Goal: Transaction & Acquisition: Purchase product/service

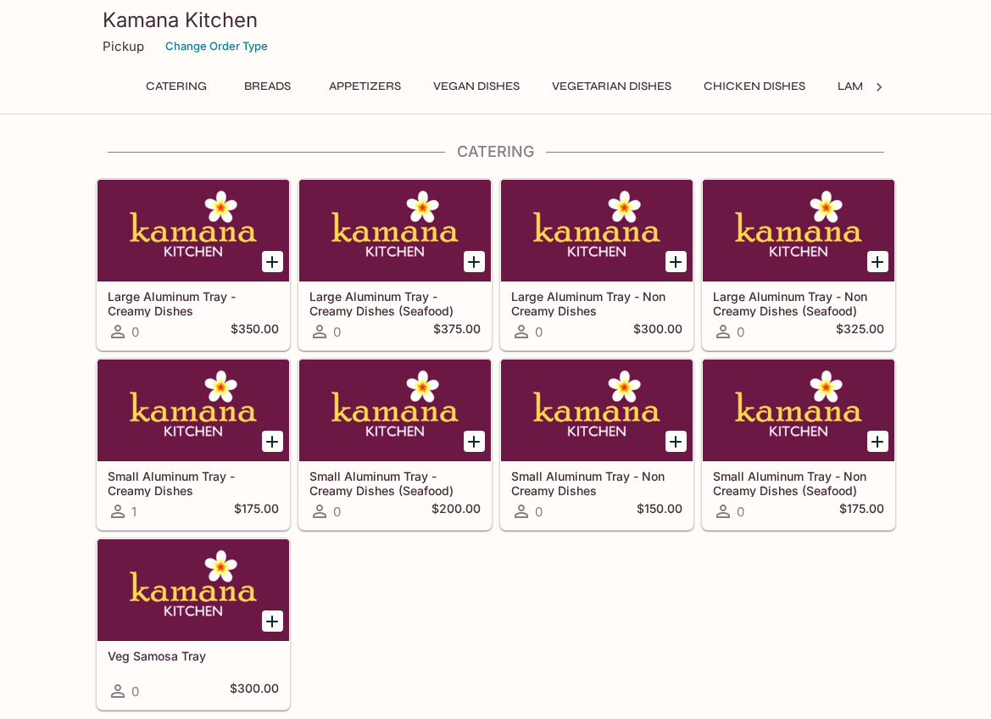
click at [375, 81] on button "Appetizers" at bounding box center [364, 87] width 91 height 24
click at [225, 47] on button "Change Order Type" at bounding box center [217, 46] width 118 height 26
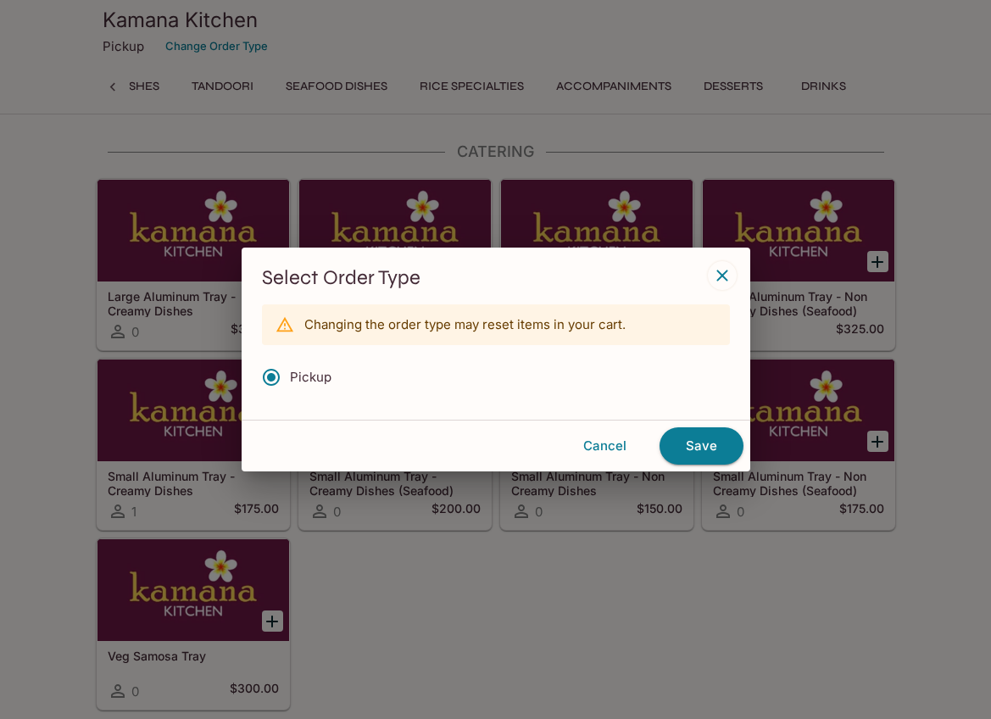
click at [722, 279] on icon "button" at bounding box center [722, 275] width 20 height 20
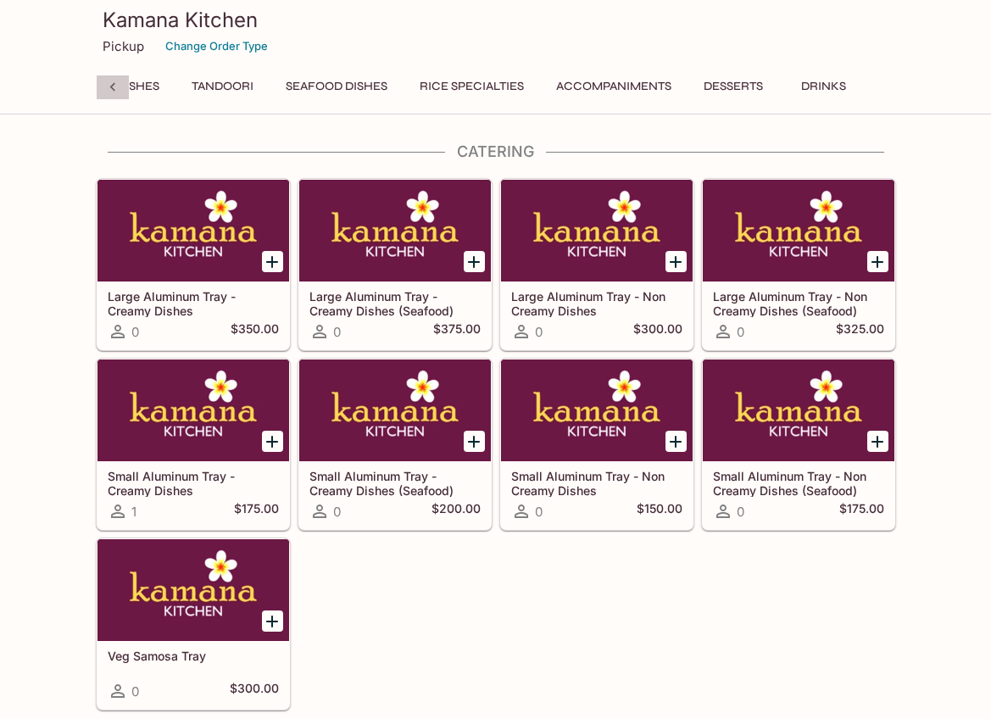
click at [112, 90] on icon at bounding box center [112, 87] width 17 height 17
click at [284, 82] on button "Breads" at bounding box center [268, 87] width 76 height 24
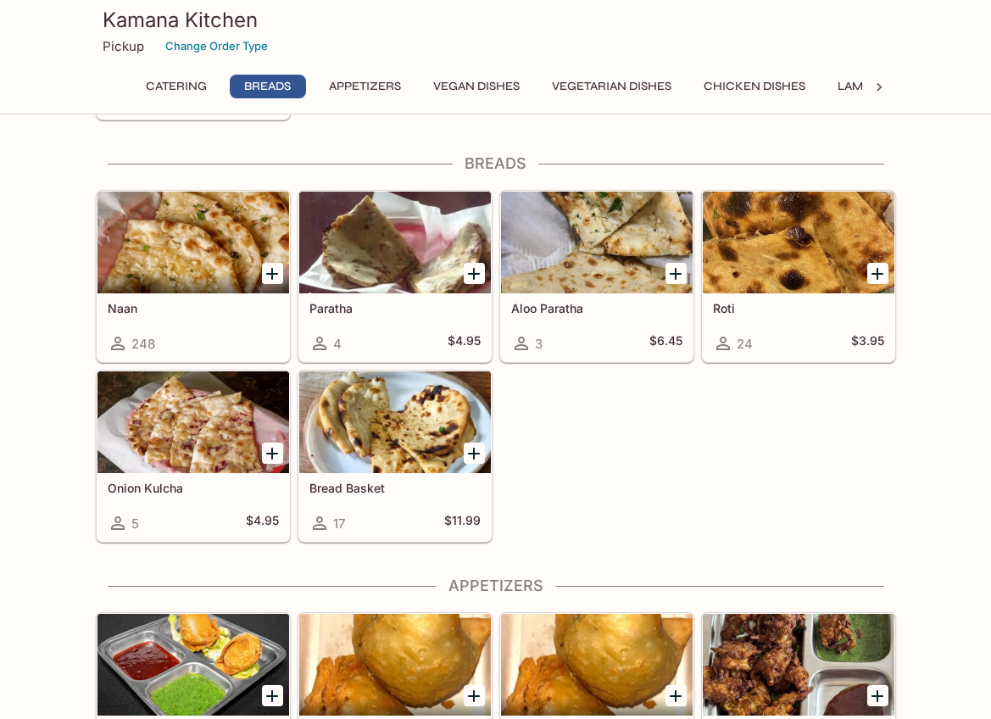
scroll to position [600, 0]
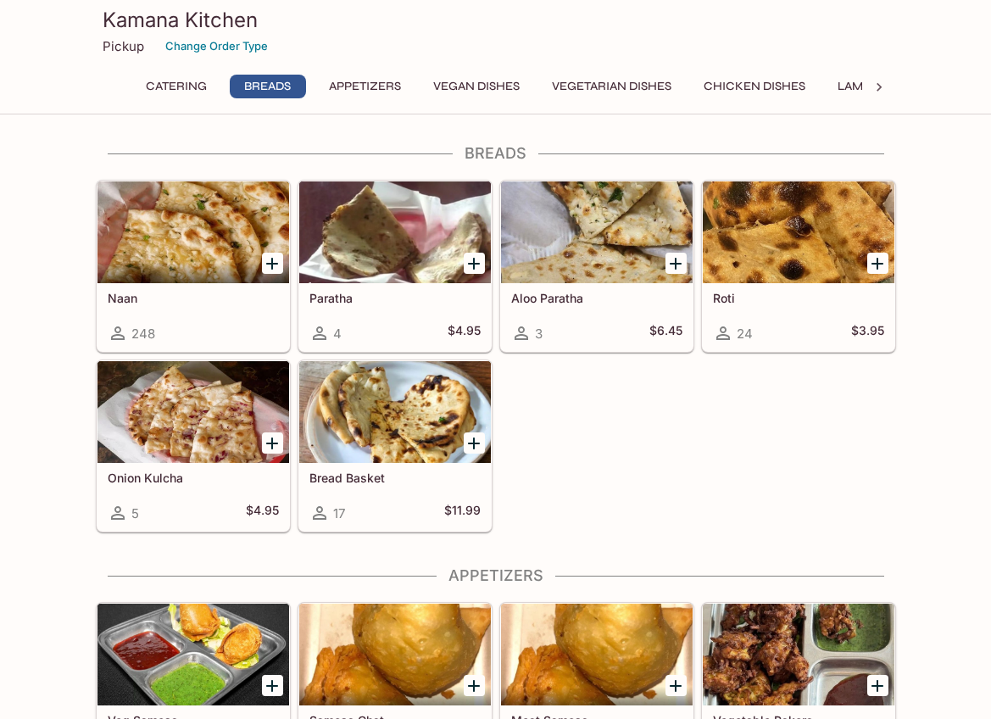
click at [349, 81] on button "Appetizers" at bounding box center [364, 87] width 91 height 24
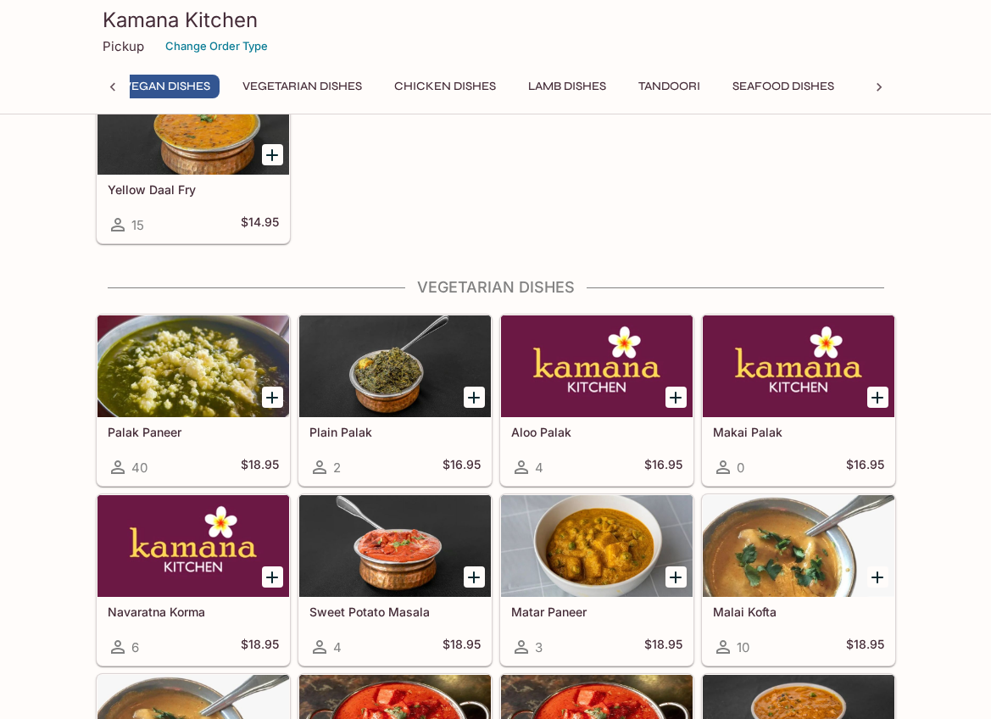
scroll to position [0, 0]
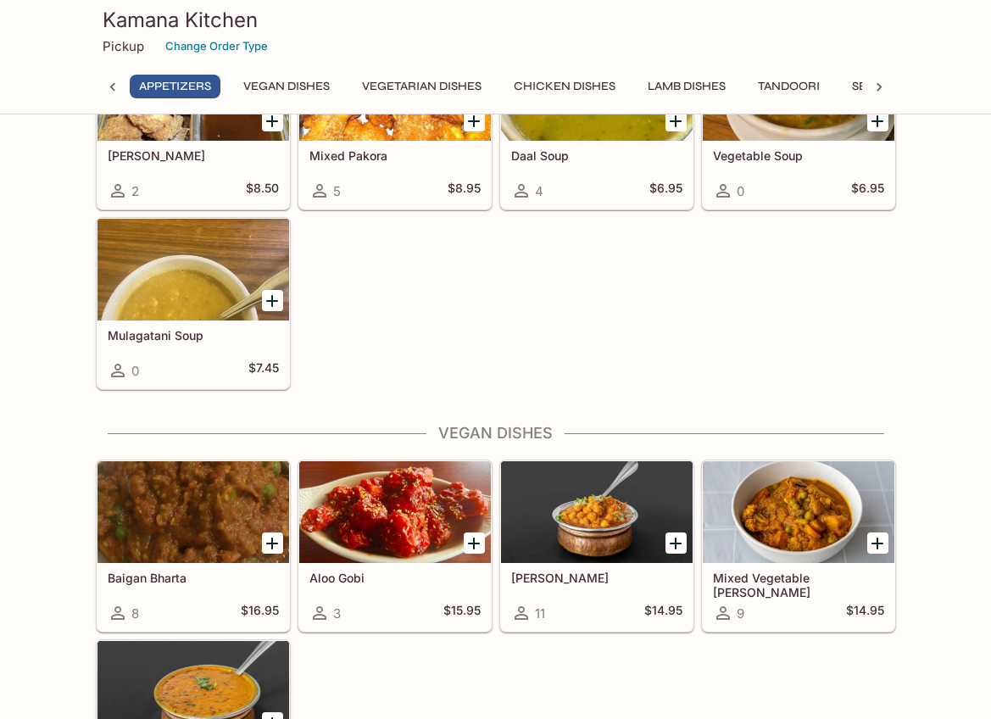
click at [126, 304] on div at bounding box center [193, 270] width 192 height 102
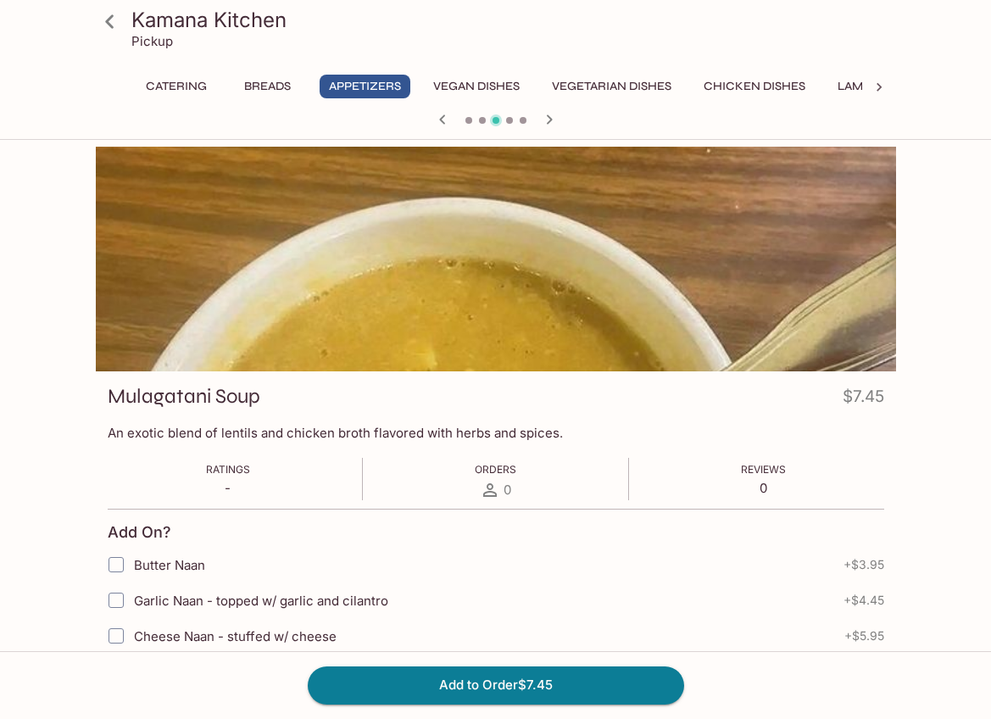
click at [732, 83] on button "Chicken Dishes" at bounding box center [754, 87] width 120 height 24
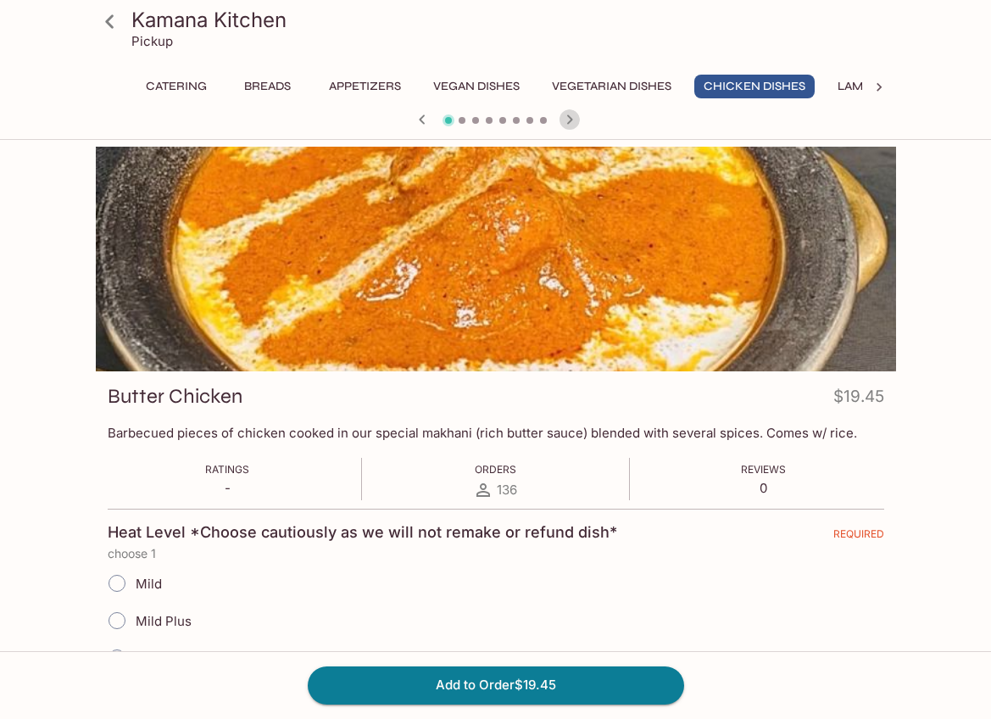
click at [575, 118] on icon "button" at bounding box center [569, 119] width 20 height 20
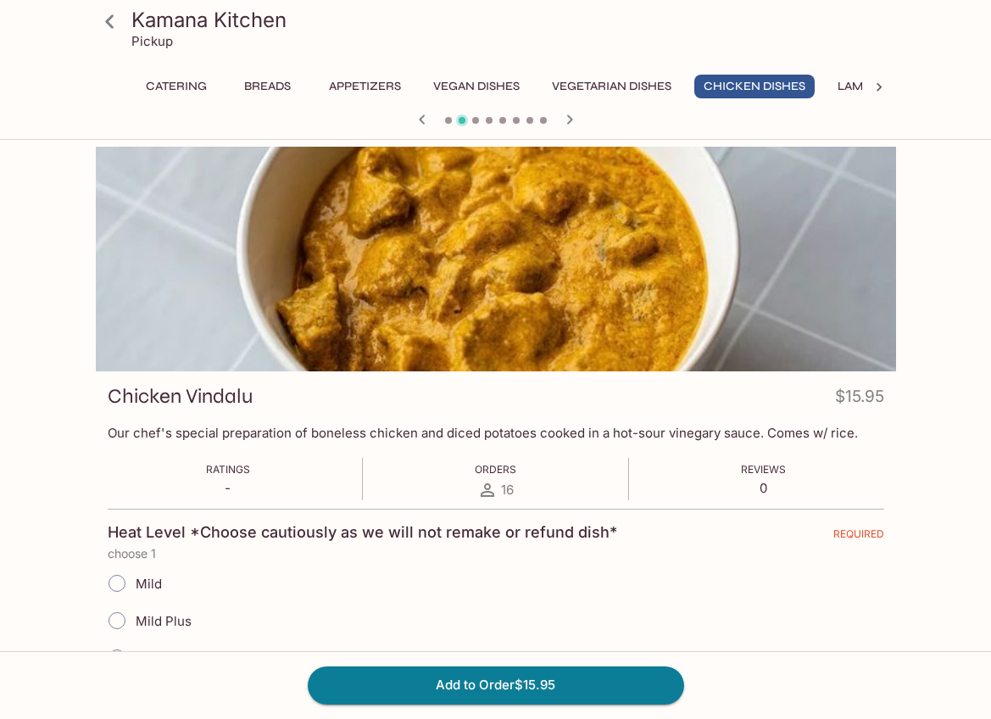
click at [568, 118] on icon "button" at bounding box center [569, 119] width 20 height 20
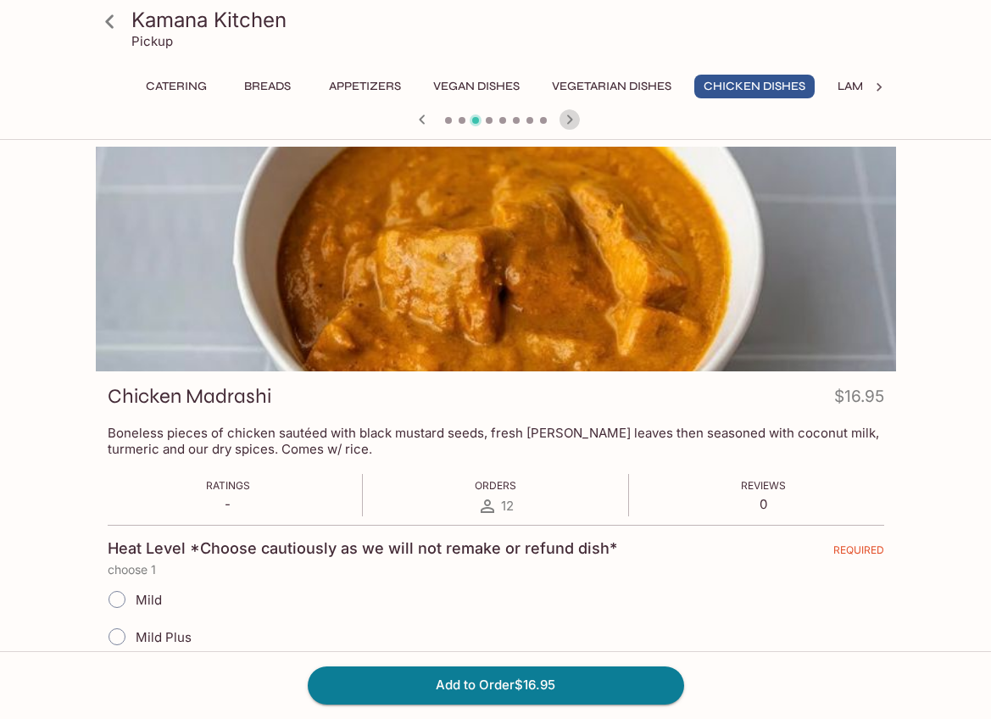
click at [568, 118] on icon "button" at bounding box center [569, 119] width 20 height 20
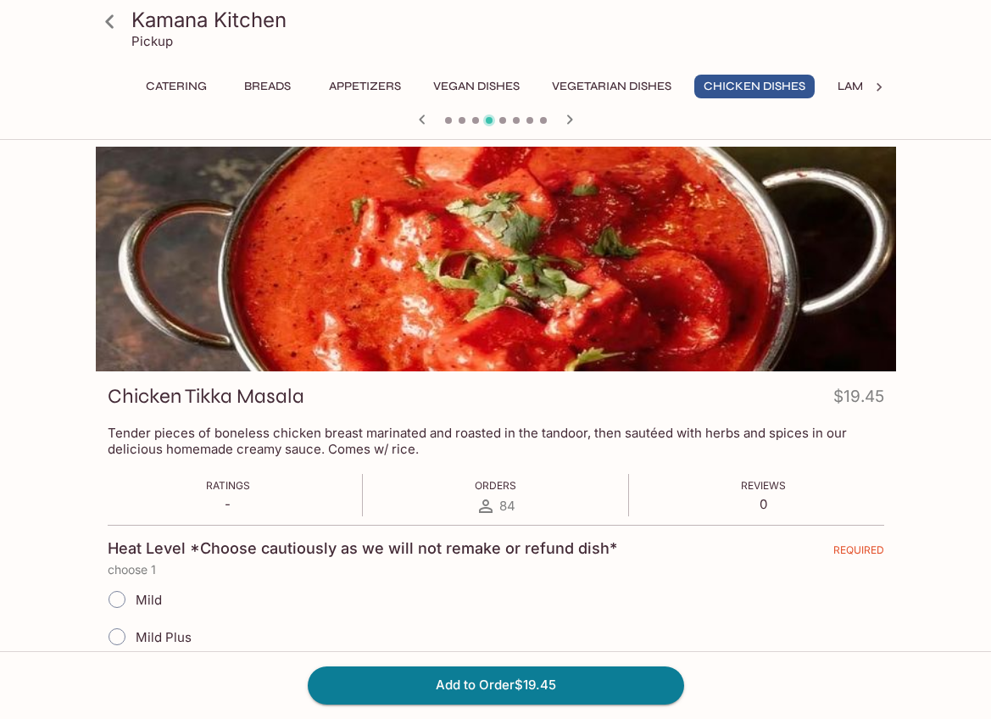
click at [568, 118] on icon "button" at bounding box center [569, 119] width 20 height 20
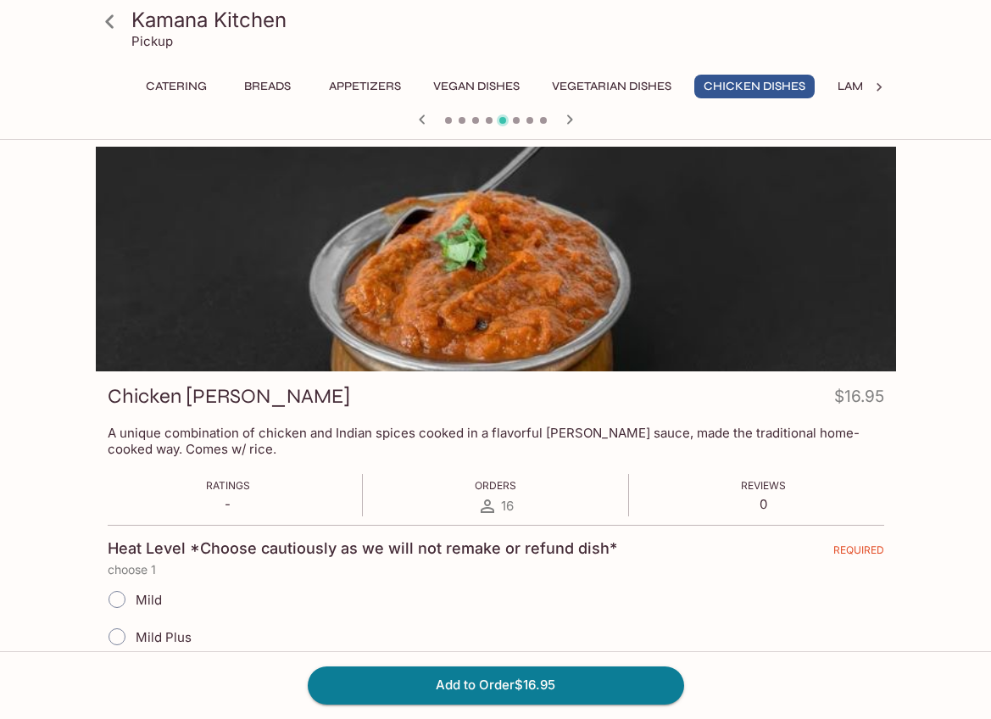
click at [568, 118] on icon "button" at bounding box center [569, 119] width 20 height 20
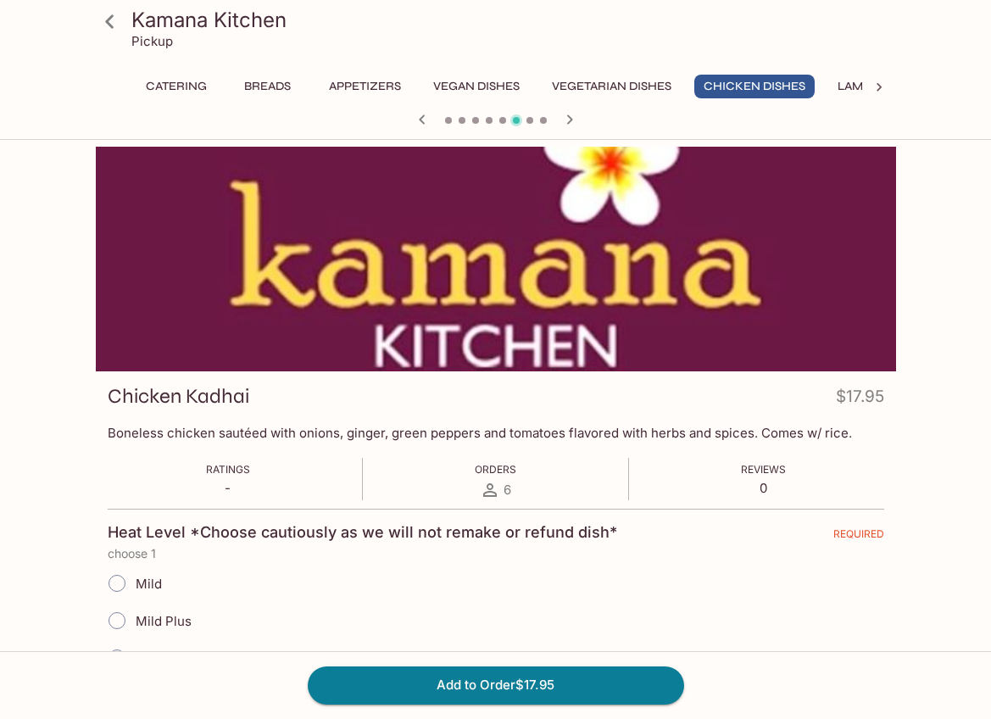
click at [568, 118] on icon "button" at bounding box center [569, 119] width 20 height 20
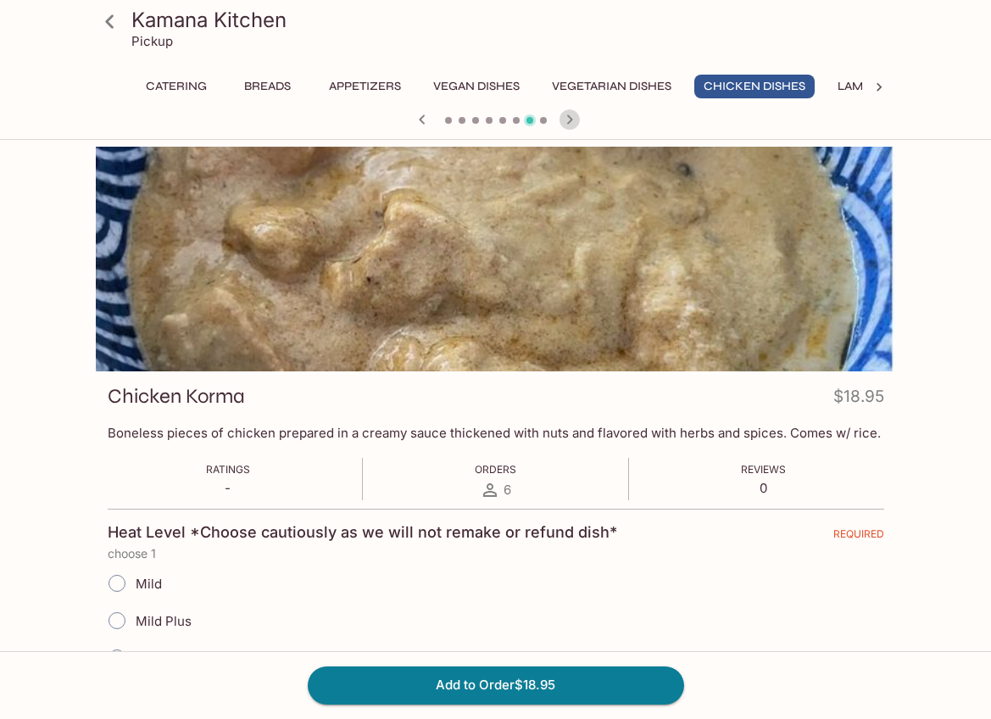
click at [568, 118] on icon "button" at bounding box center [569, 119] width 20 height 20
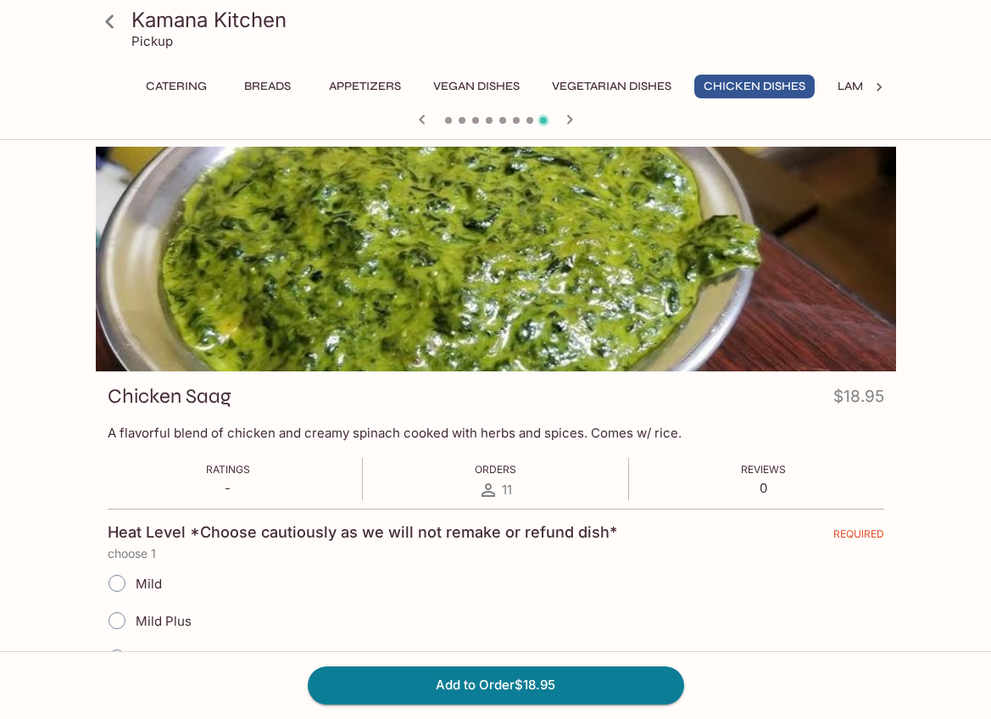
click at [568, 118] on icon "button" at bounding box center [569, 119] width 20 height 20
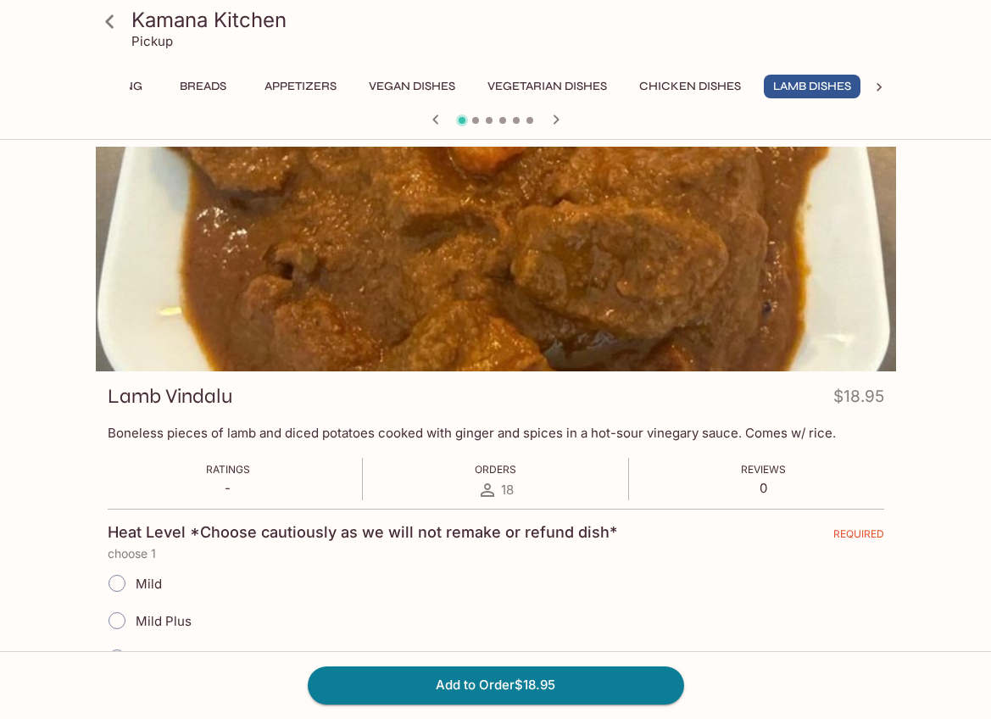
scroll to position [0, 69]
click at [682, 86] on button "Chicken Dishes" at bounding box center [685, 87] width 120 height 24
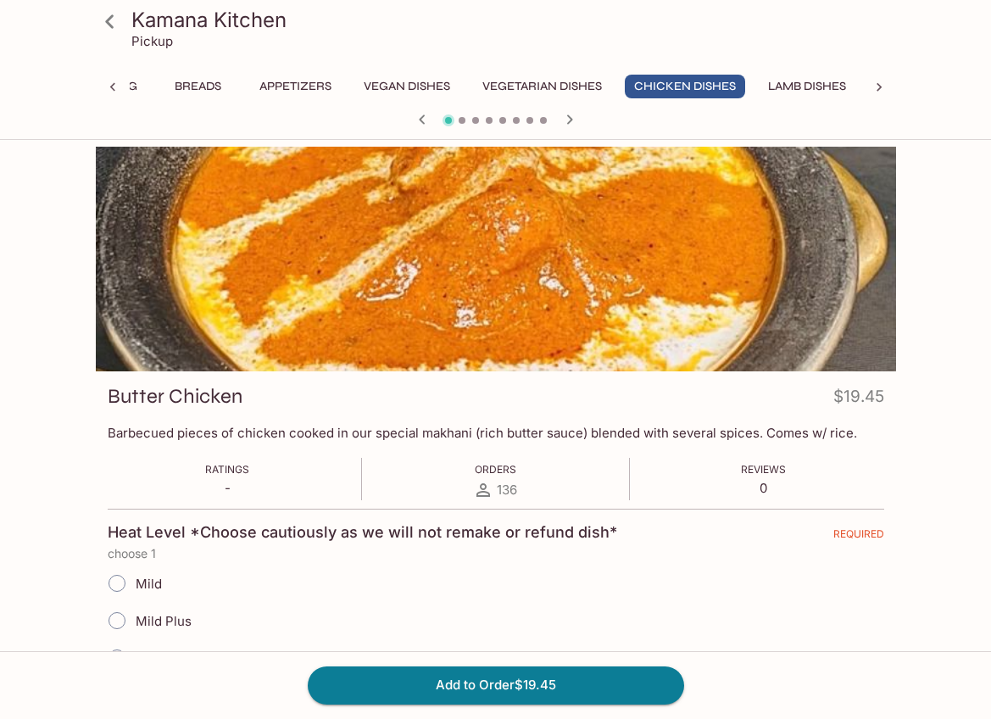
click at [571, 118] on icon "button" at bounding box center [569, 118] width 6 height 9
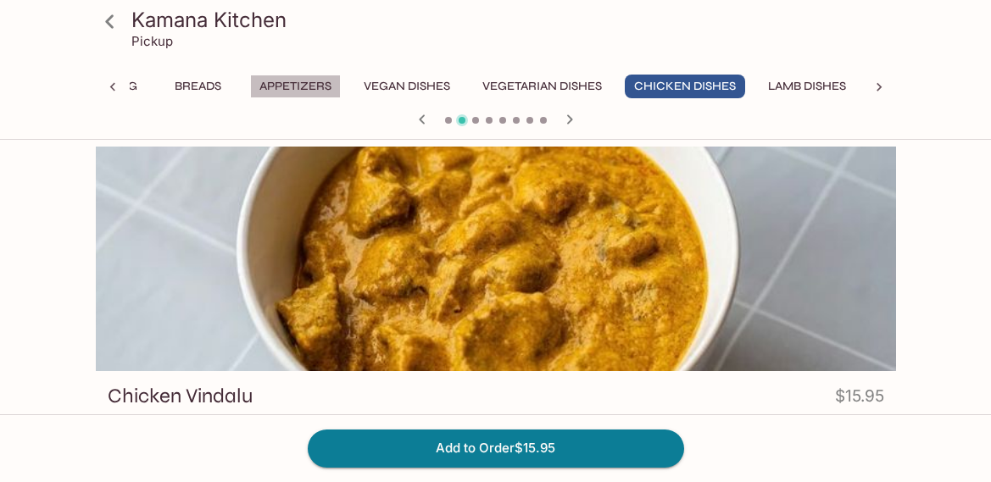
click at [298, 81] on button "Appetizers" at bounding box center [295, 87] width 91 height 24
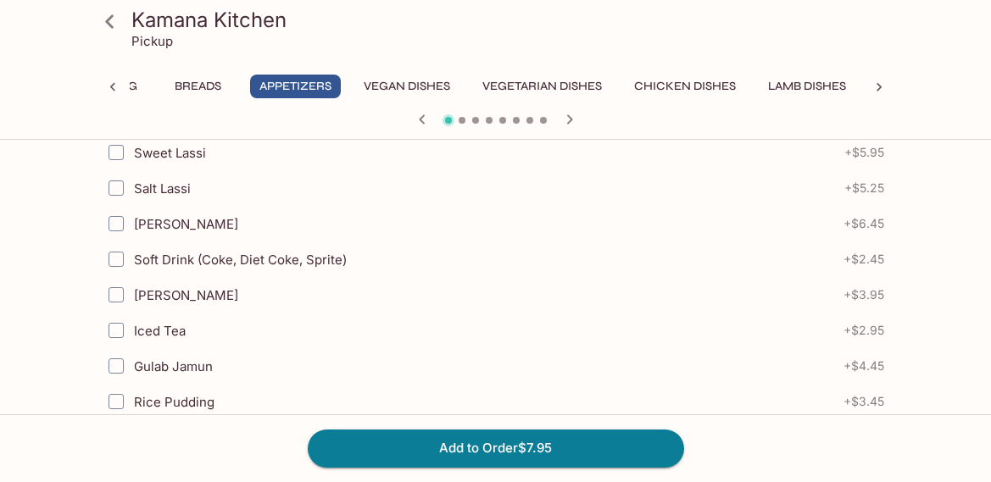
scroll to position [587, 0]
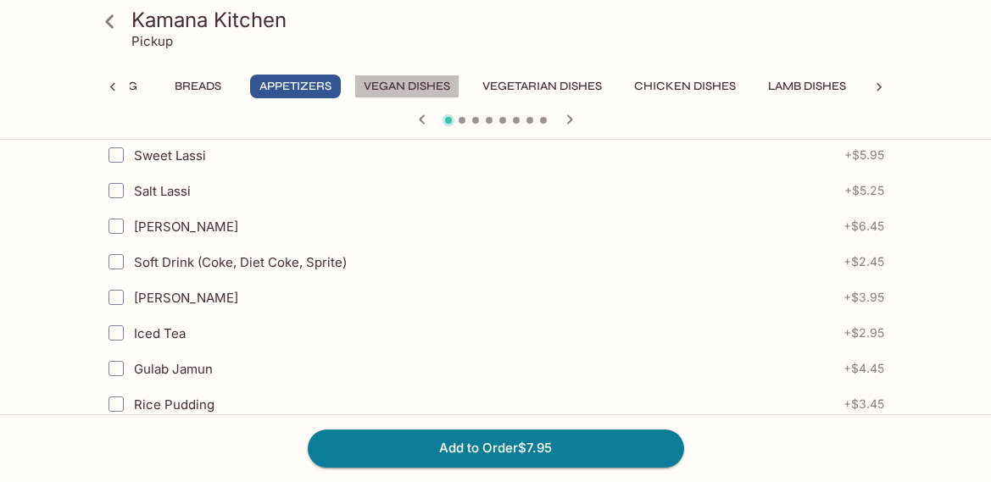
click at [419, 80] on button "Vegan Dishes" at bounding box center [406, 87] width 105 height 24
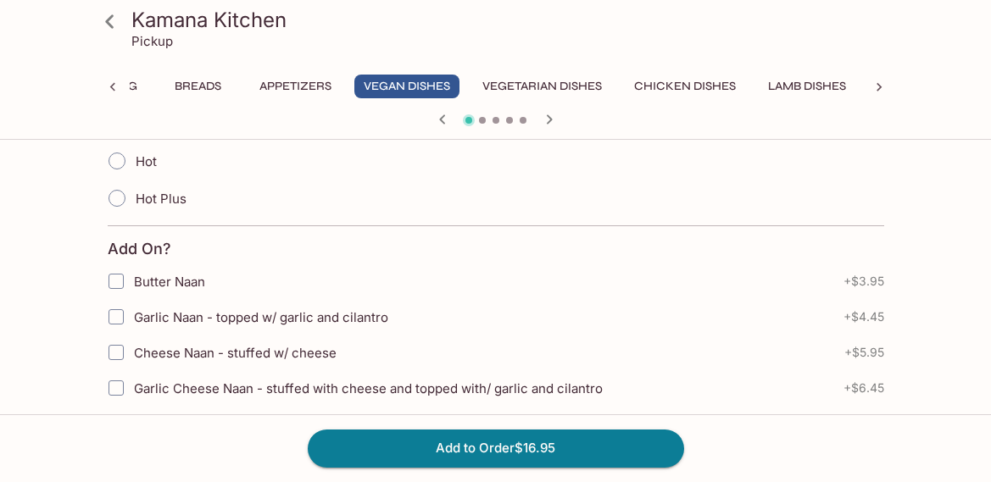
click at [192, 75] on button "Breads" at bounding box center [198, 87] width 76 height 24
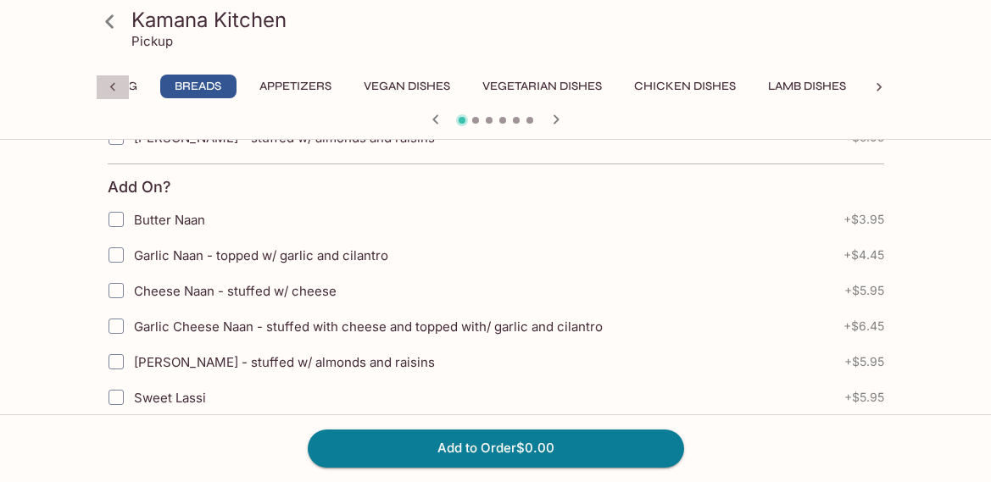
click at [114, 90] on icon at bounding box center [112, 87] width 17 height 17
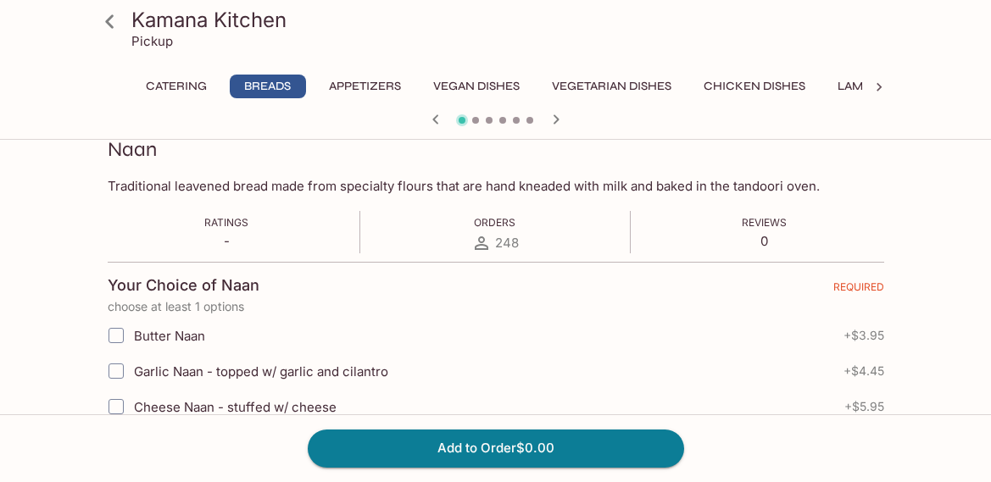
scroll to position [0, 0]
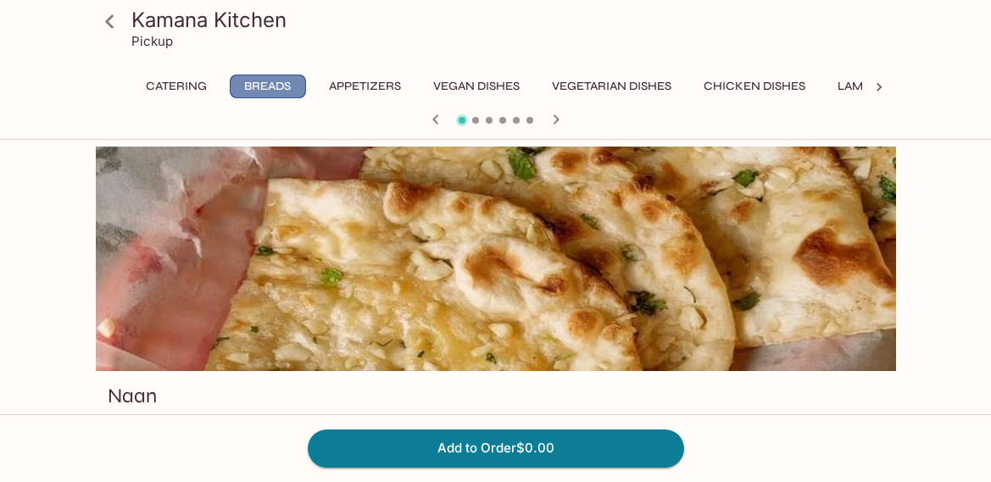
click at [260, 89] on button "Breads" at bounding box center [268, 87] width 76 height 24
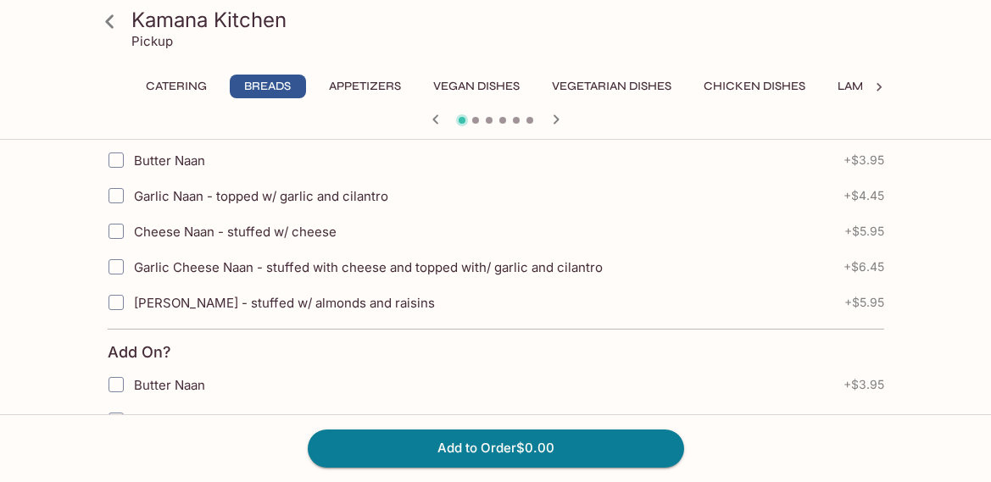
scroll to position [428, 0]
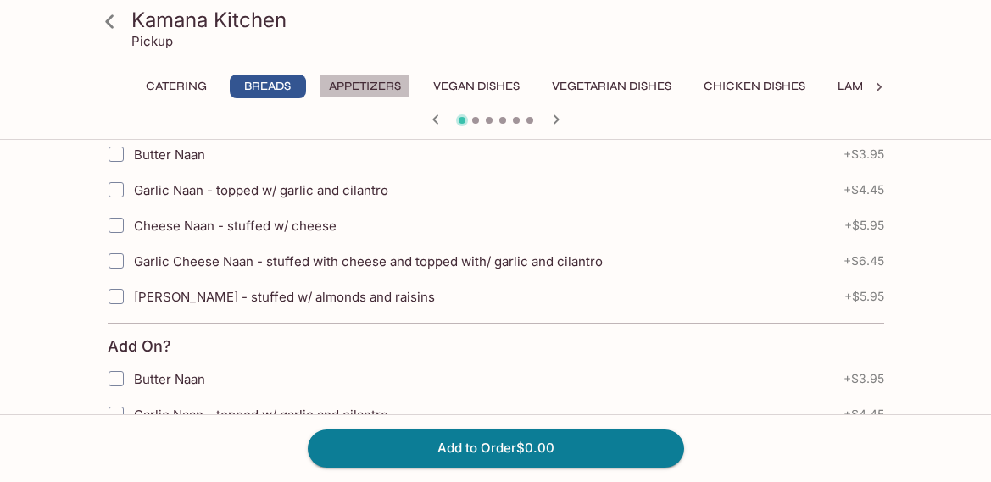
click at [371, 75] on button "Appetizers" at bounding box center [364, 87] width 91 height 24
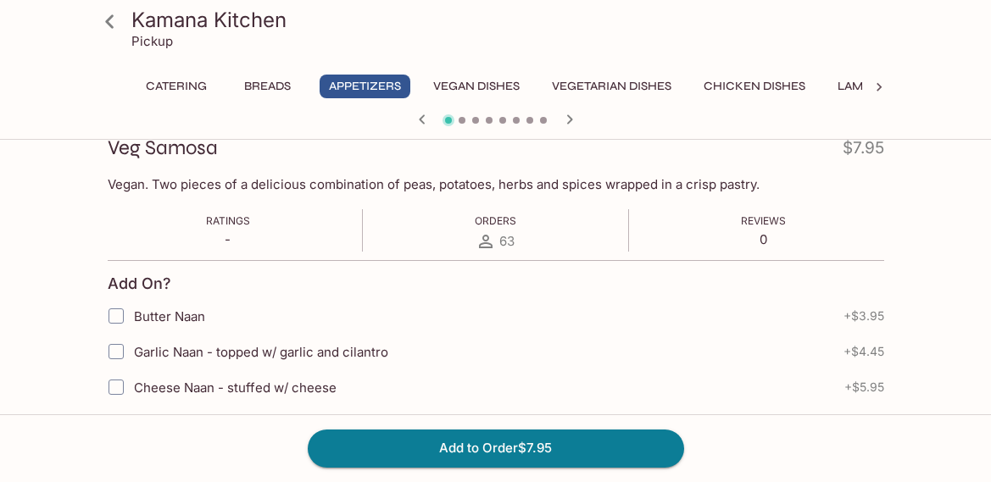
scroll to position [282, 0]
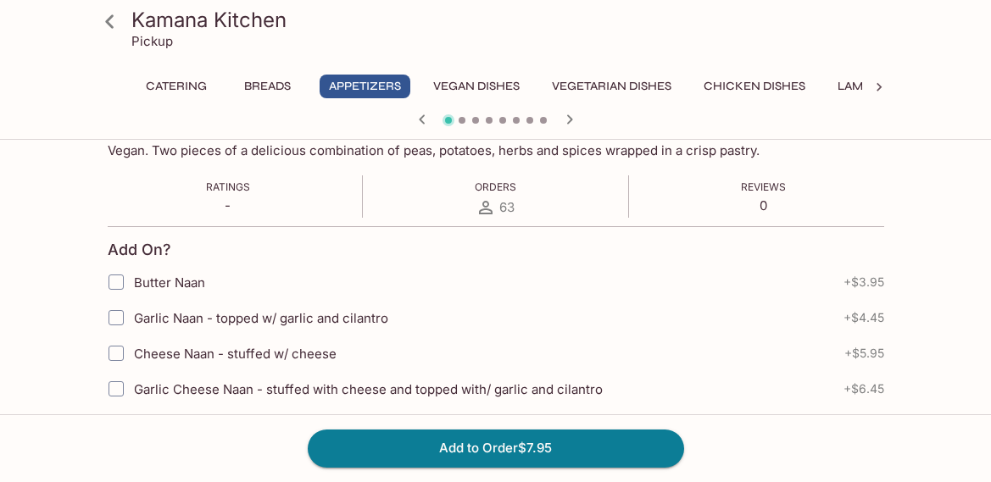
click at [183, 86] on button "Catering" at bounding box center [176, 87] width 80 height 24
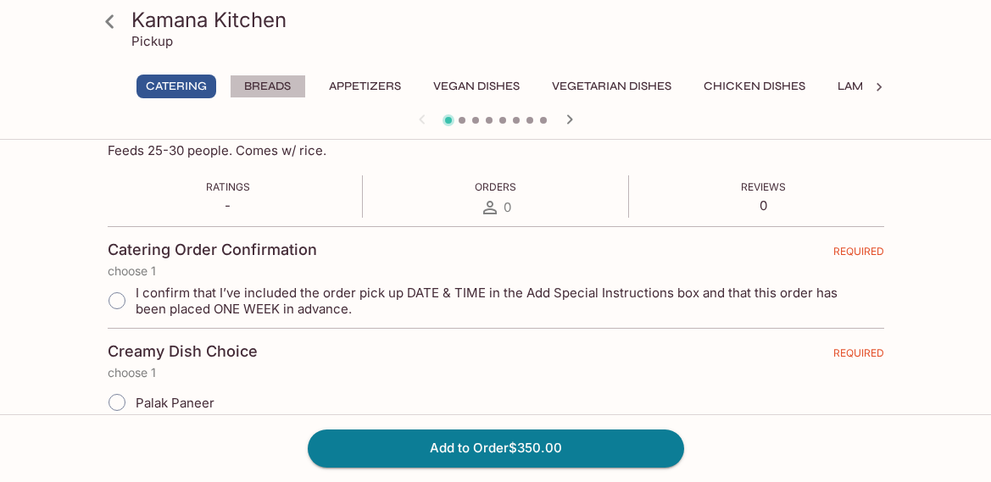
click at [268, 81] on button "Breads" at bounding box center [268, 87] width 76 height 24
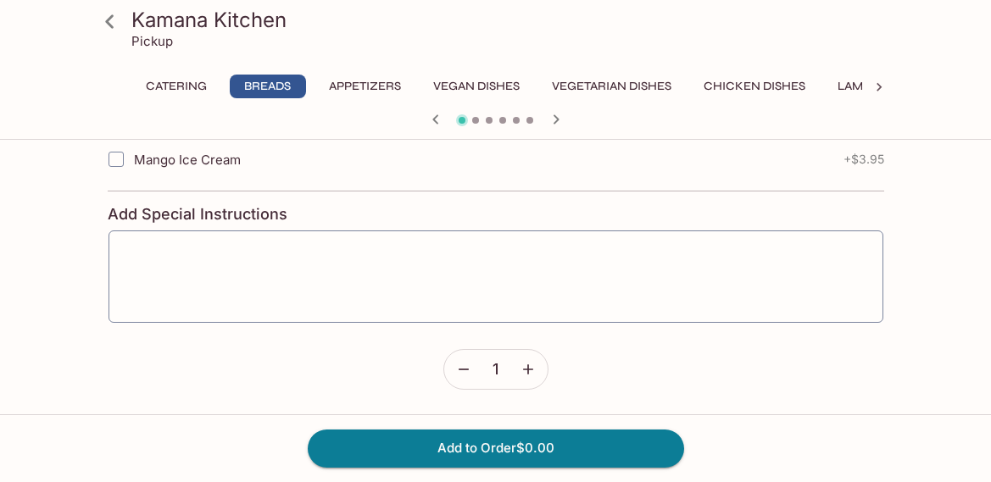
scroll to position [0, 0]
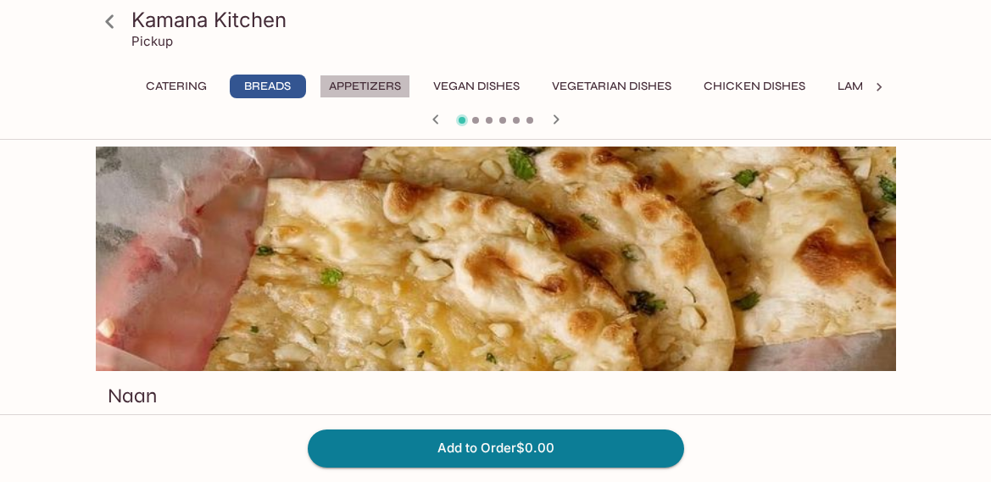
click at [359, 83] on button "Appetizers" at bounding box center [364, 87] width 91 height 24
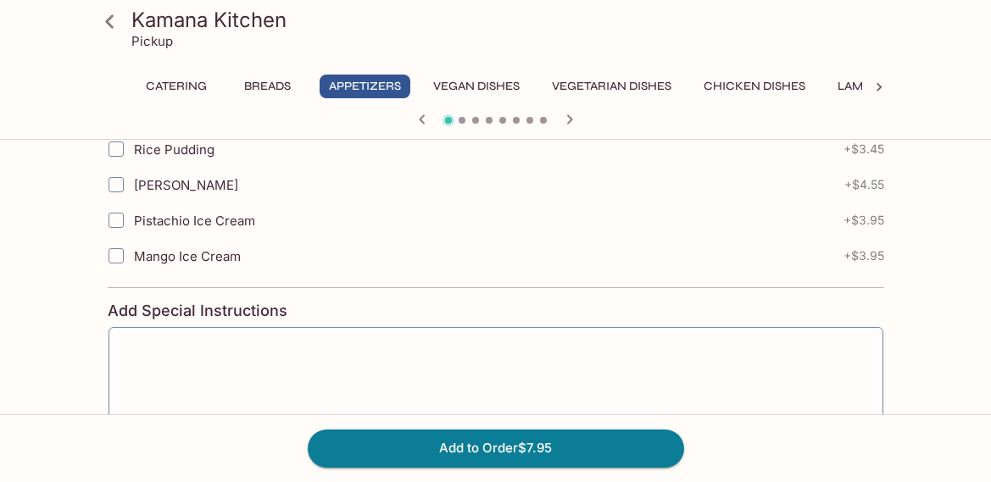
scroll to position [954, 0]
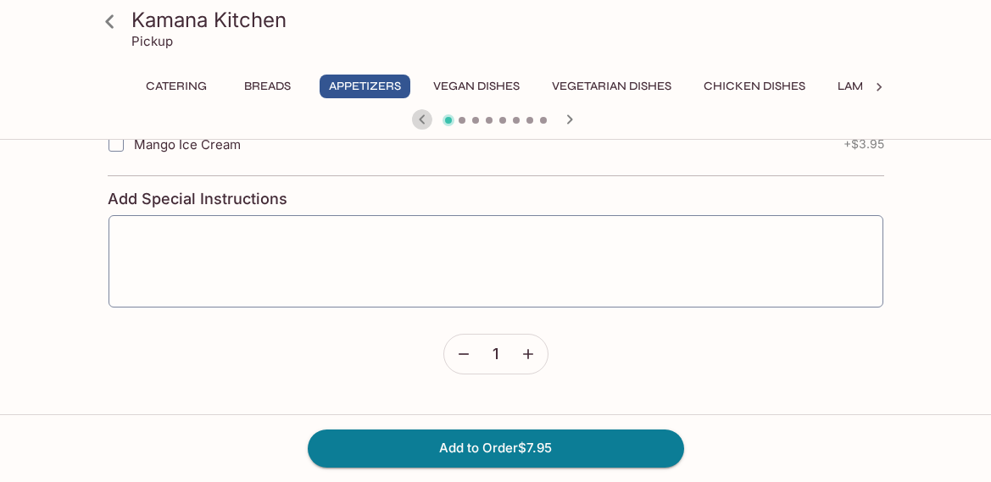
click at [414, 122] on icon "button" at bounding box center [422, 119] width 20 height 20
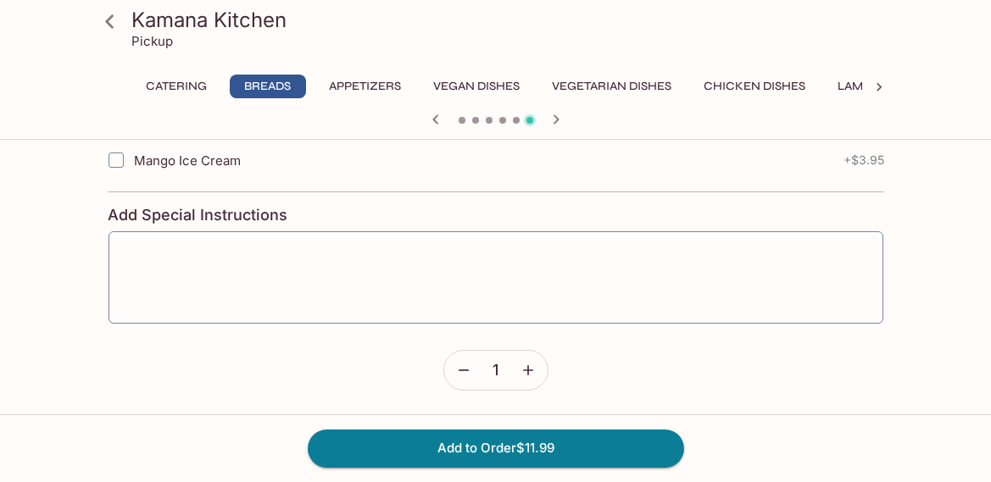
click at [414, 122] on div at bounding box center [496, 120] width 814 height 25
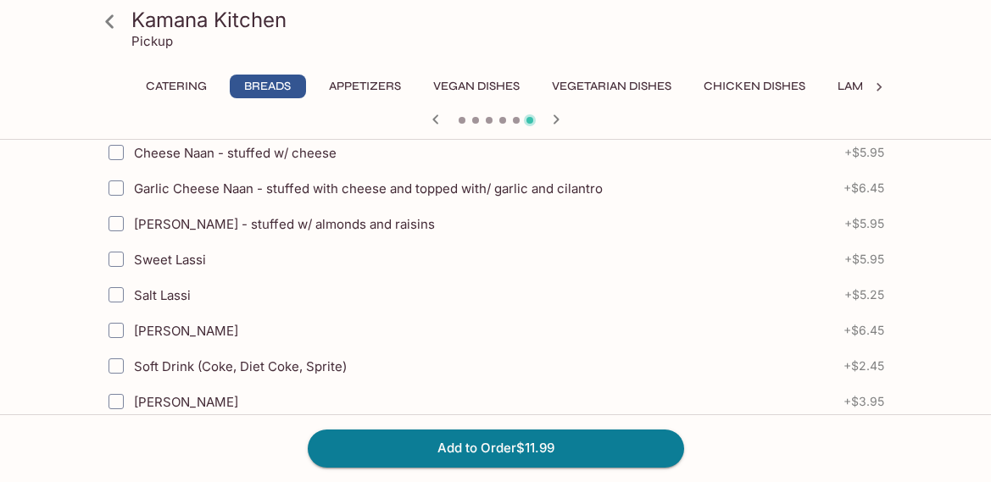
scroll to position [0, 0]
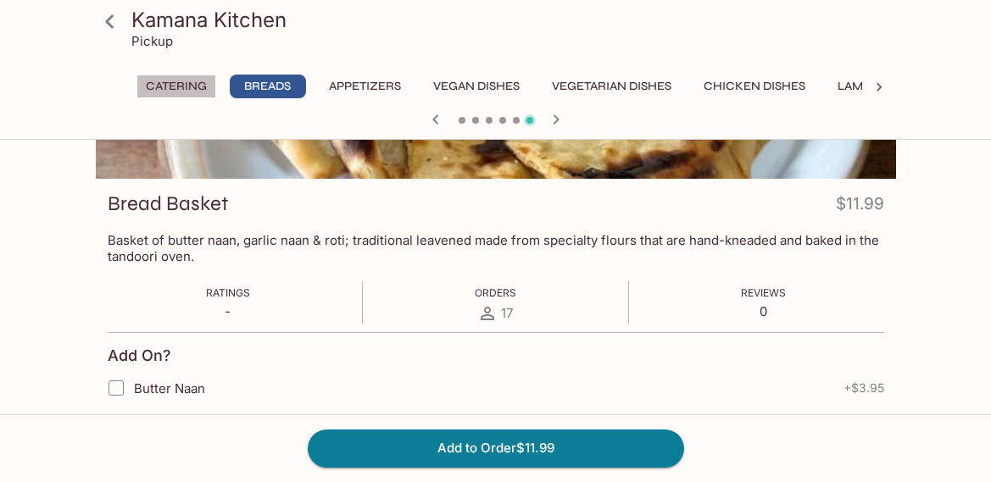
click at [178, 83] on button "Catering" at bounding box center [176, 87] width 80 height 24
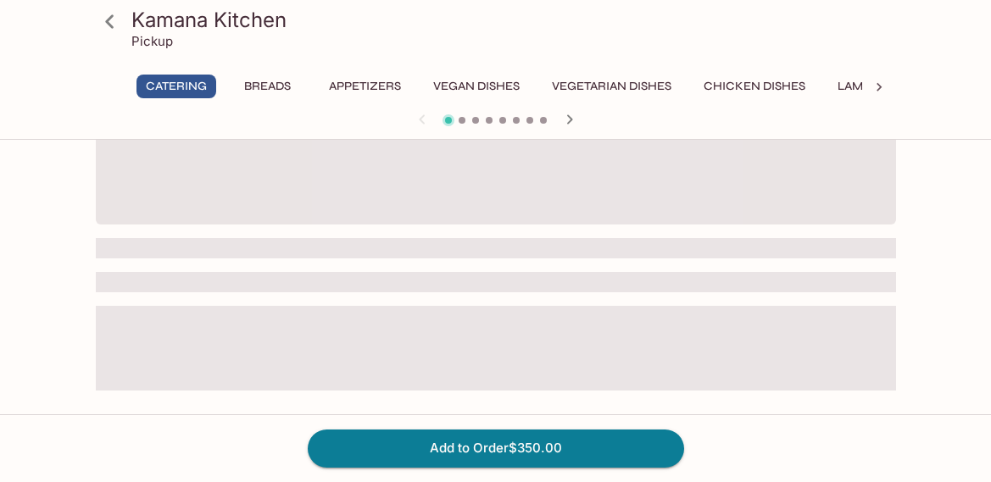
click at [242, 85] on button "Breads" at bounding box center [268, 87] width 76 height 24
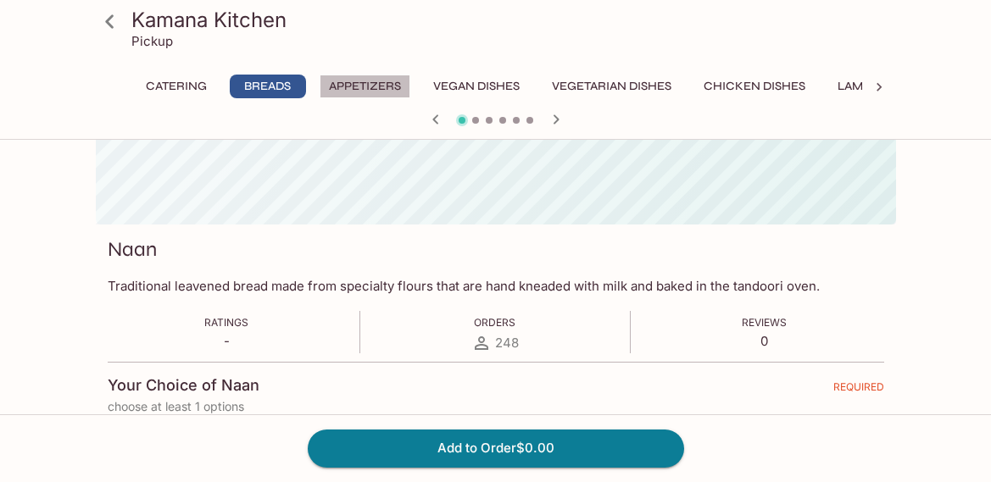
click at [361, 91] on button "Appetizers" at bounding box center [364, 87] width 91 height 24
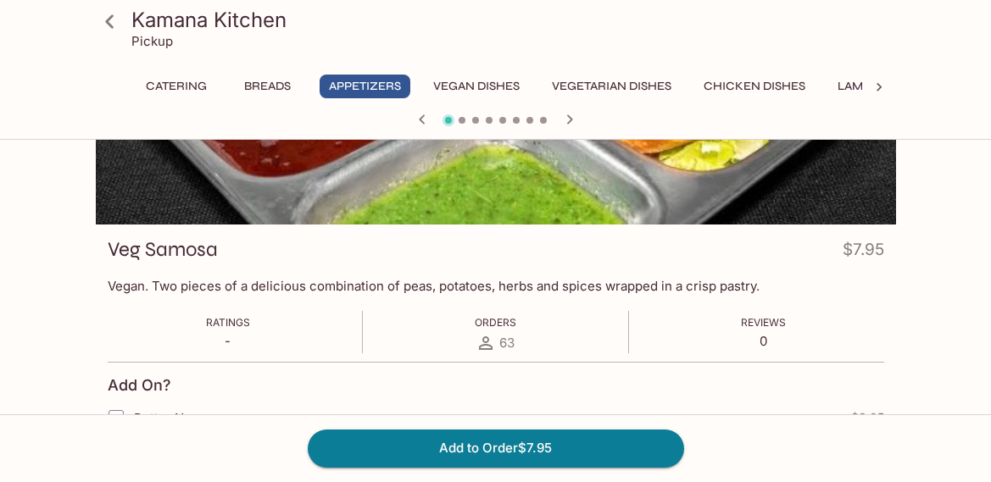
click at [572, 121] on icon "button" at bounding box center [569, 119] width 20 height 20
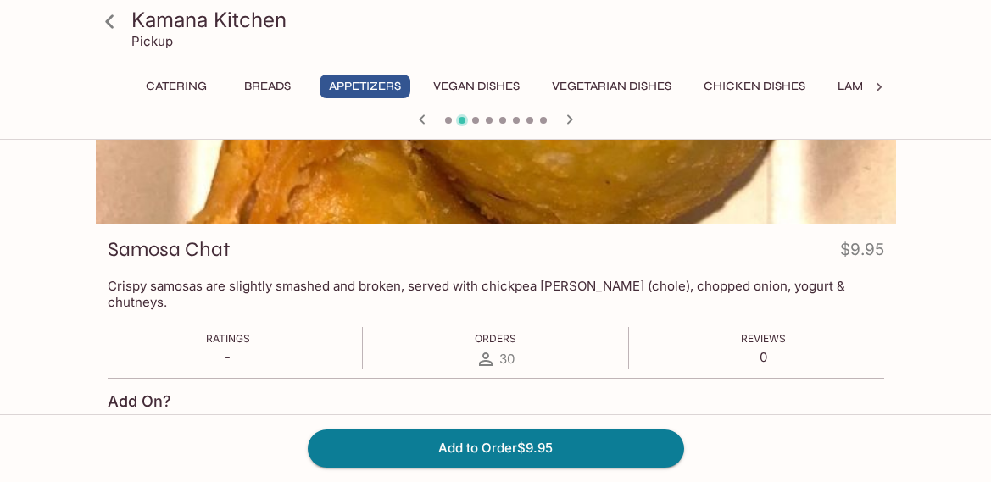
click at [572, 121] on icon "button" at bounding box center [569, 119] width 20 height 20
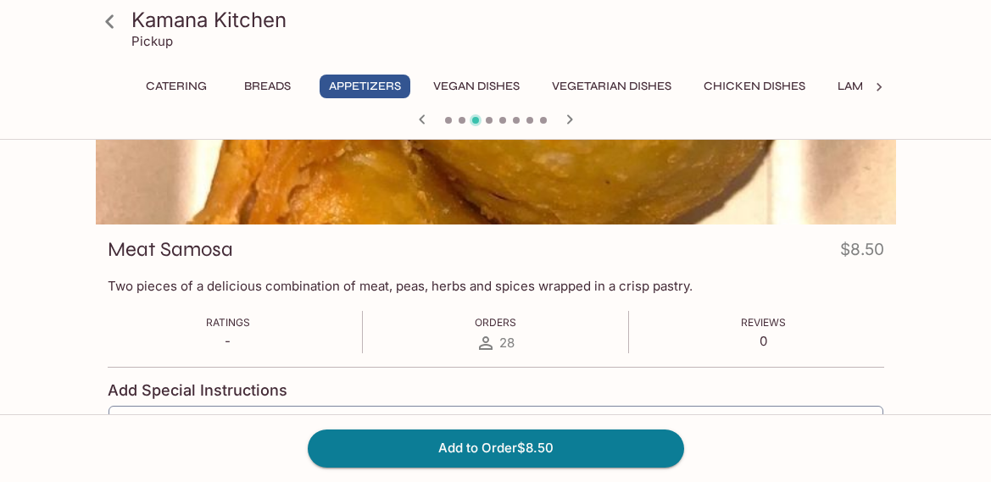
click at [572, 121] on icon "button" at bounding box center [569, 119] width 20 height 20
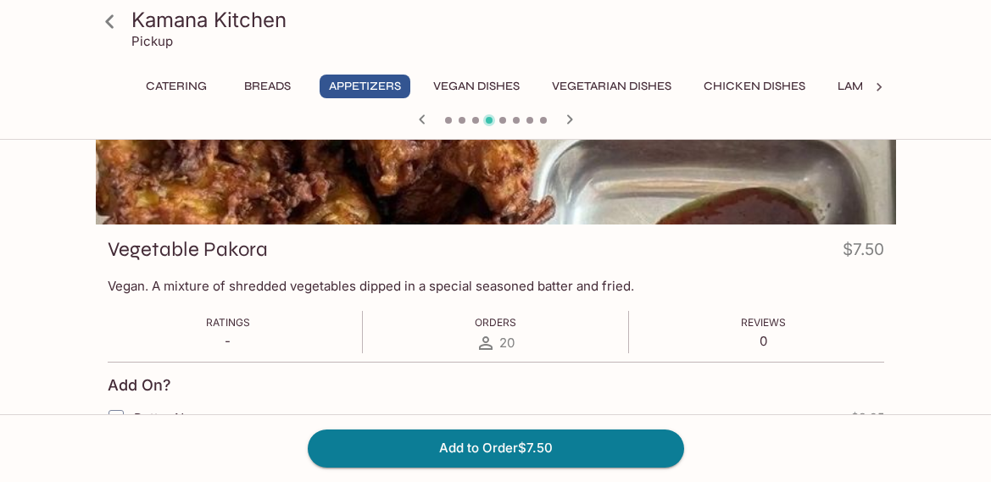
click at [572, 121] on icon "button" at bounding box center [569, 119] width 20 height 20
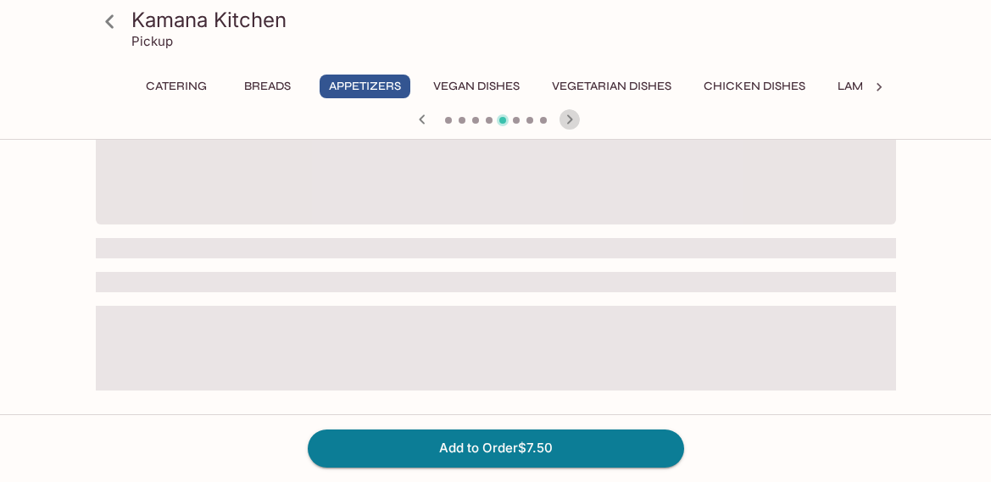
click at [572, 121] on icon "button" at bounding box center [569, 119] width 20 height 20
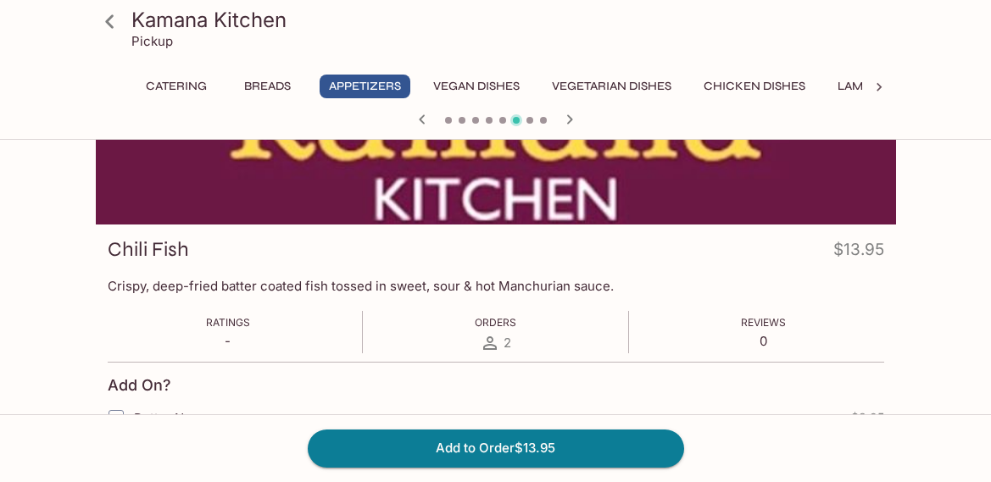
click at [572, 121] on icon "button" at bounding box center [569, 119] width 20 height 20
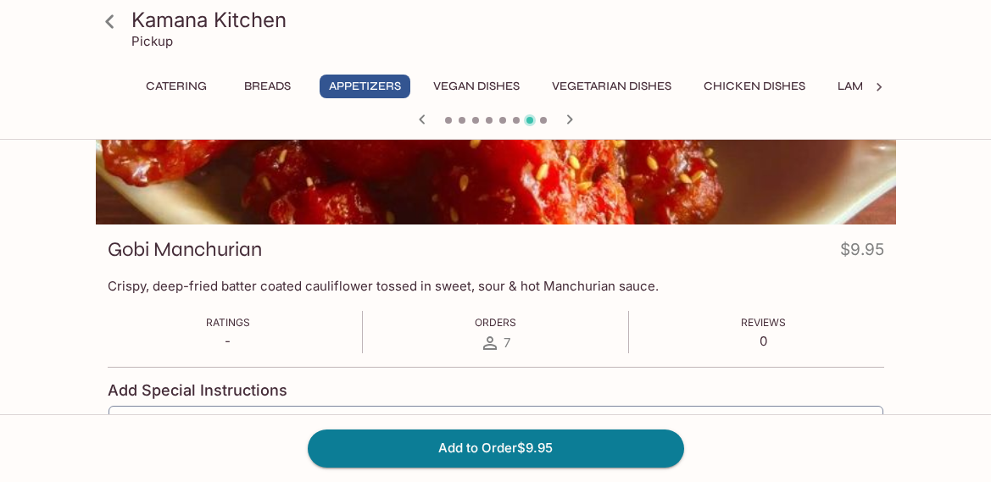
click at [572, 121] on icon "button" at bounding box center [569, 119] width 20 height 20
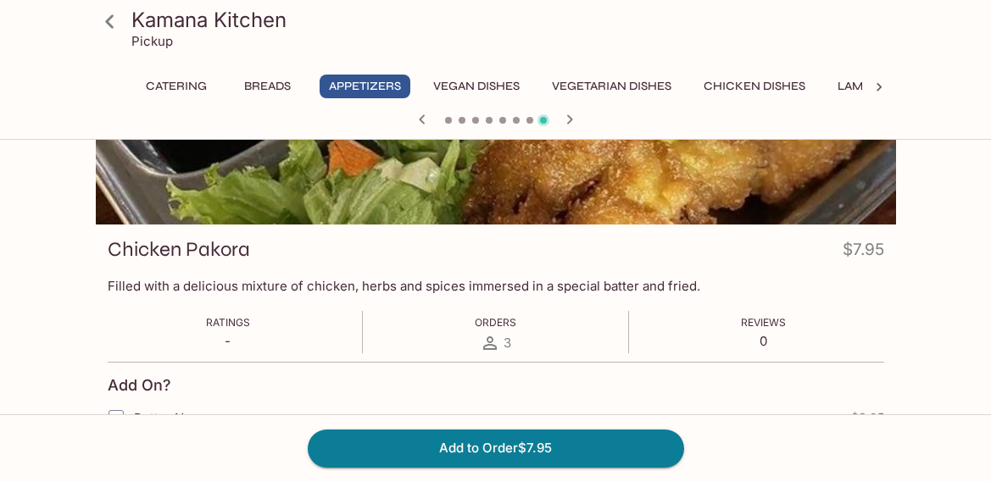
click at [572, 121] on icon "button" at bounding box center [569, 119] width 20 height 20
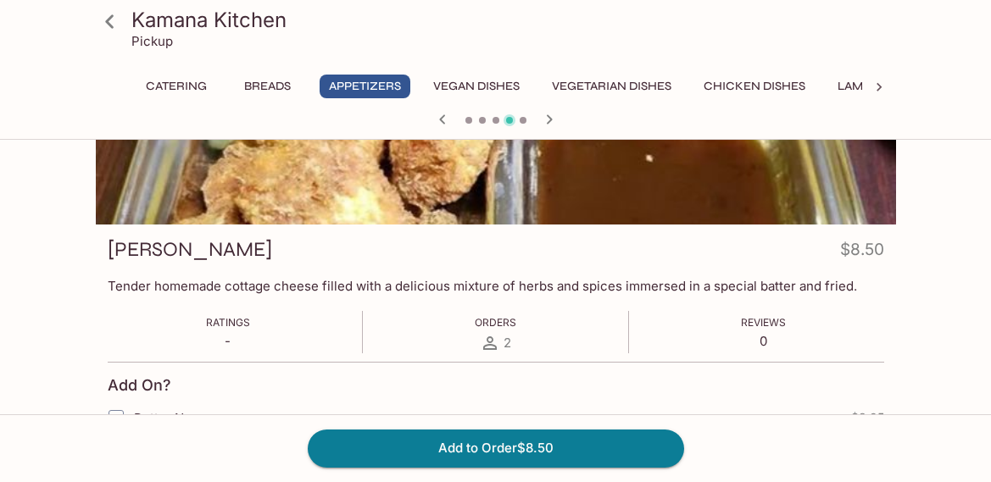
click at [486, 83] on button "Vegan Dishes" at bounding box center [476, 87] width 105 height 24
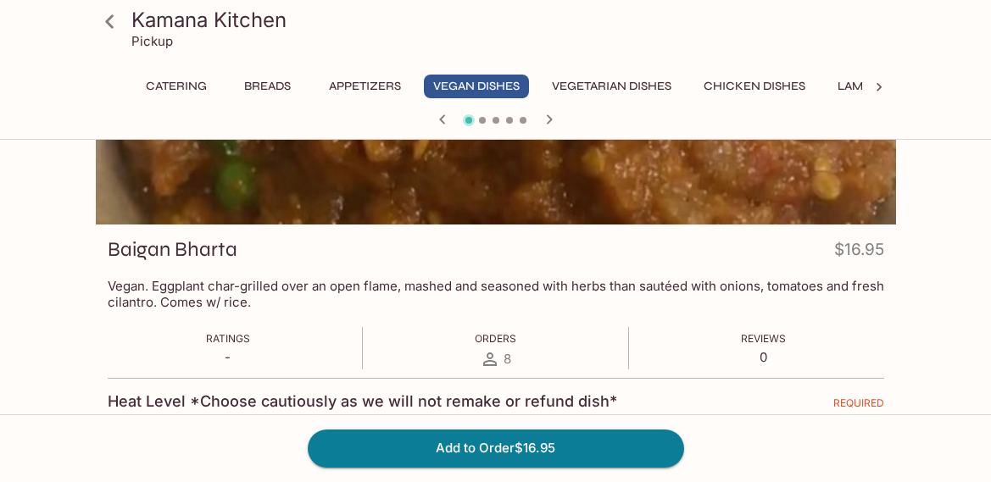
click at [551, 122] on icon "button" at bounding box center [549, 119] width 20 height 20
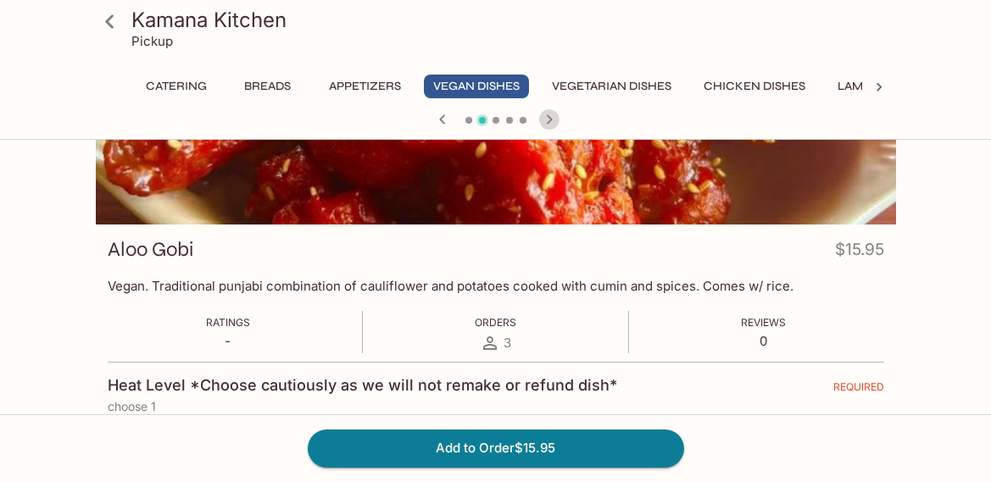
click at [551, 122] on icon "button" at bounding box center [549, 119] width 20 height 20
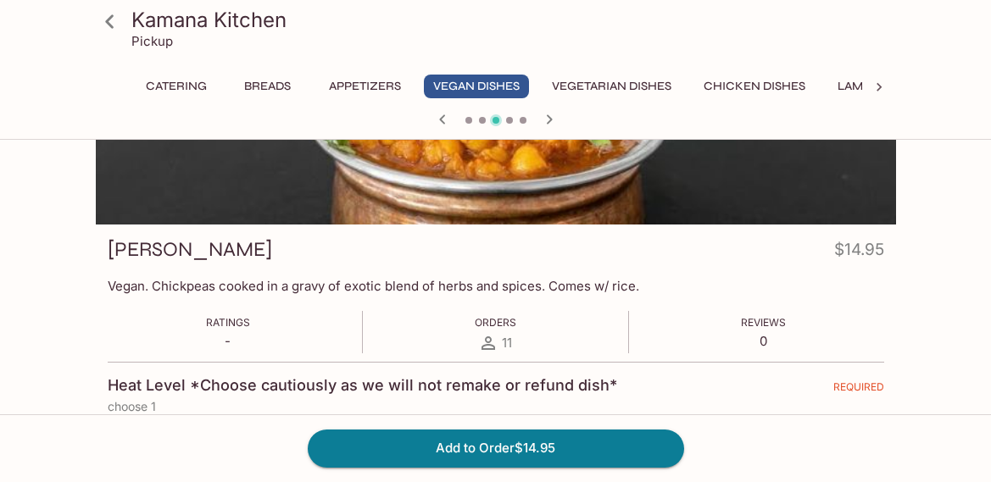
click at [551, 122] on icon "button" at bounding box center [549, 119] width 20 height 20
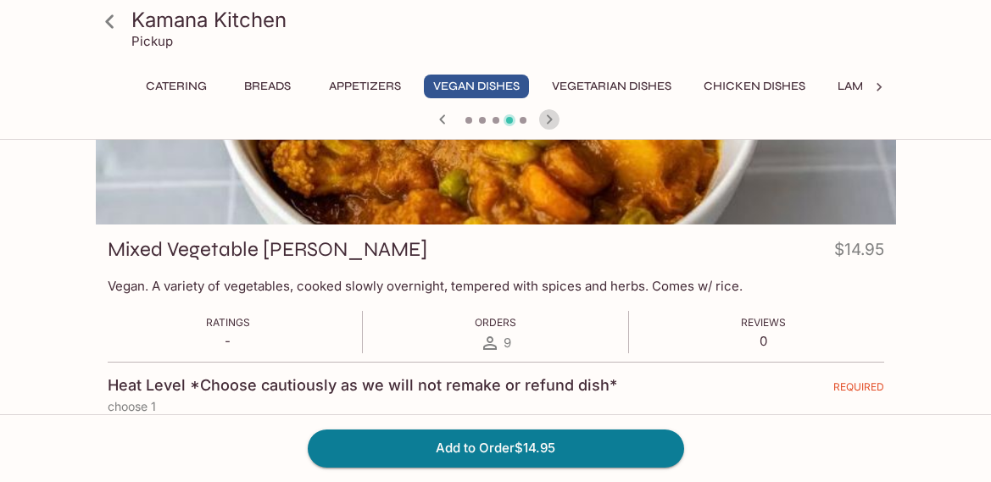
click at [551, 122] on icon "button" at bounding box center [549, 119] width 20 height 20
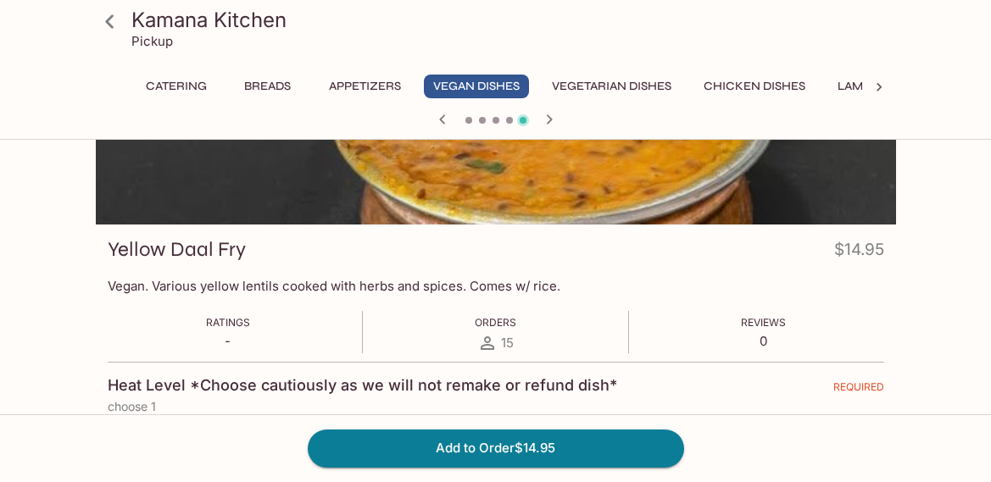
click at [551, 122] on icon "button" at bounding box center [549, 119] width 20 height 20
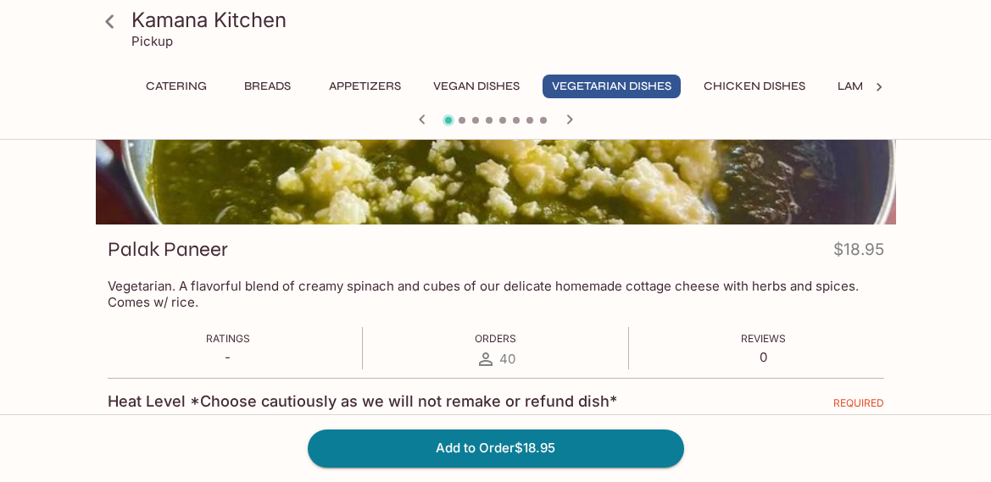
click at [551, 122] on div at bounding box center [496, 120] width 814 height 25
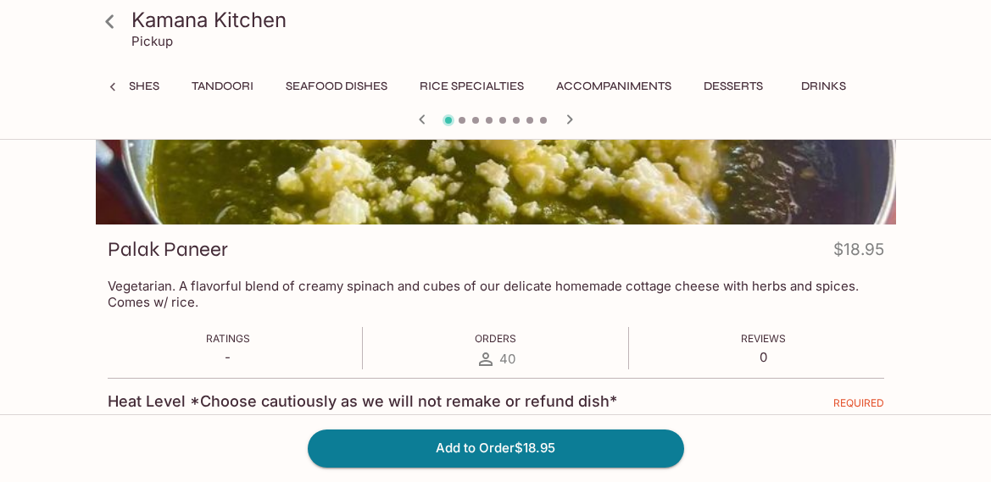
scroll to position [0, 764]
click at [626, 78] on button "Accompaniments" at bounding box center [614, 87] width 134 height 24
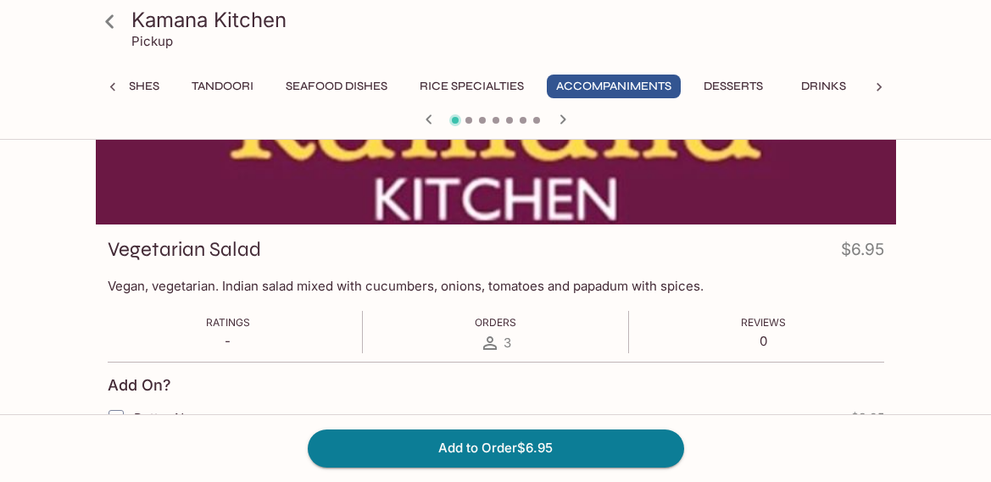
click at [553, 112] on icon "button" at bounding box center [563, 119] width 20 height 20
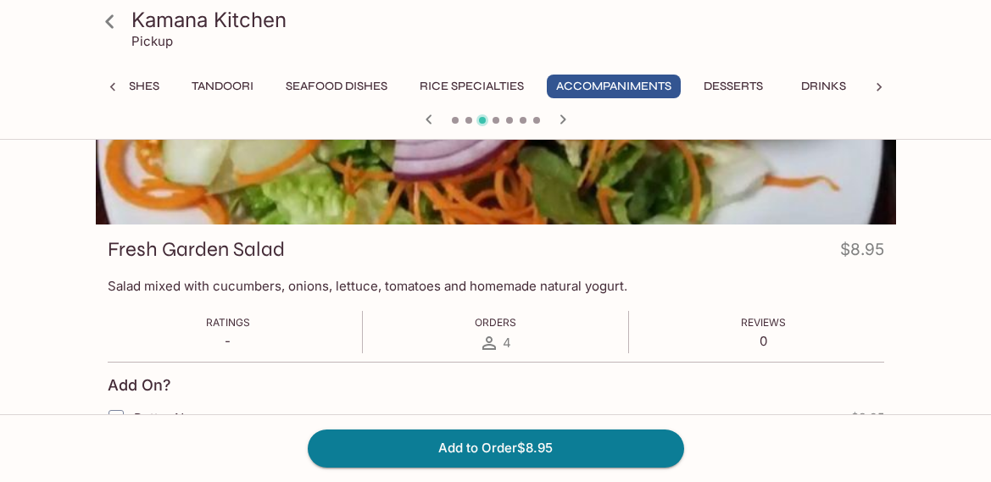
click at [553, 112] on icon "button" at bounding box center [563, 119] width 20 height 20
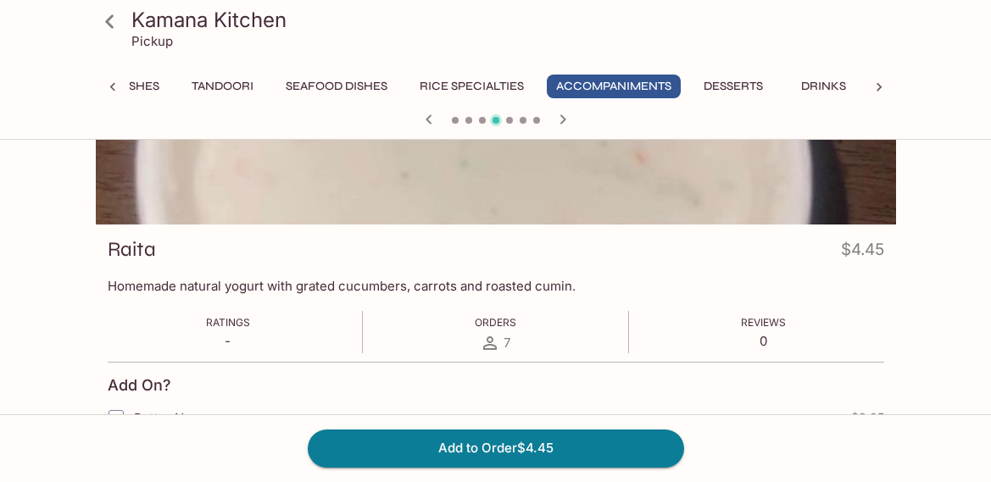
click at [553, 112] on icon "button" at bounding box center [563, 119] width 20 height 20
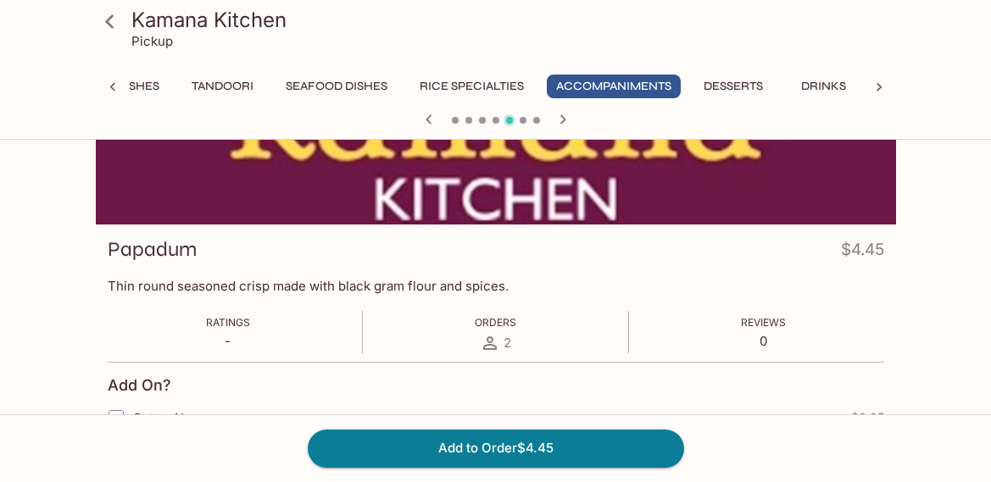
click at [553, 112] on icon "button" at bounding box center [563, 119] width 20 height 20
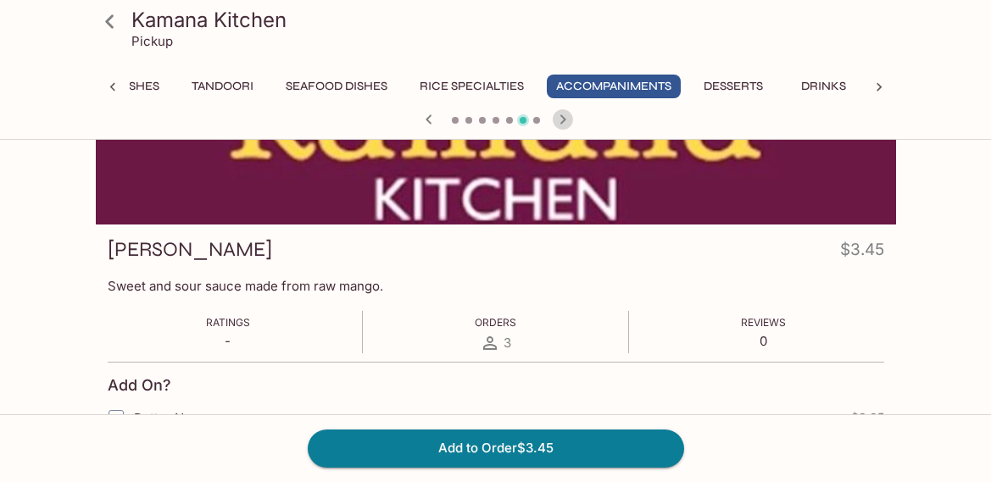
click at [553, 112] on icon "button" at bounding box center [563, 119] width 20 height 20
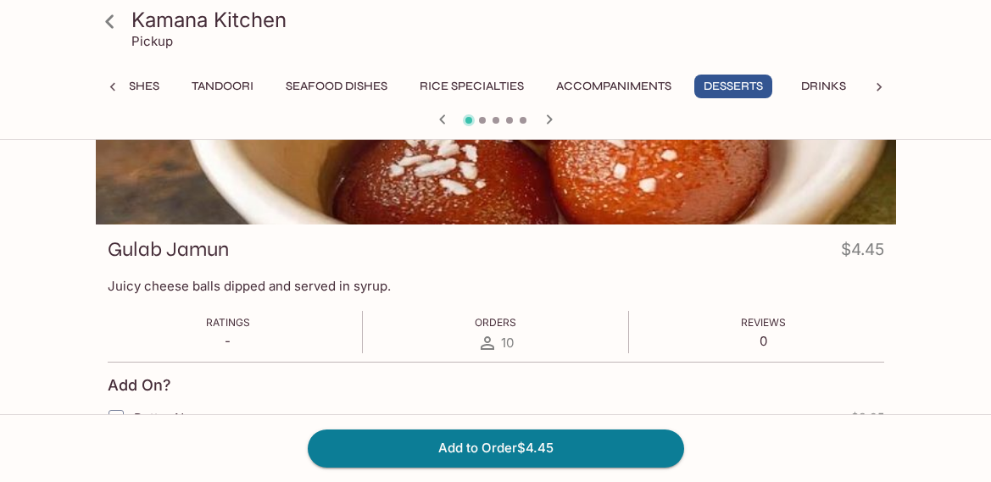
click at [552, 112] on icon "button" at bounding box center [549, 119] width 20 height 20
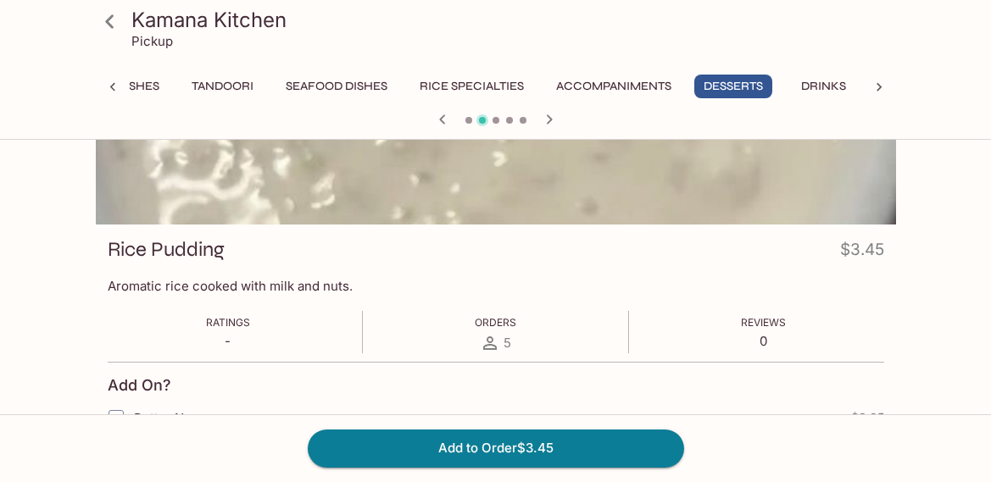
click at [552, 112] on icon "button" at bounding box center [549, 119] width 20 height 20
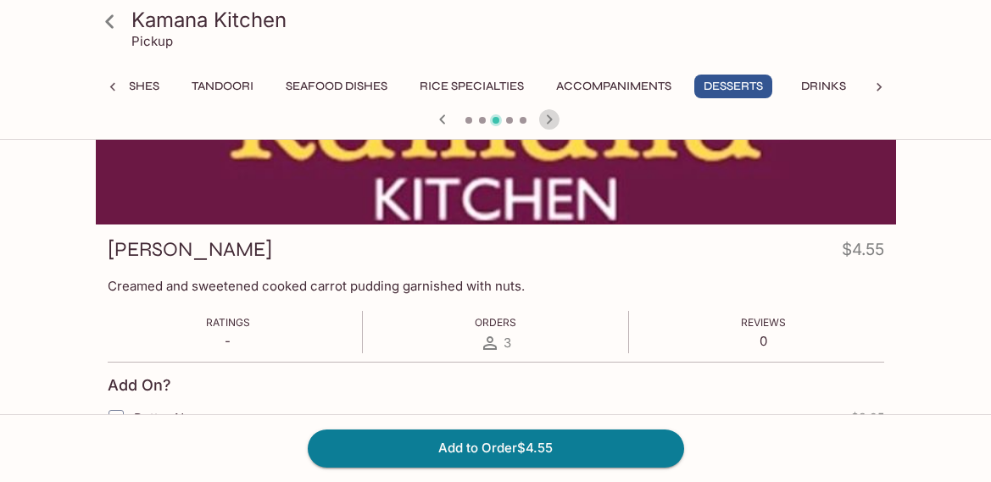
click at [552, 112] on icon "button" at bounding box center [549, 119] width 20 height 20
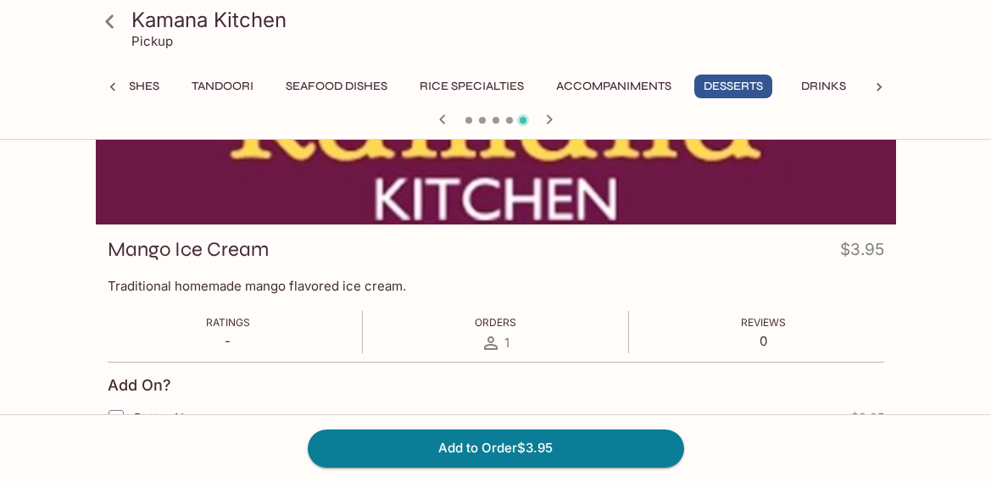
click at [552, 112] on icon "button" at bounding box center [549, 119] width 20 height 20
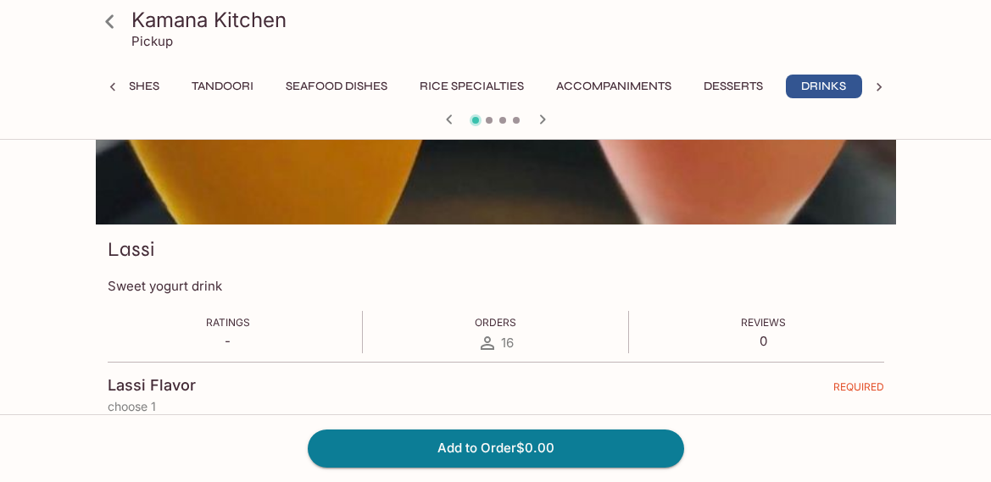
scroll to position [0, 769]
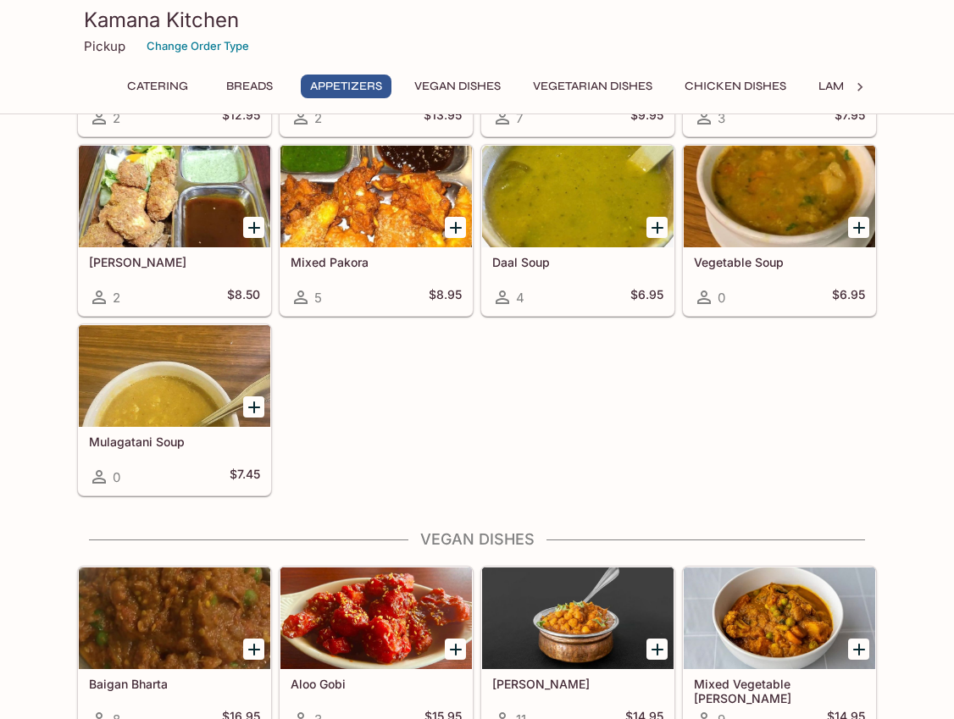
scroll to position [1412, 0]
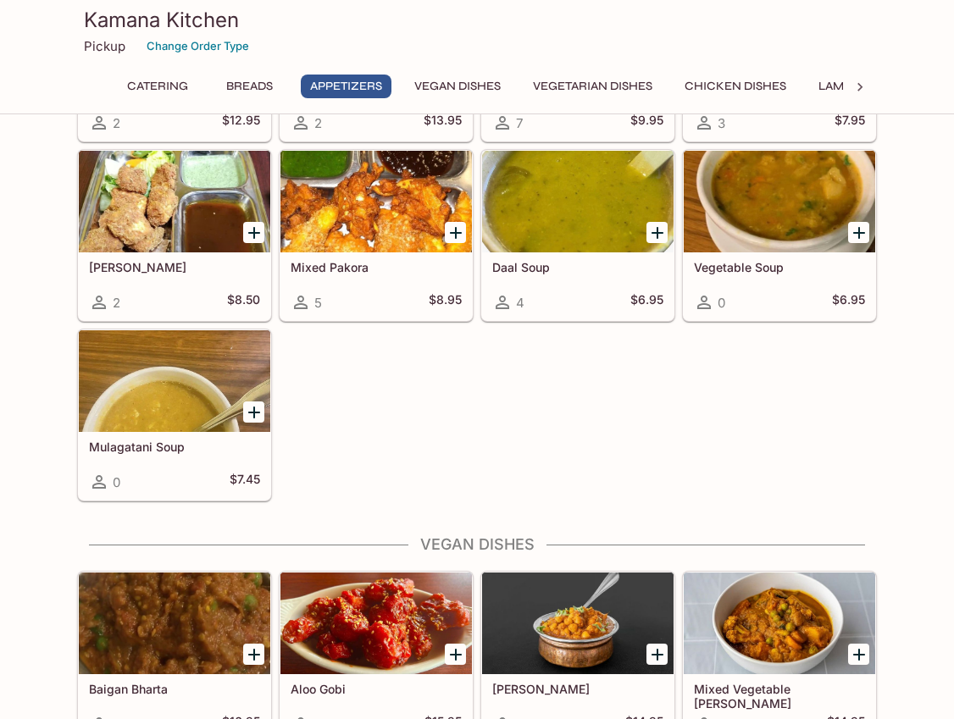
click at [255, 413] on icon "Add Mulagatani Soup" at bounding box center [254, 413] width 12 height 12
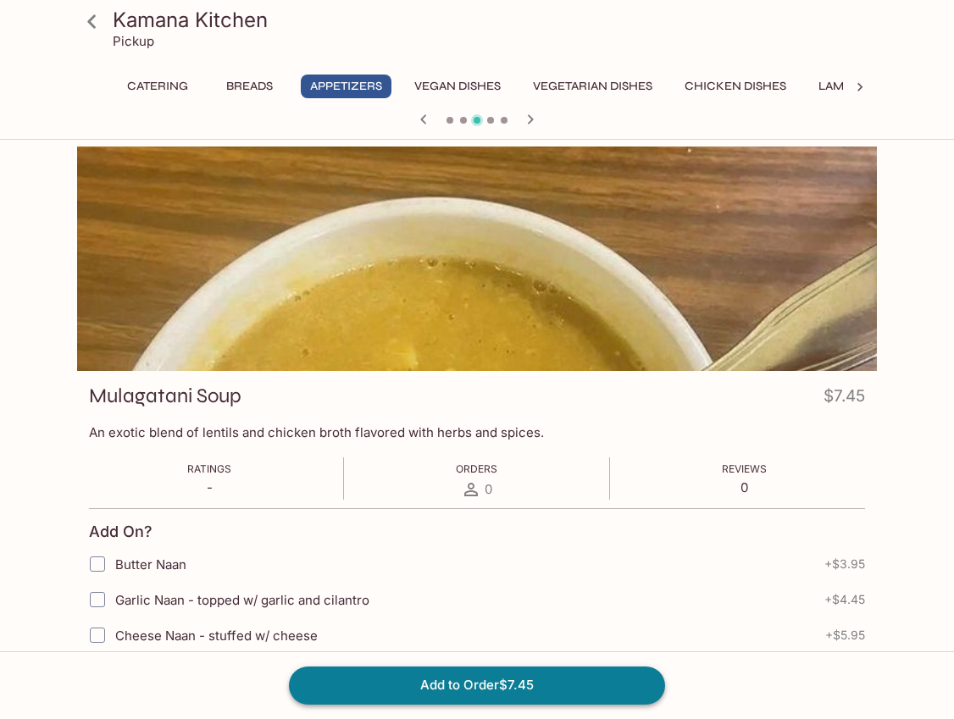
click at [425, 688] on button "Add to Order $7.45" at bounding box center [477, 685] width 376 height 37
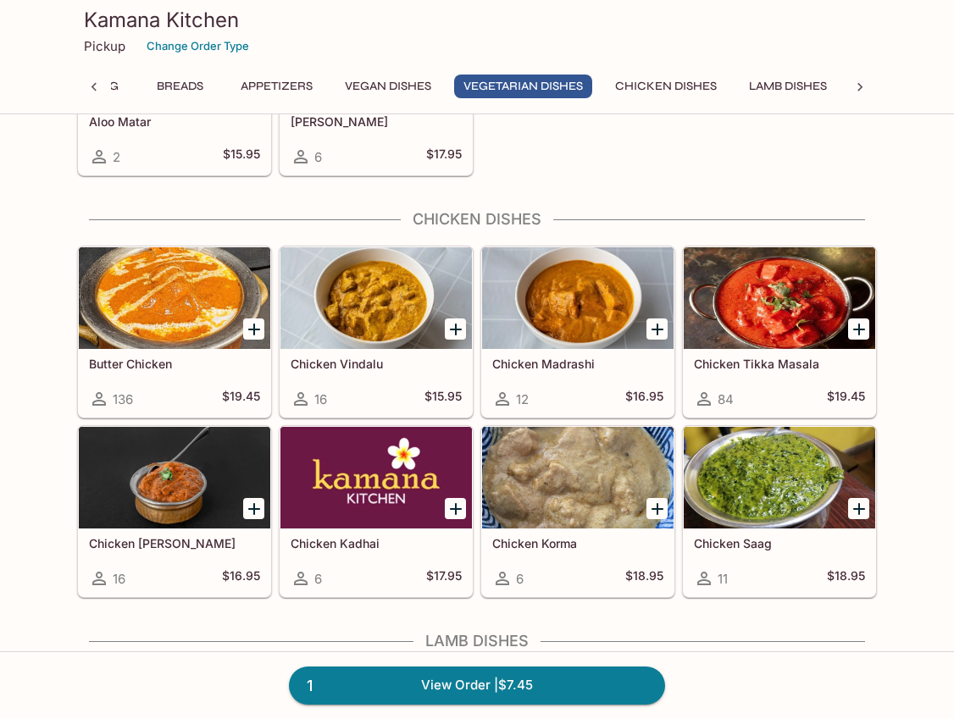
scroll to position [2933, 0]
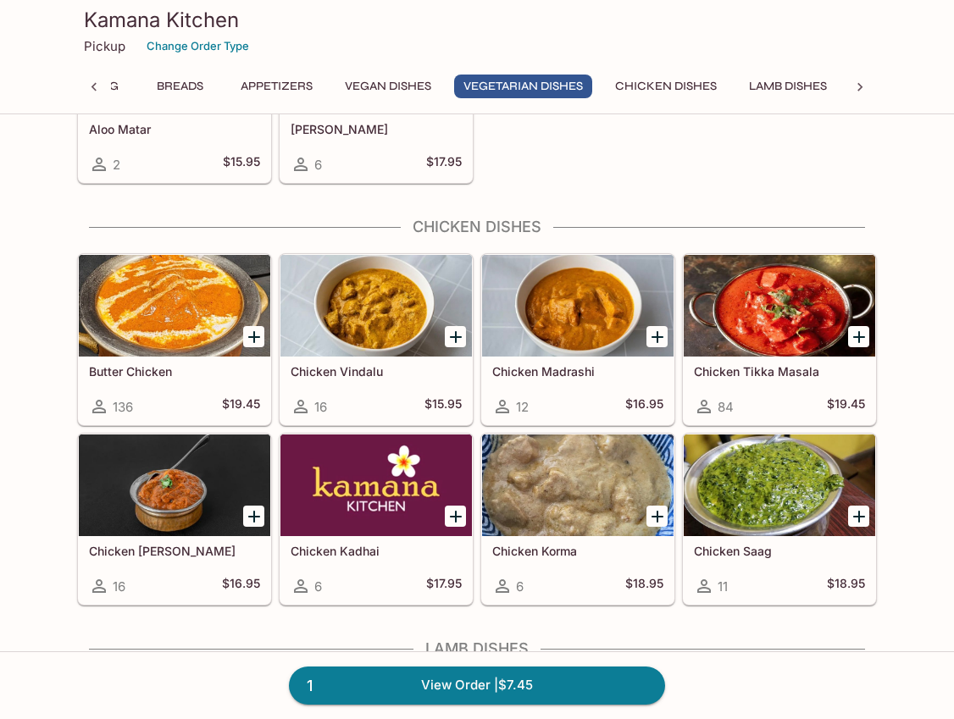
click at [183, 350] on div at bounding box center [175, 306] width 192 height 102
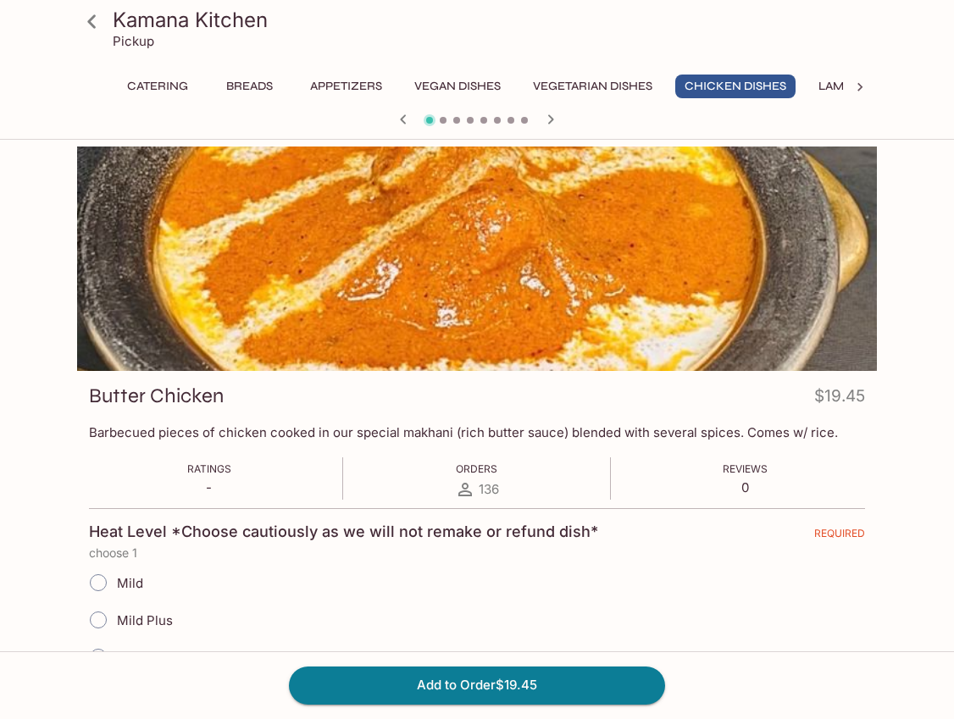
click at [98, 614] on input "Mild Plus" at bounding box center [99, 621] width 36 height 36
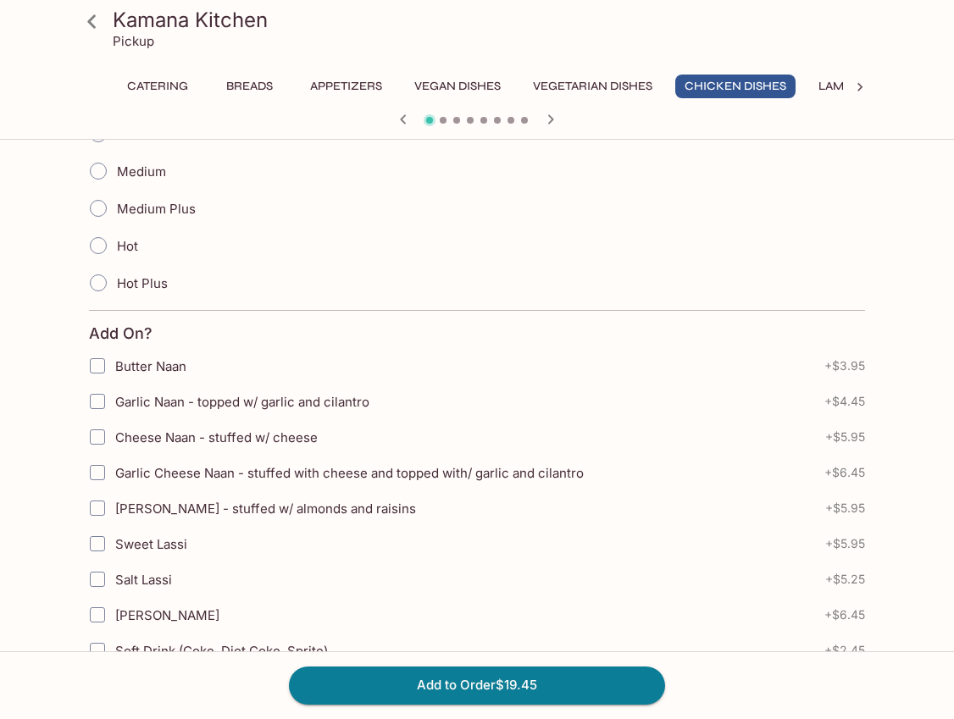
scroll to position [485, 0]
click at [102, 406] on input "Garlic Naan - topped w/ garlic and cilantro" at bounding box center [98, 403] width 34 height 34
checkbox input "true"
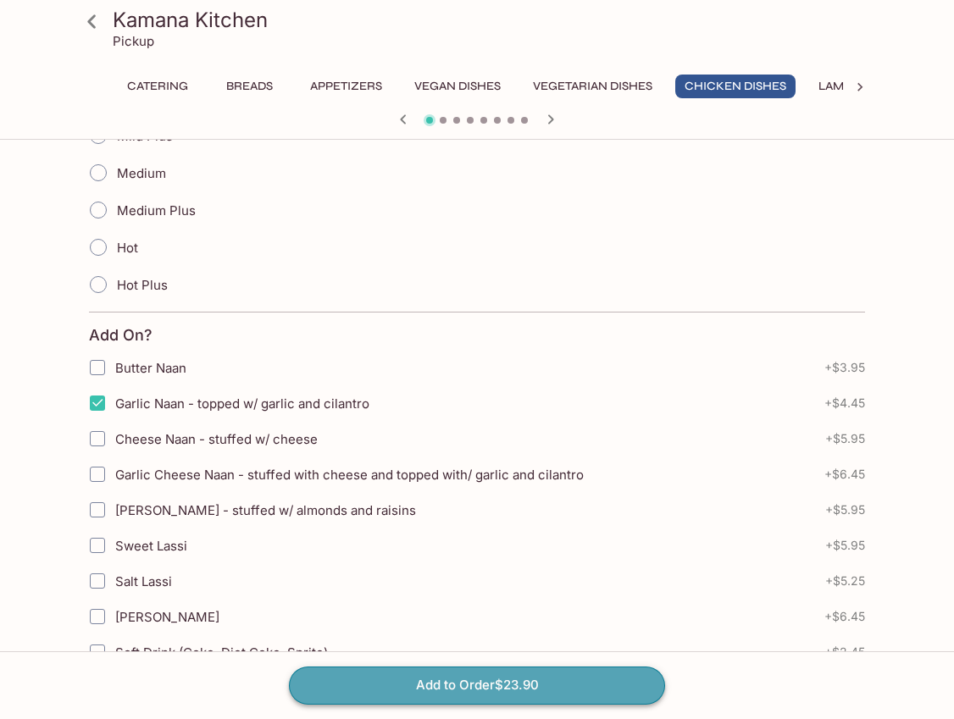
click at [439, 680] on button "Add to Order $23.90" at bounding box center [477, 685] width 376 height 37
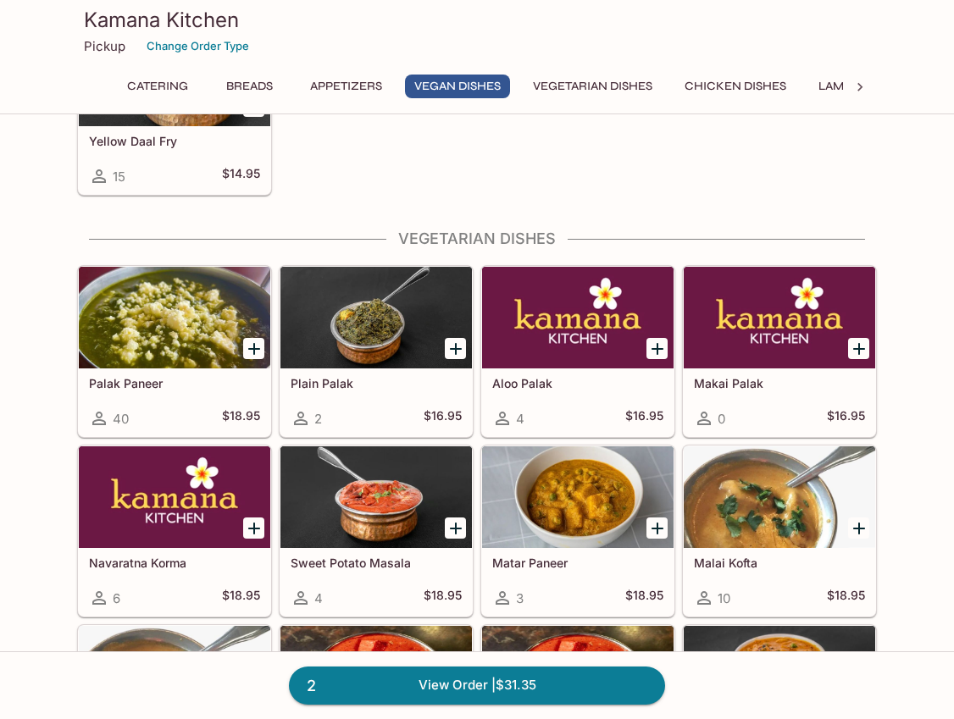
scroll to position [2196, 0]
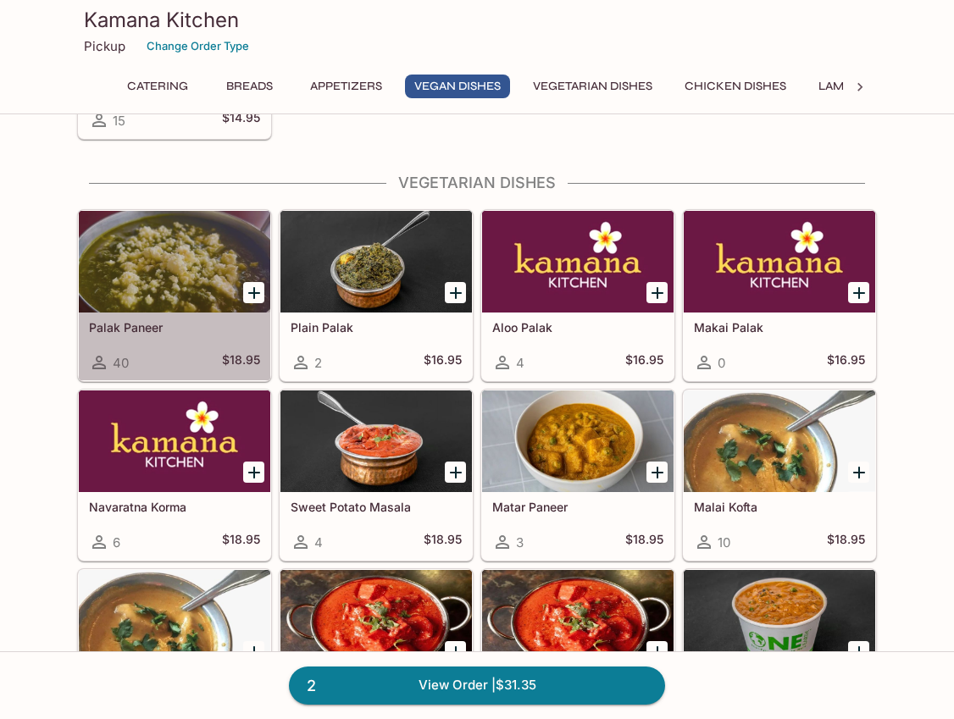
click at [195, 325] on h5 "Palak Paneer" at bounding box center [174, 327] width 171 height 14
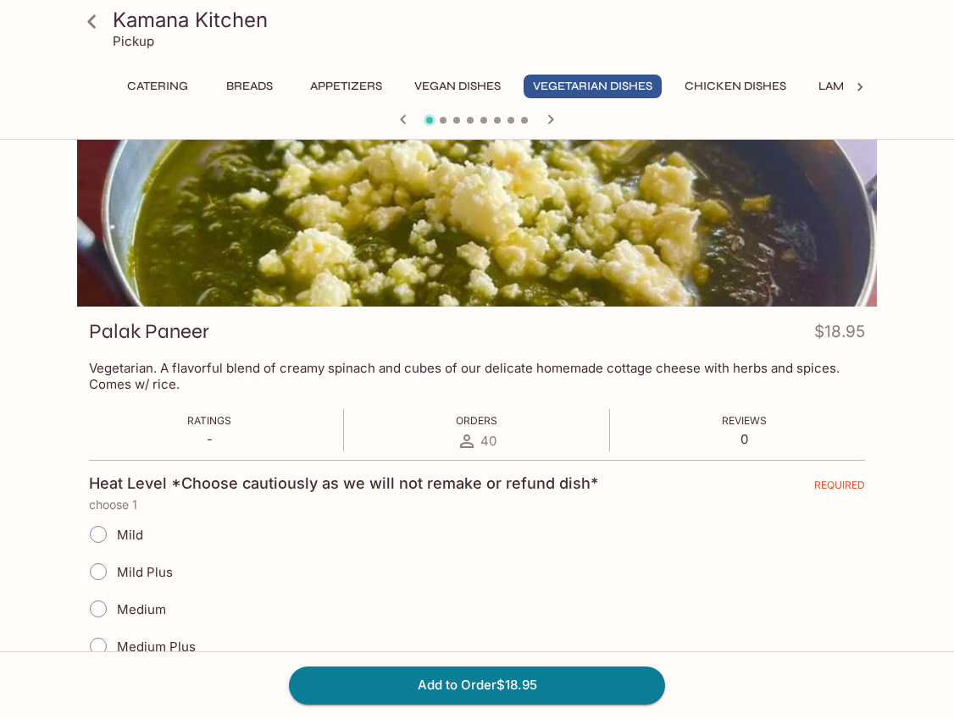
scroll to position [127, 0]
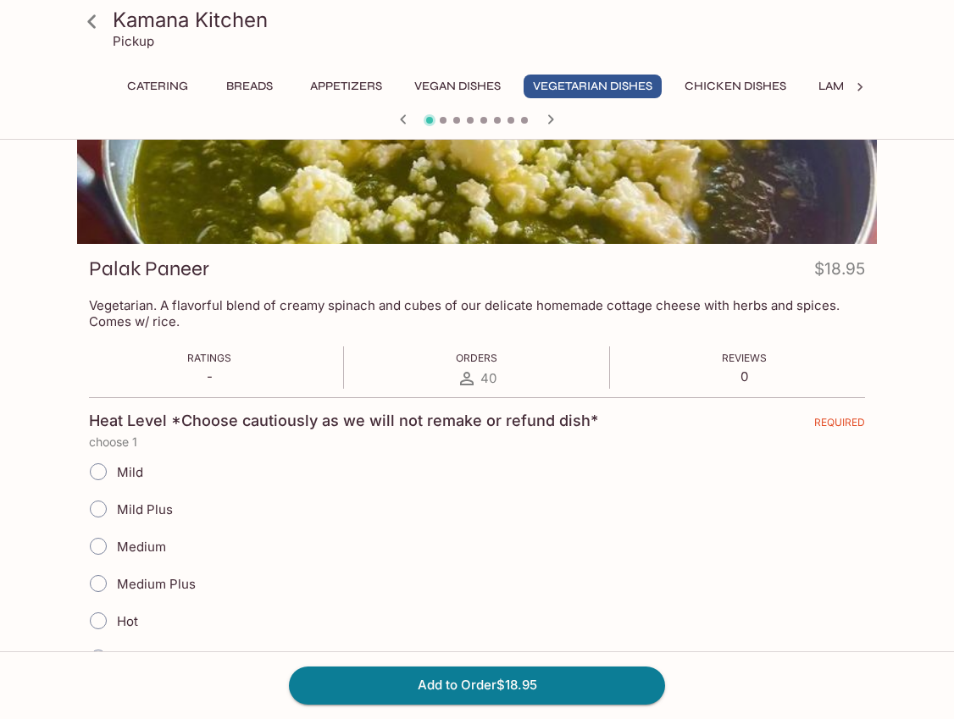
click at [144, 511] on span "Mild Plus" at bounding box center [145, 510] width 56 height 16
click at [116, 511] on input "Mild Plus" at bounding box center [99, 509] width 36 height 36
radio input "true"
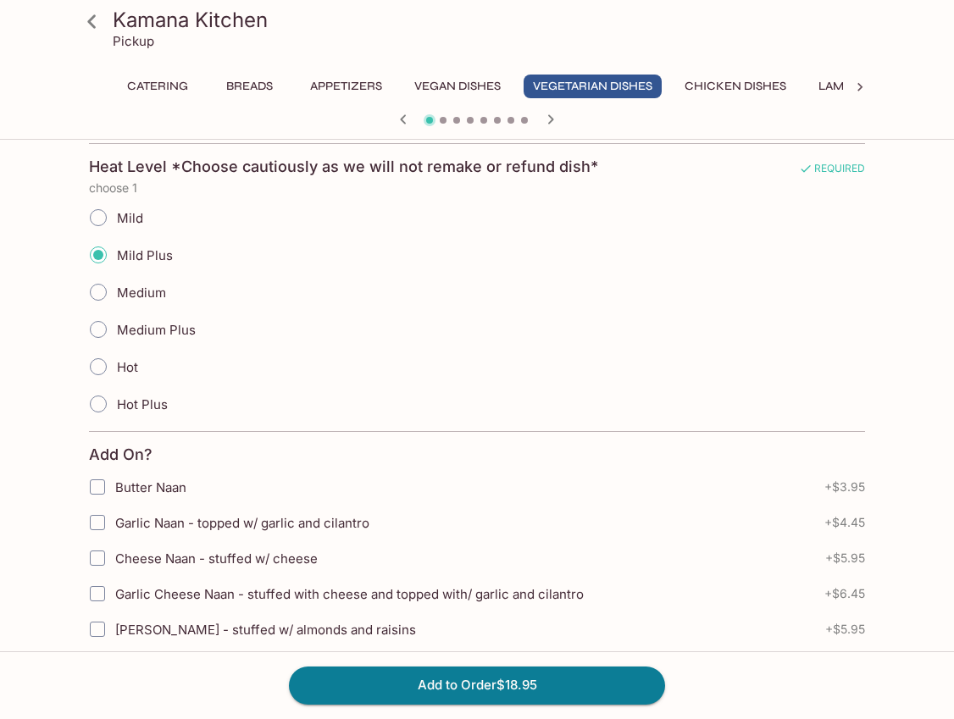
scroll to position [379, 0]
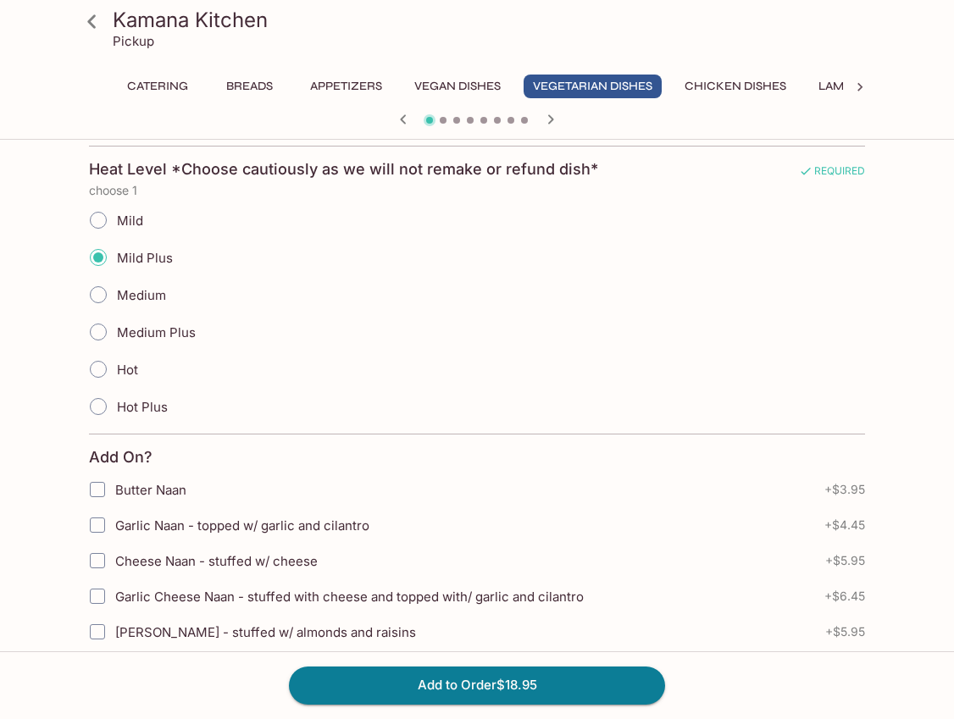
click at [187, 526] on span "Garlic Naan - topped w/ garlic and cilantro" at bounding box center [242, 526] width 254 height 16
click at [114, 526] on input "Garlic Naan - topped w/ garlic and cilantro" at bounding box center [98, 525] width 34 height 34
checkbox input "true"
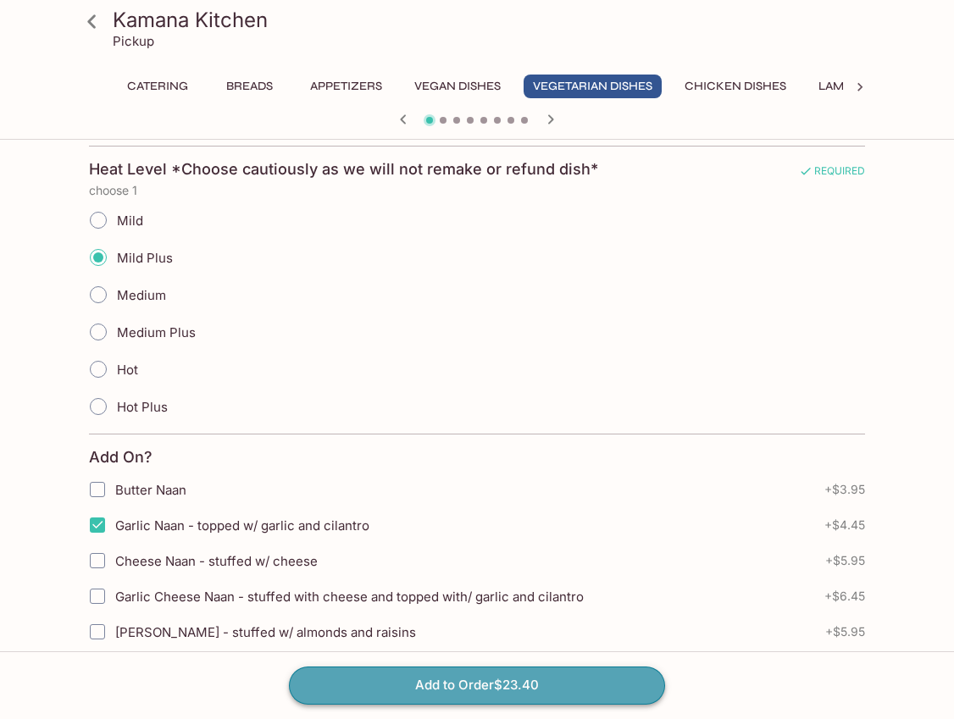
click at [408, 675] on button "Add to Order $23.40" at bounding box center [477, 685] width 376 height 37
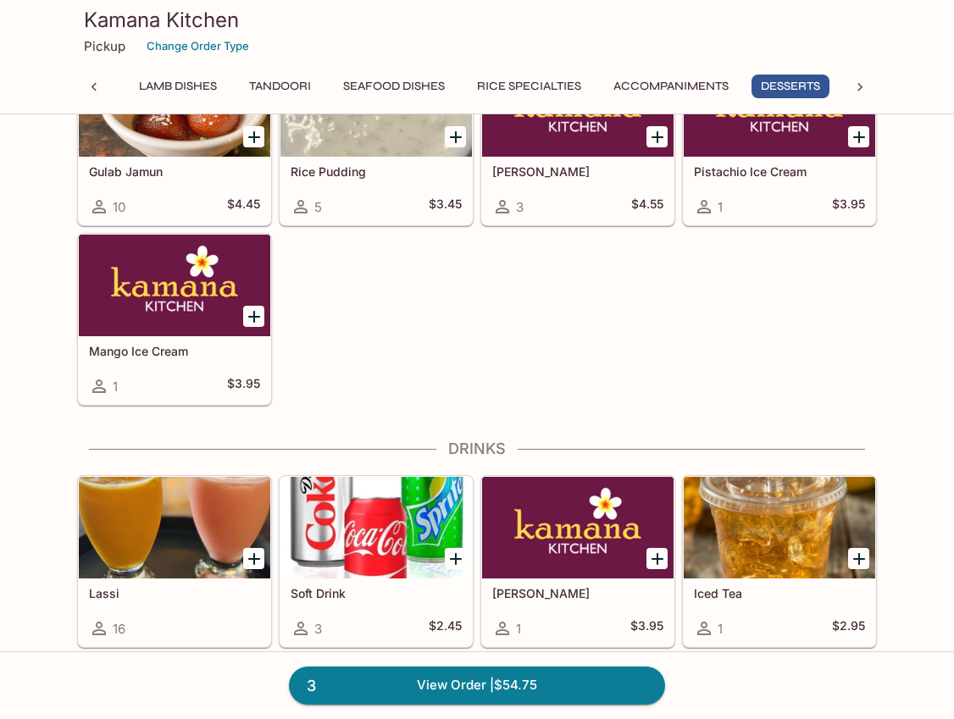
scroll to position [5351, 0]
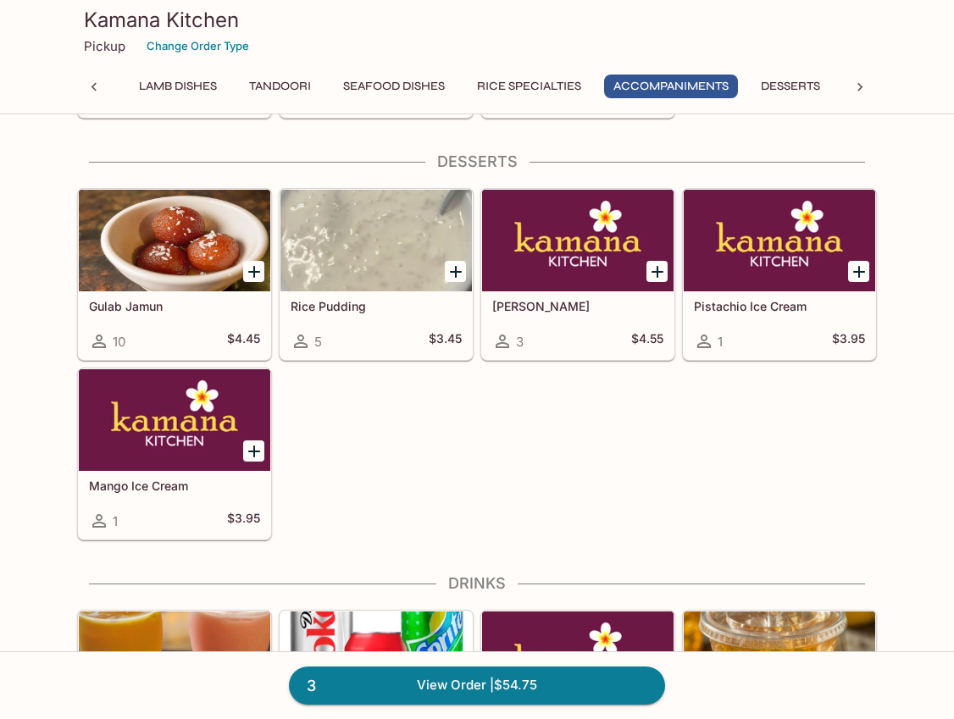
click at [169, 276] on div at bounding box center [175, 241] width 192 height 102
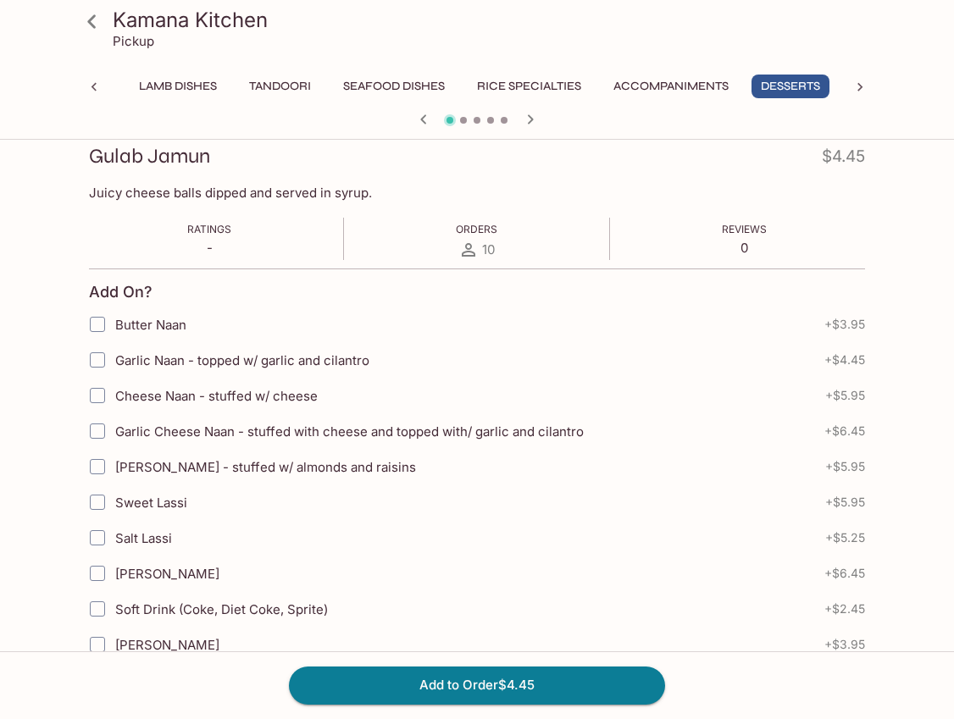
scroll to position [237, 0]
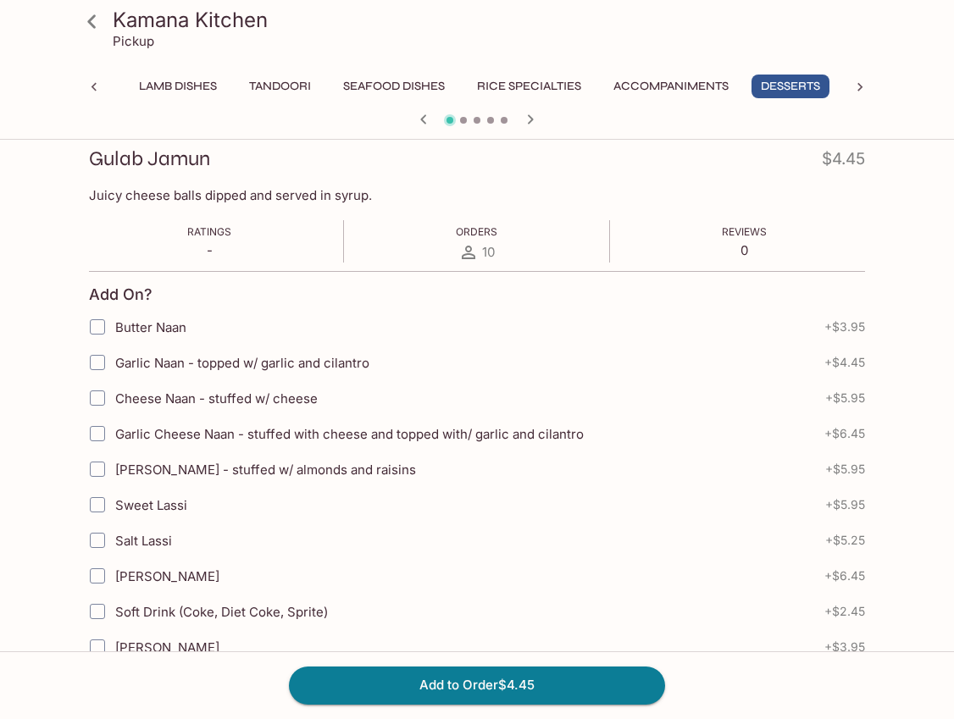
click at [98, 433] on input "Garlic Cheese Naan - stuffed with cheese and topped with/ garlic and cilantro" at bounding box center [98, 434] width 34 height 34
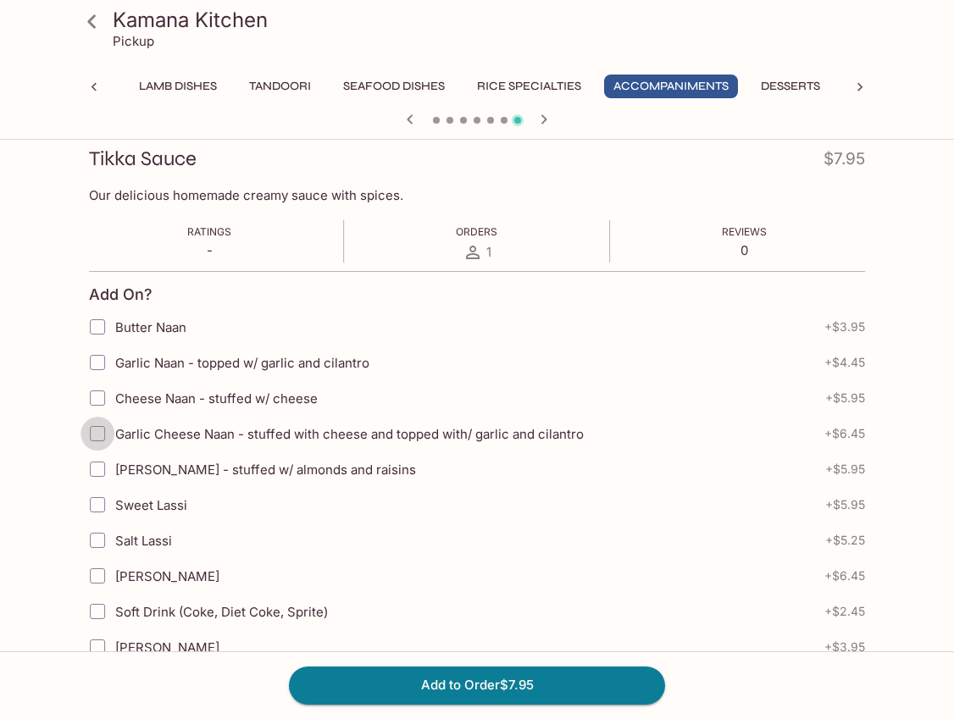
click at [98, 429] on input "Garlic Cheese Naan - stuffed with cheese and topped with/ garlic and cilantro" at bounding box center [98, 434] width 34 height 34
click at [98, 434] on input "Garlic Cheese Naan - stuffed with cheese and topped with/ garlic and cilantro" at bounding box center [98, 434] width 34 height 34
checkbox input "true"
click at [463, 679] on button "Add to Order $9.90" at bounding box center [477, 685] width 376 height 37
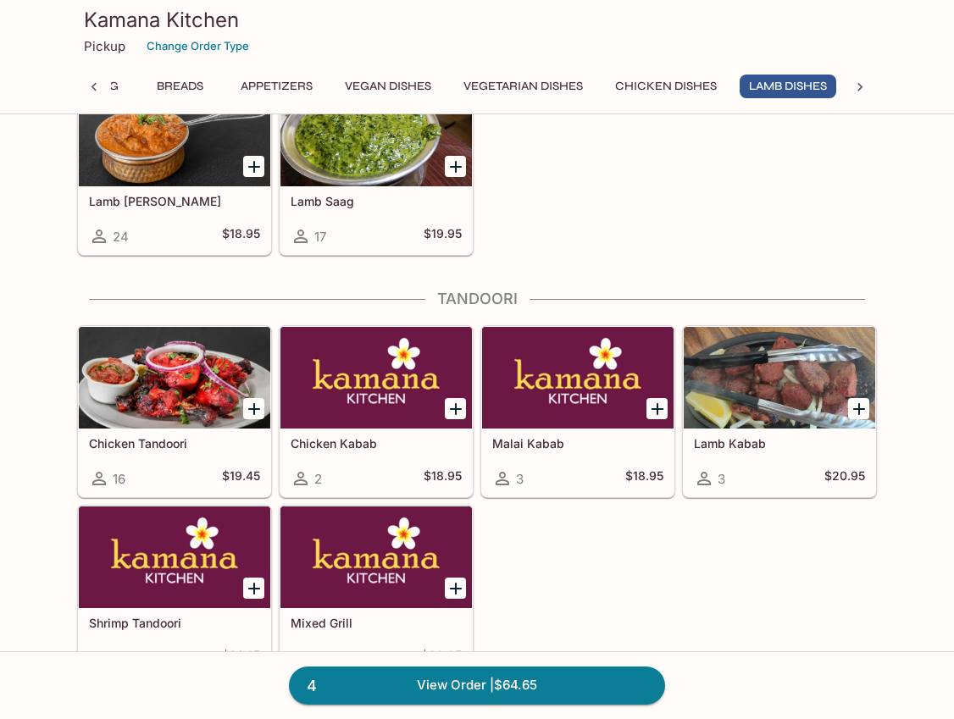
scroll to position [3807, 0]
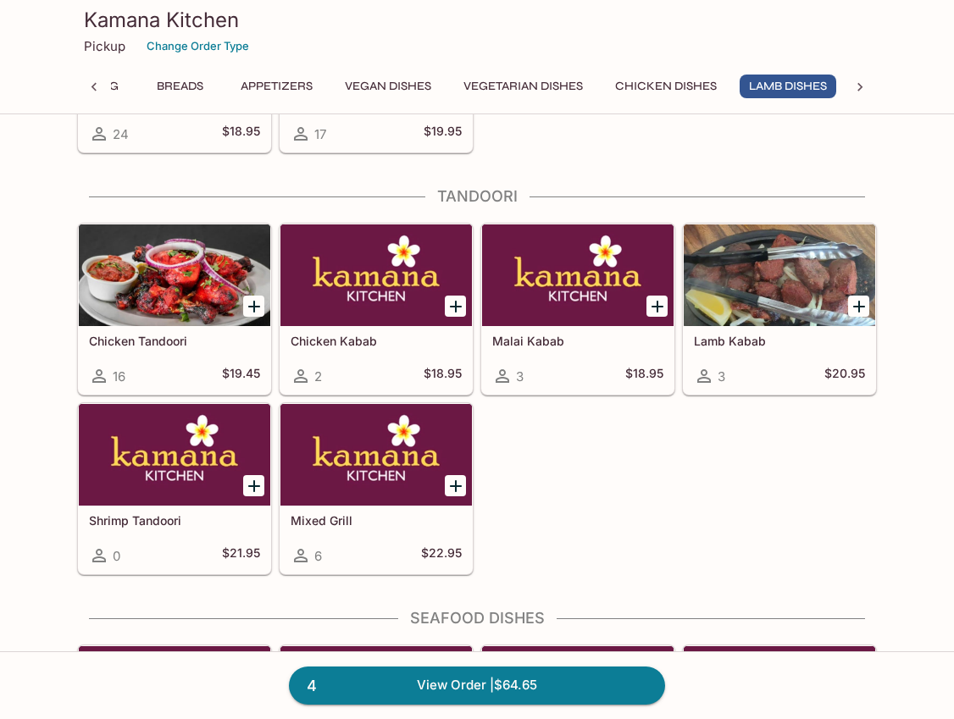
click at [159, 361] on div "Chicken Tandoori 16 $19.45" at bounding box center [175, 360] width 192 height 68
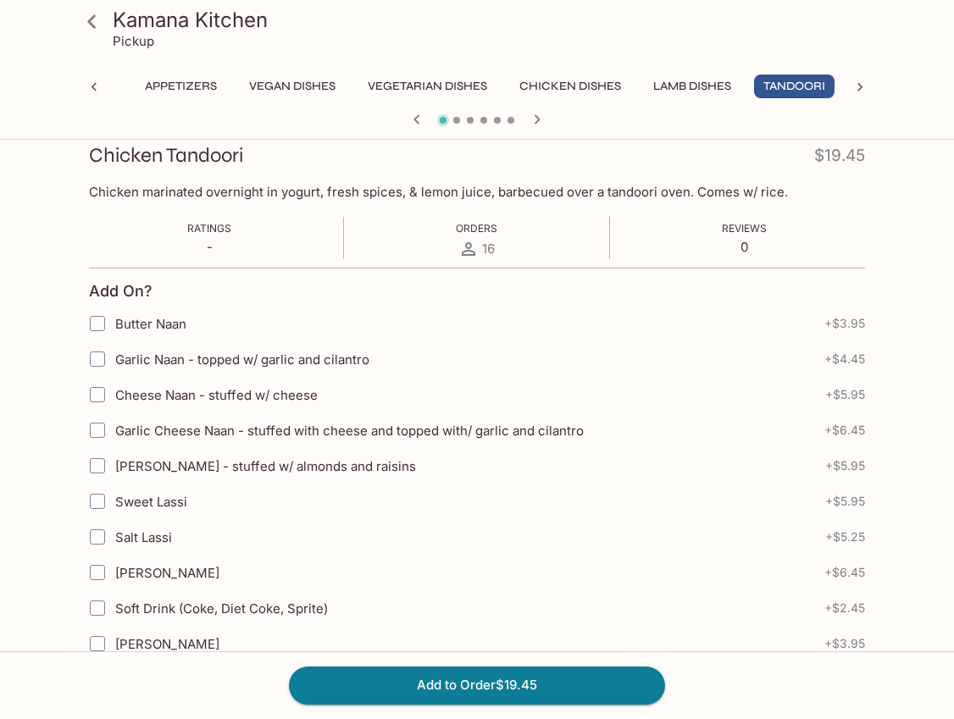
scroll to position [240, 0]
click at [143, 433] on span "Garlic Cheese Naan - stuffed with cheese and topped with/ garlic and cilantro" at bounding box center [349, 432] width 469 height 16
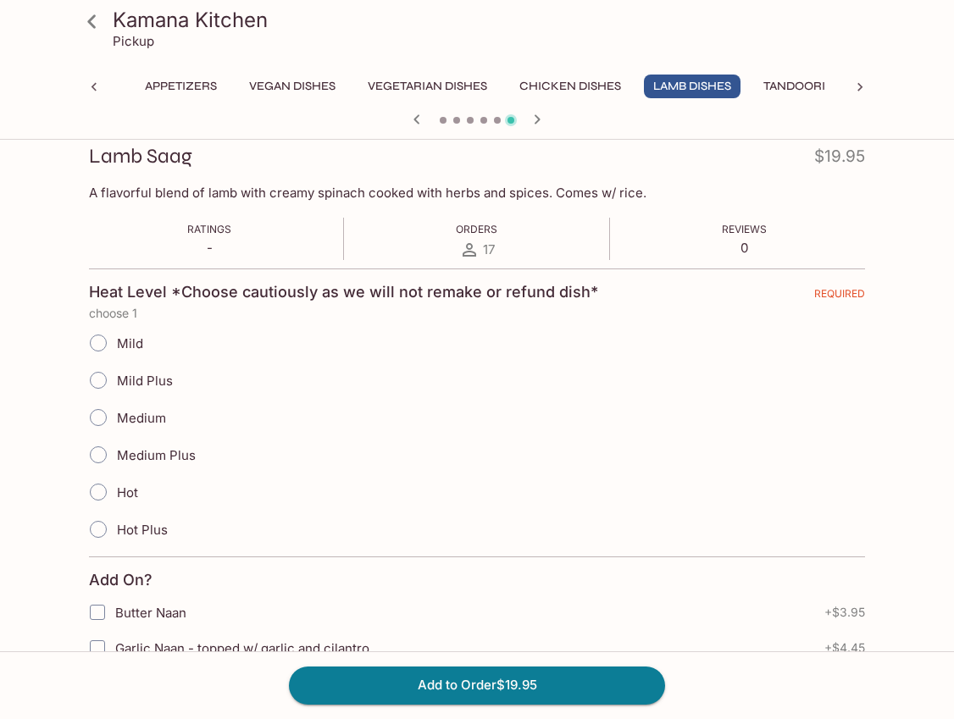
click at [125, 375] on span "Mild Plus" at bounding box center [145, 381] width 56 height 16
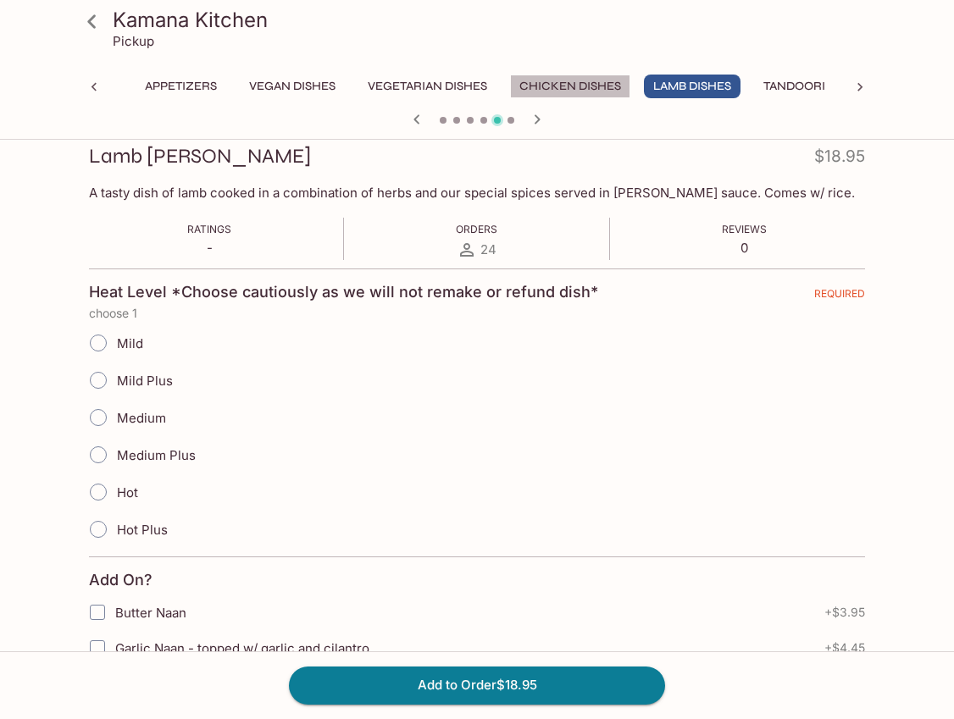
click at [547, 89] on button "Chicken Dishes" at bounding box center [570, 87] width 120 height 24
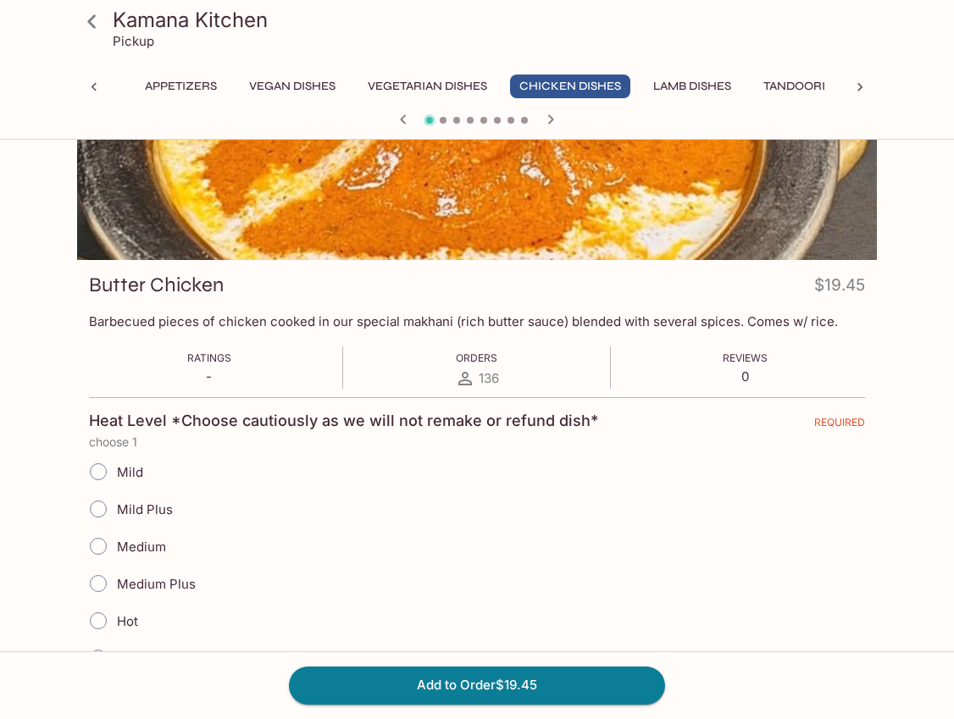
scroll to position [0, 0]
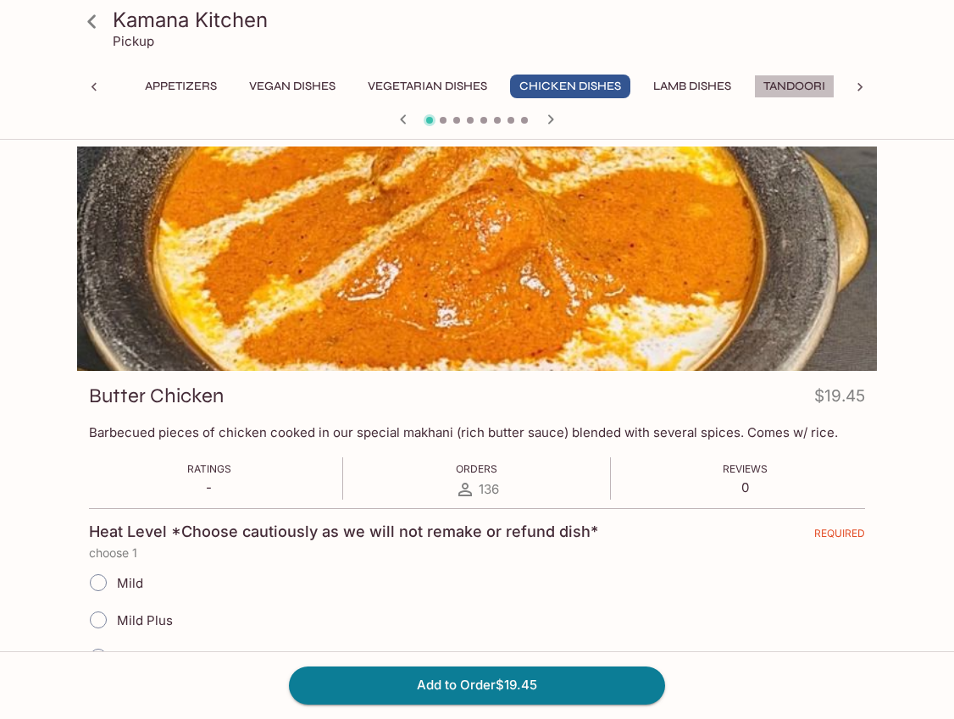
click at [808, 79] on button "Tandoori" at bounding box center [794, 87] width 81 height 24
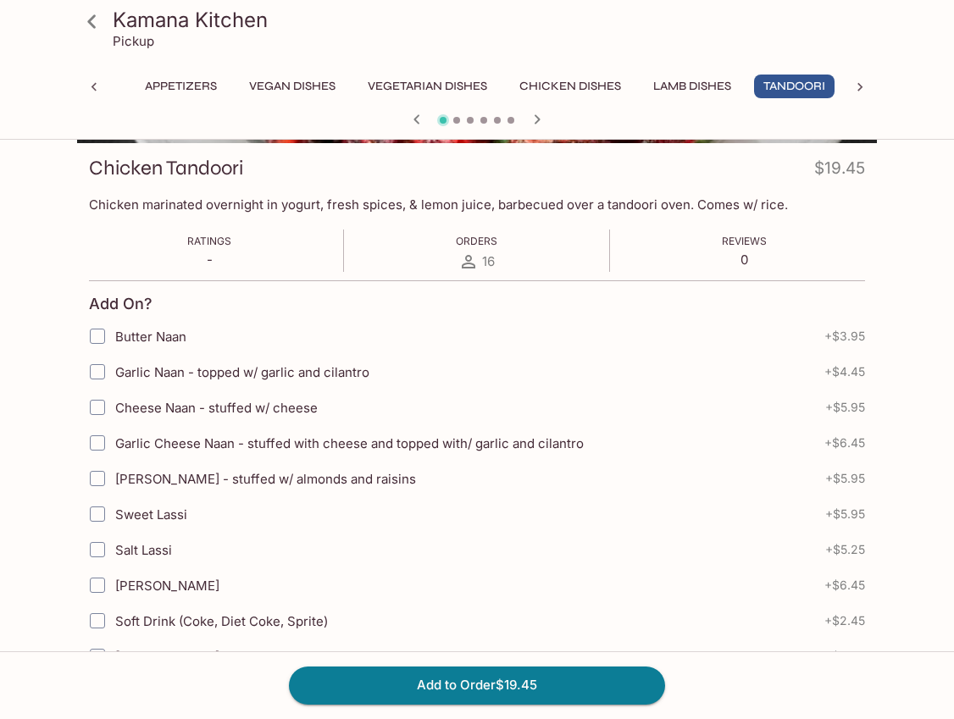
scroll to position [227, 0]
click at [95, 445] on input "Garlic Cheese Naan - stuffed with cheese and topped with/ garlic and cilantro" at bounding box center [98, 444] width 34 height 34
checkbox input "true"
click at [521, 681] on button "Add to Order $25.90" at bounding box center [477, 685] width 376 height 37
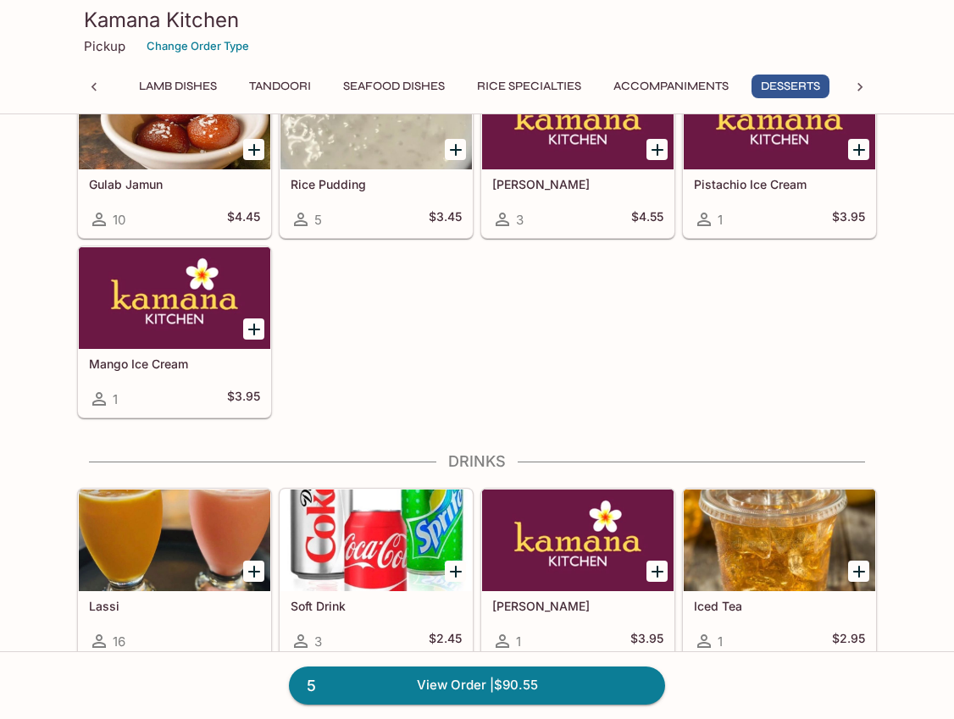
scroll to position [5499, 0]
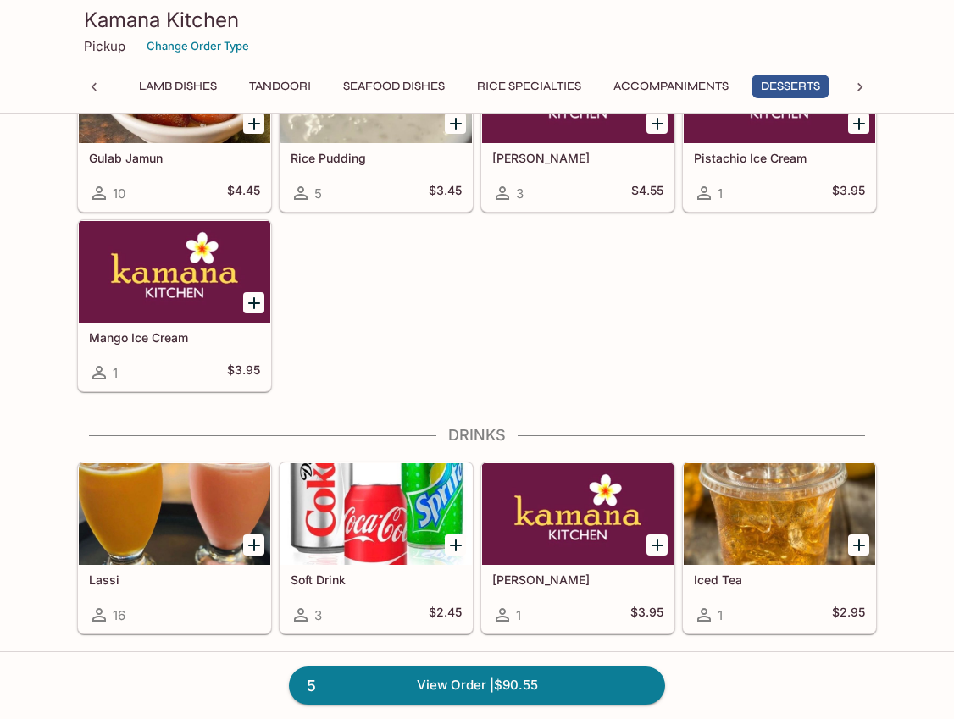
click at [559, 589] on div "[PERSON_NAME] 1 $3.95" at bounding box center [578, 599] width 192 height 68
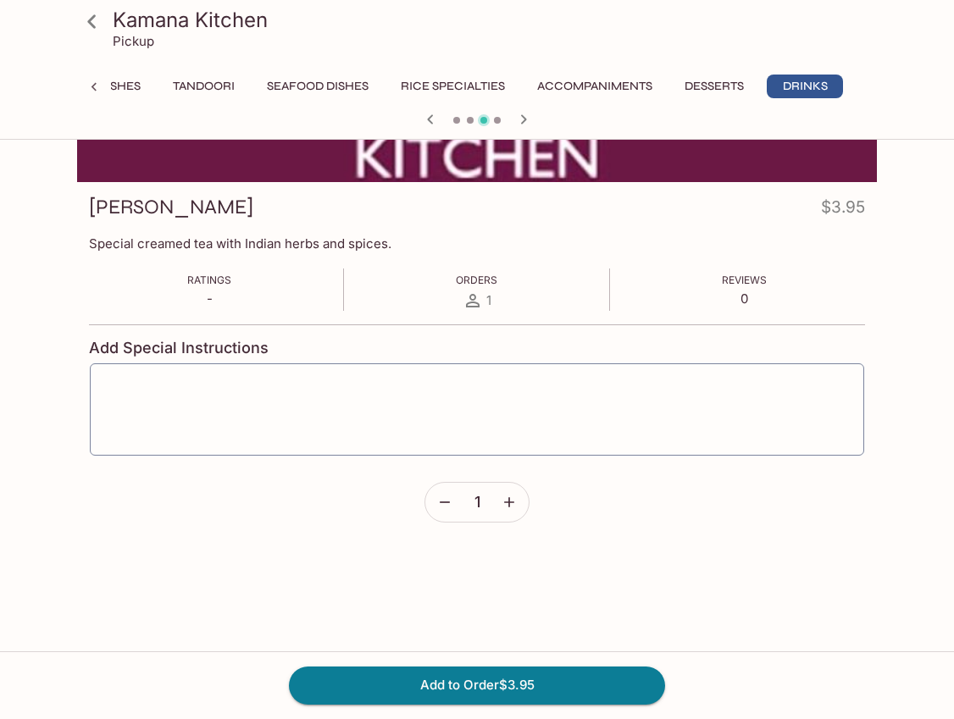
scroll to position [230, 0]
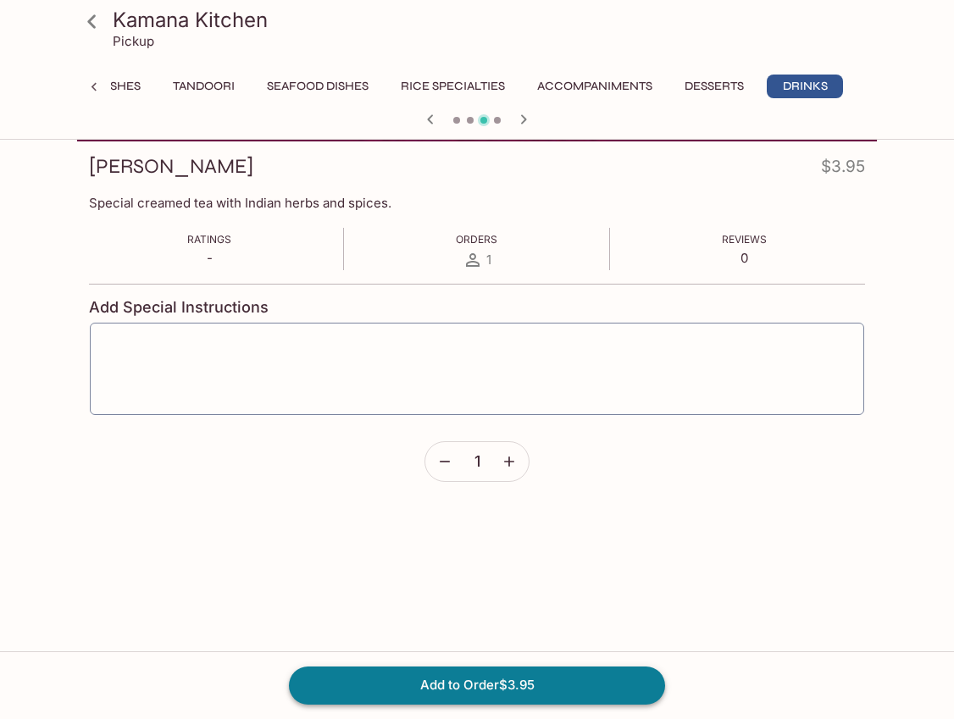
click at [474, 685] on button "Add to Order $3.95" at bounding box center [477, 685] width 376 height 37
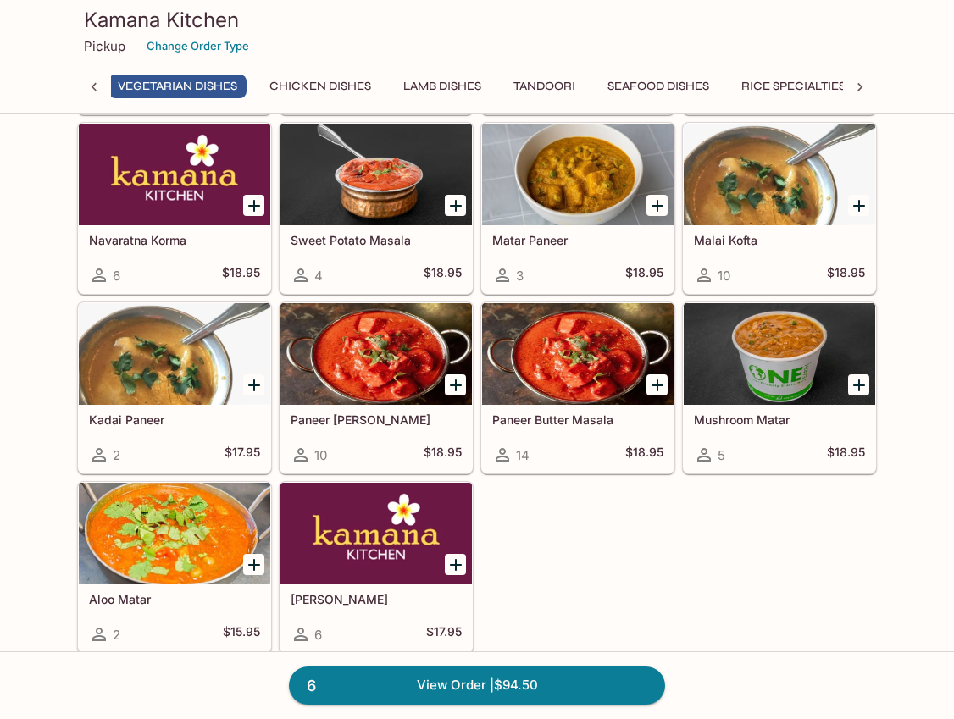
click at [386, 427] on div "Paneer [PERSON_NAME] 10 $18.95" at bounding box center [376, 439] width 192 height 68
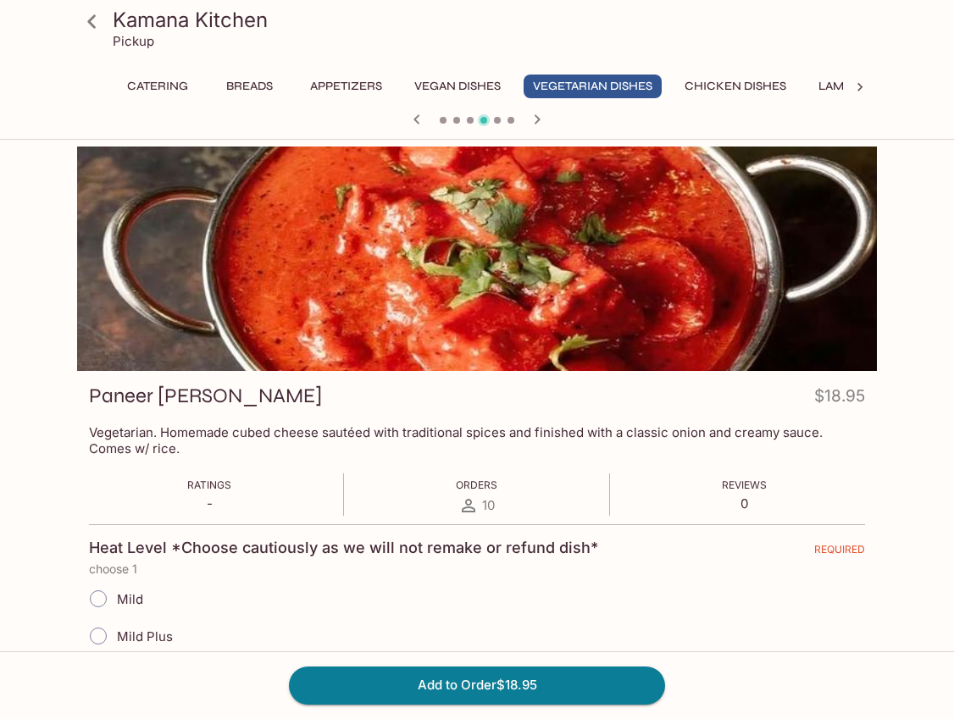
click at [99, 632] on input "Mild Plus" at bounding box center [99, 637] width 36 height 36
radio input "true"
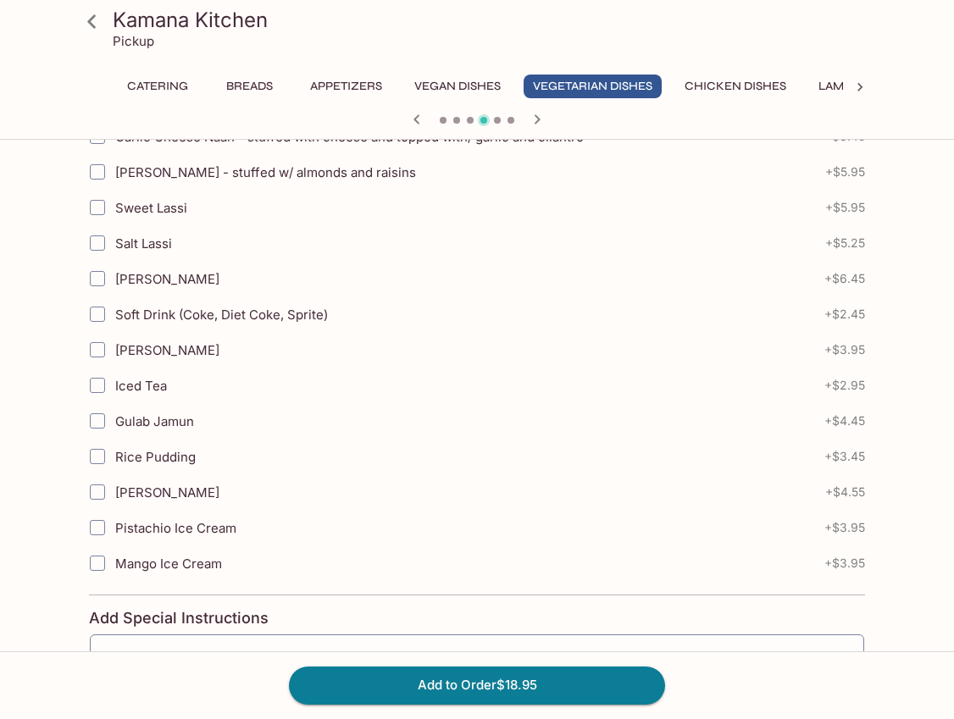
click at [95, 447] on input "Rice Pudding" at bounding box center [98, 457] width 34 height 34
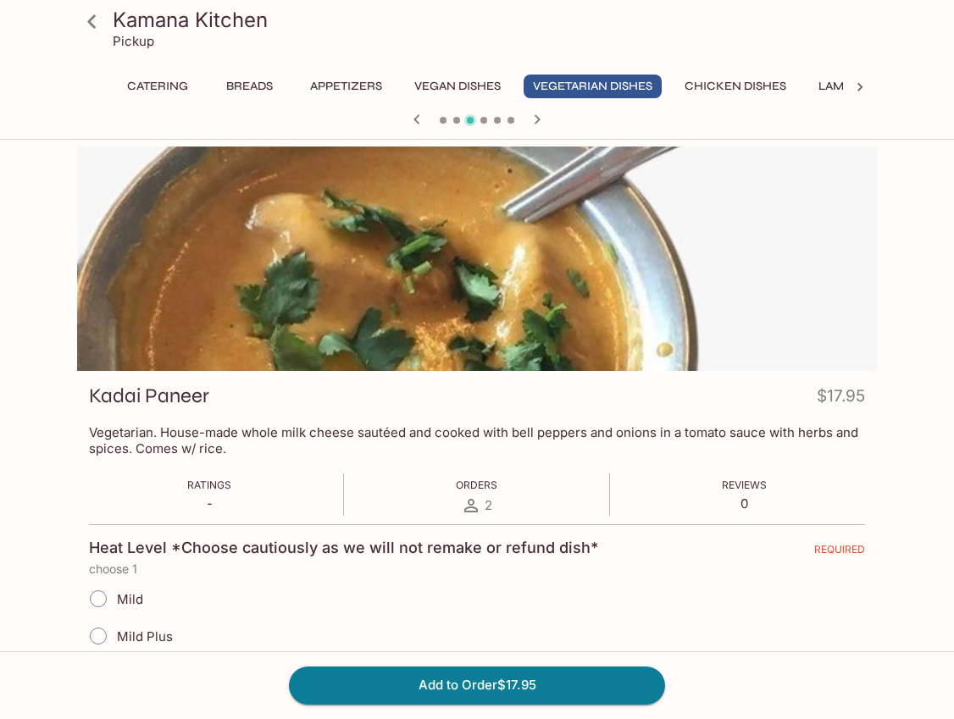
click at [539, 122] on icon "button" at bounding box center [537, 119] width 20 height 20
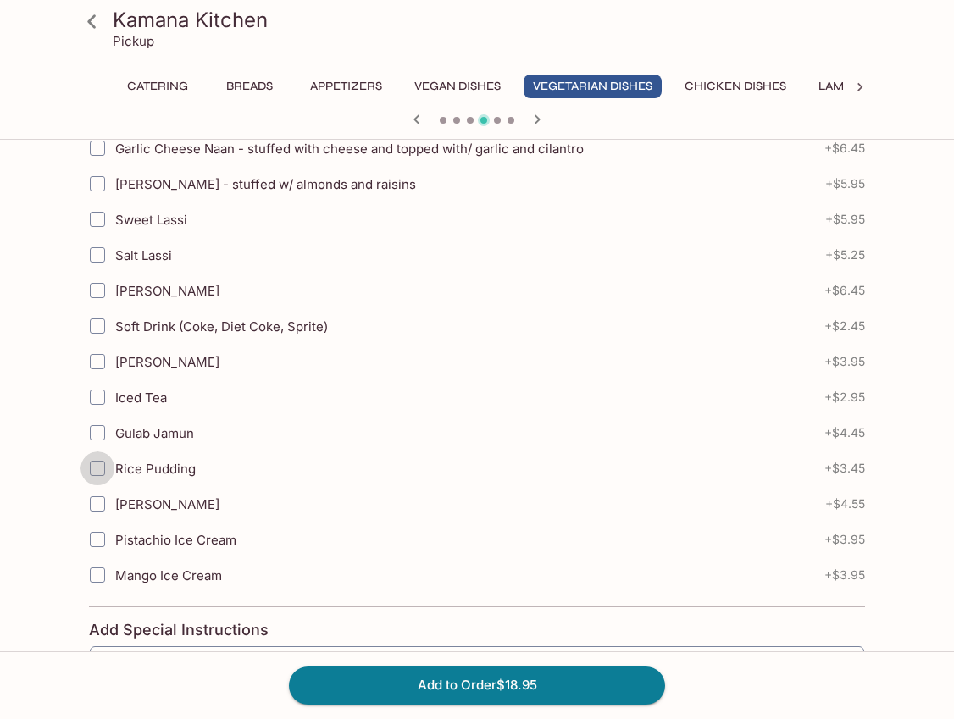
click at [103, 467] on input "Rice Pudding" at bounding box center [98, 469] width 34 height 34
checkbox input "true"
click at [485, 688] on button "Add to Order $22.40" at bounding box center [477, 685] width 376 height 37
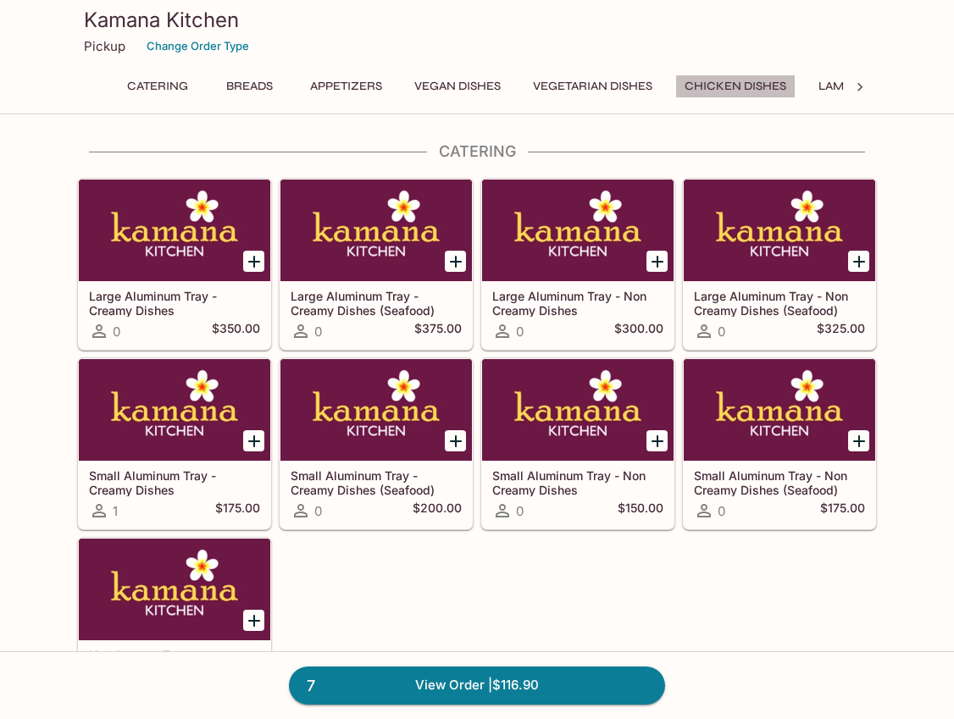
click at [730, 77] on button "Chicken Dishes" at bounding box center [735, 87] width 120 height 24
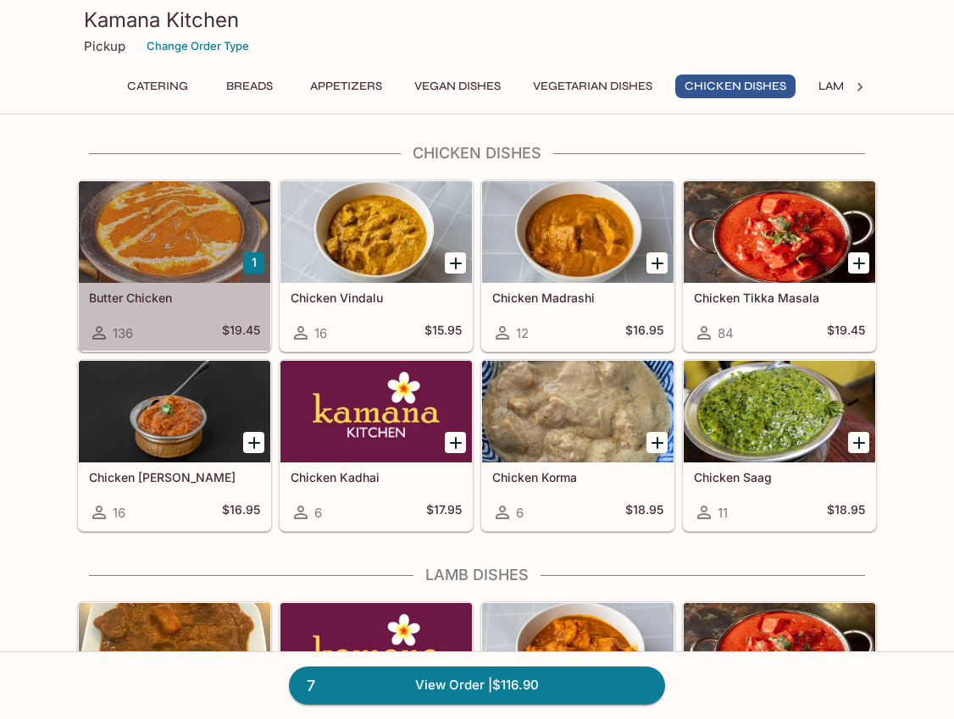
click at [130, 239] on div at bounding box center [175, 232] width 192 height 102
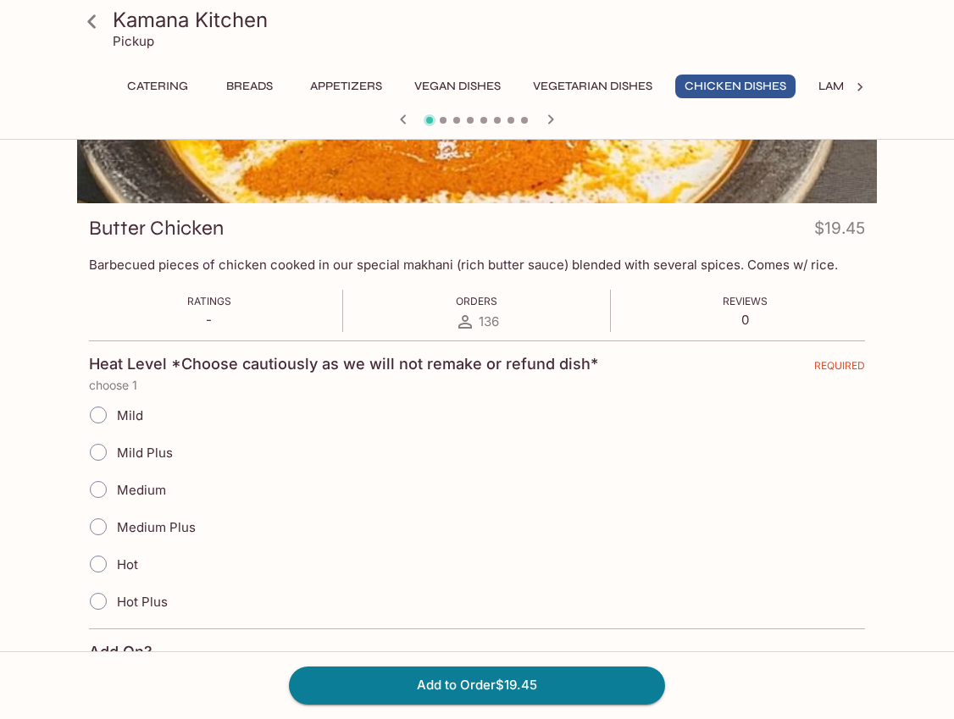
click at [103, 451] on input "Mild Plus" at bounding box center [99, 453] width 36 height 36
radio input "true"
click at [447, 681] on button "Add to Order $19.45" at bounding box center [477, 685] width 376 height 37
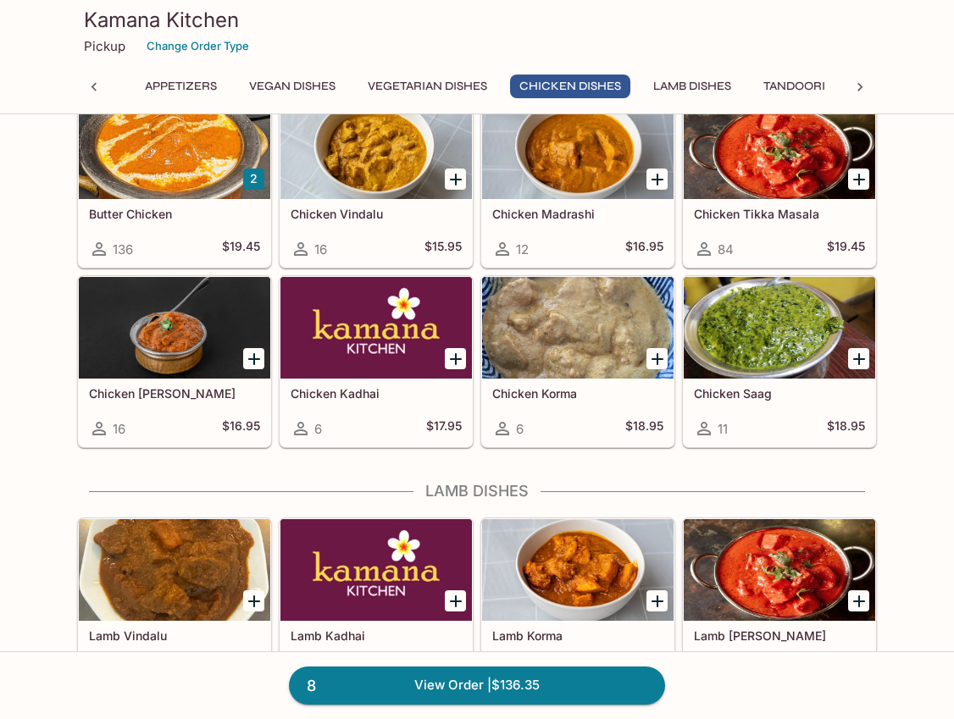
scroll to position [2997, 0]
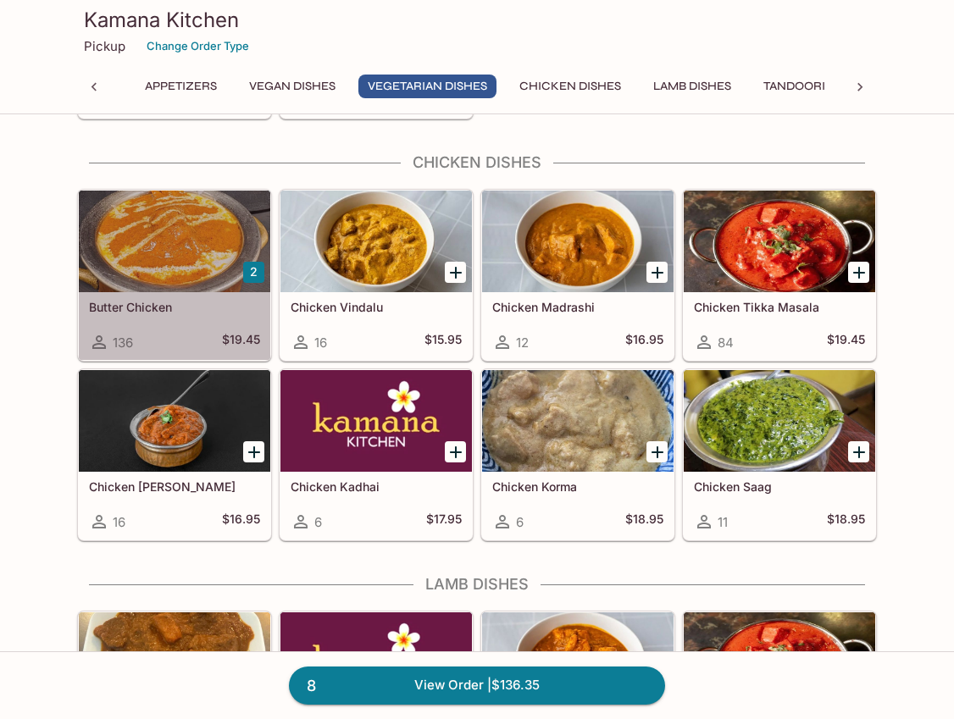
click at [161, 224] on div at bounding box center [175, 242] width 192 height 102
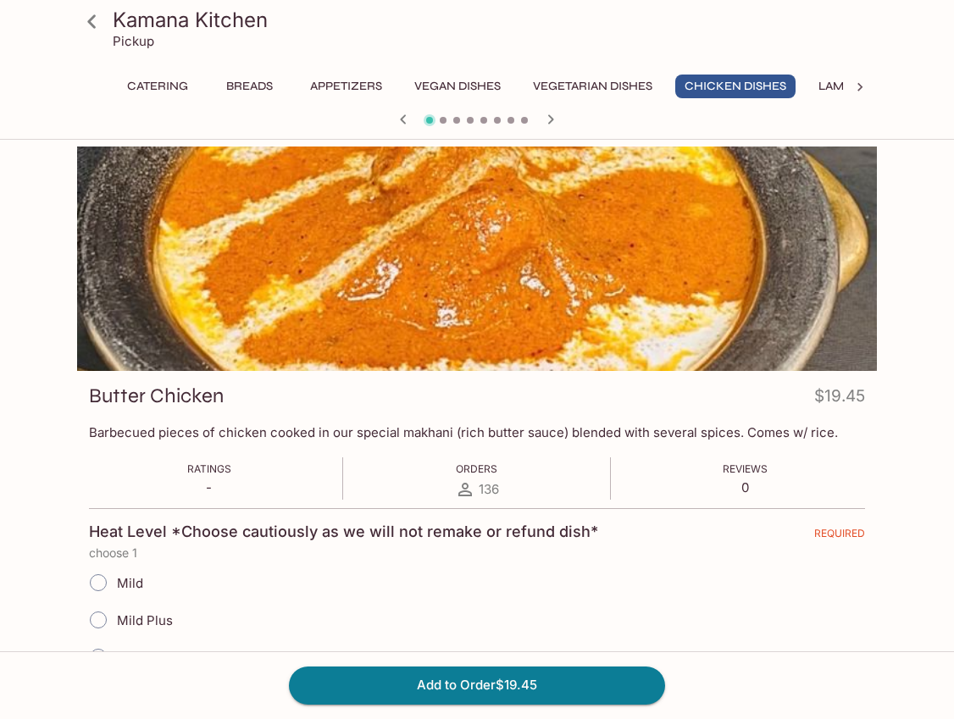
click at [102, 618] on input "Mild Plus" at bounding box center [99, 621] width 36 height 36
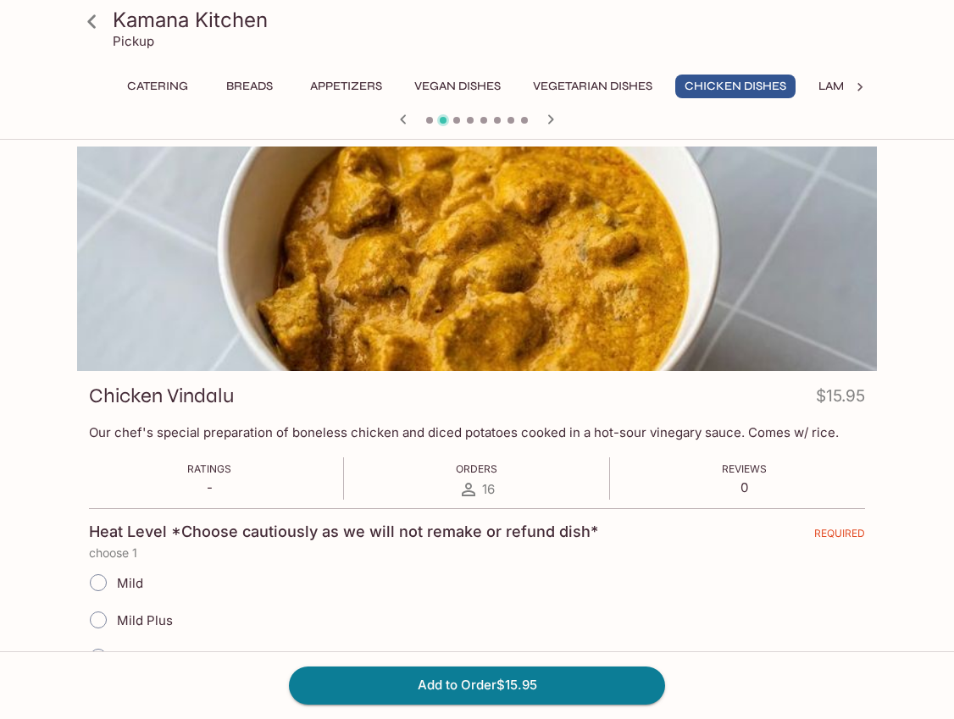
click at [409, 120] on icon "button" at bounding box center [403, 119] width 20 height 20
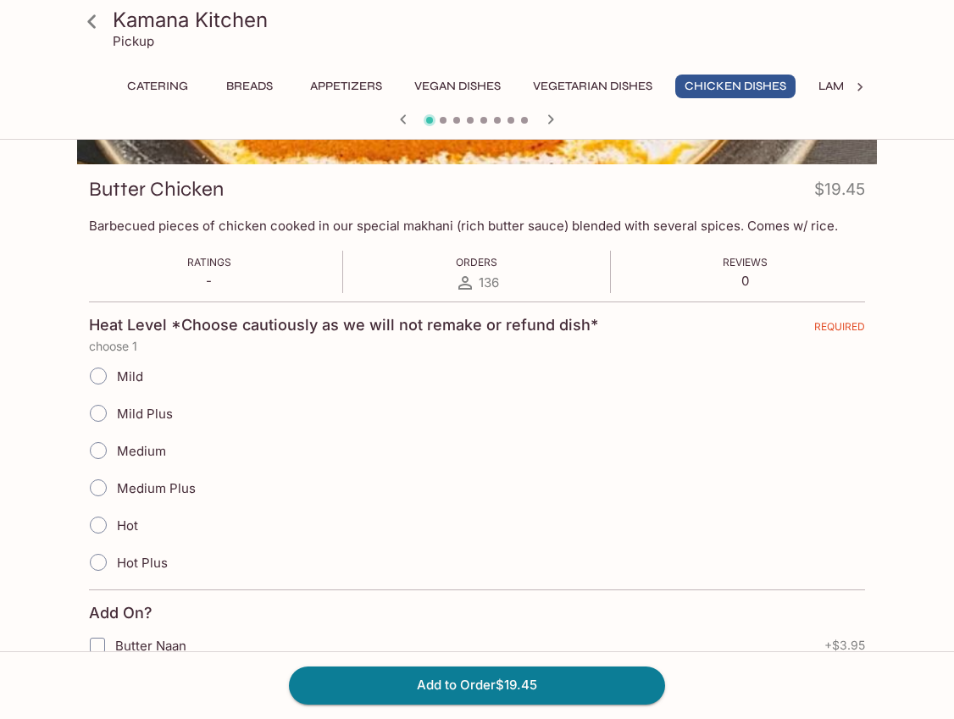
scroll to position [225, 0]
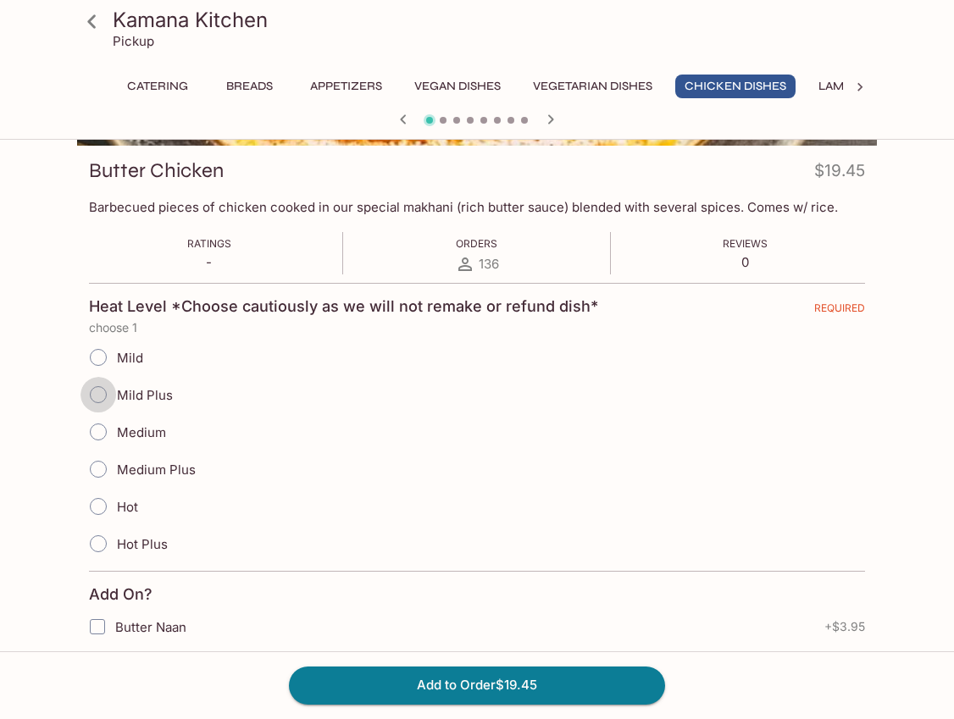
click at [100, 395] on input "Mild Plus" at bounding box center [99, 395] width 36 height 36
radio input "true"
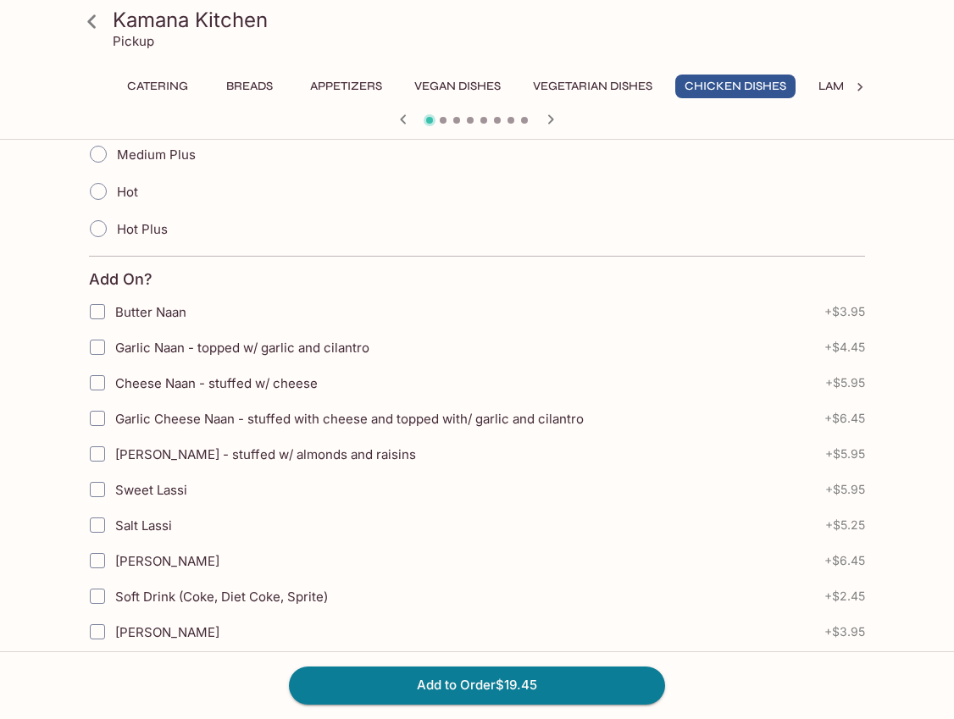
scroll to position [541, 0]
click at [93, 414] on input "Garlic Cheese Naan - stuffed with cheese and topped with/ garlic and cilantro" at bounding box center [98, 418] width 34 height 34
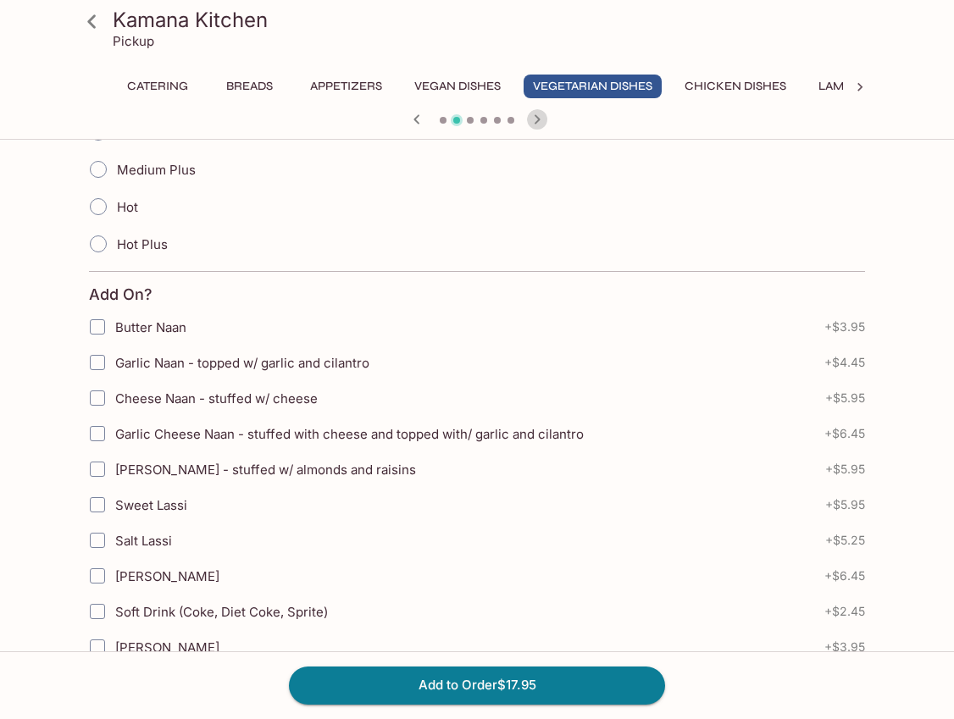
click at [540, 119] on icon "button" at bounding box center [537, 119] width 20 height 20
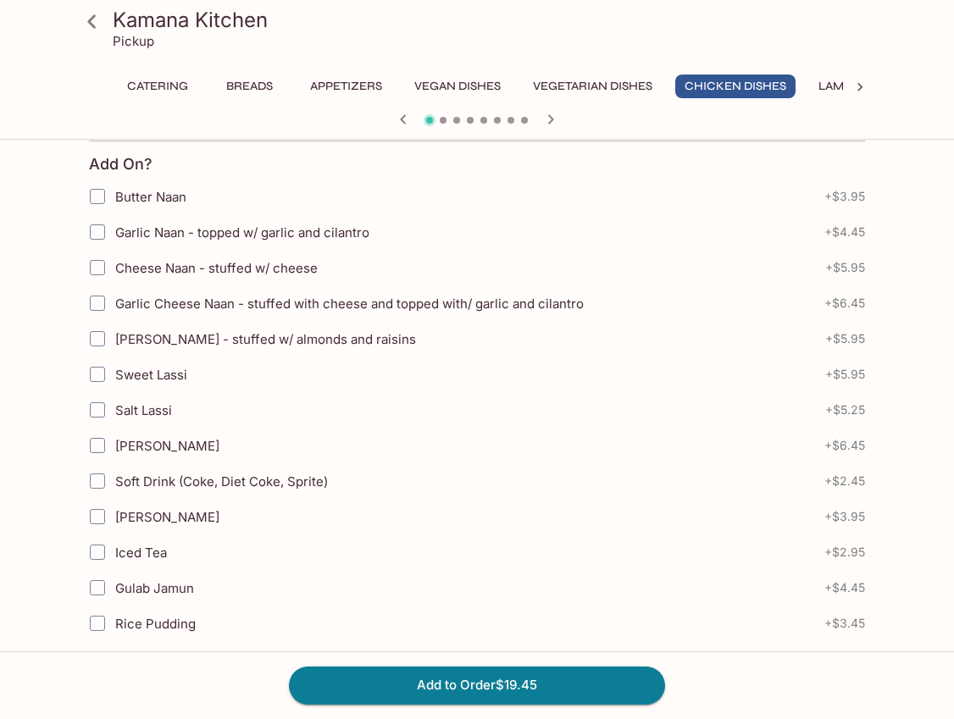
scroll to position [654, 0]
click at [103, 304] on input "Garlic Cheese Naan - stuffed with cheese and topped with/ garlic and cilantro" at bounding box center [98, 305] width 34 height 34
checkbox input "true"
click at [510, 683] on button "Add to Order $25.90" at bounding box center [477, 685] width 376 height 37
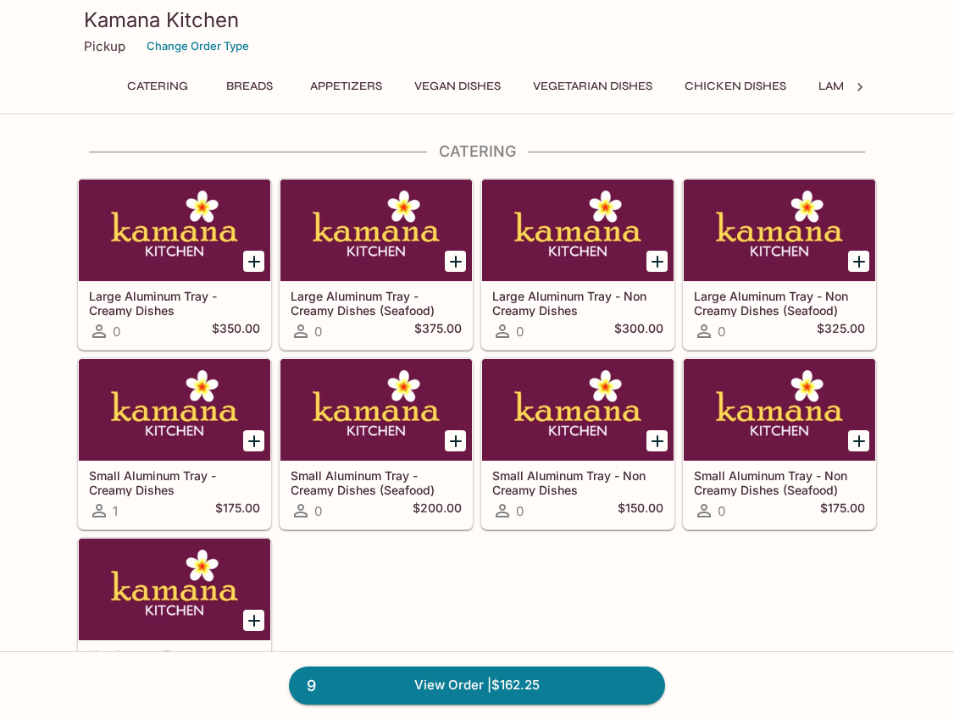
click at [719, 89] on button "Chicken Dishes" at bounding box center [735, 87] width 120 height 24
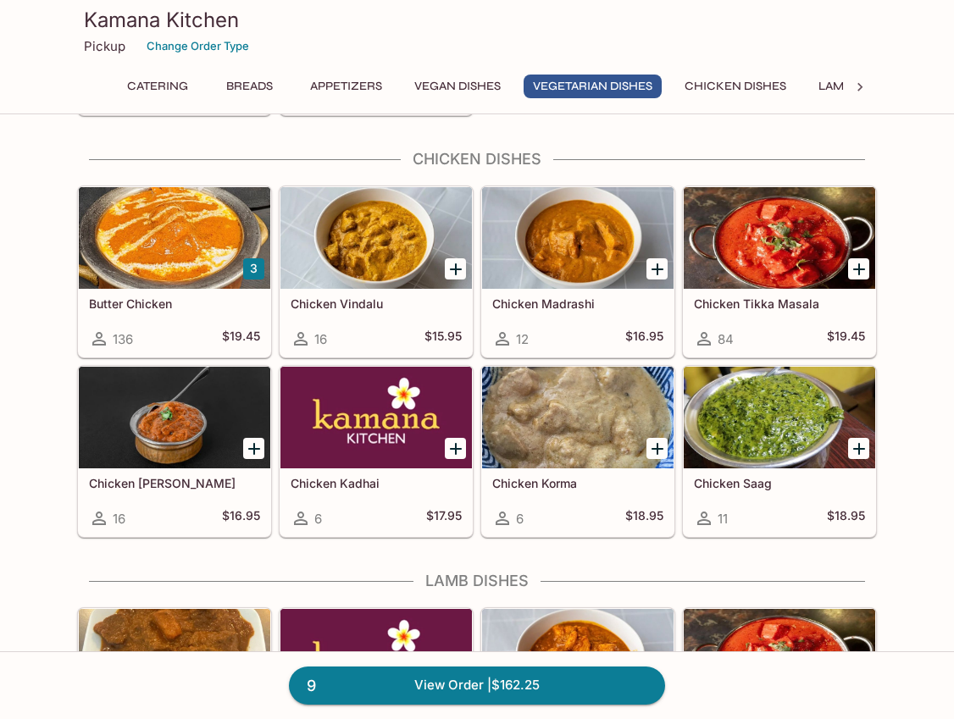
scroll to position [3007, 0]
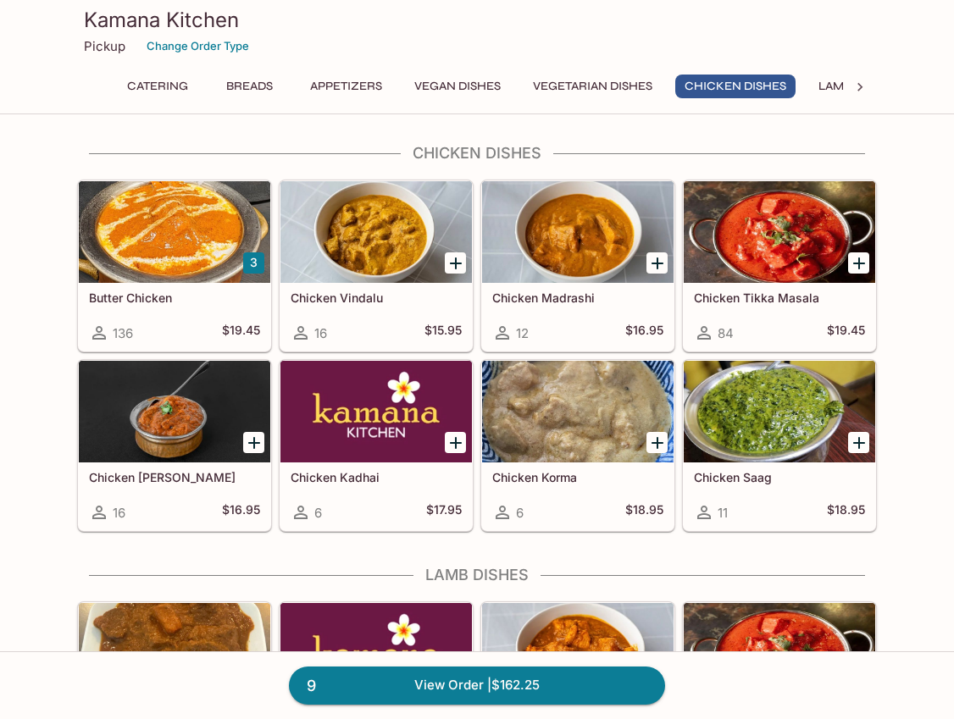
click at [144, 261] on div at bounding box center [175, 232] width 192 height 102
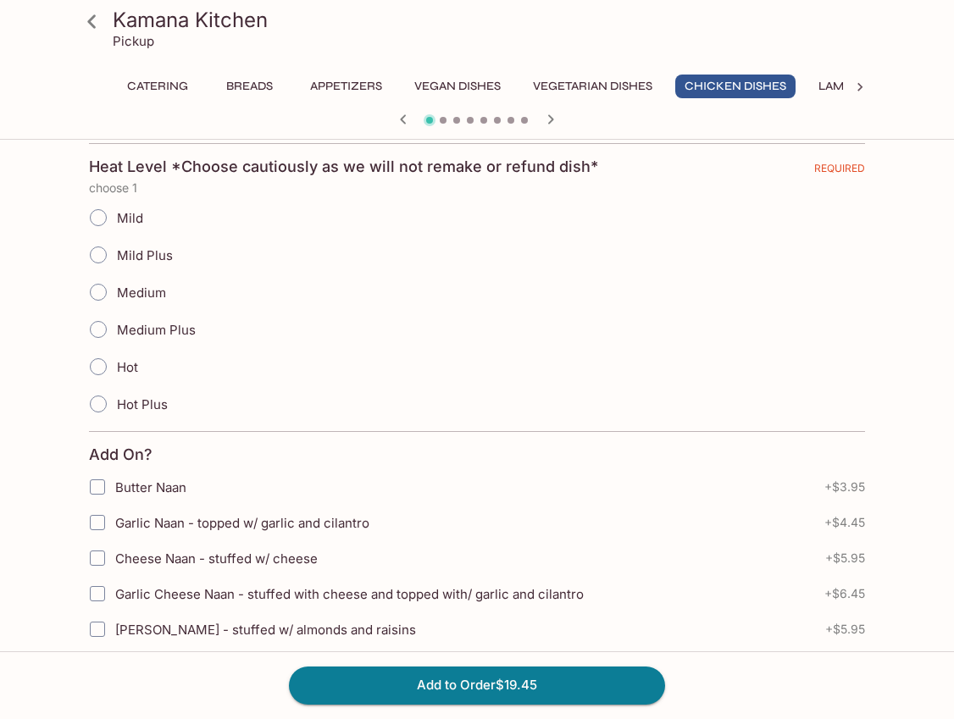
scroll to position [364, 0]
click at [98, 369] on input "Hot" at bounding box center [99, 369] width 36 height 36
radio input "true"
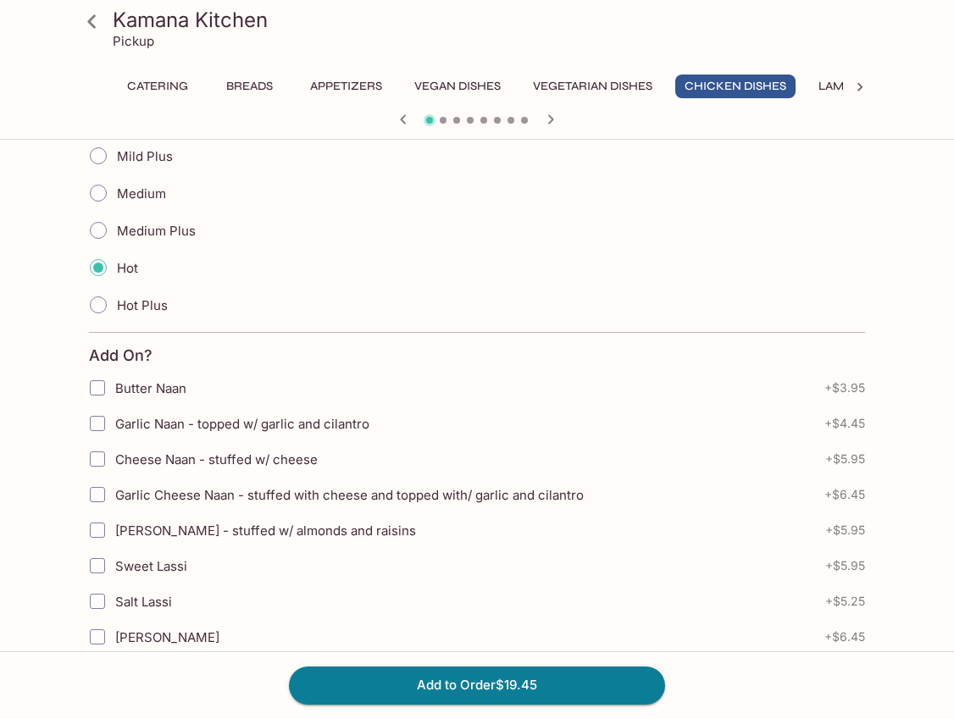
scroll to position [465, 0]
click at [97, 421] on input "Garlic Naan - topped w/ garlic and cilantro" at bounding box center [98, 423] width 34 height 34
checkbox input "true"
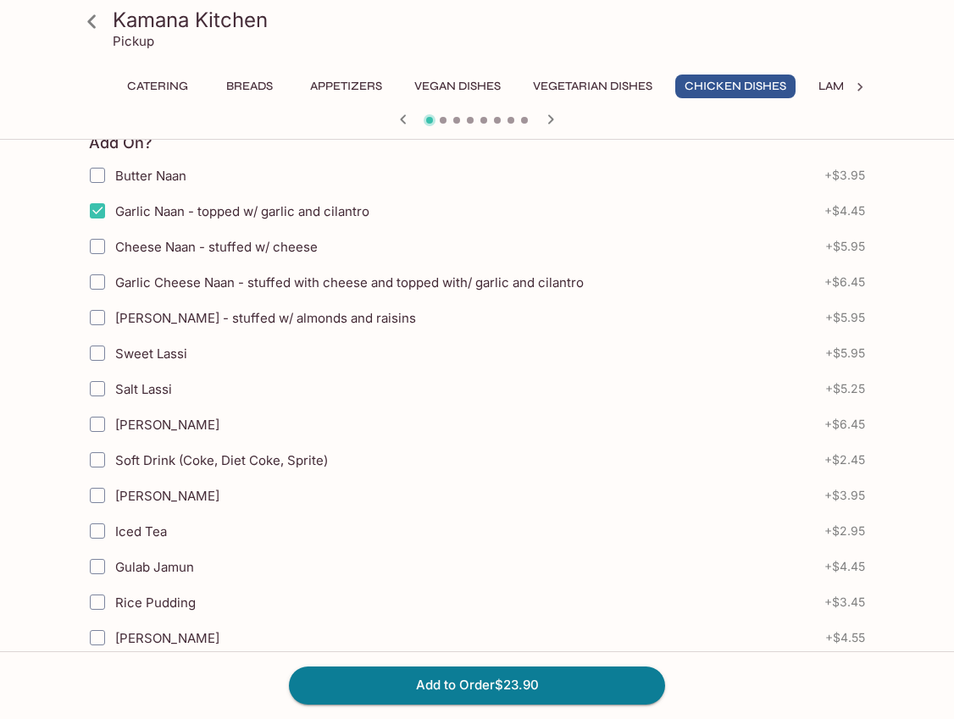
scroll to position [623, 0]
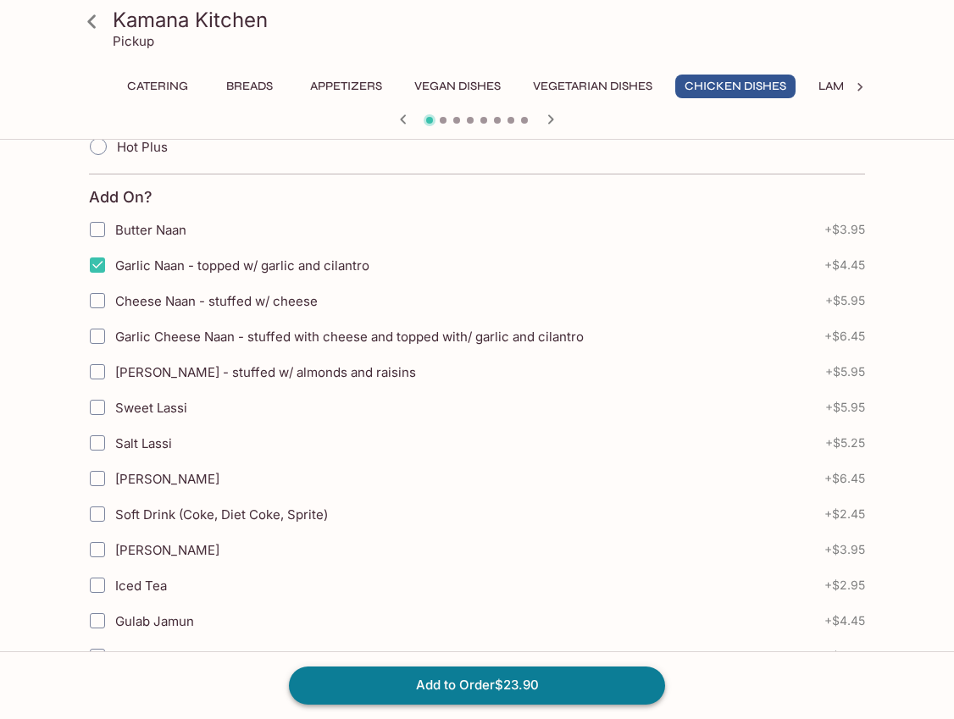
click at [515, 681] on button "Add to Order $23.90" at bounding box center [477, 685] width 376 height 37
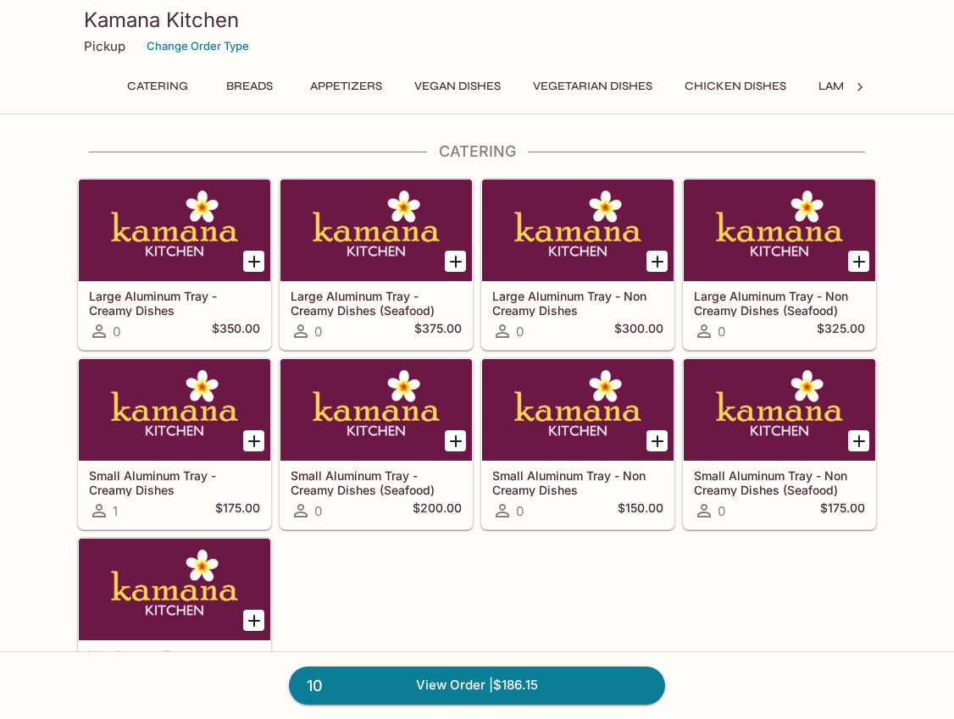
click at [859, 86] on icon at bounding box center [860, 87] width 17 height 17
click at [628, 89] on button "Accompaniments" at bounding box center [647, 87] width 134 height 24
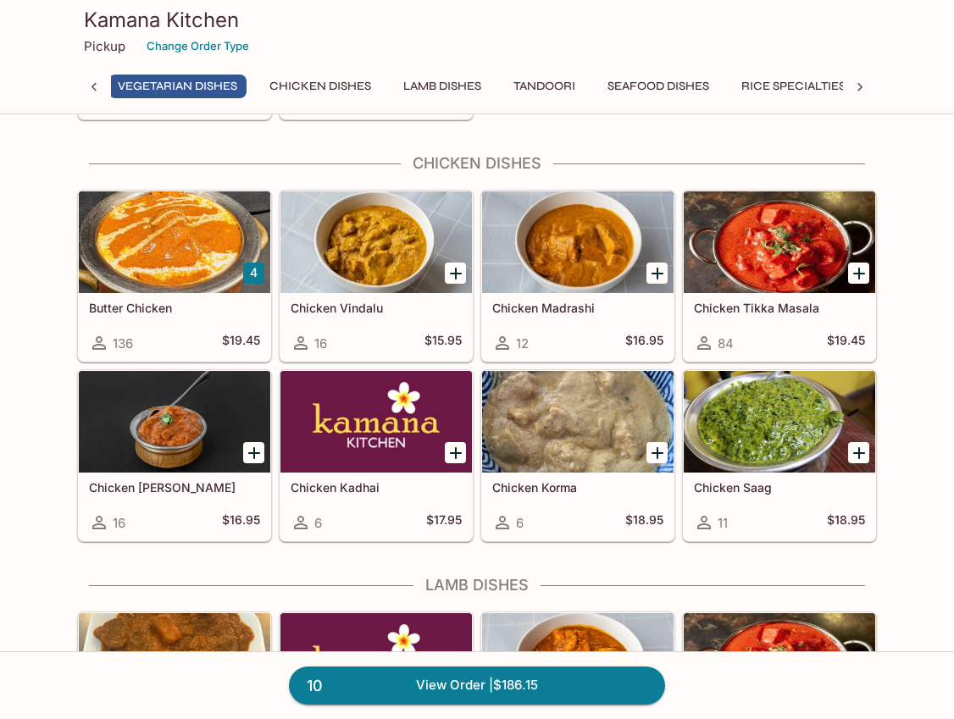
scroll to position [2997, 0]
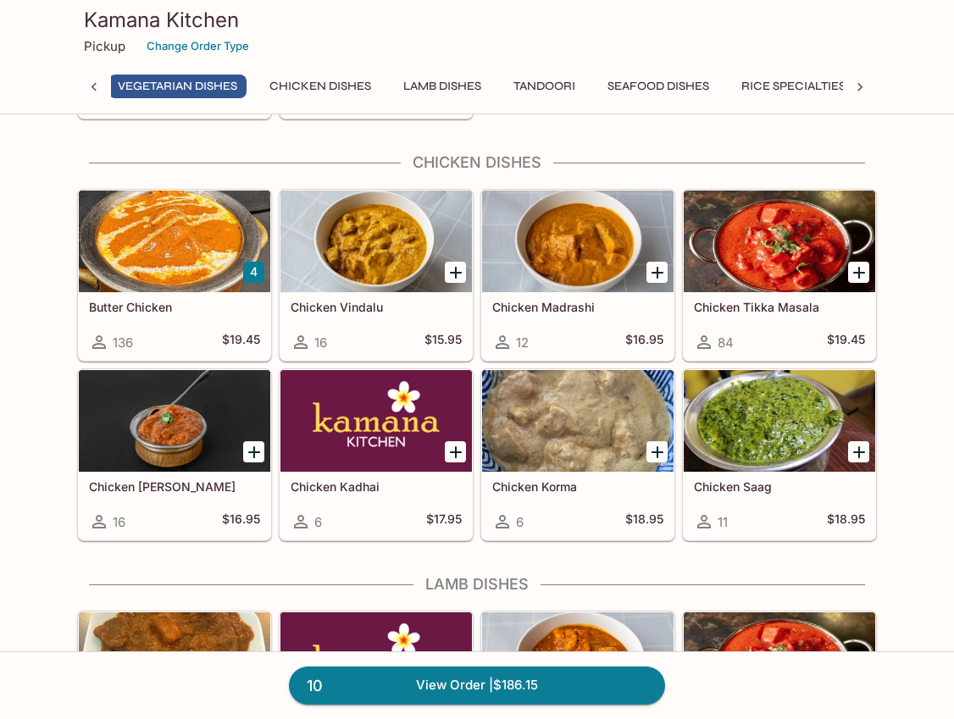
click at [174, 248] on div at bounding box center [175, 242] width 192 height 102
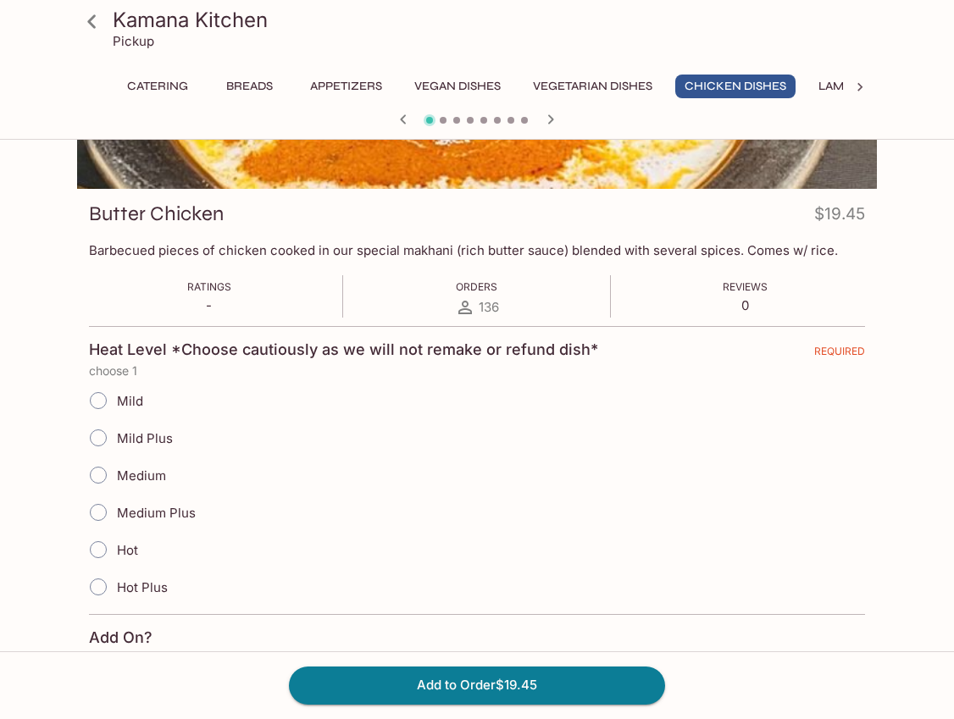
scroll to position [240, 0]
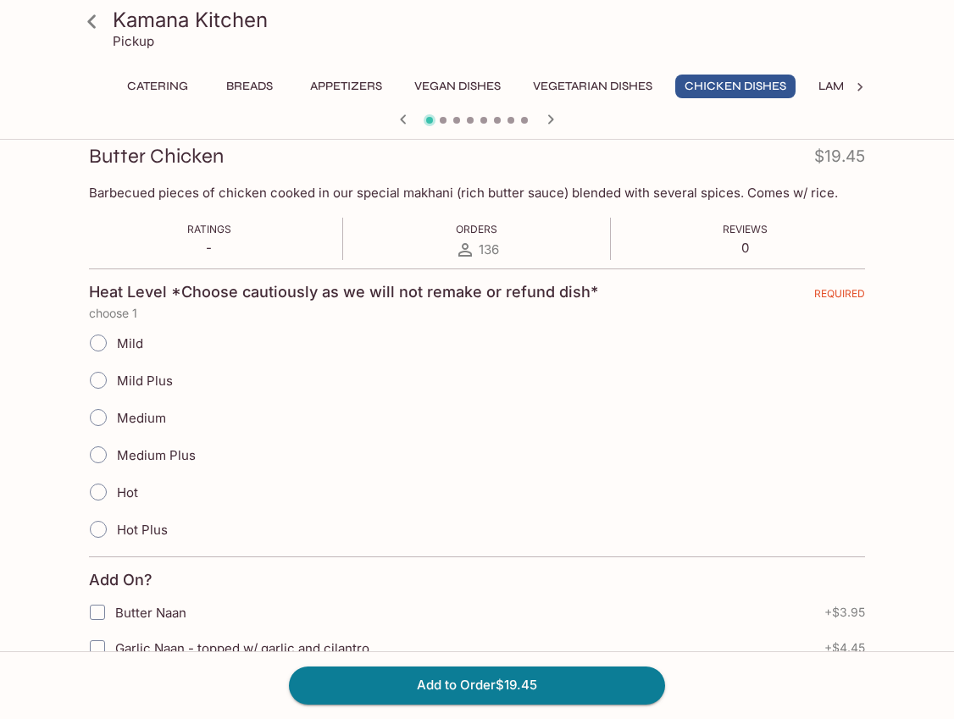
click at [98, 343] on input "Mild" at bounding box center [99, 343] width 36 height 36
radio input "true"
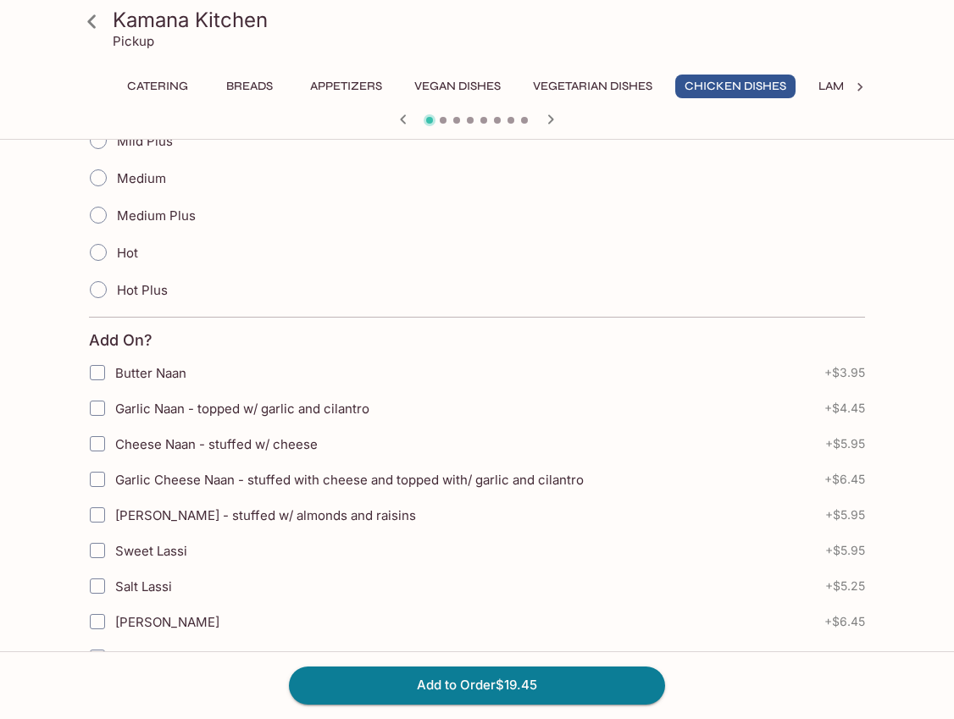
scroll to position [549, 0]
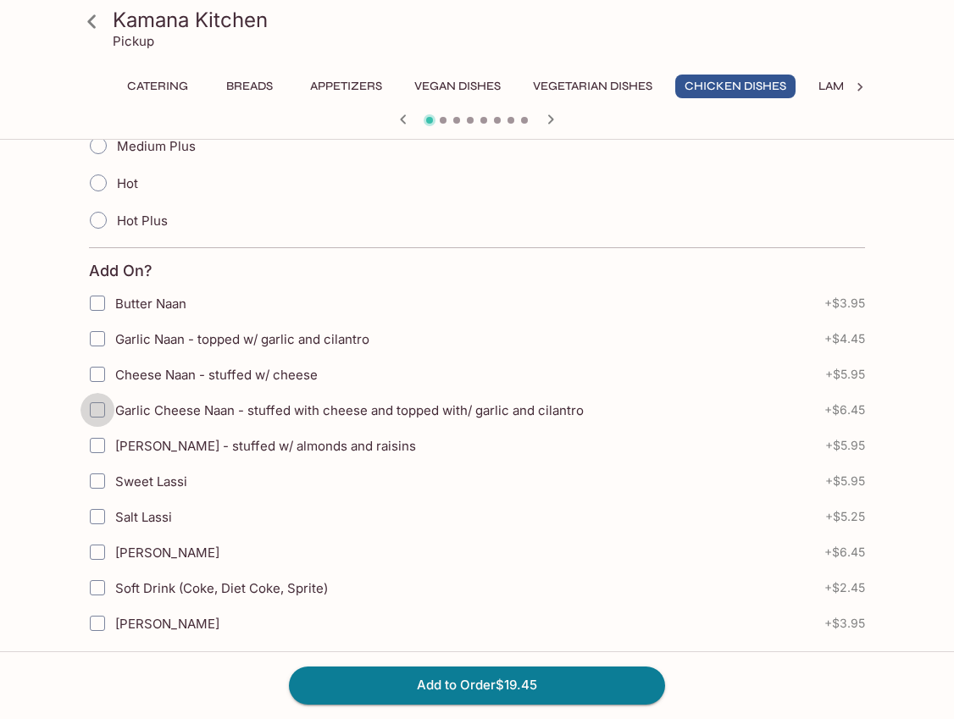
click at [97, 405] on input "Garlic Cheese Naan - stuffed with cheese and topped with/ garlic and cilantro" at bounding box center [98, 410] width 34 height 34
checkbox input "true"
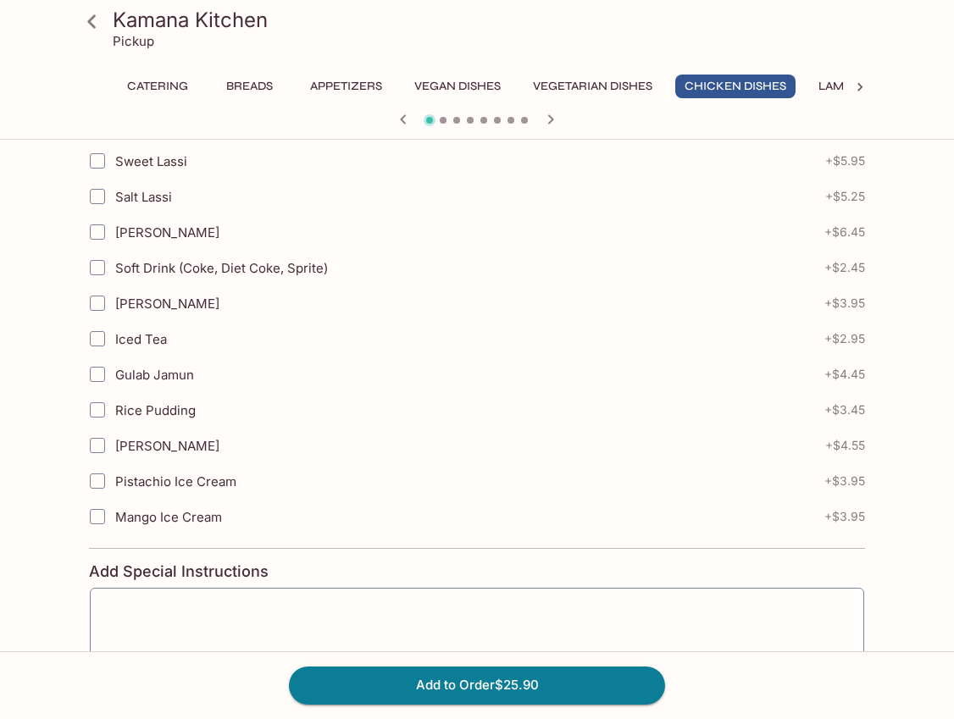
scroll to position [867, 0]
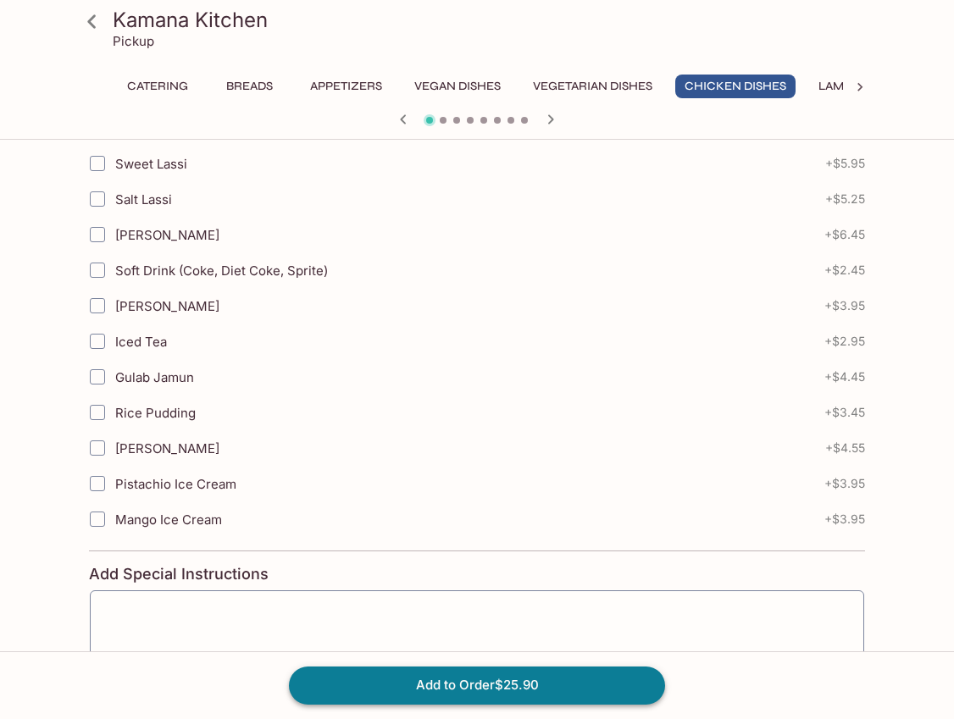
click at [449, 676] on button "Add to Order $25.90" at bounding box center [477, 685] width 376 height 37
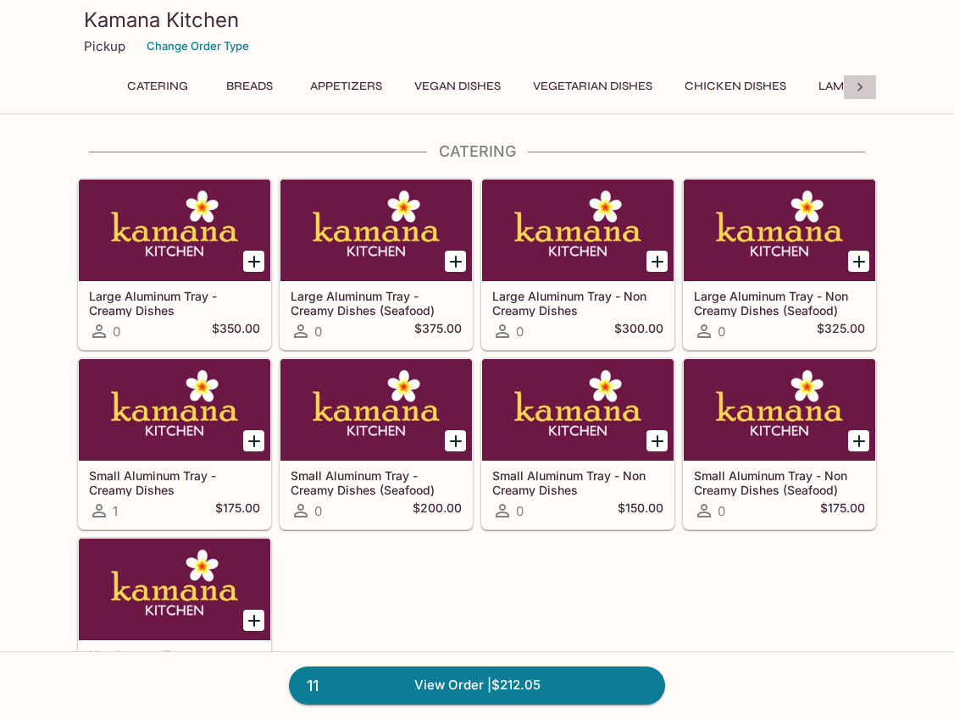
click at [858, 85] on icon at bounding box center [860, 87] width 5 height 8
click at [668, 90] on button "Accompaniments" at bounding box center [647, 87] width 134 height 24
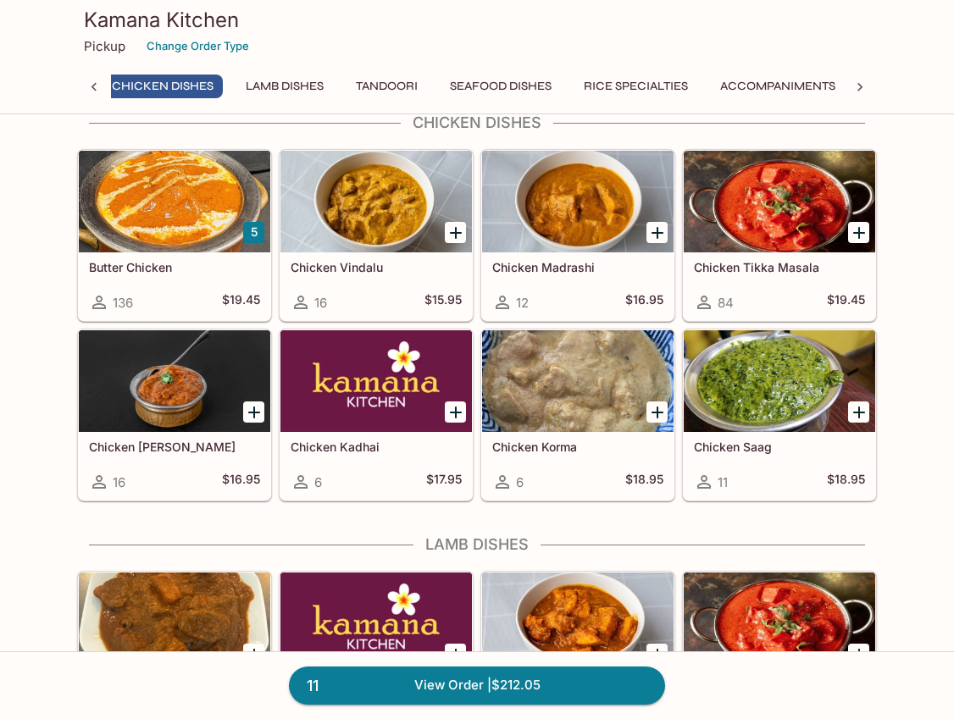
scroll to position [0, 569]
click at [187, 203] on div at bounding box center [175, 202] width 192 height 102
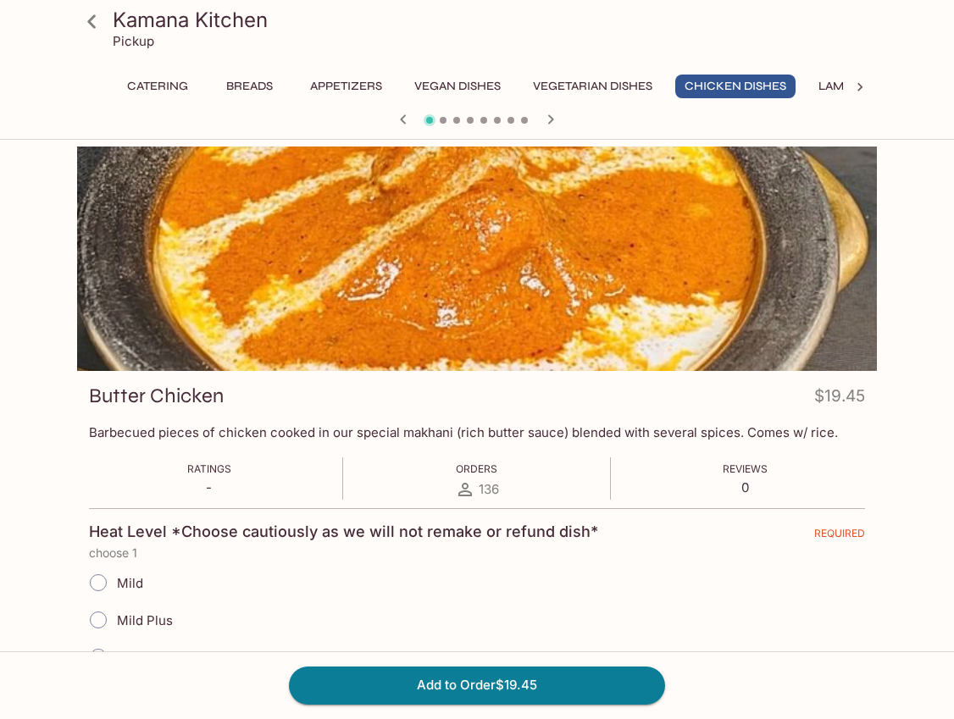
click at [101, 617] on input "Mild Plus" at bounding box center [99, 621] width 36 height 36
radio input "true"
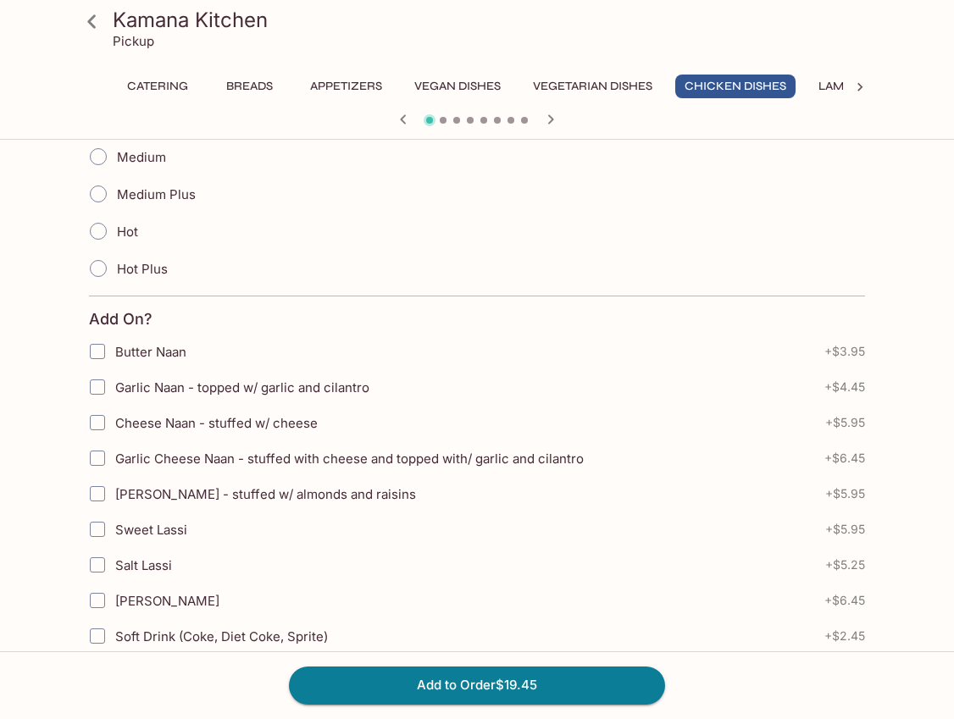
scroll to position [497, 0]
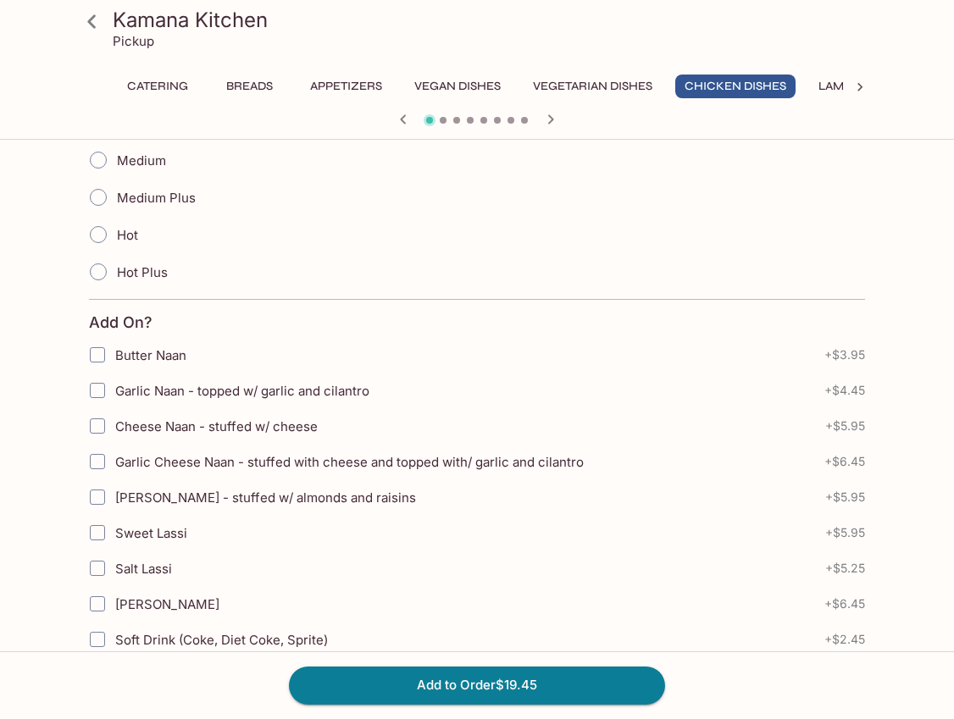
click at [102, 391] on input "Garlic Naan - topped w/ garlic and cilantro" at bounding box center [98, 391] width 34 height 34
checkbox input "true"
click at [467, 678] on button "Add to Order $23.90" at bounding box center [477, 685] width 376 height 37
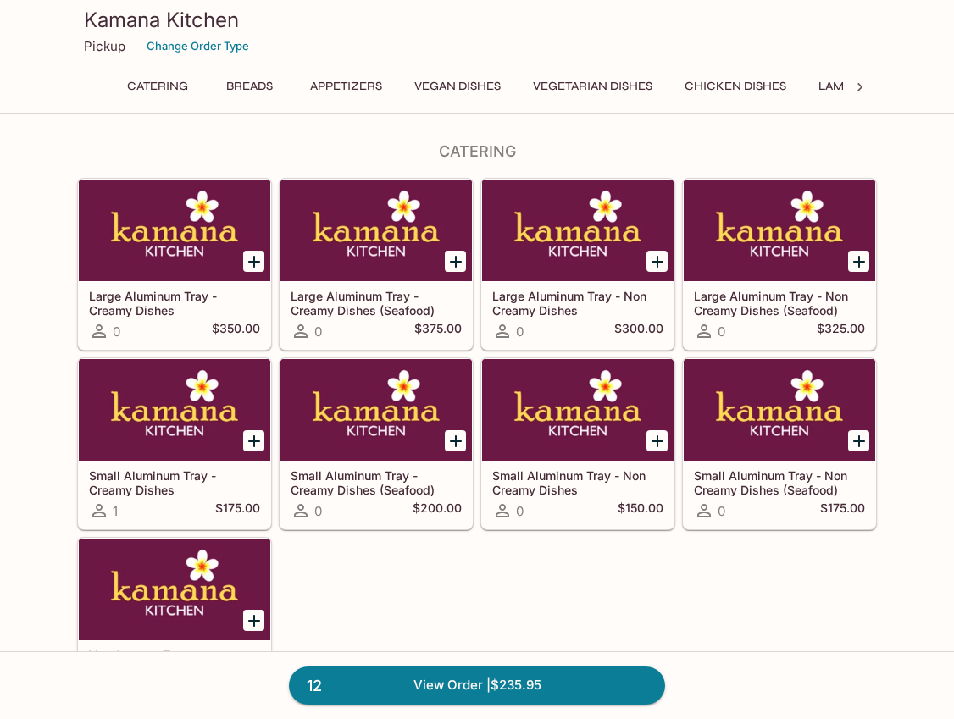
click at [264, 92] on button "Breads" at bounding box center [249, 87] width 76 height 24
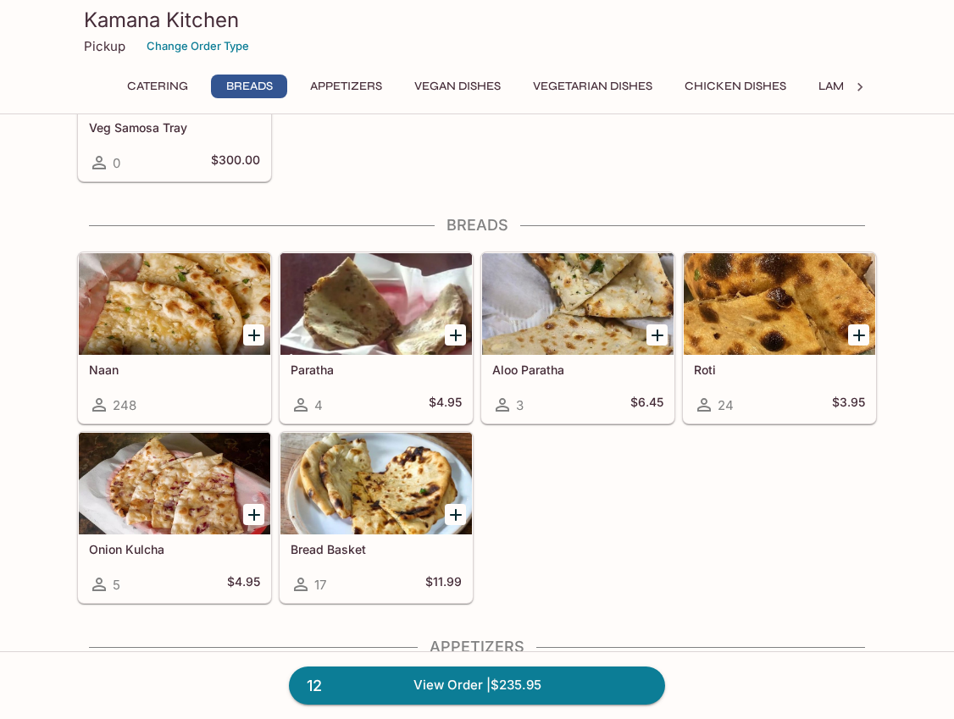
scroll to position [600, 0]
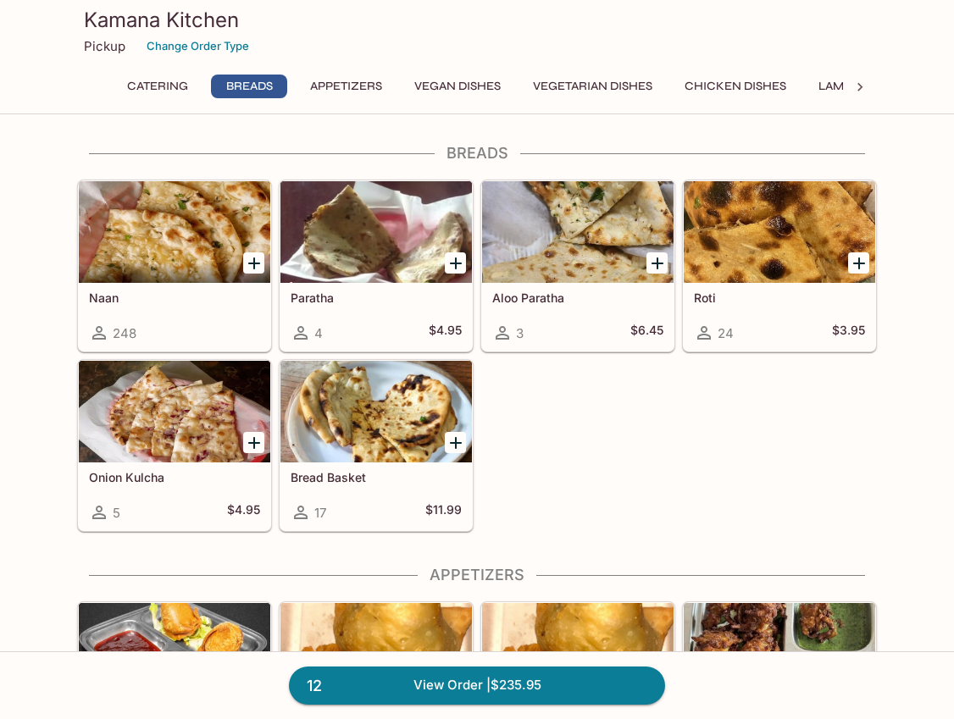
click at [158, 237] on div at bounding box center [175, 232] width 192 height 102
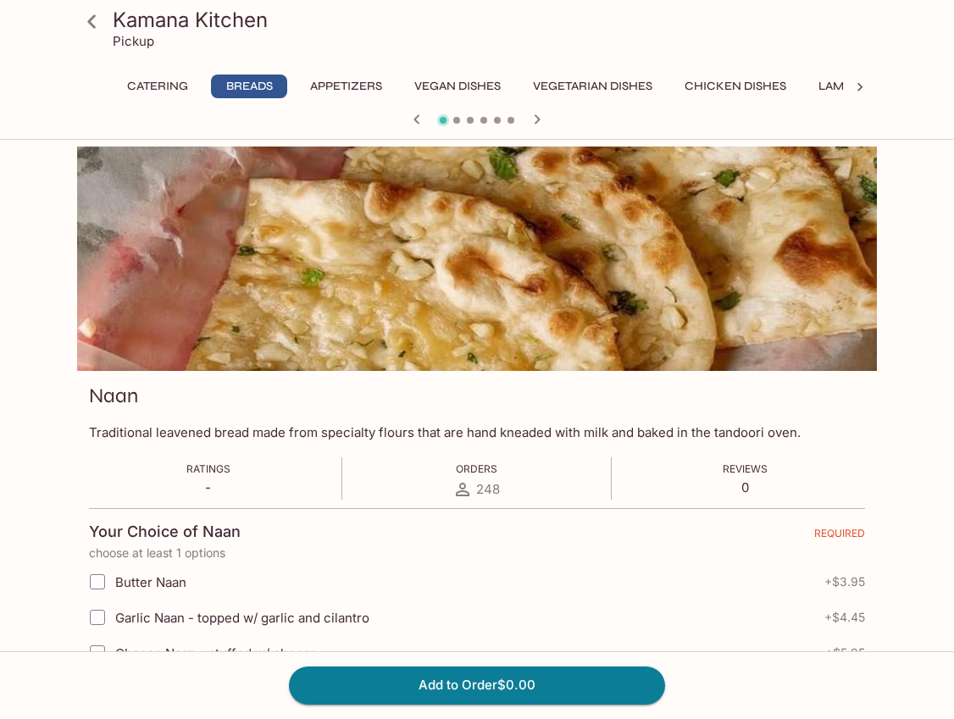
click at [97, 612] on input "Garlic Naan - topped w/ garlic and cilantro" at bounding box center [98, 618] width 34 height 34
checkbox input "true"
click at [464, 687] on button "Add to Order $4.45" at bounding box center [477, 685] width 376 height 37
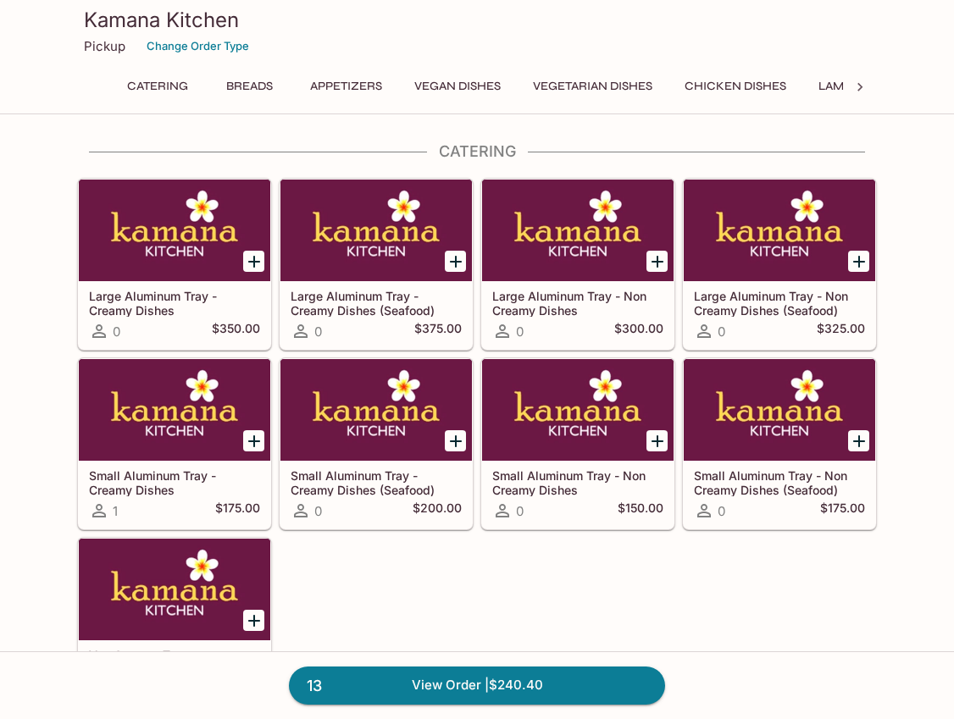
click at [464, 687] on link "13 View Order | $240.40" at bounding box center [477, 685] width 376 height 37
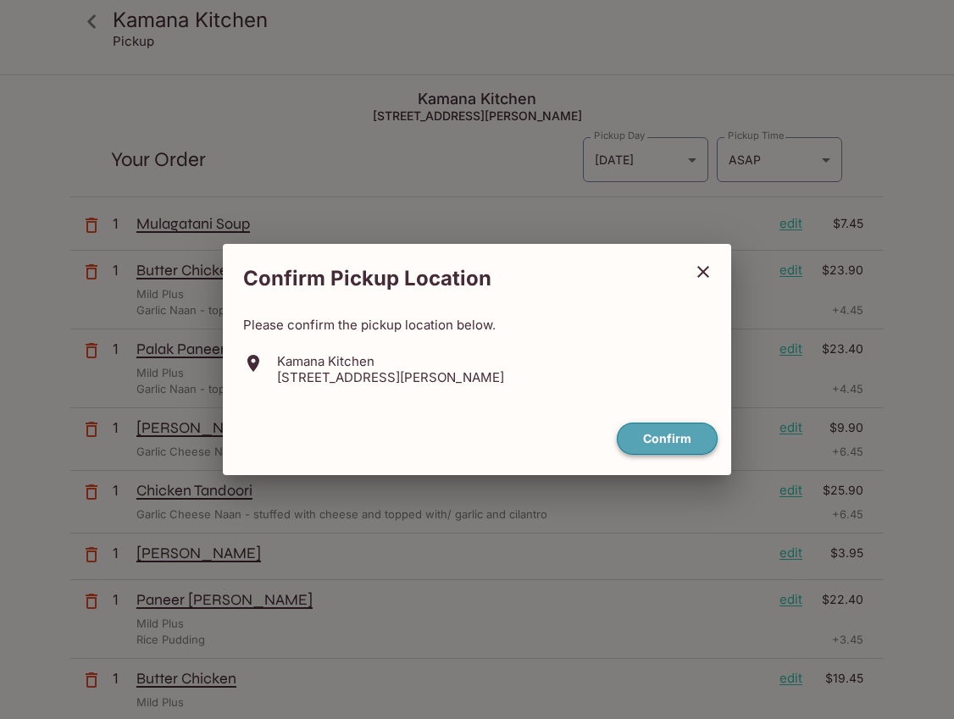
click at [675, 436] on button "Confirm" at bounding box center [667, 439] width 101 height 33
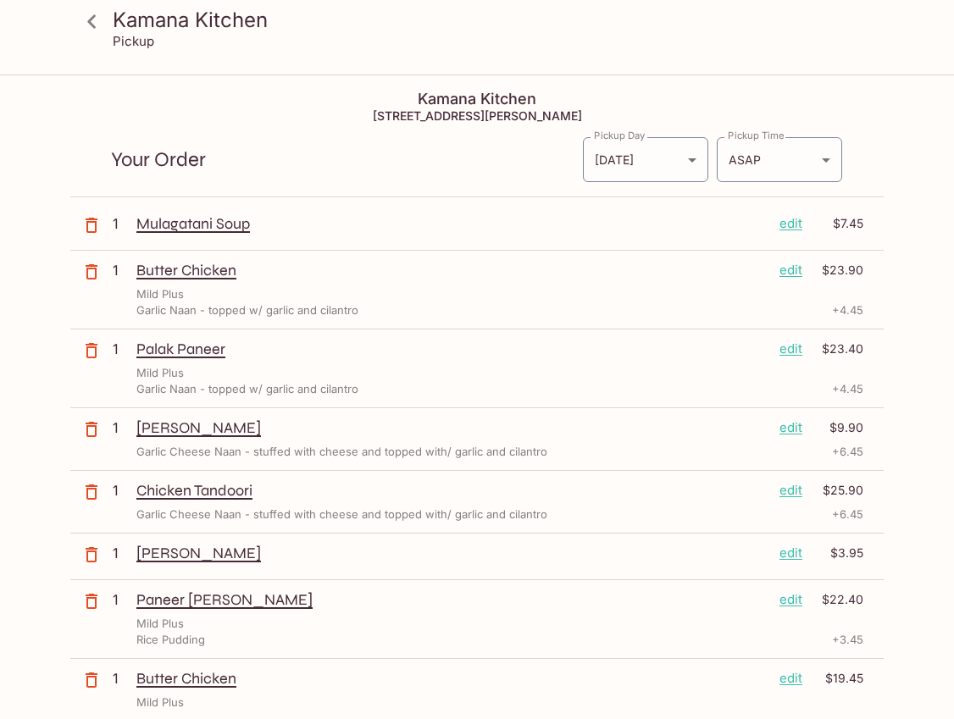
click at [96, 23] on icon at bounding box center [92, 22] width 30 height 30
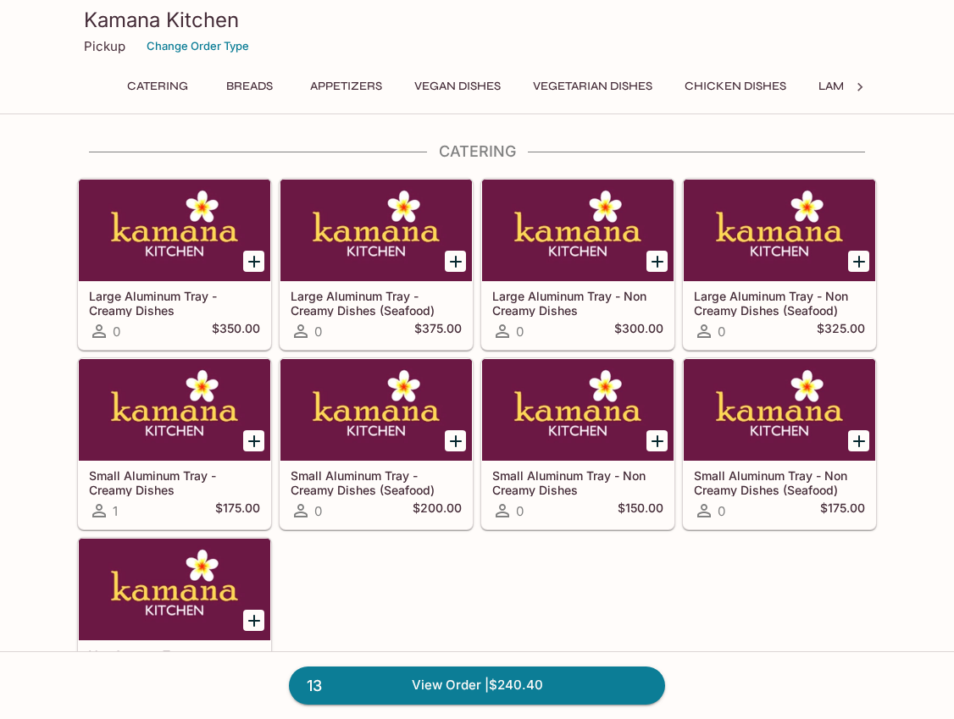
click at [690, 58] on div "Pickup Change Order Type" at bounding box center [477, 46] width 786 height 26
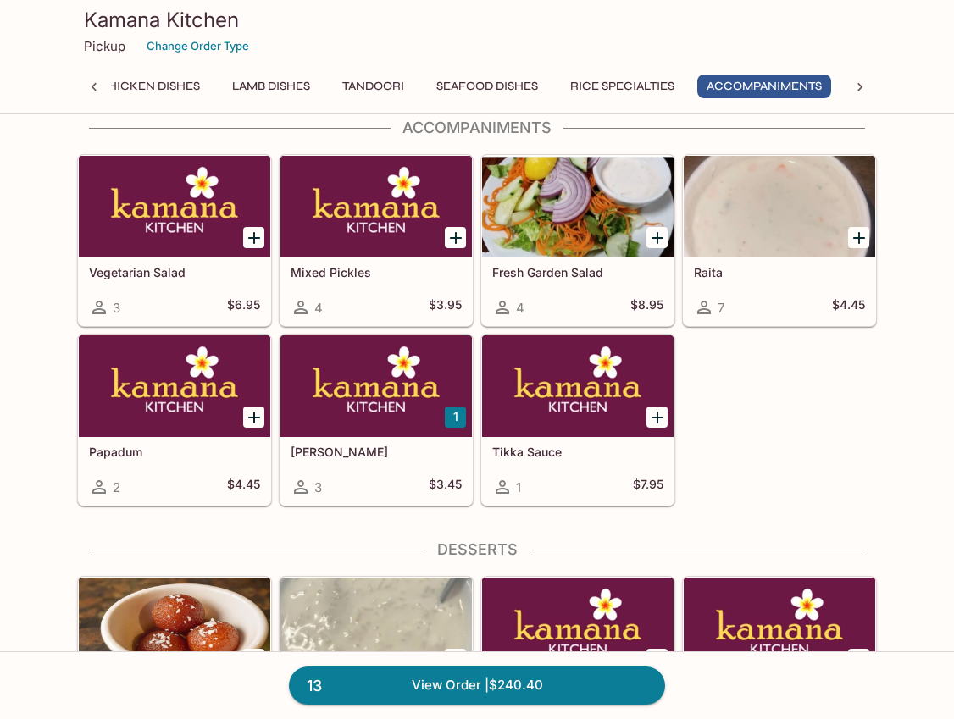
scroll to position [4961, 0]
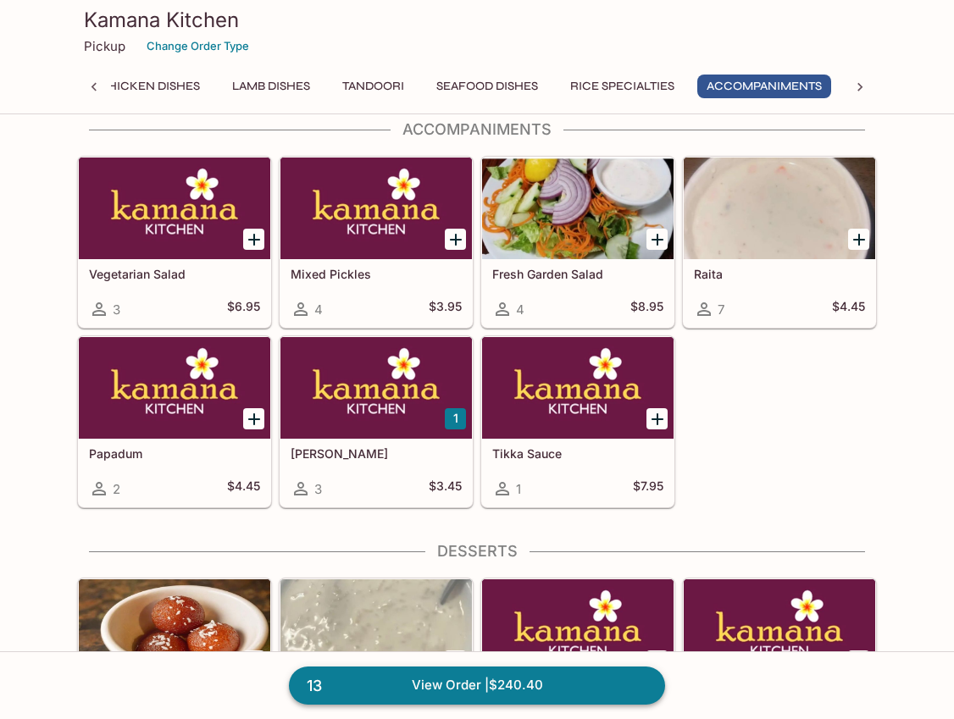
click at [452, 681] on link "13 View Order | $240.40" at bounding box center [477, 685] width 376 height 37
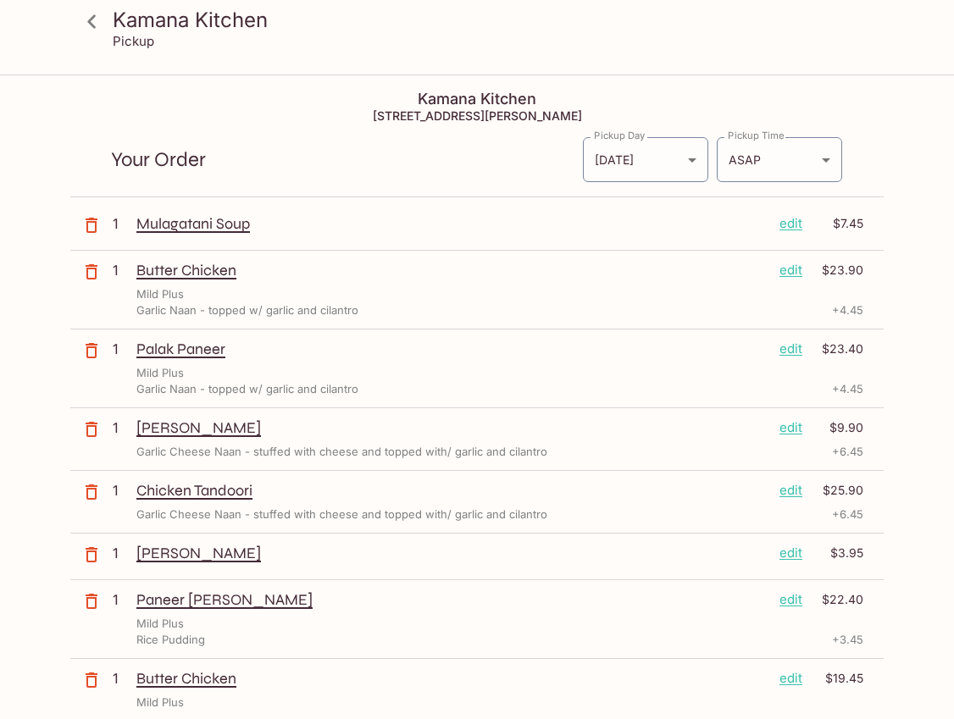
click at [789, 219] on p "edit" at bounding box center [791, 223] width 23 height 19
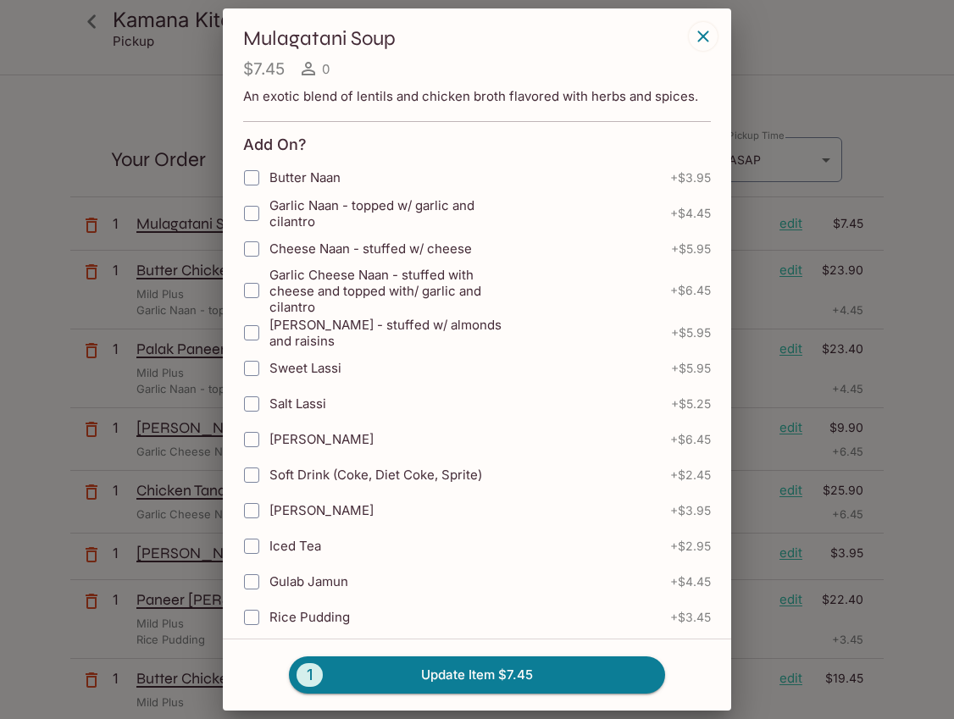
scroll to position [408, 0]
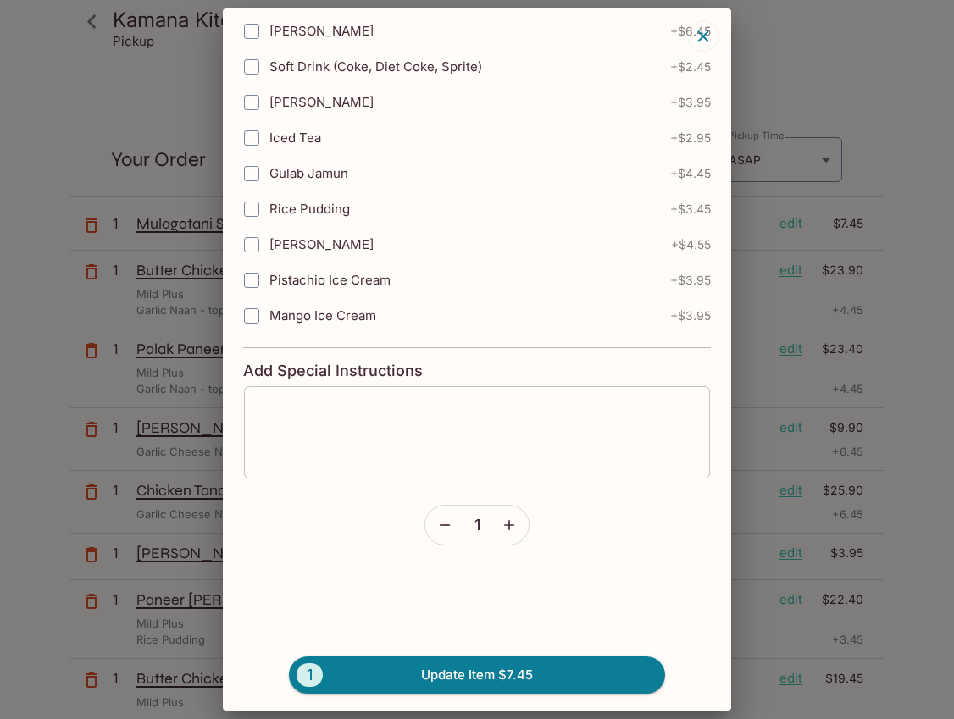
click at [346, 435] on textarea at bounding box center [477, 432] width 442 height 64
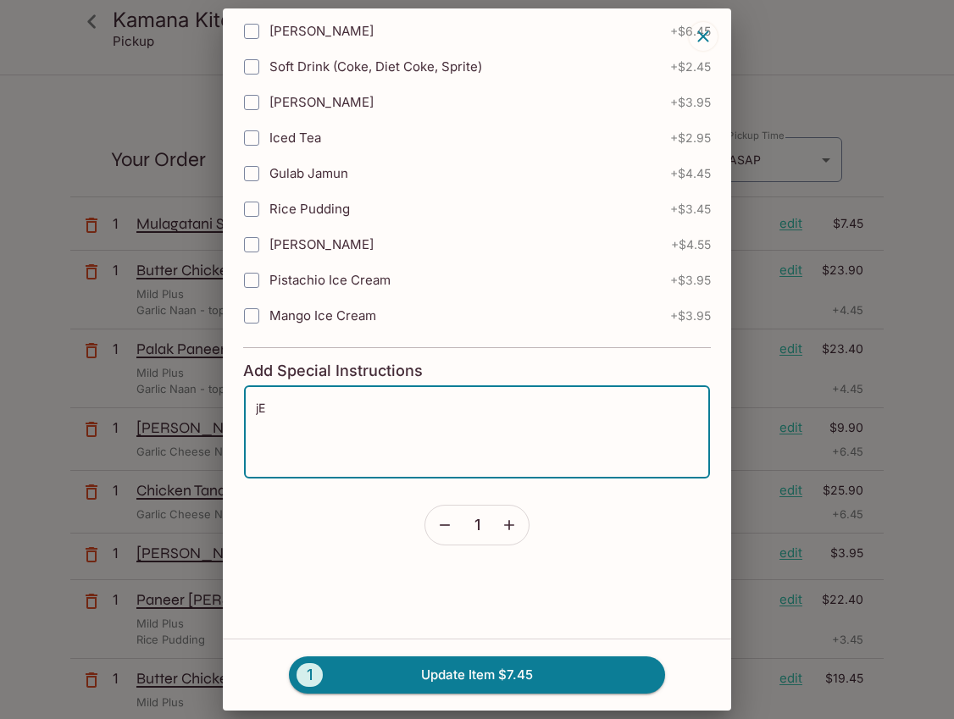
type textarea "j"
type textarea "[PERSON_NAME]"
click at [417, 672] on button "1 Update Item $7.45" at bounding box center [477, 675] width 376 height 37
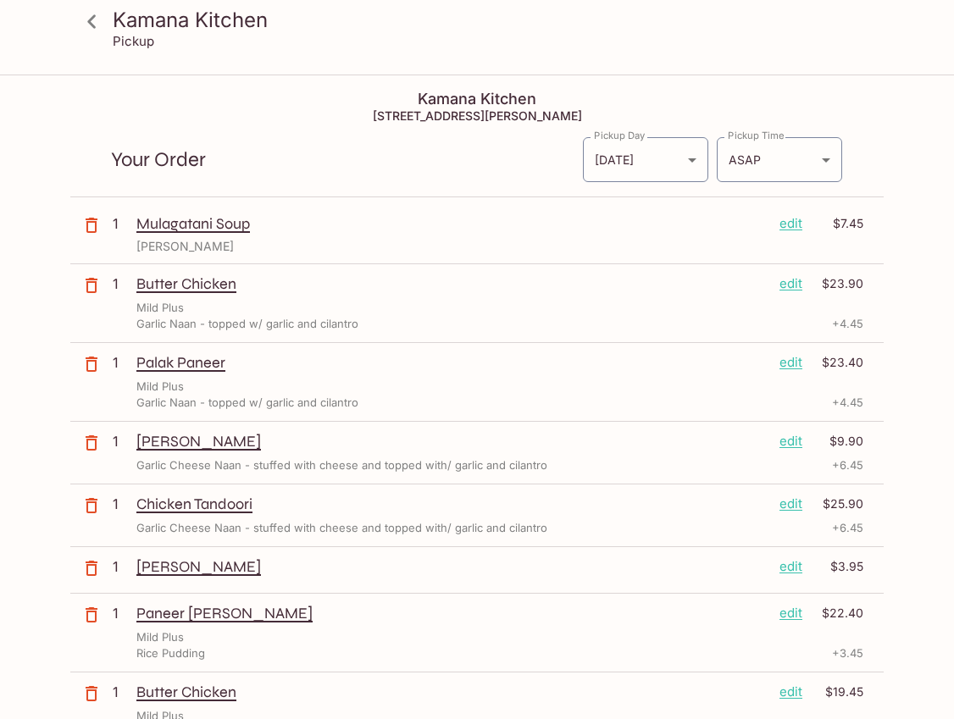
click at [794, 283] on p "edit" at bounding box center [791, 284] width 23 height 19
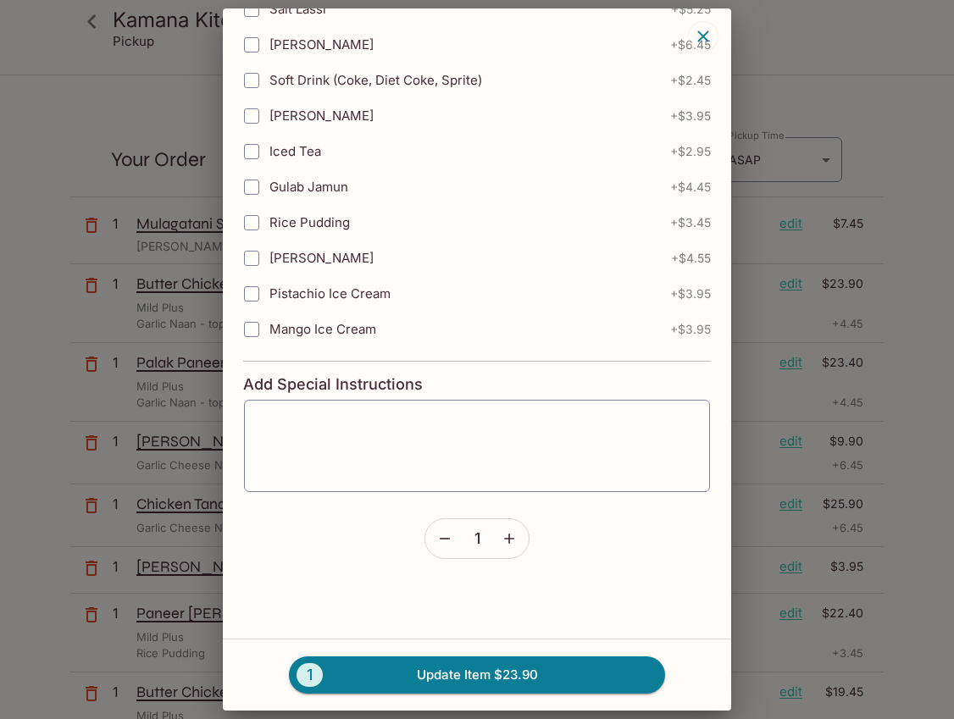
scroll to position [731, 0]
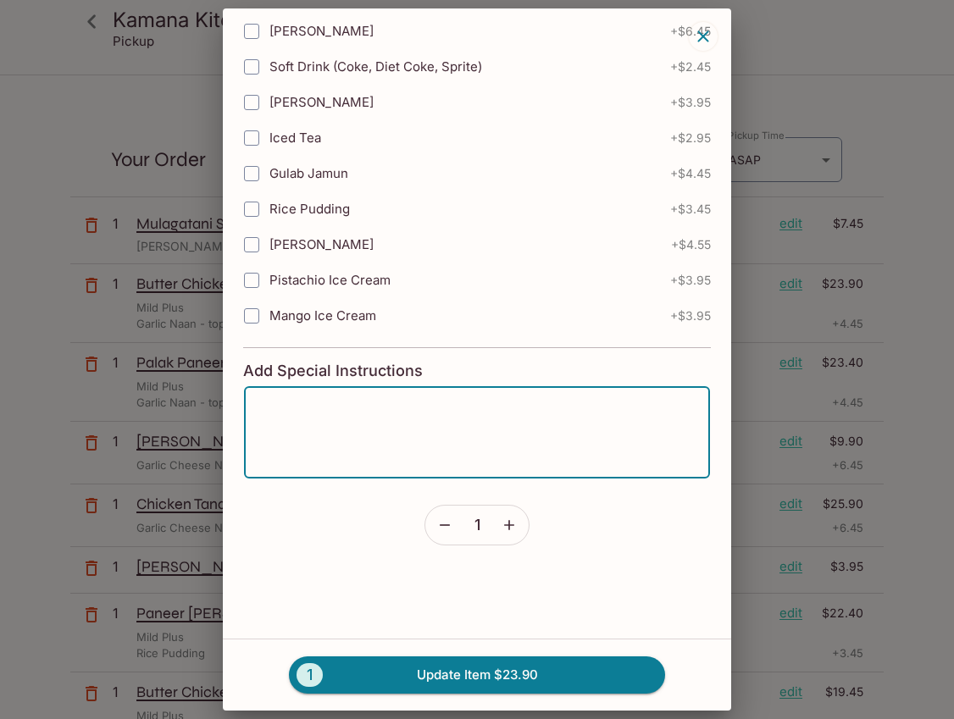
click at [330, 420] on textarea at bounding box center [477, 433] width 442 height 64
type textarea "[PERSON_NAME]"
click at [468, 681] on button "1 Update Item $23.90" at bounding box center [477, 675] width 376 height 37
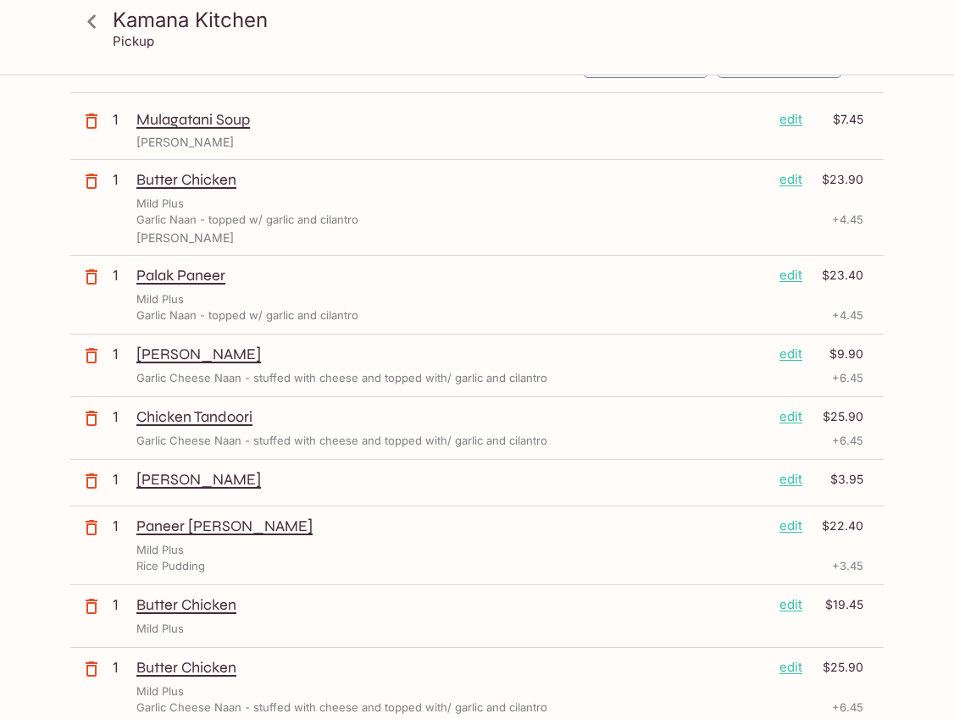
scroll to position [103, 0]
click at [796, 272] on p "edit" at bounding box center [791, 276] width 23 height 19
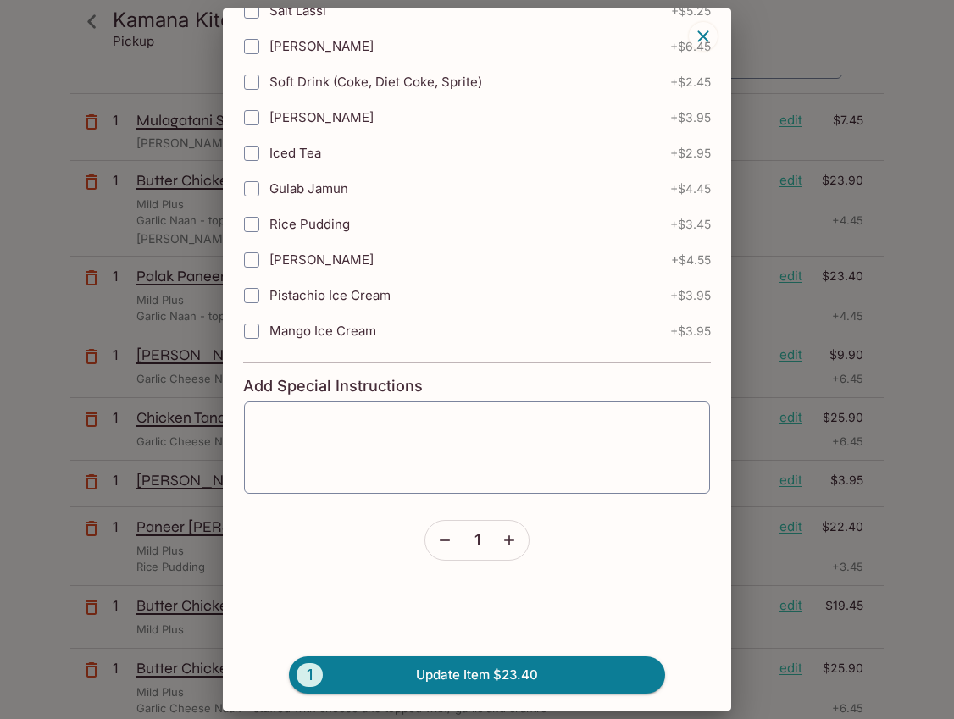
scroll to position [731, 0]
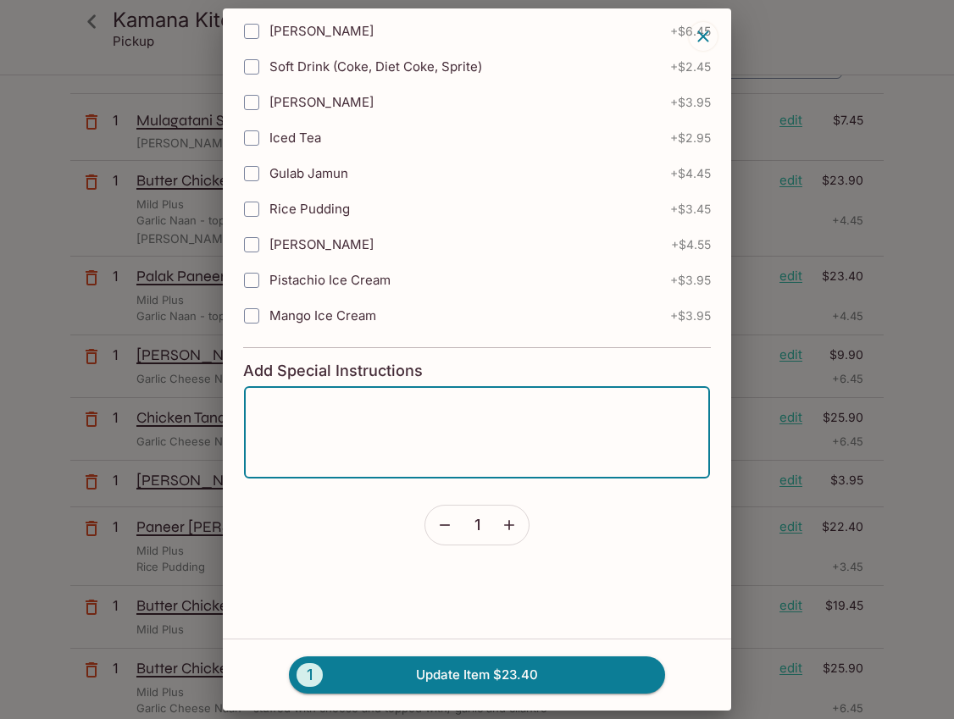
click at [355, 411] on textarea at bounding box center [477, 433] width 442 height 64
type textarea "Sairel"
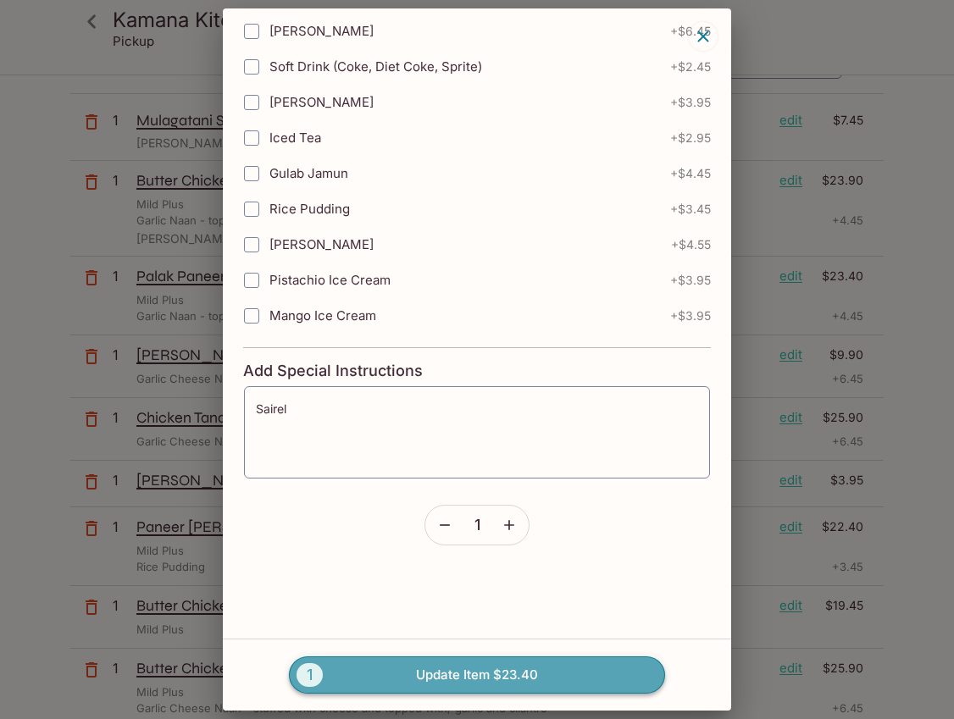
click at [437, 671] on button "1 Update Item $23.40" at bounding box center [477, 675] width 376 height 37
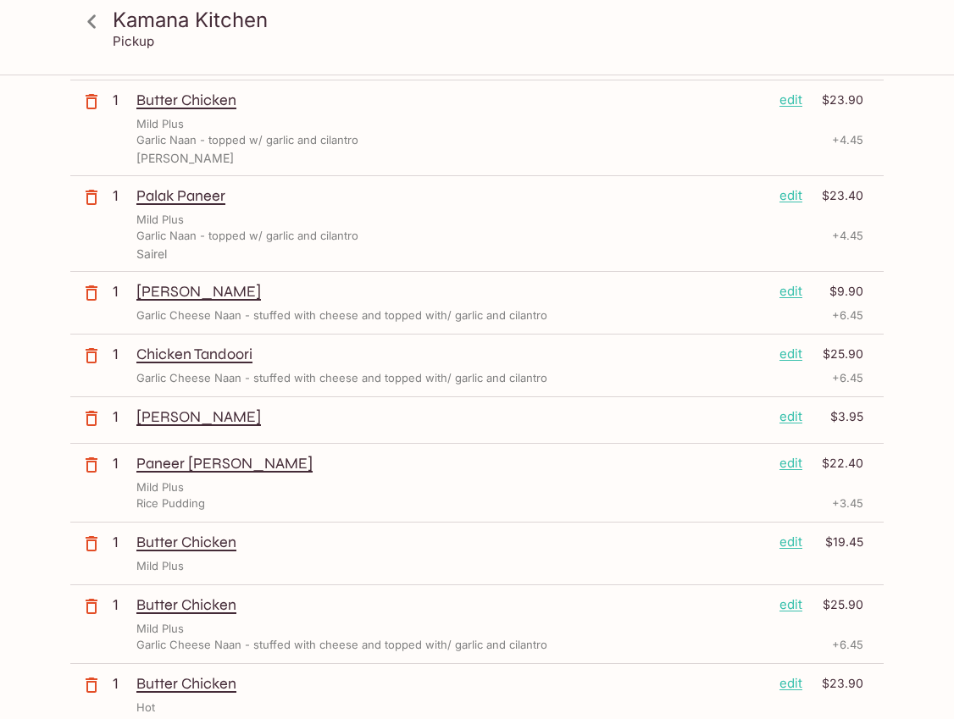
scroll to position [186, 0]
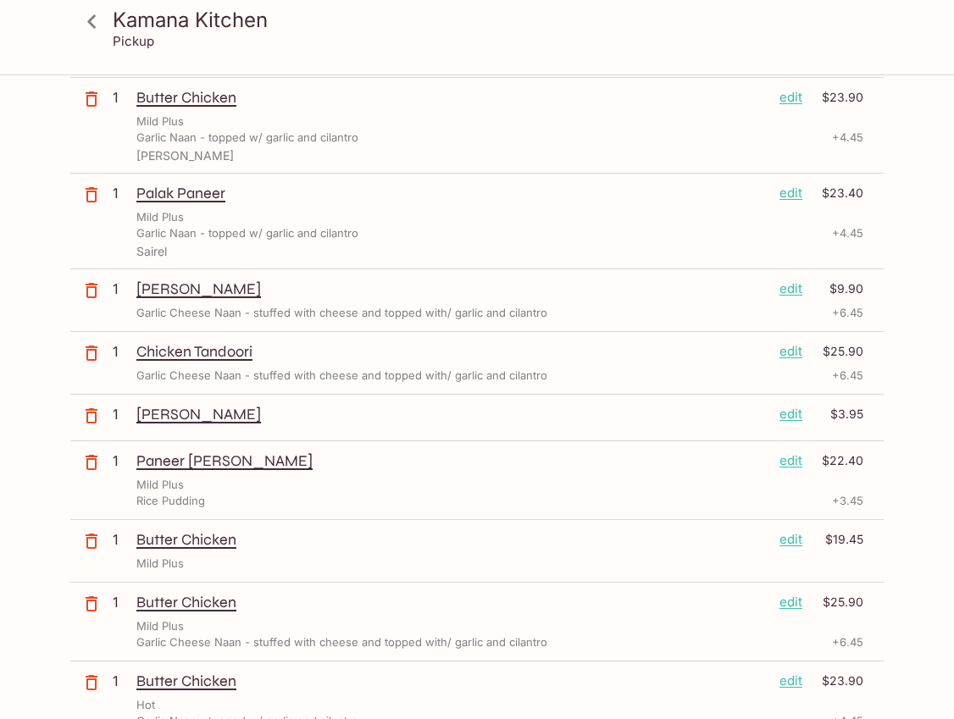
click at [95, 290] on icon "button" at bounding box center [91, 290] width 20 height 20
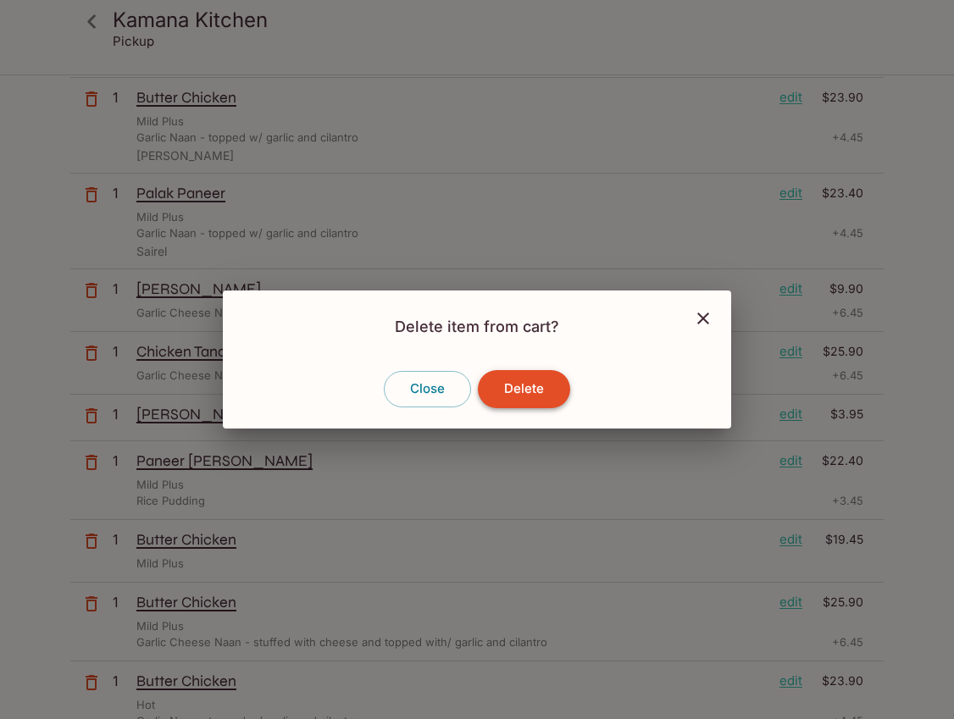
click at [519, 397] on button "Delete" at bounding box center [524, 388] width 92 height 37
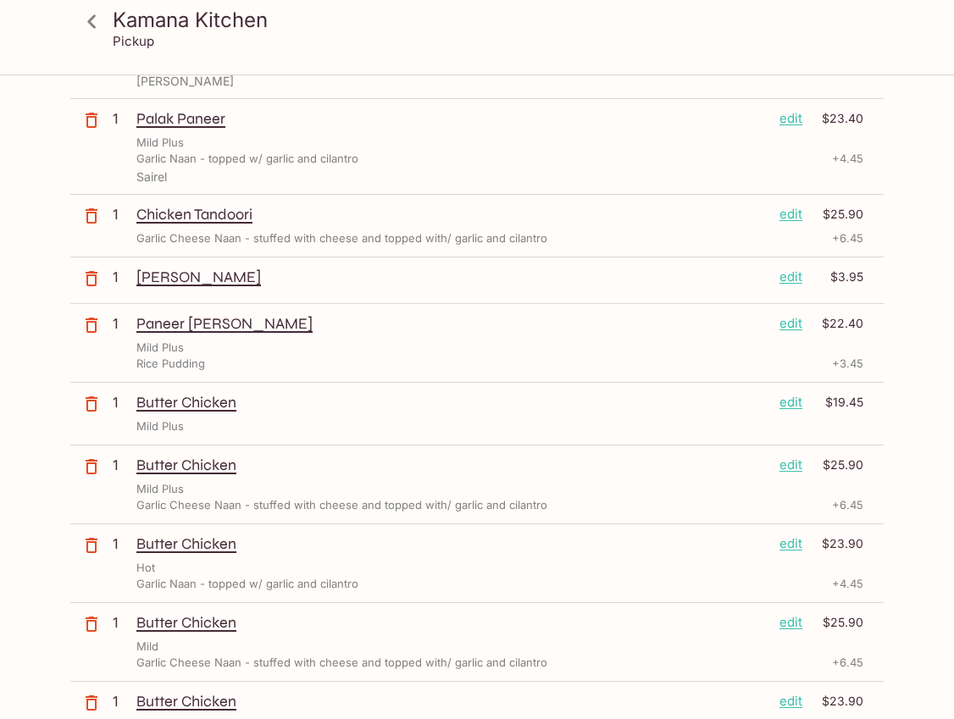
scroll to position [263, 0]
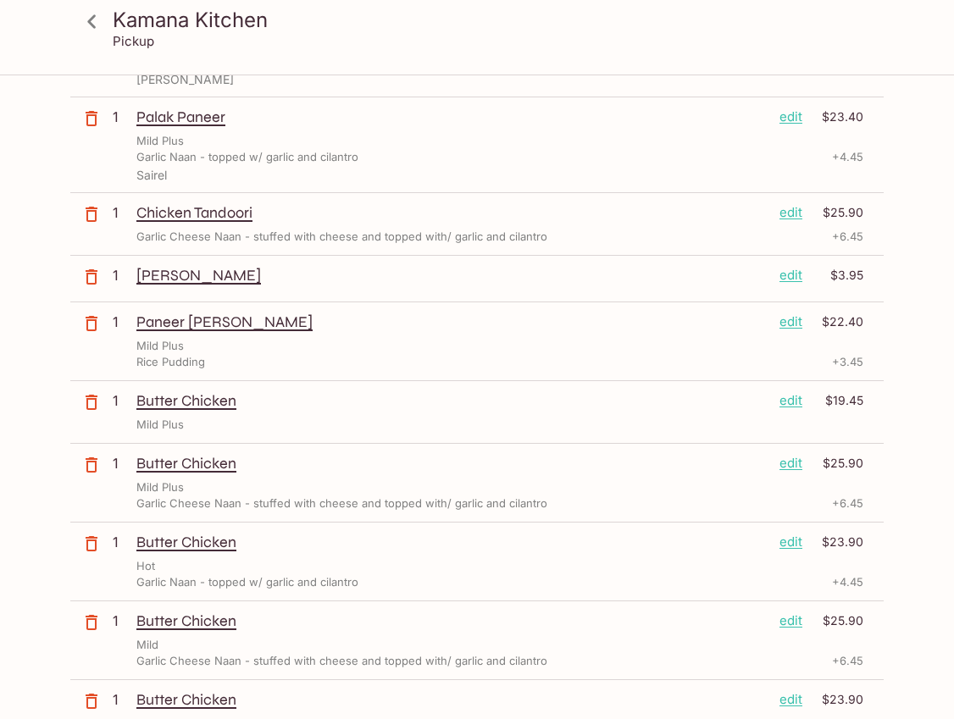
click at [794, 212] on p "edit" at bounding box center [791, 212] width 23 height 19
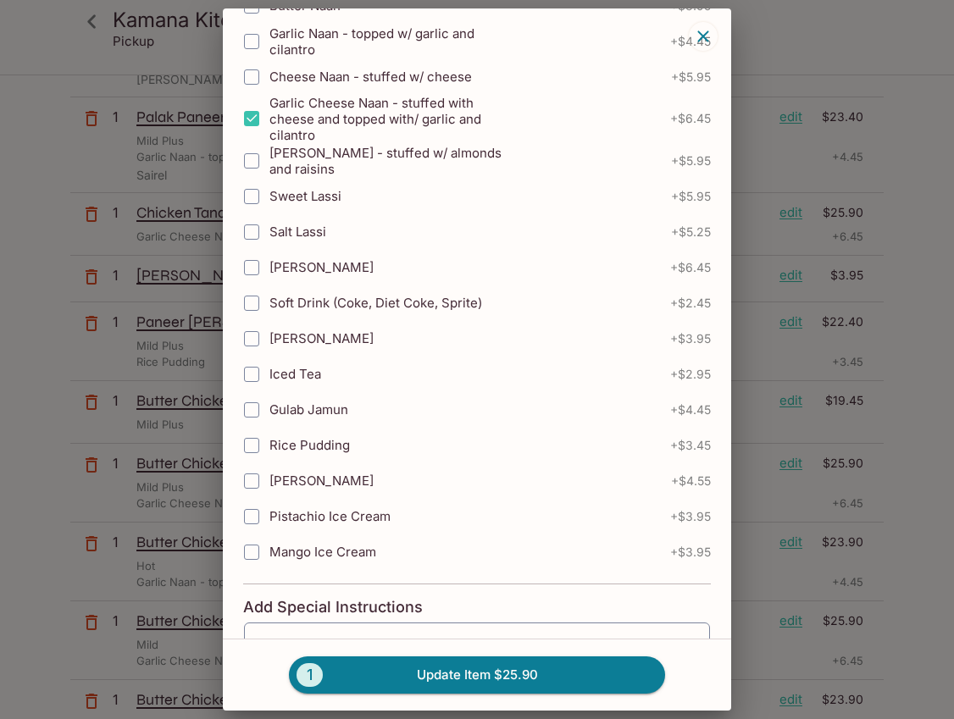
scroll to position [425, 0]
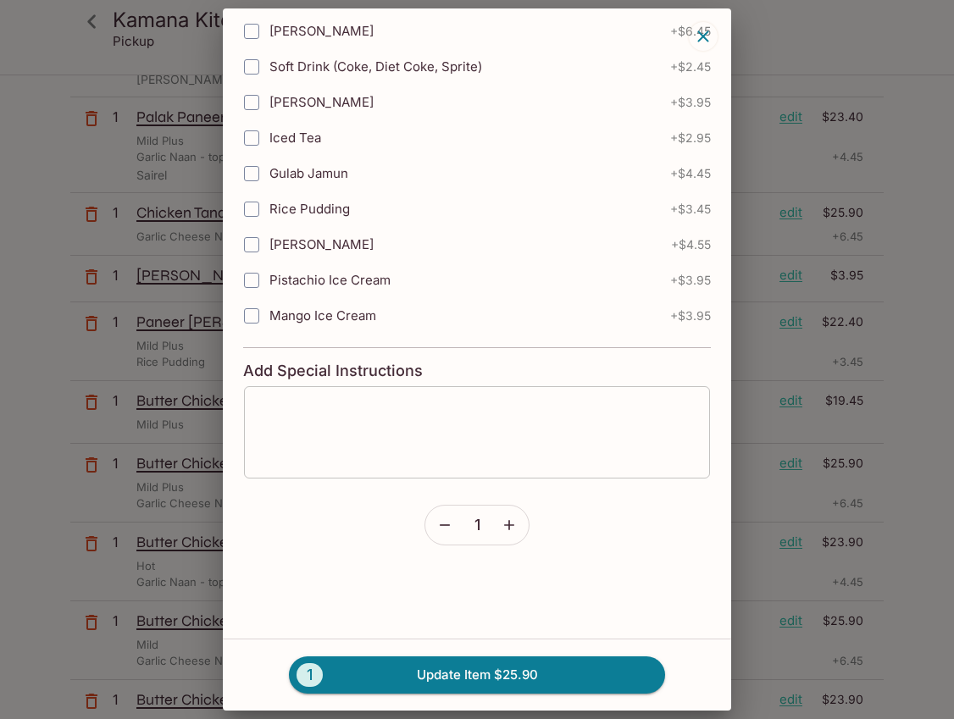
click at [281, 395] on div "x ​" at bounding box center [477, 433] width 468 height 94
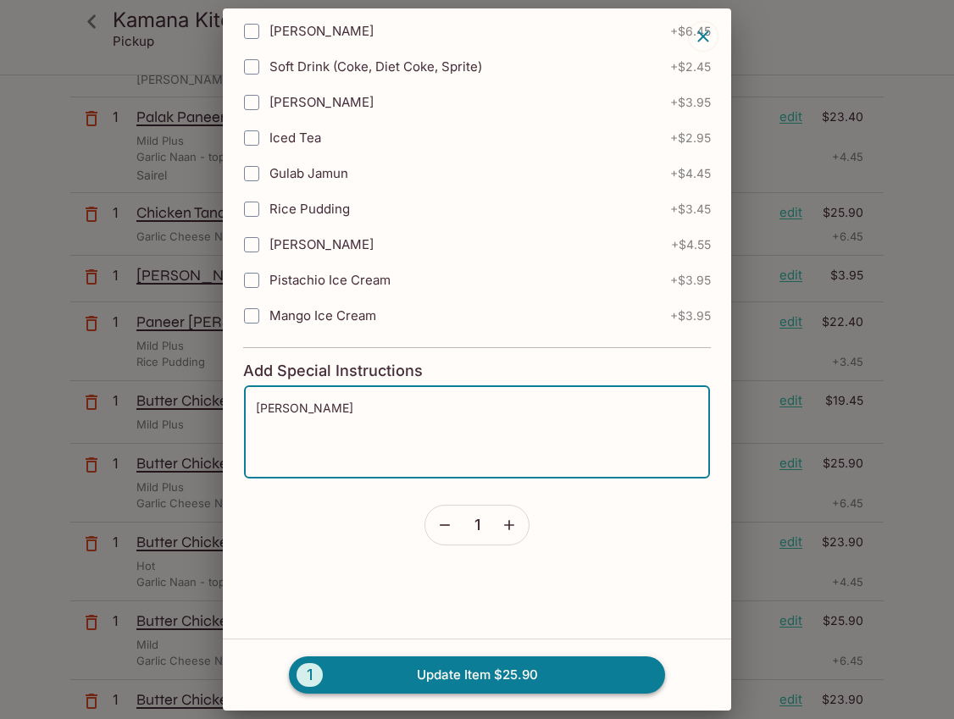
type textarea "[PERSON_NAME]"
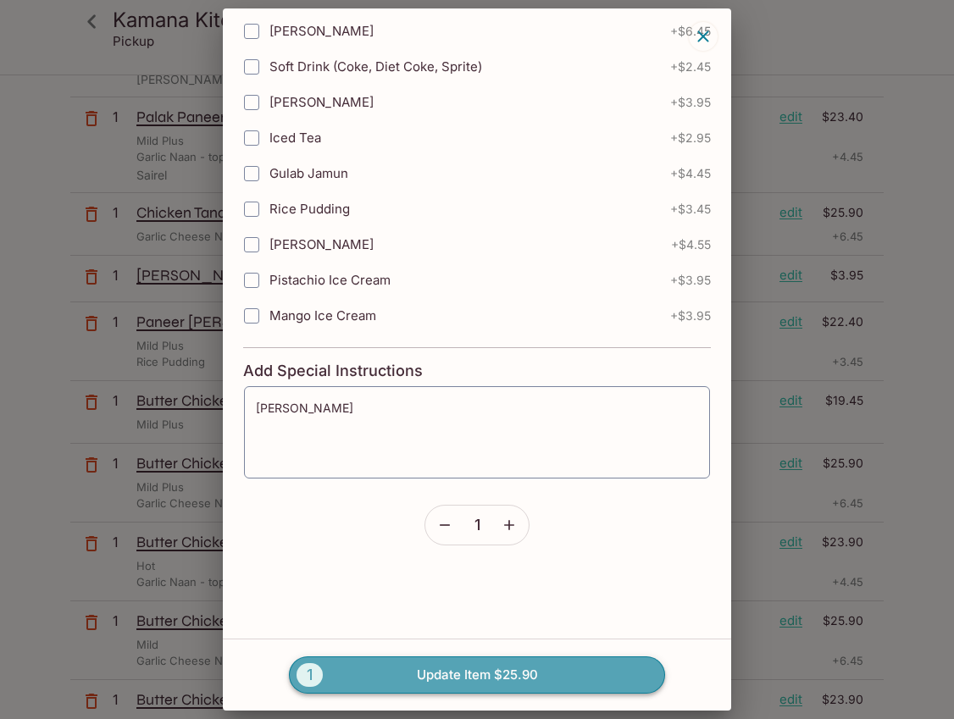
click at [404, 674] on button "1 Update Item $25.90" at bounding box center [477, 675] width 376 height 37
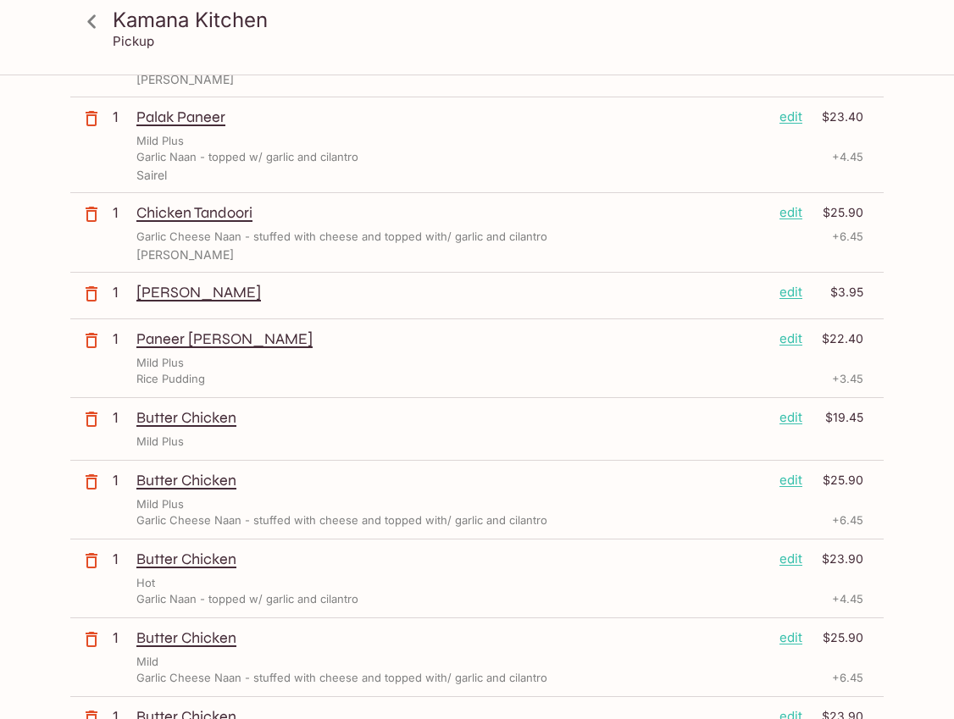
click at [791, 292] on p "edit" at bounding box center [791, 292] width 23 height 19
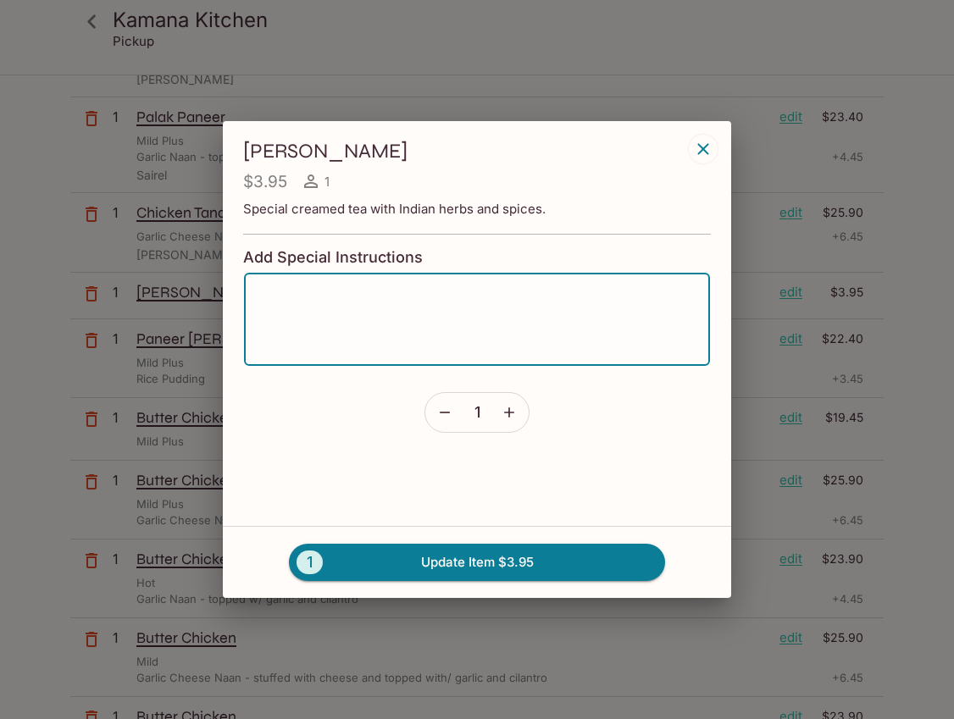
click at [437, 291] on textarea at bounding box center [477, 319] width 442 height 64
type textarea "[PERSON_NAME]"
click at [486, 562] on button "1 Update Item $3.95" at bounding box center [477, 562] width 376 height 37
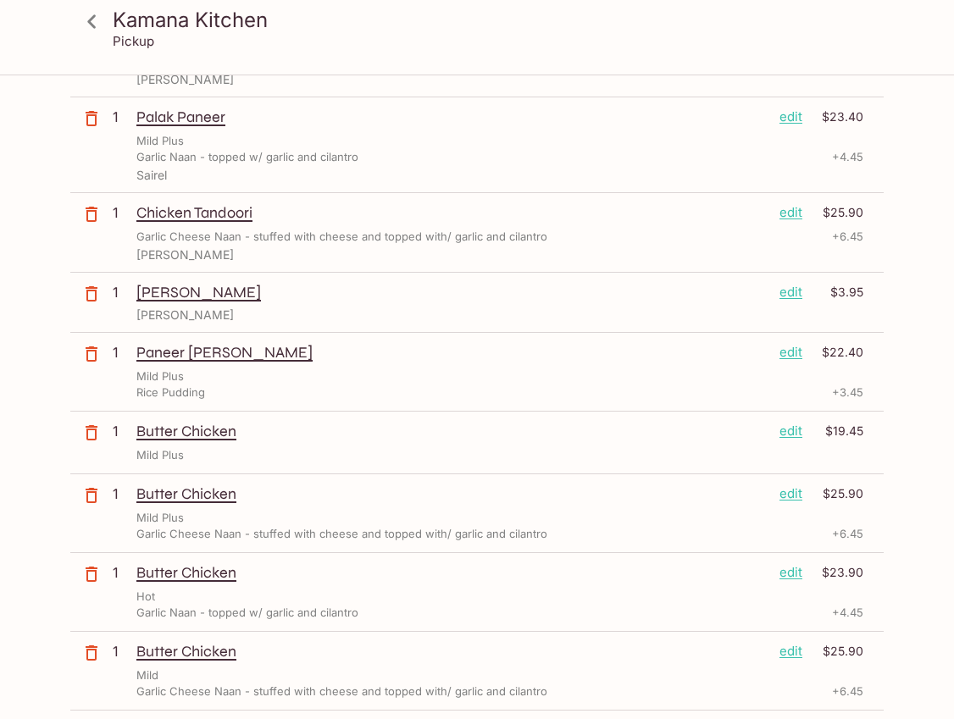
click at [797, 353] on p "edit" at bounding box center [791, 352] width 23 height 19
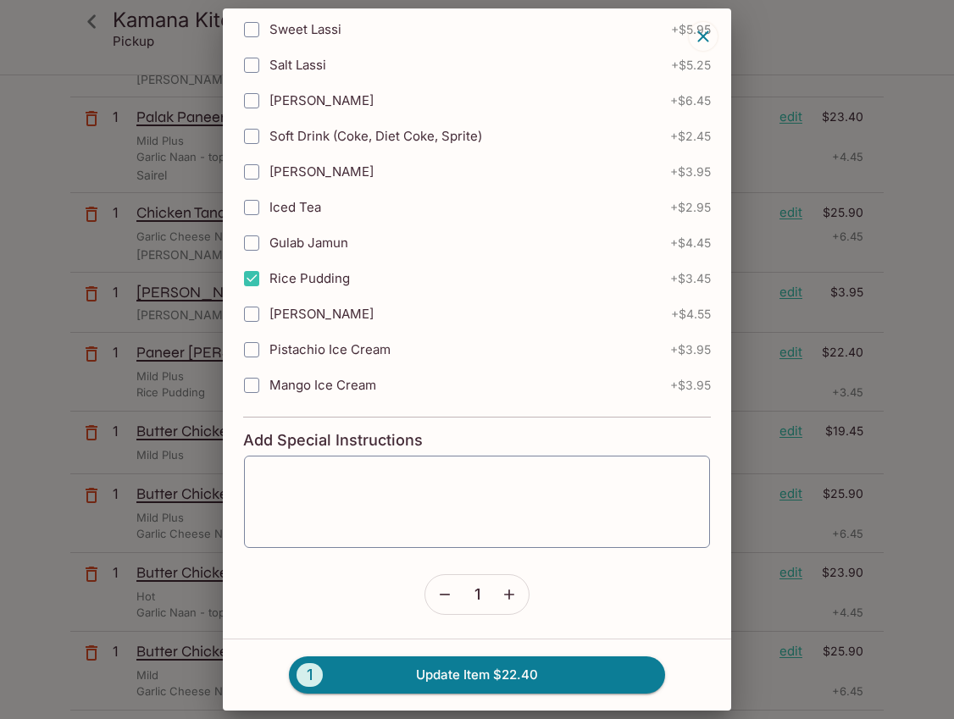
scroll to position [731, 0]
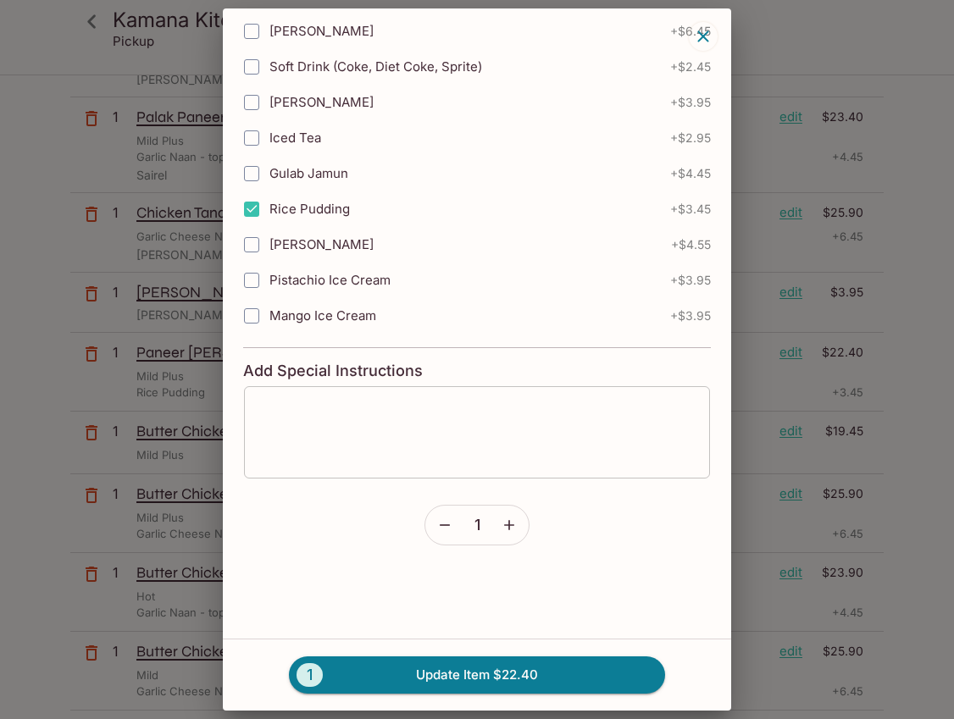
click at [345, 417] on textarea at bounding box center [477, 433] width 442 height 64
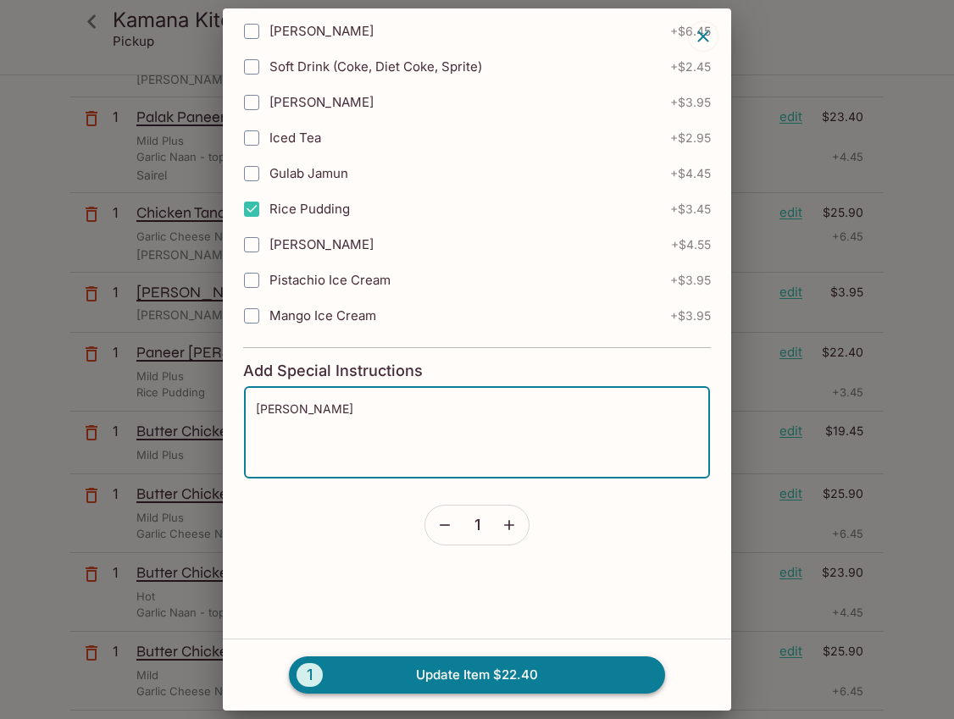
type textarea "[PERSON_NAME]"
click at [417, 674] on button "1 Update Item $22.40" at bounding box center [477, 675] width 376 height 37
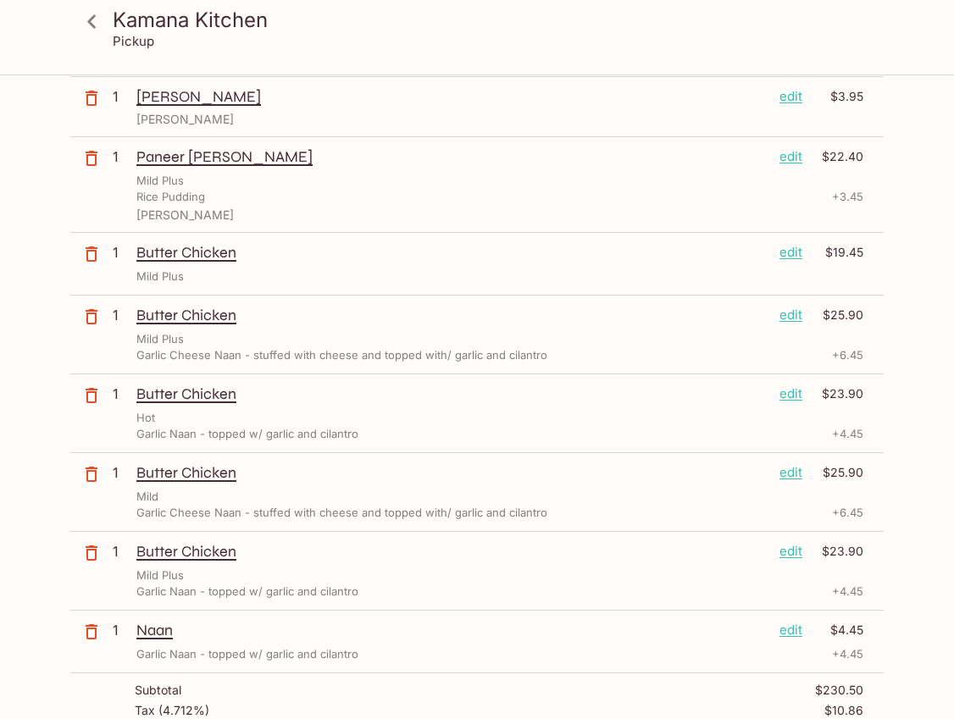
scroll to position [456, 0]
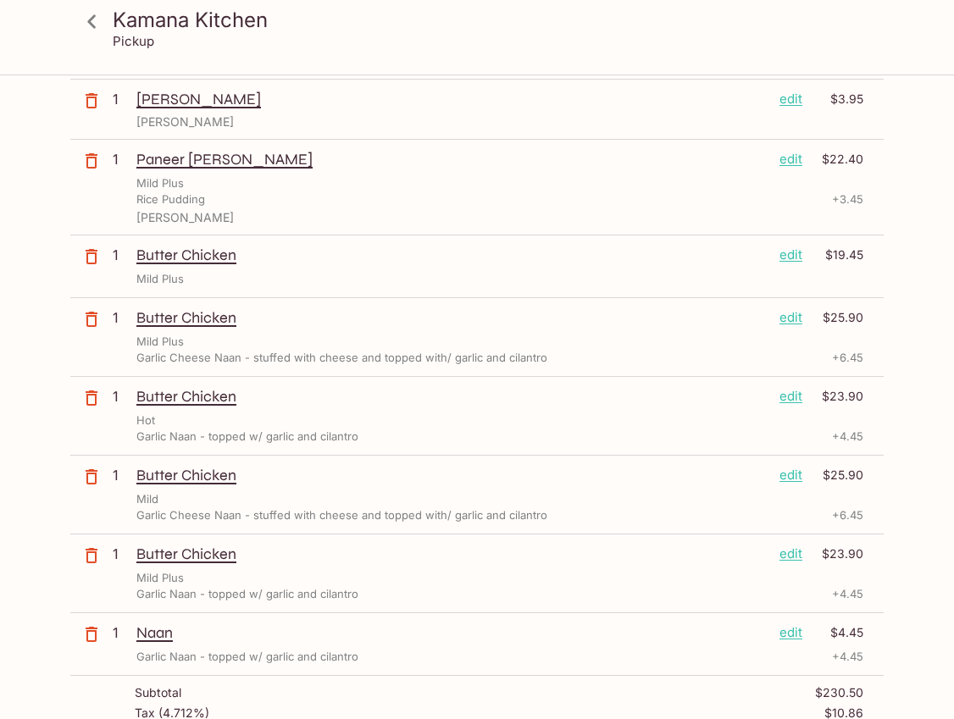
click at [797, 257] on p "edit" at bounding box center [791, 255] width 23 height 19
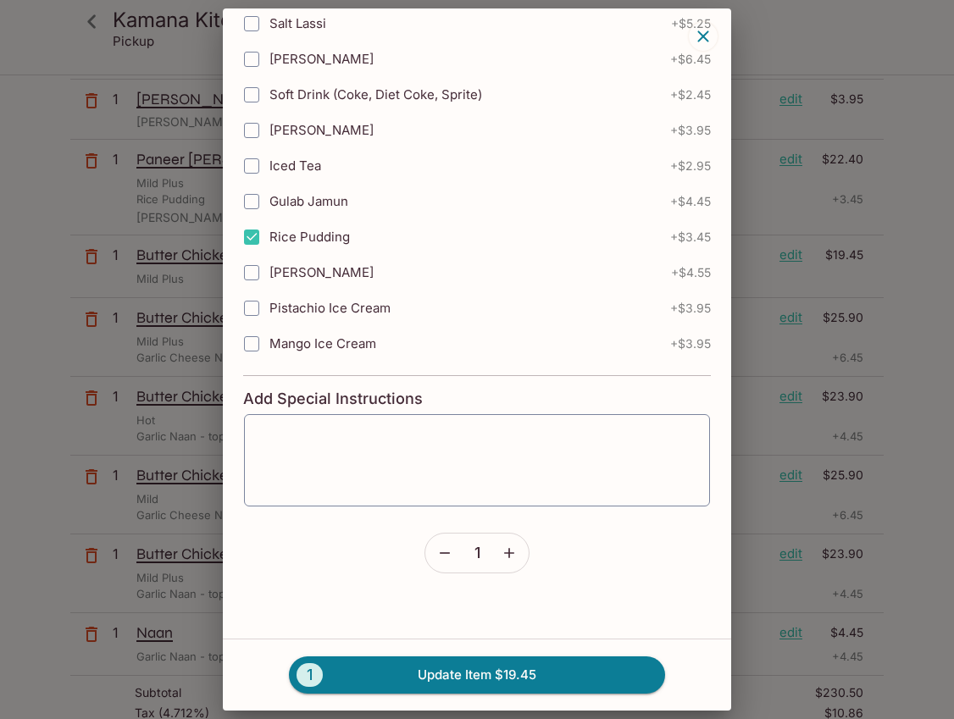
scroll to position [705, 0]
click at [352, 487] on textarea at bounding box center [477, 459] width 442 height 64
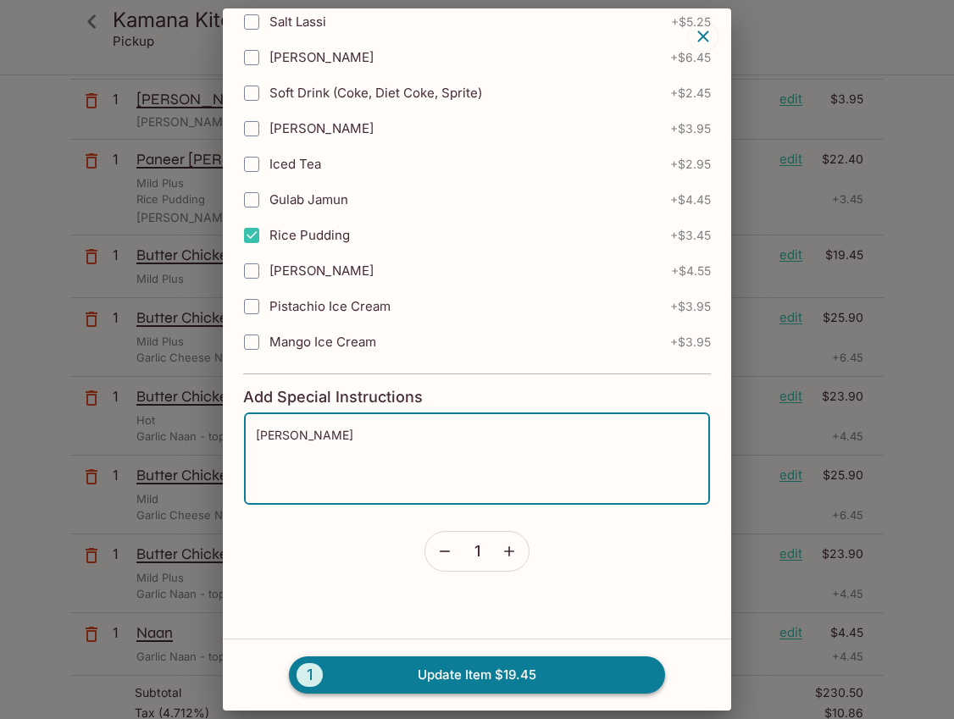
type textarea "[PERSON_NAME]"
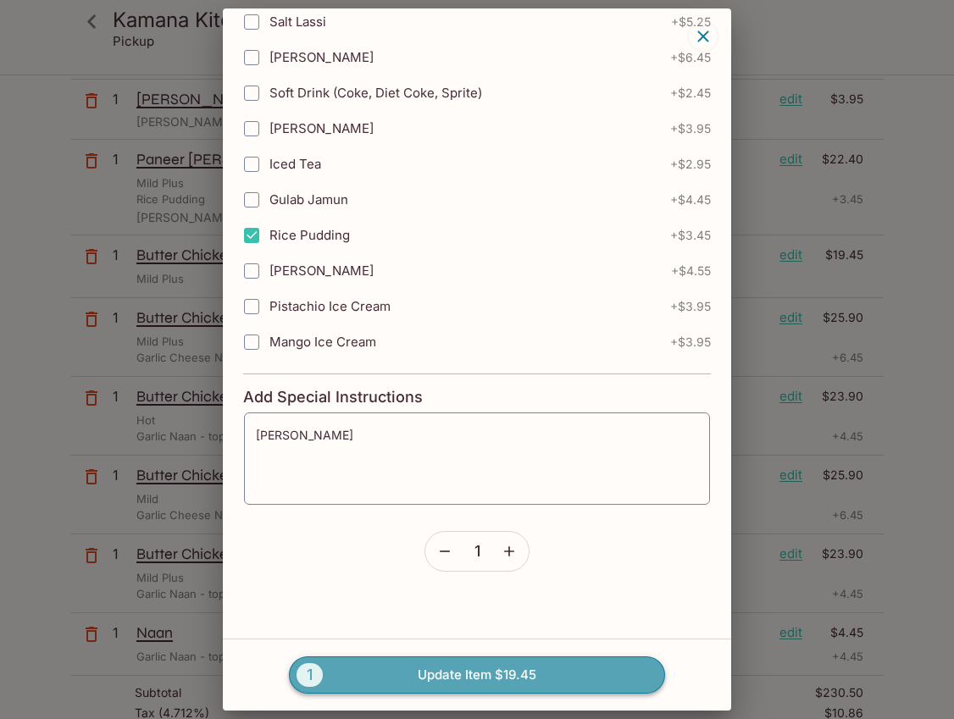
click at [450, 677] on button "1 Update Item $19.45" at bounding box center [477, 675] width 376 height 37
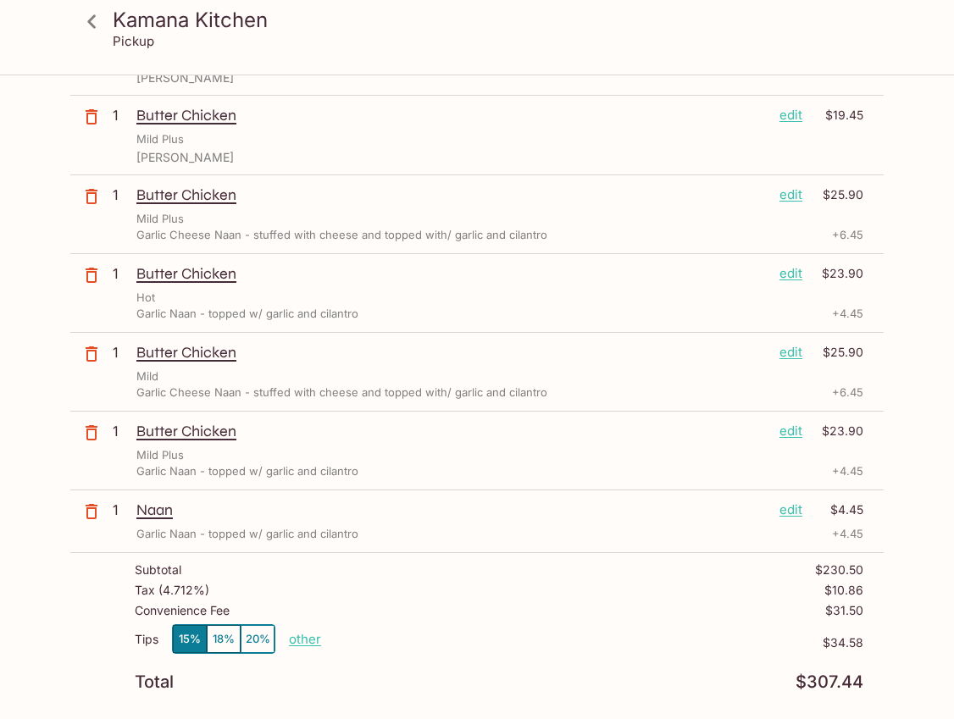
scroll to position [594, 0]
click at [796, 192] on p "edit" at bounding box center [791, 196] width 23 height 19
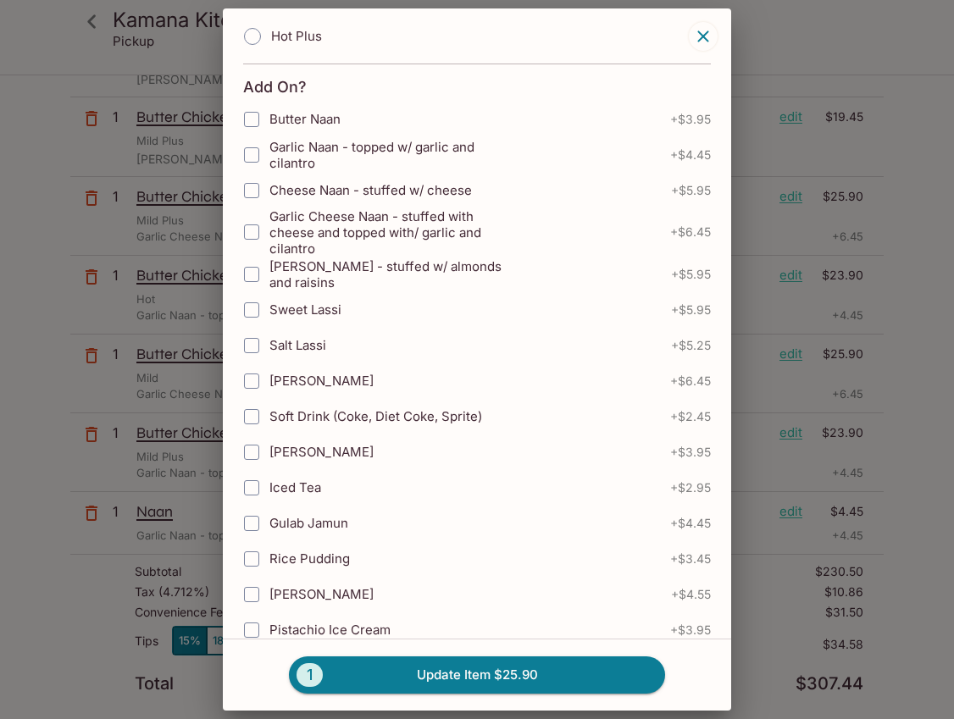
scroll to position [731, 0]
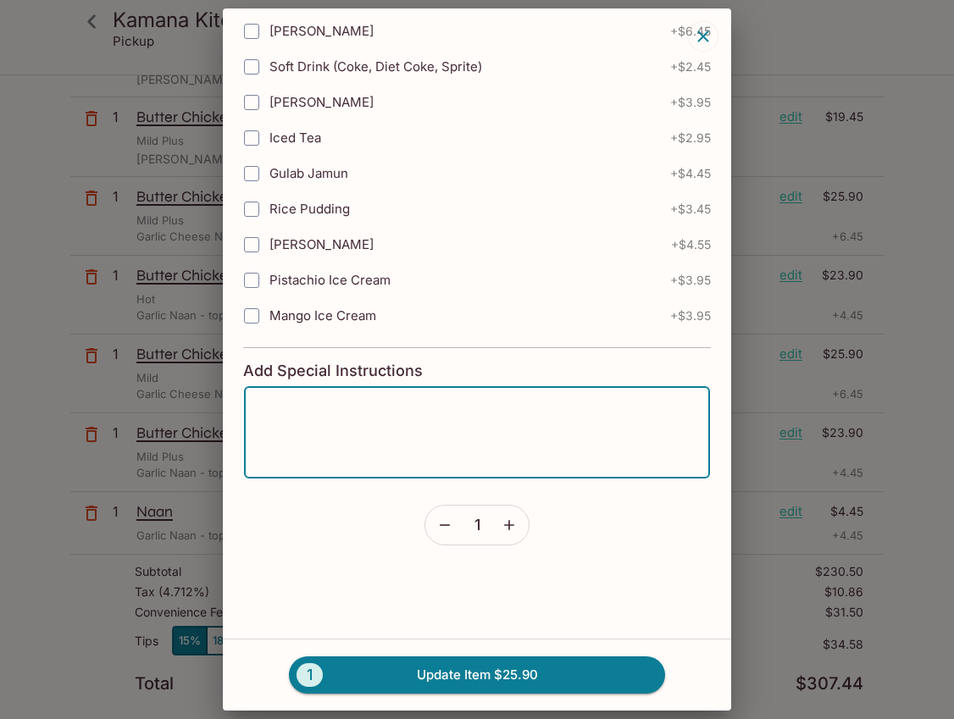
click at [403, 407] on textarea at bounding box center [477, 433] width 442 height 64
type textarea "[PERSON_NAME]"
click at [453, 672] on button "1 Update Item $25.90" at bounding box center [477, 675] width 376 height 37
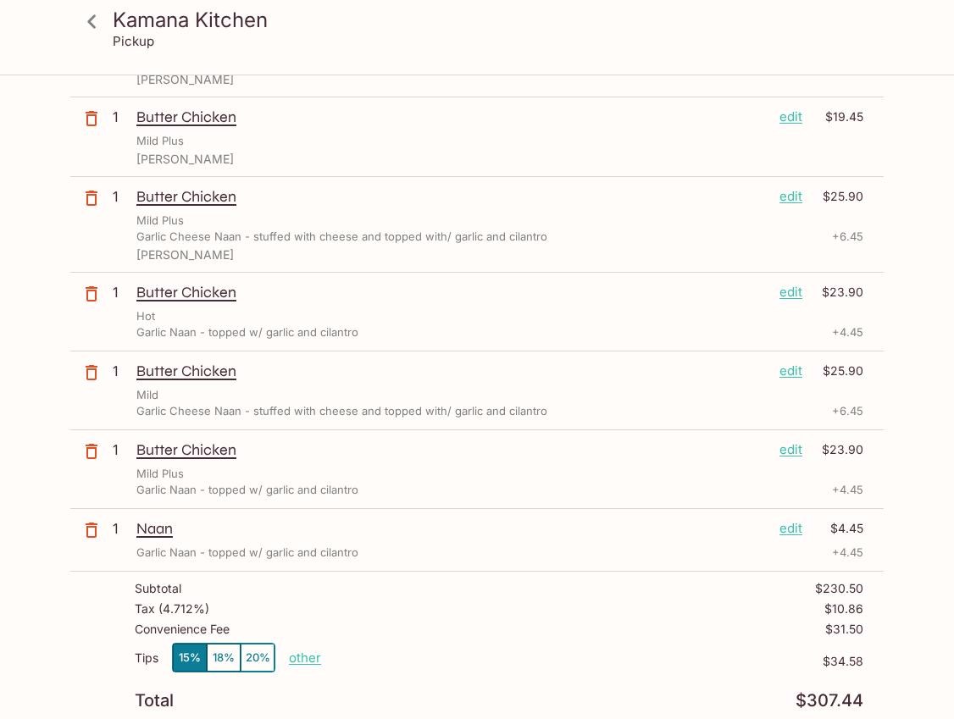
click at [798, 290] on p "edit" at bounding box center [791, 292] width 23 height 19
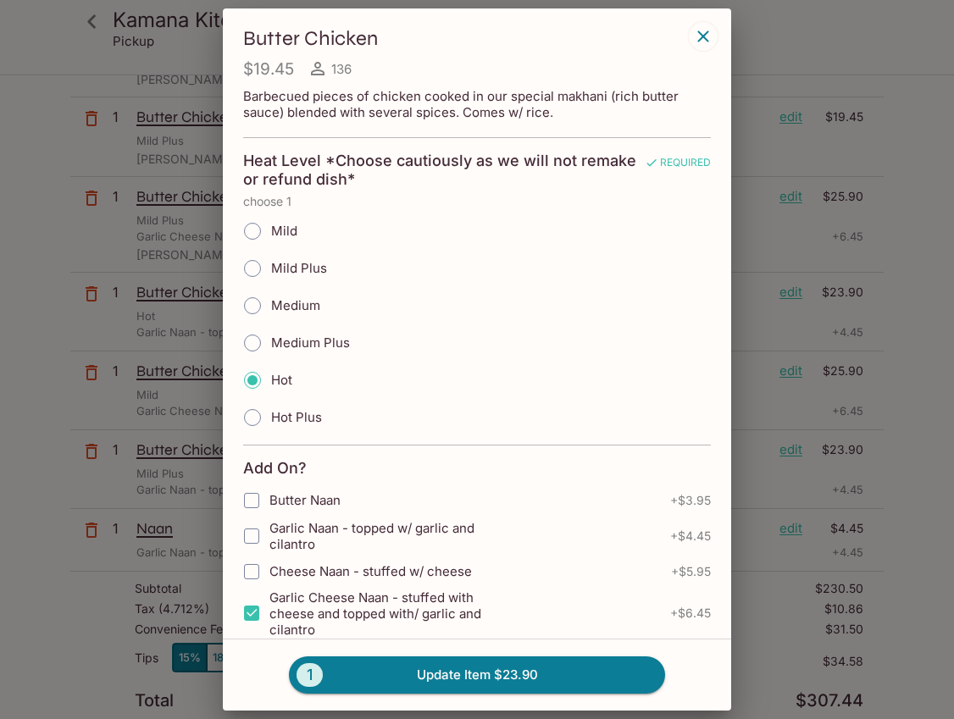
click at [248, 419] on input "Hot Plus" at bounding box center [253, 418] width 36 height 36
radio input "true"
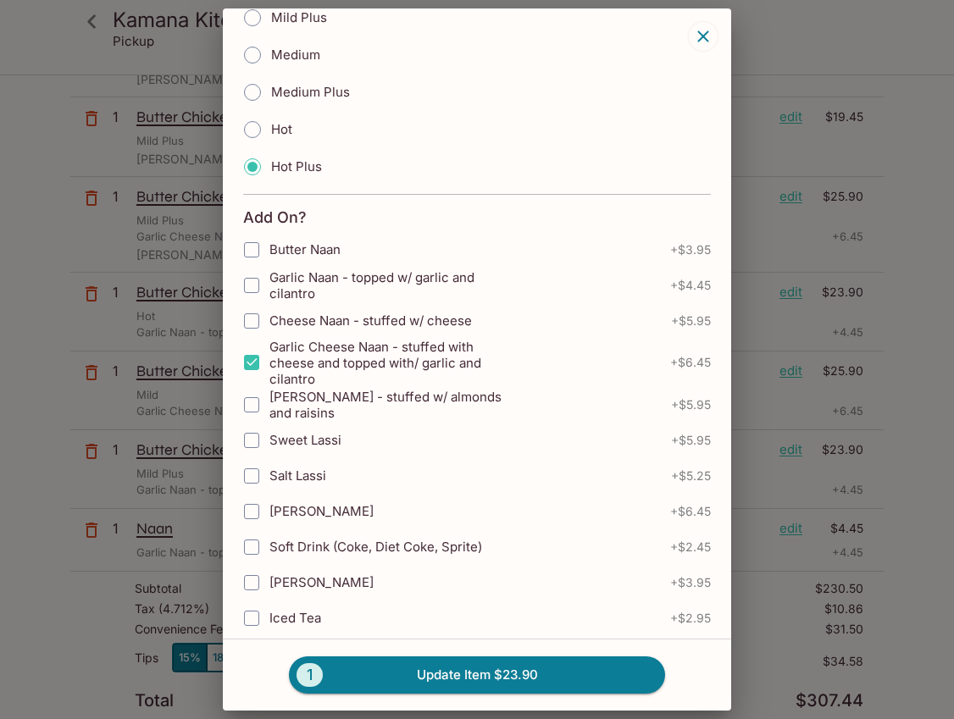
scroll to position [249, 0]
click at [257, 290] on input "Garlic Naan - topped w/ garlic and cilantro" at bounding box center [252, 287] width 34 height 34
checkbox input "true"
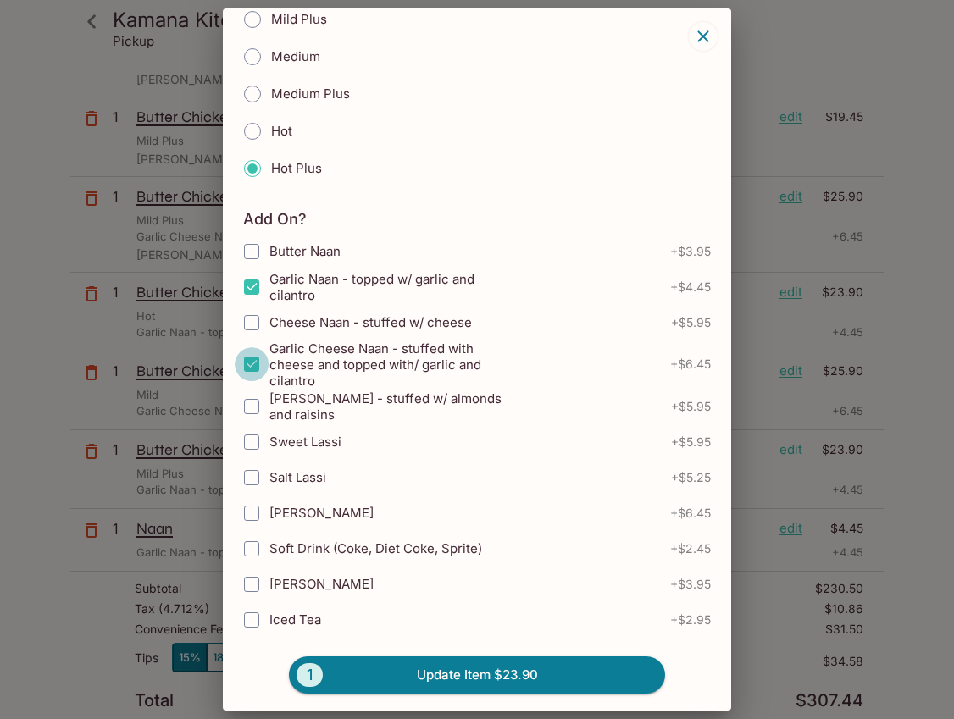
click at [256, 362] on input "Garlic Cheese Naan - stuffed with cheese and topped with/ garlic and cilantro" at bounding box center [252, 364] width 34 height 34
checkbox input "false"
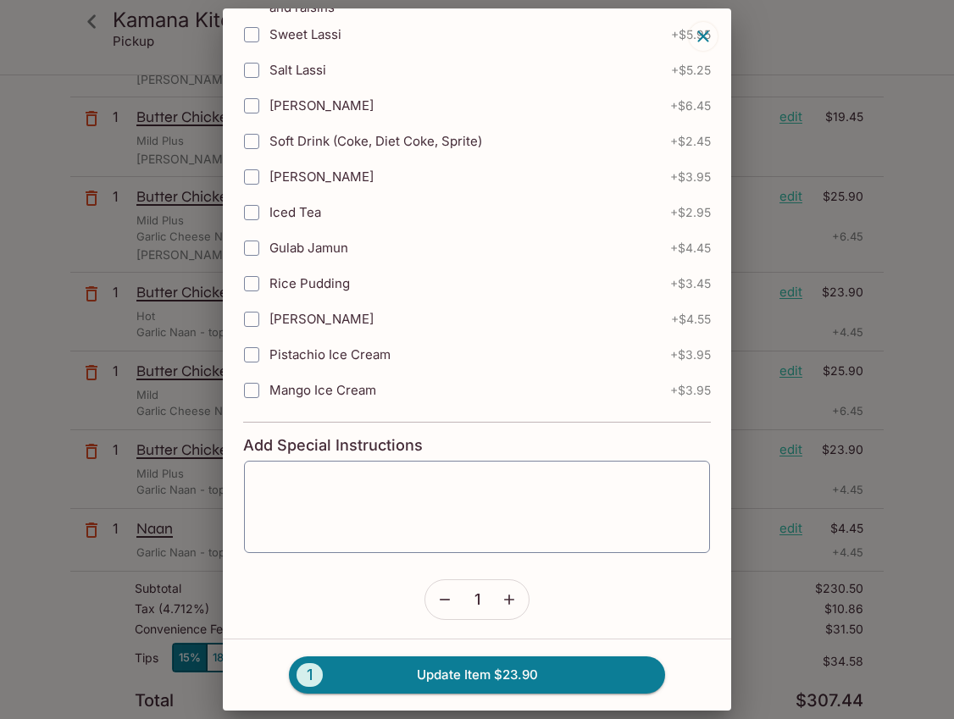
scroll to position [655, 0]
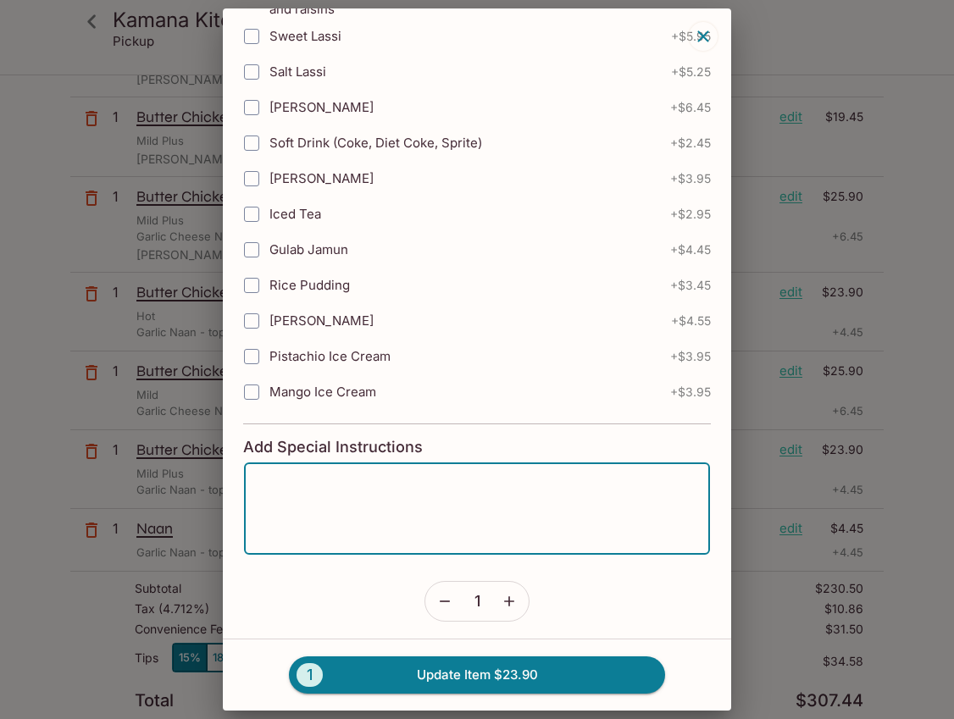
click at [368, 503] on textarea at bounding box center [477, 509] width 442 height 64
type textarea "Kayla"
click at [423, 665] on button "1 Update Item $23.90" at bounding box center [477, 675] width 376 height 37
radio input "true"
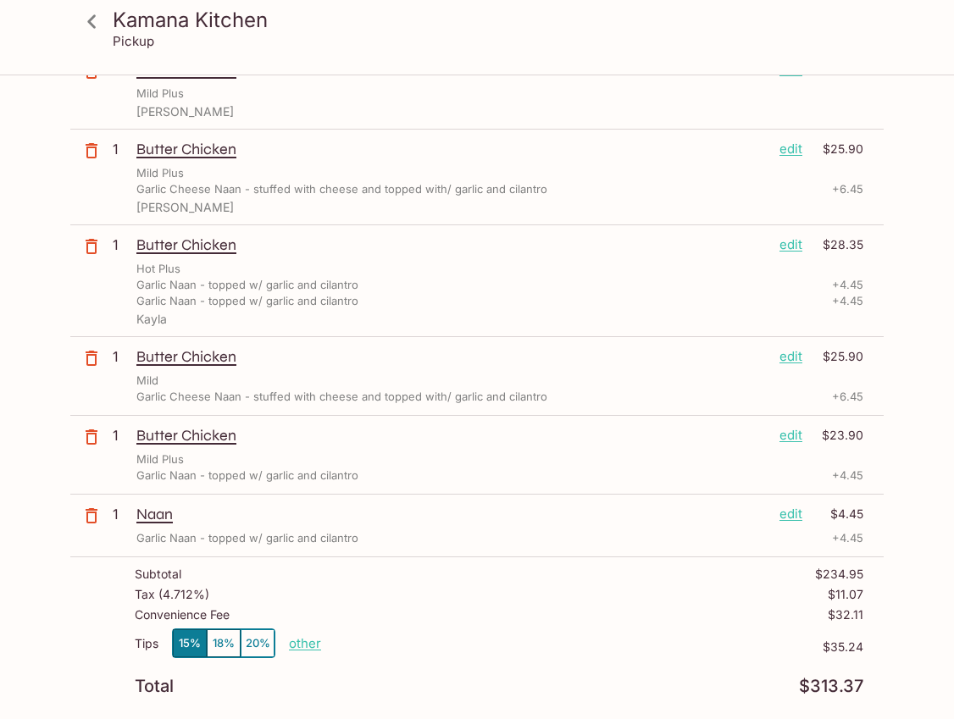
scroll to position [636, 0]
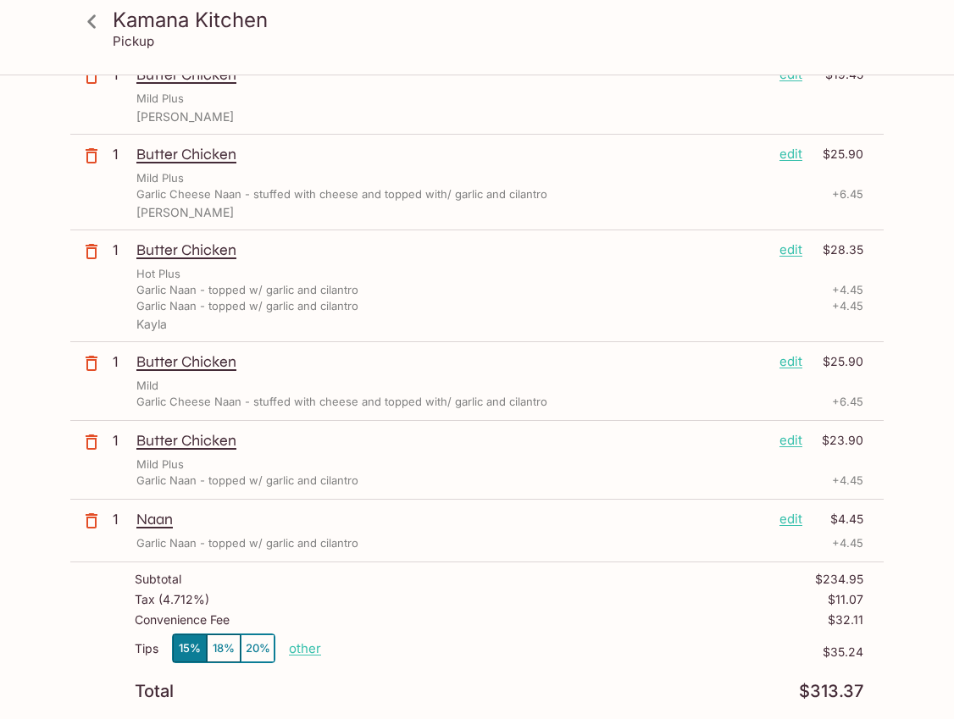
click at [792, 249] on p "edit" at bounding box center [791, 250] width 23 height 19
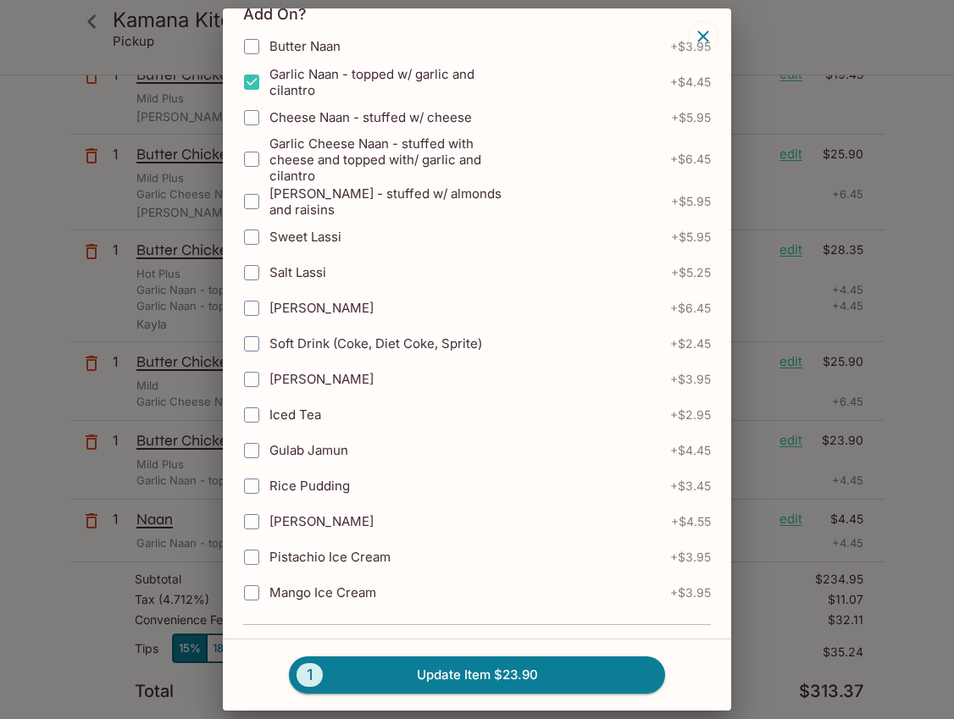
scroll to position [458, 0]
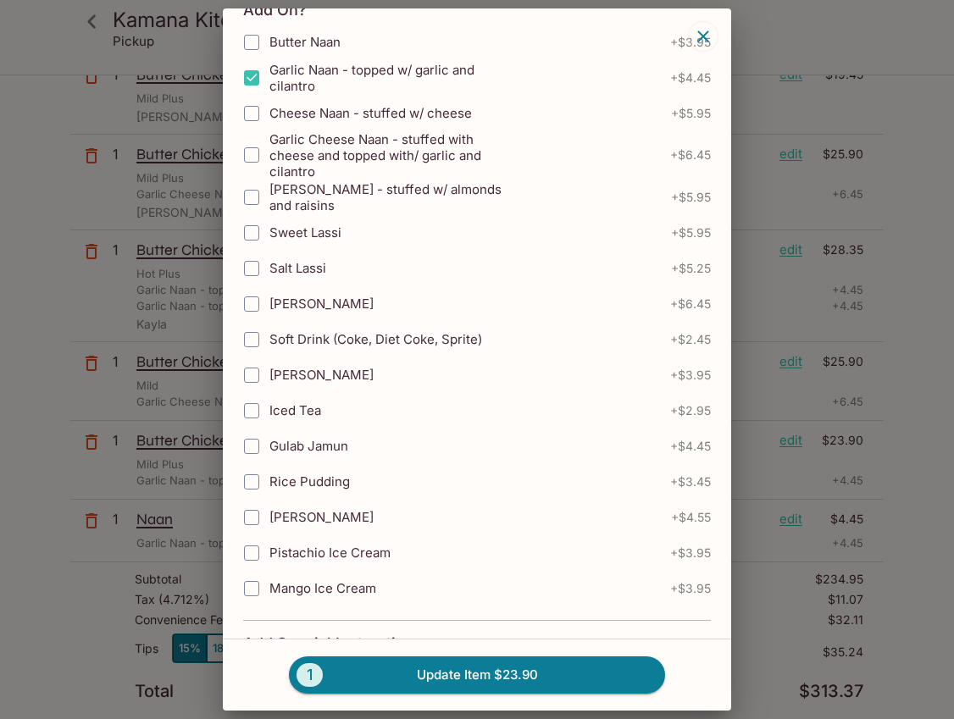
click at [253, 79] on input "Garlic Naan - topped w/ garlic and cilantro" at bounding box center [252, 78] width 34 height 34
checkbox input "false"
click at [433, 667] on button "1 Update Item $19.45" at bounding box center [477, 675] width 376 height 37
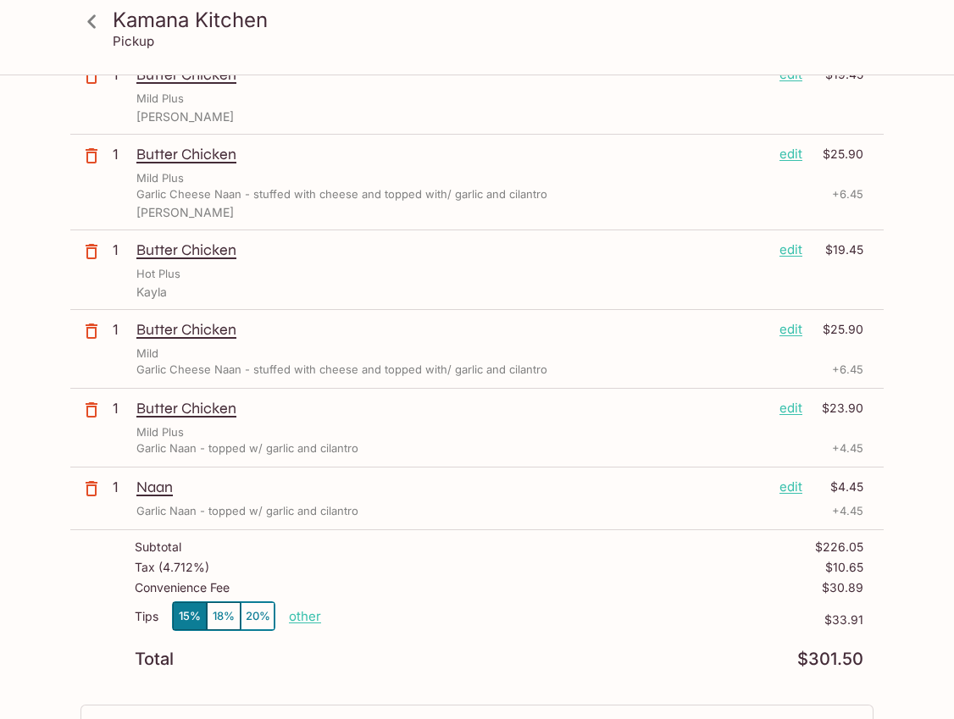
click at [791, 249] on p "edit" at bounding box center [791, 250] width 23 height 19
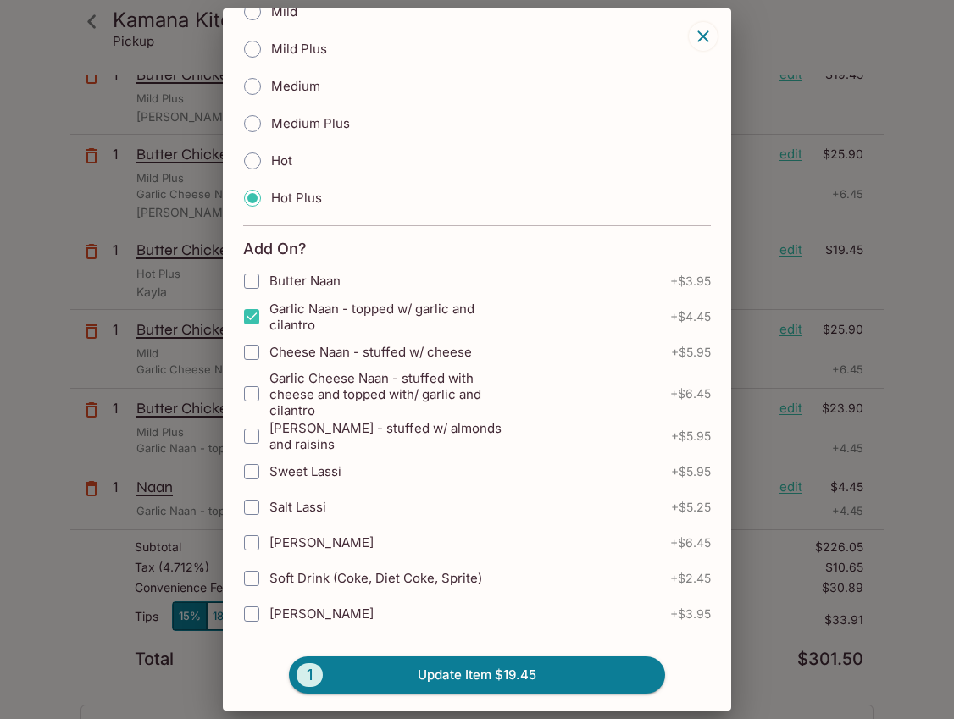
scroll to position [214, 0]
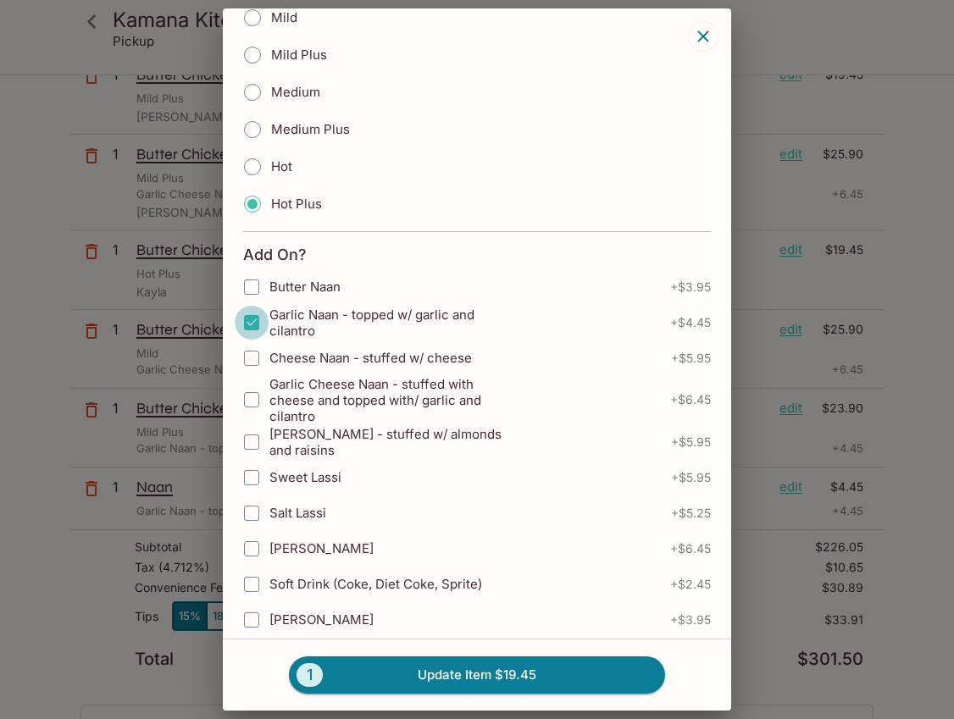
click at [256, 326] on input "Garlic Naan - topped w/ garlic and cilantro" at bounding box center [252, 323] width 34 height 34
checkbox input "true"
click at [258, 167] on input "Hot" at bounding box center [253, 167] width 36 height 36
radio input "true"
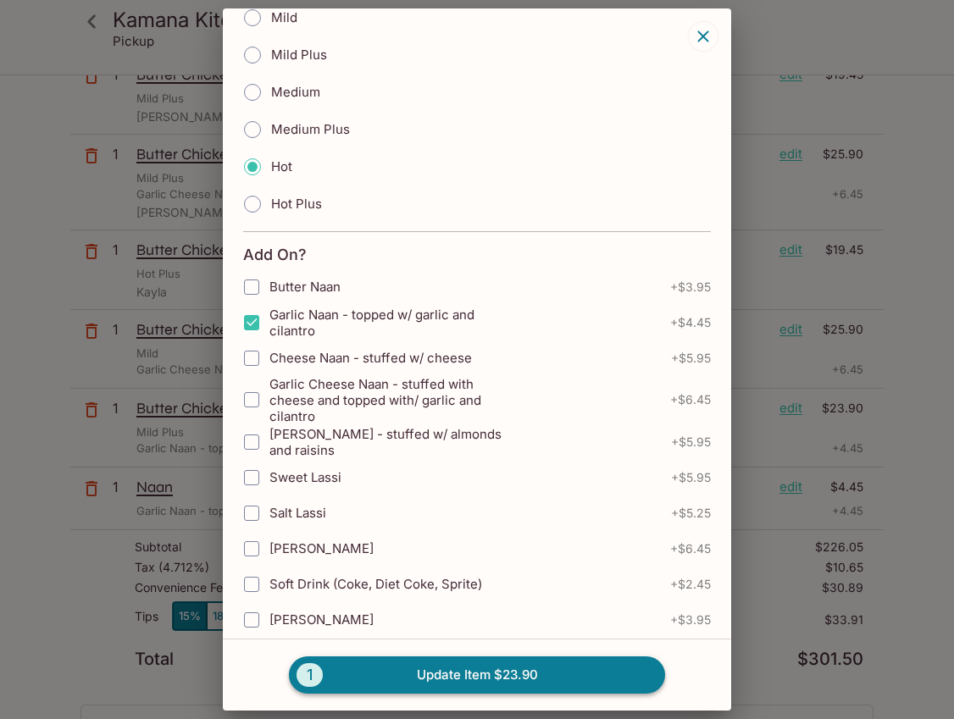
click at [461, 664] on button "1 Update Item $23.90" at bounding box center [477, 675] width 376 height 37
radio input "true"
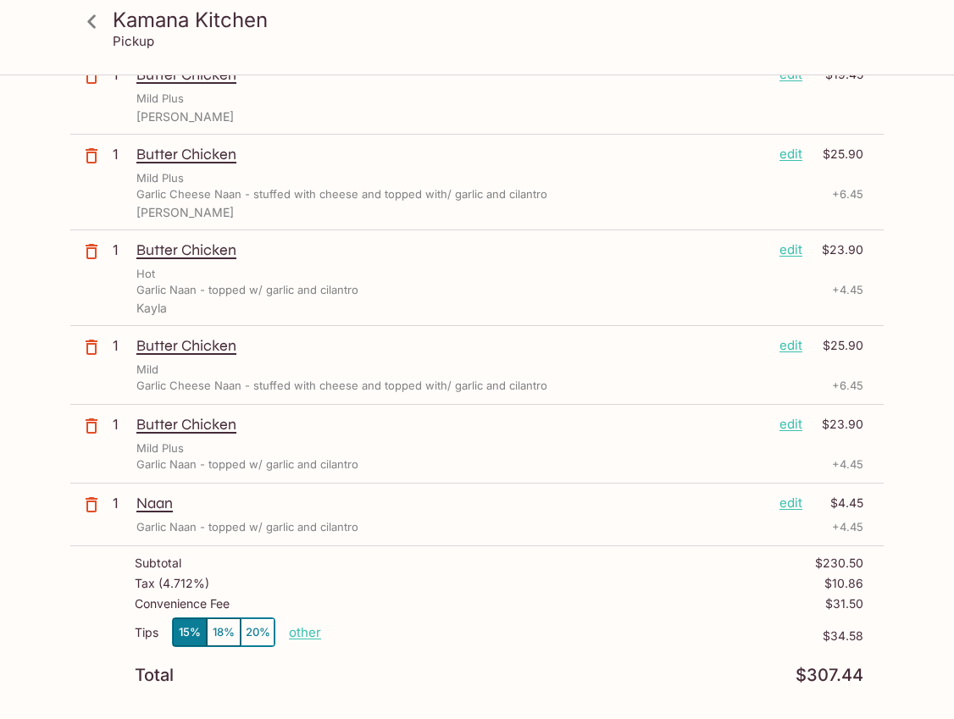
click at [335, 358] on div "Butter Chicken edit $25.90 Mild Garlic Cheese Naan - stuffed with cheese and to…" at bounding box center [499, 365] width 727 height 58
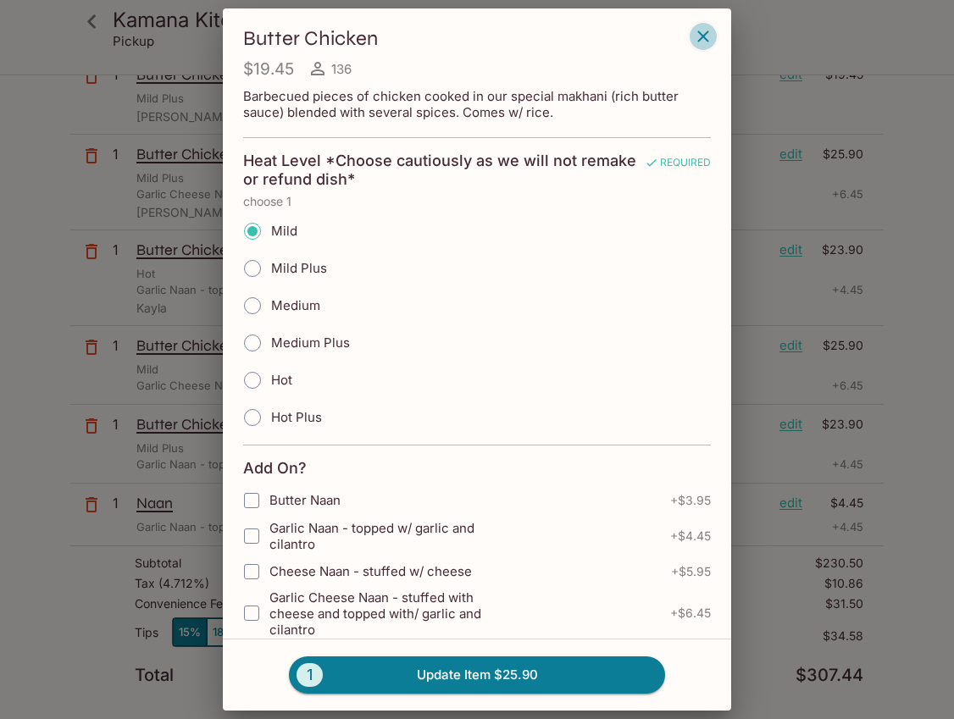
click at [694, 39] on icon "button" at bounding box center [703, 36] width 20 height 20
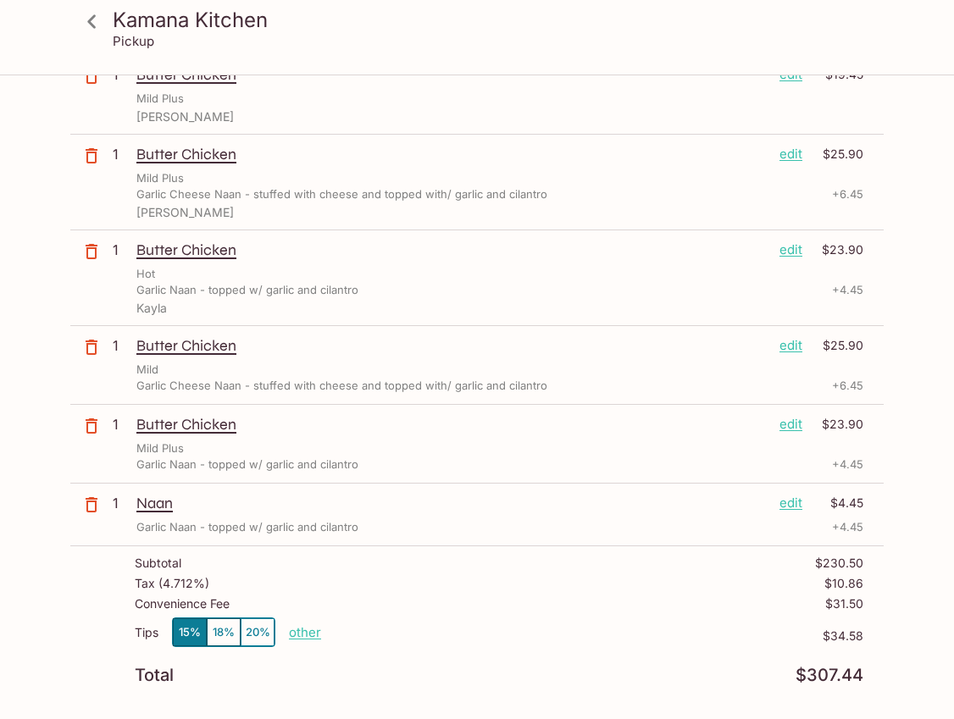
click at [789, 342] on p "edit" at bounding box center [791, 345] width 23 height 19
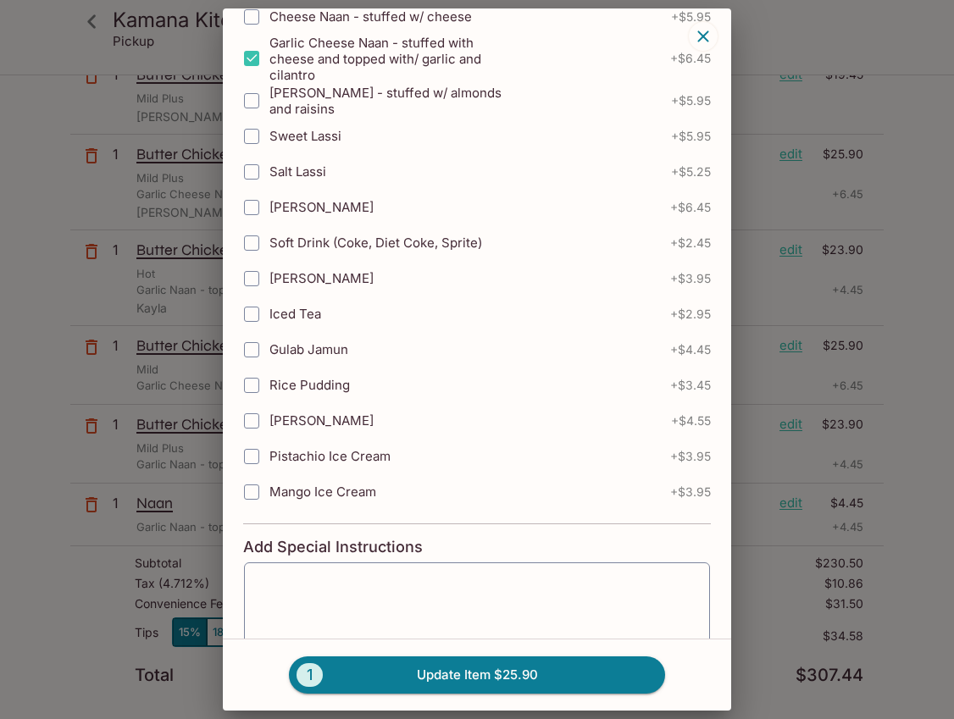
scroll to position [553, 0]
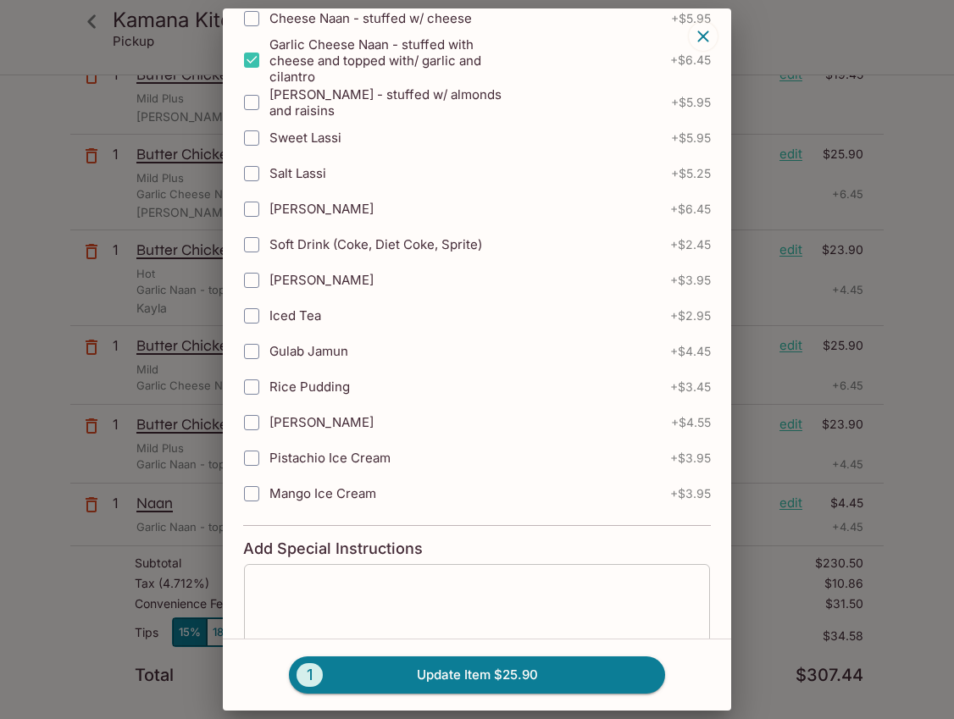
click at [369, 603] on textarea at bounding box center [477, 611] width 442 height 64
type textarea "Rojelle"
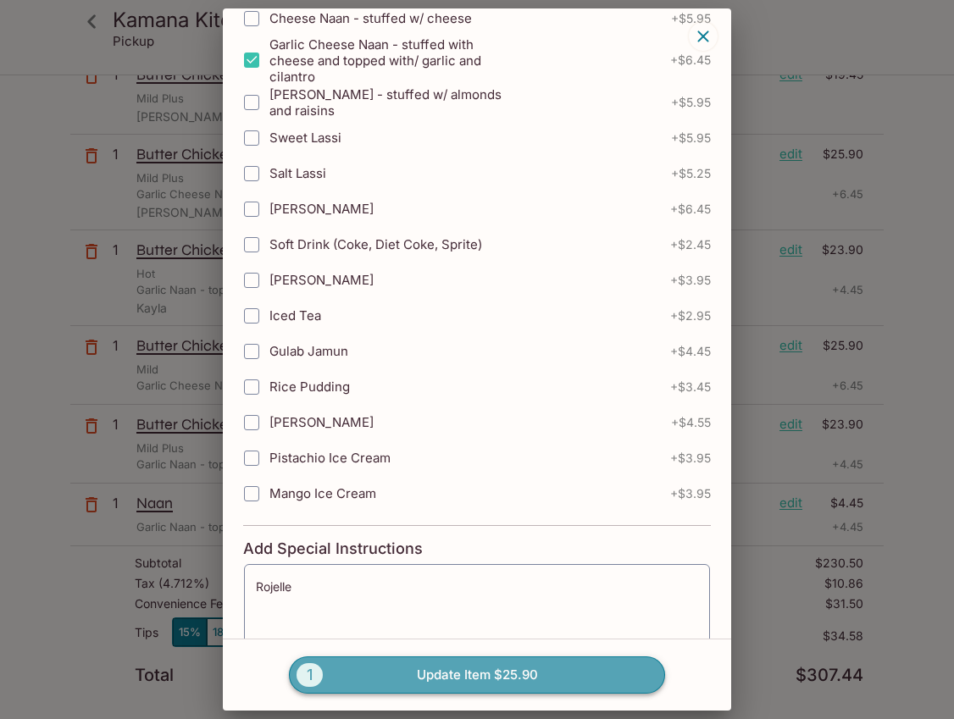
click at [486, 673] on button "1 Update Item $25.90" at bounding box center [477, 675] width 376 height 37
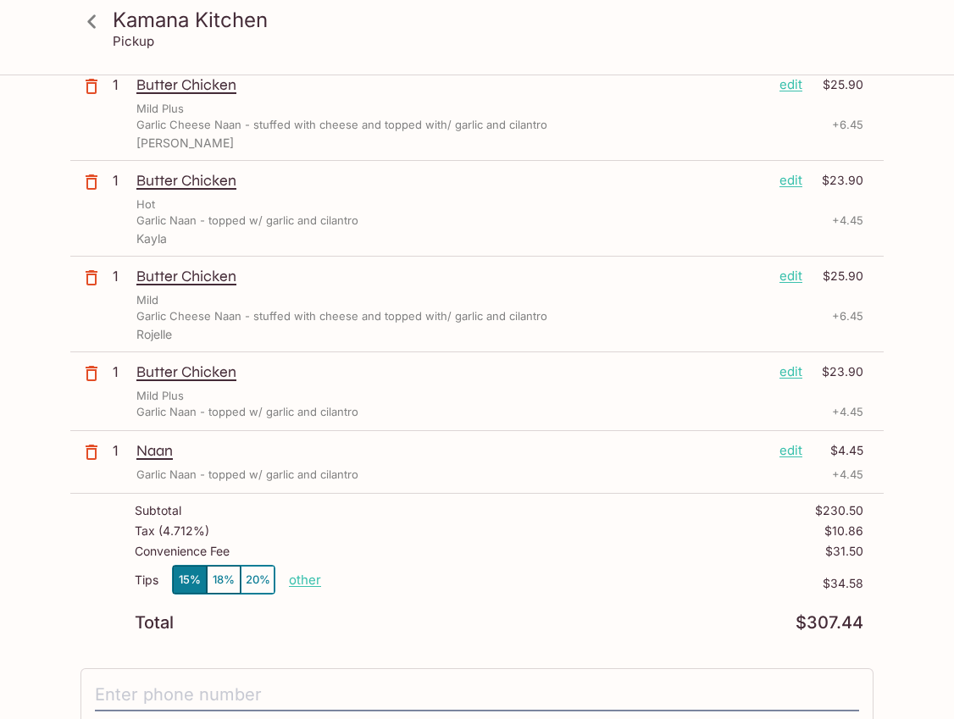
scroll to position [703, 0]
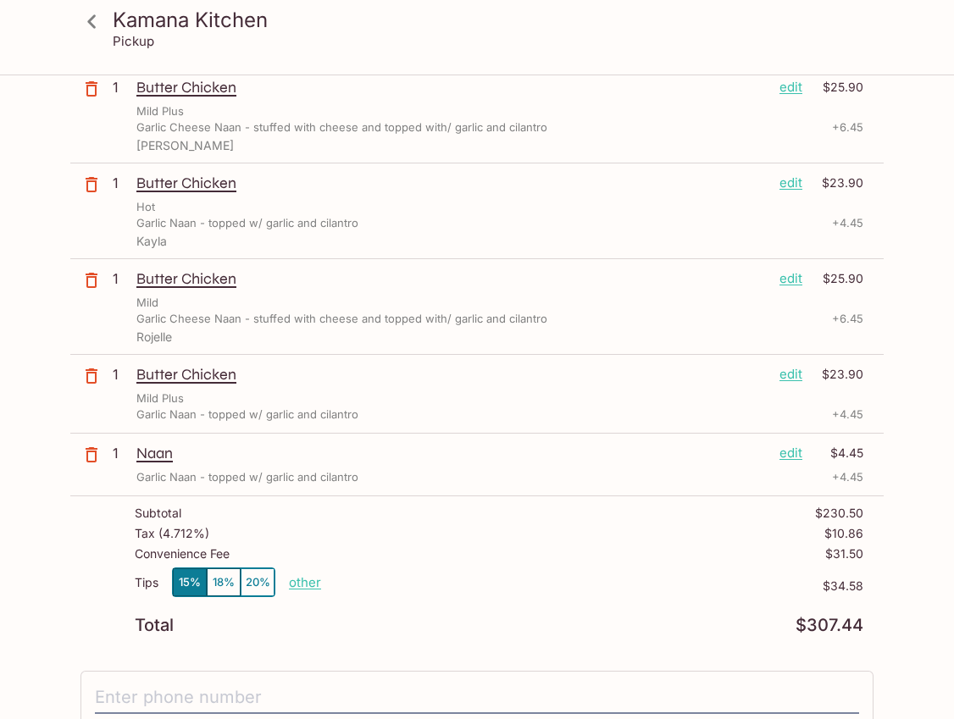
click at [793, 374] on p "edit" at bounding box center [791, 374] width 23 height 19
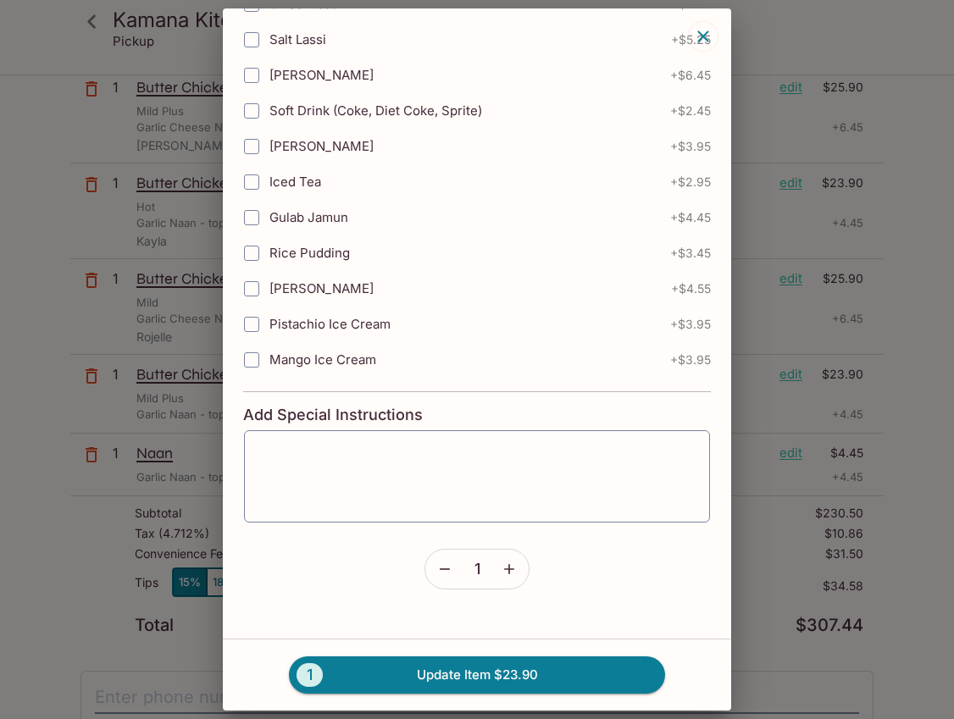
scroll to position [731, 0]
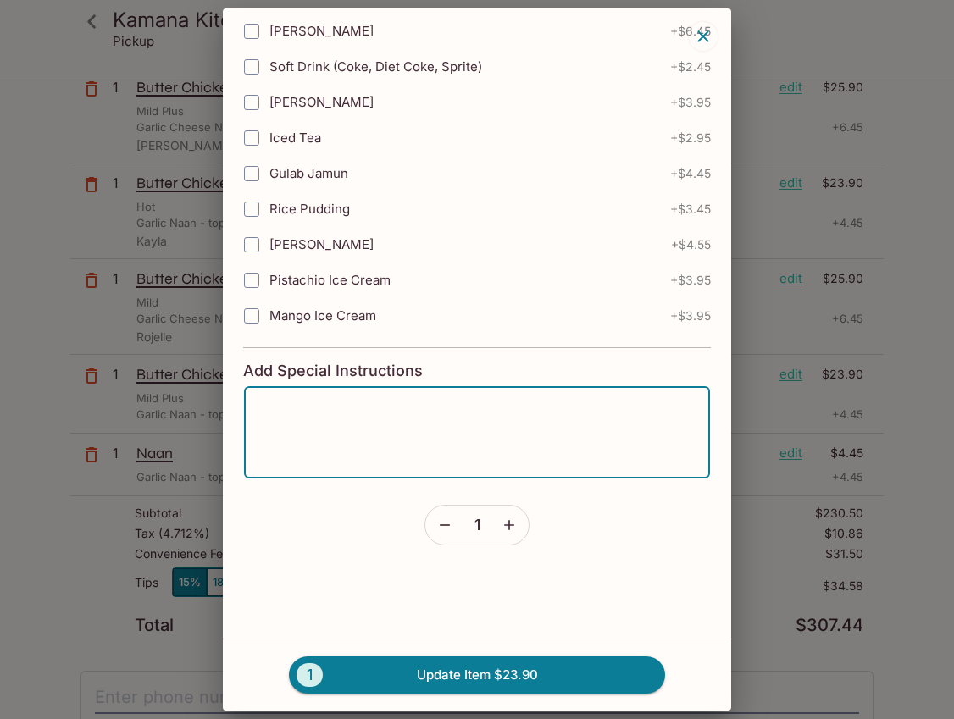
click at [339, 405] on textarea at bounding box center [477, 433] width 442 height 64
type textarea "Rojelle"
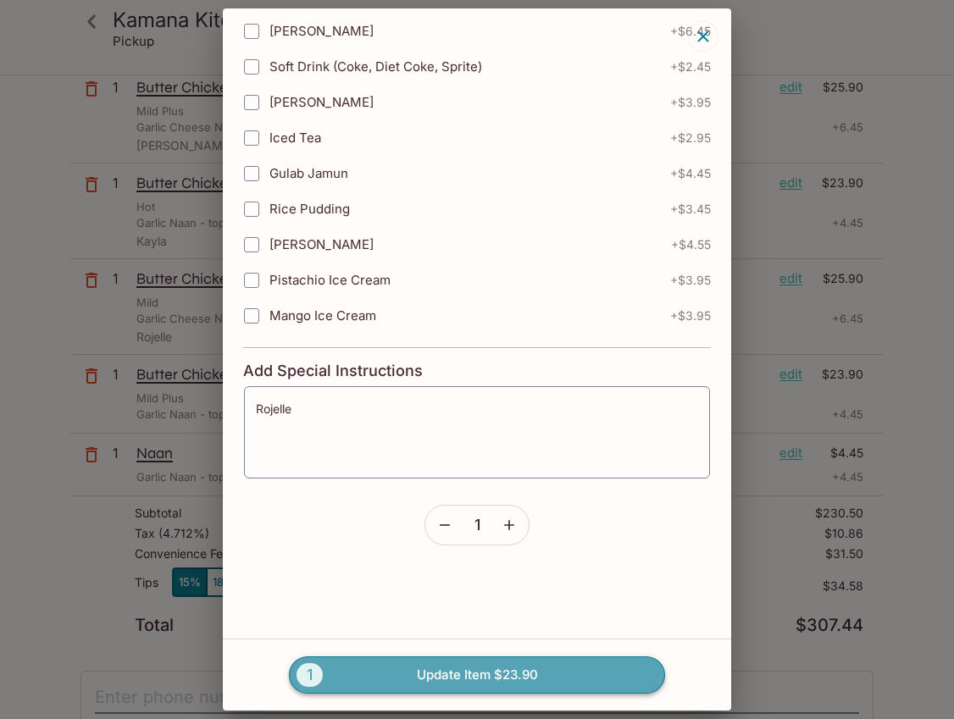
click at [479, 677] on button "1 Update Item $23.90" at bounding box center [477, 675] width 376 height 37
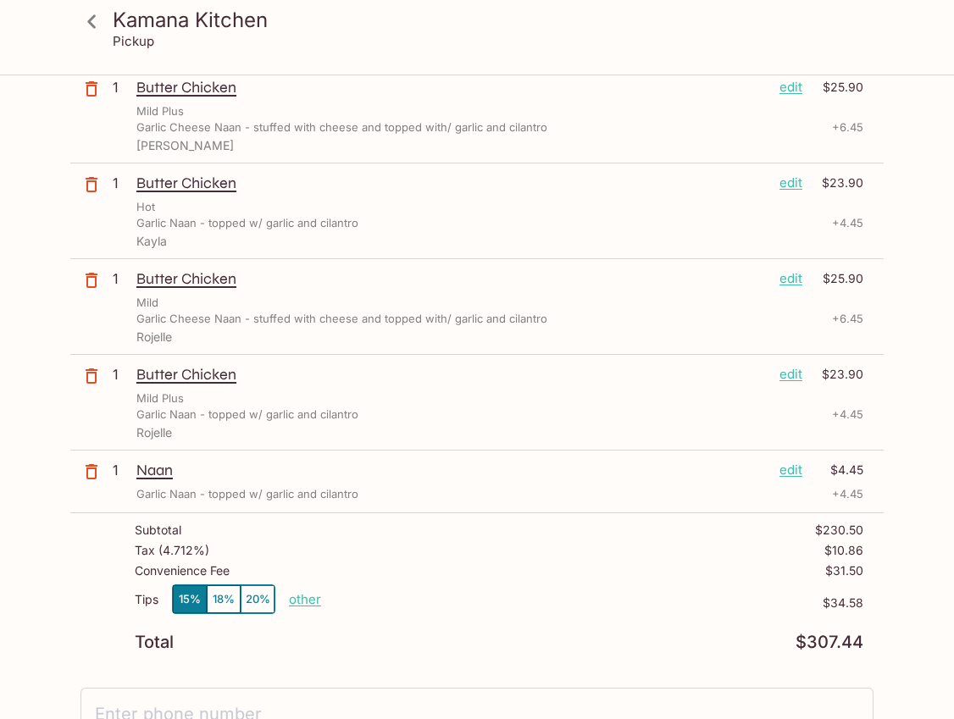
click at [790, 468] on p "edit" at bounding box center [791, 470] width 23 height 19
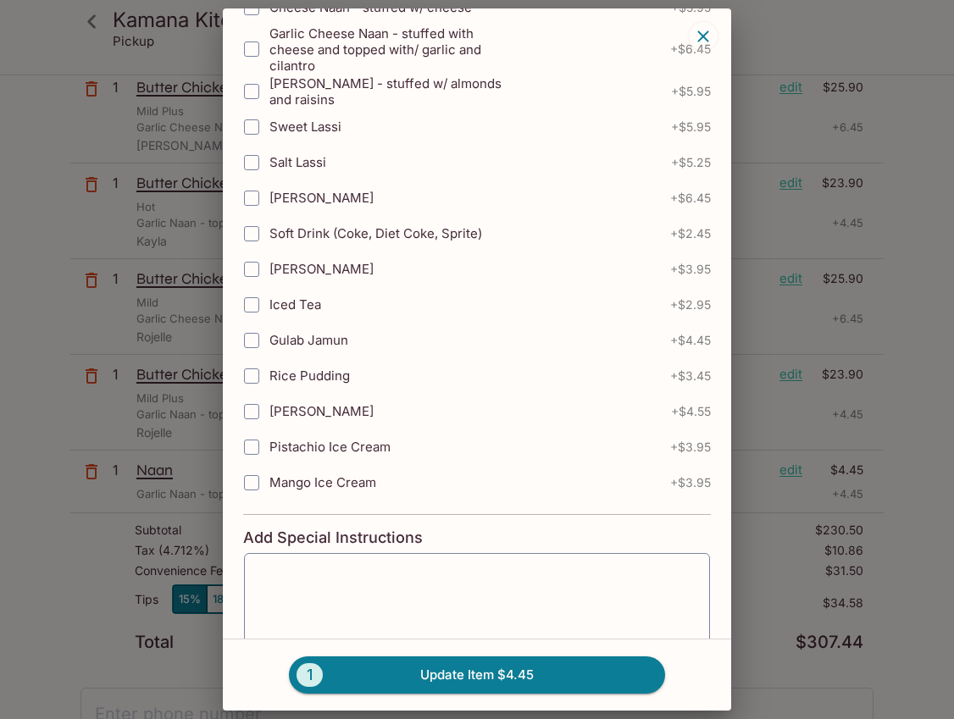
scroll to position [680, 0]
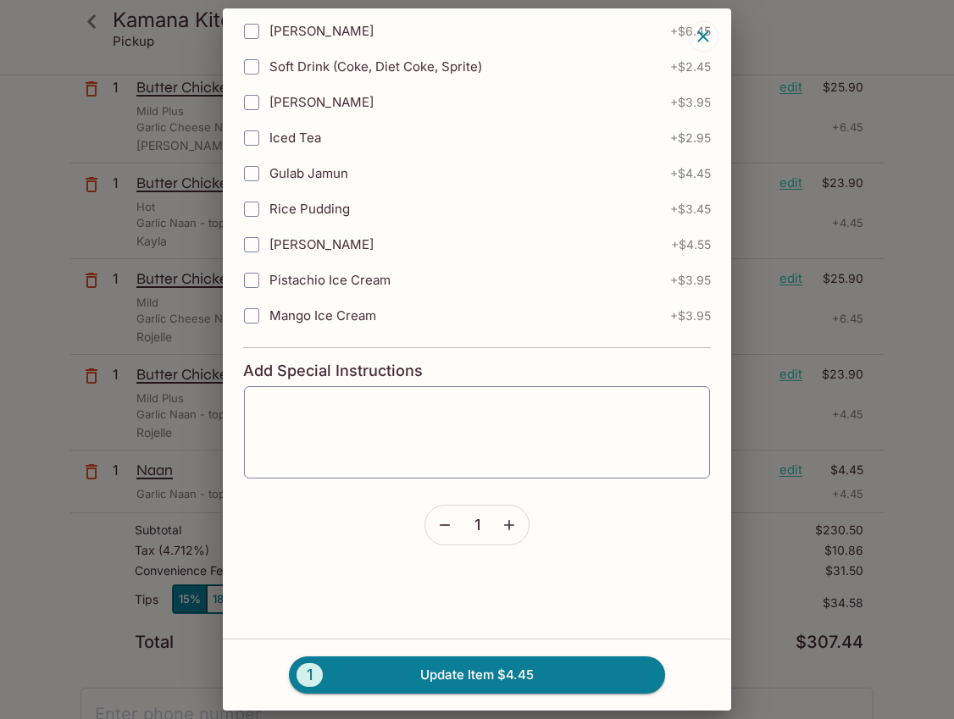
click at [510, 526] on icon "button" at bounding box center [509, 525] width 17 height 17
click at [276, 398] on div "x ​" at bounding box center [477, 433] width 468 height 94
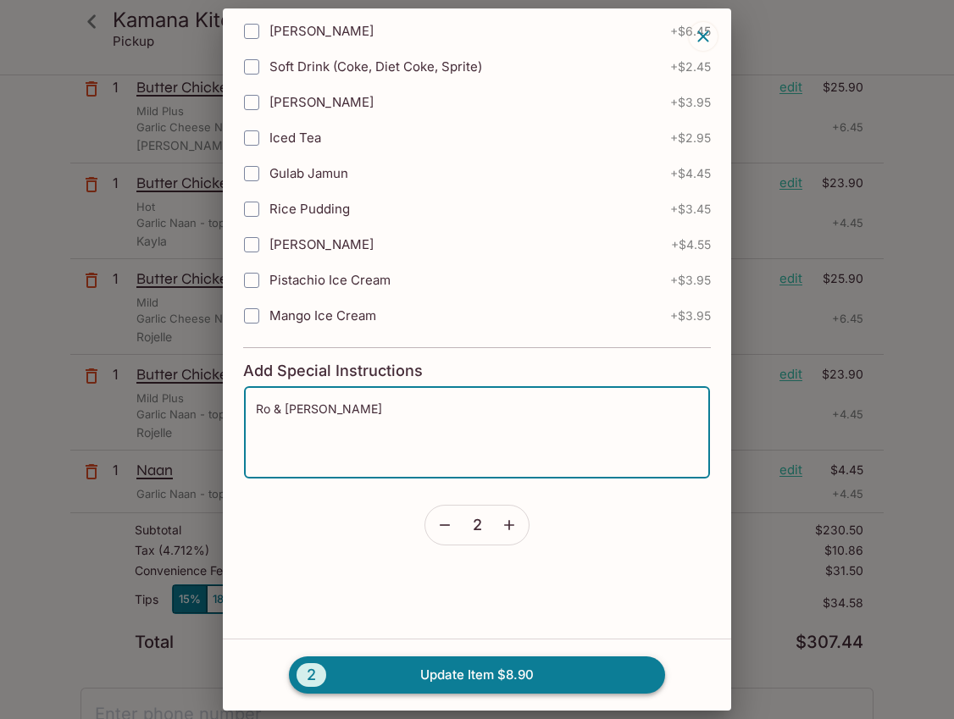
type textarea "Ro & [PERSON_NAME]"
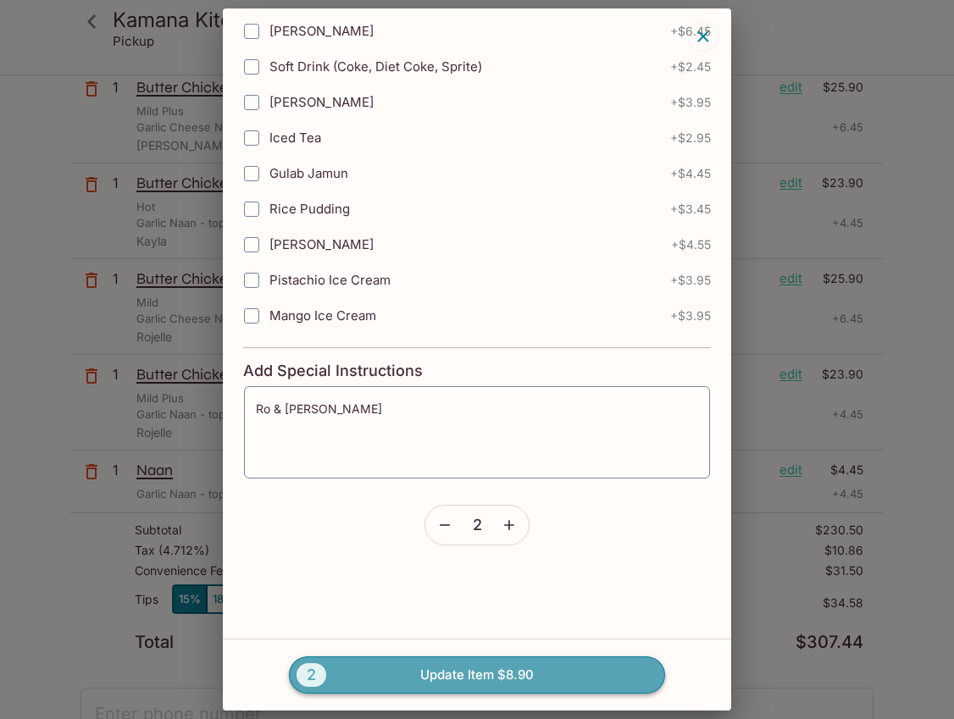
click at [440, 675] on button "2 Update Item $8.90" at bounding box center [477, 675] width 376 height 37
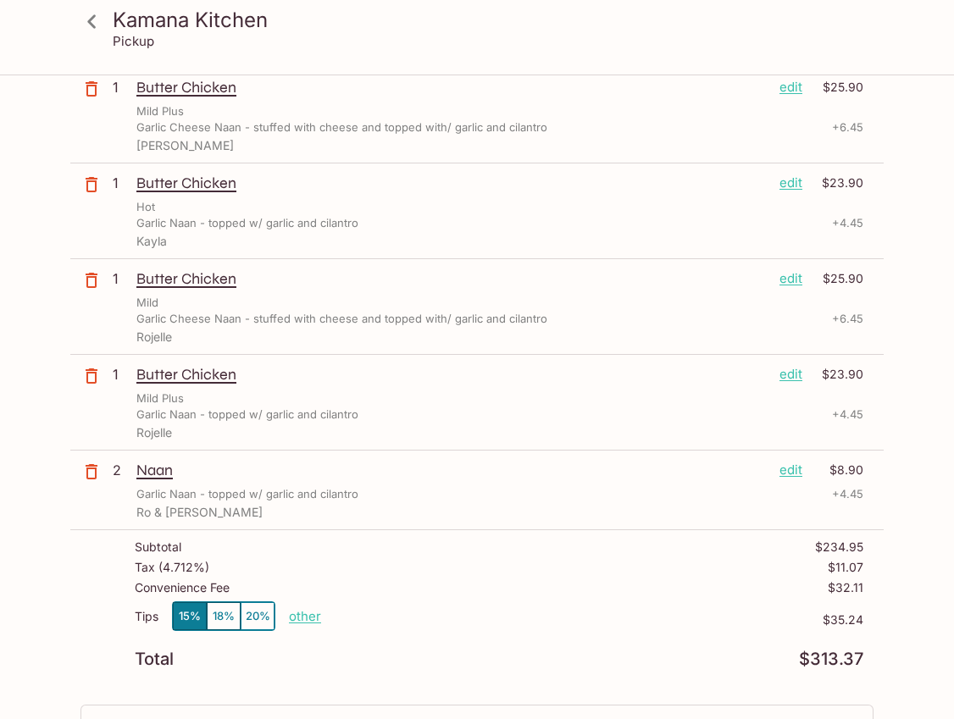
scroll to position [0, 0]
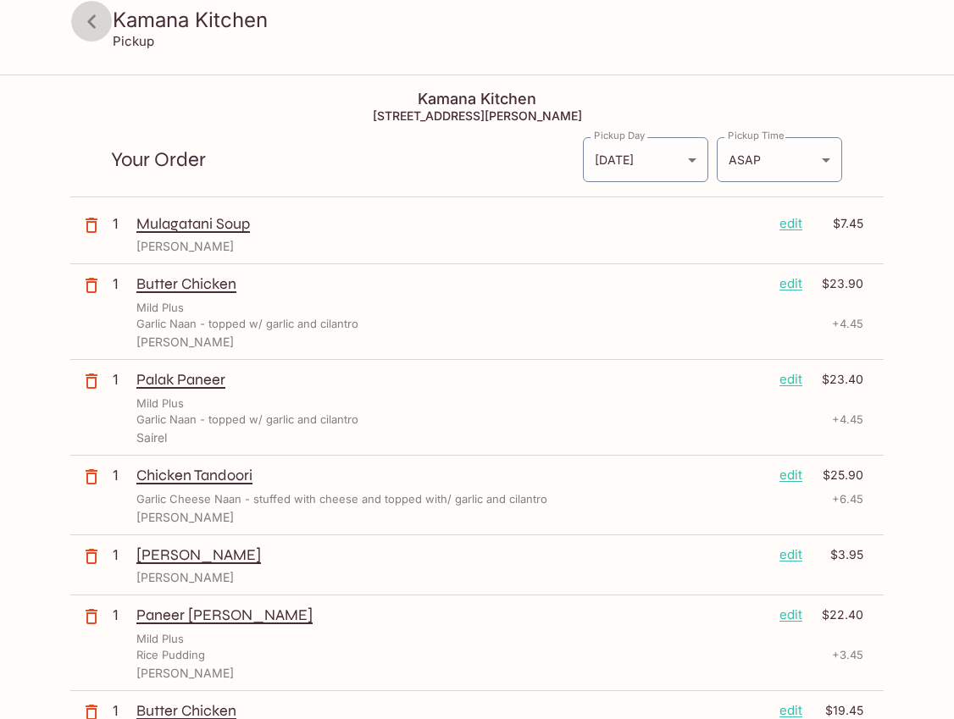
click at [89, 19] on icon at bounding box center [91, 21] width 8 height 14
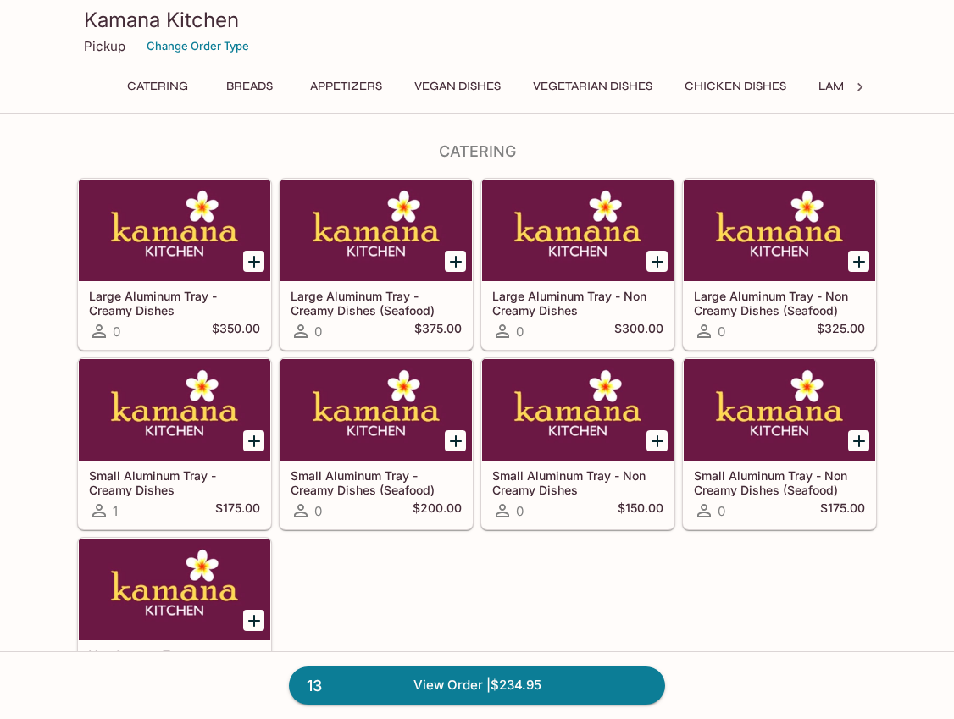
scroll to position [2, 0]
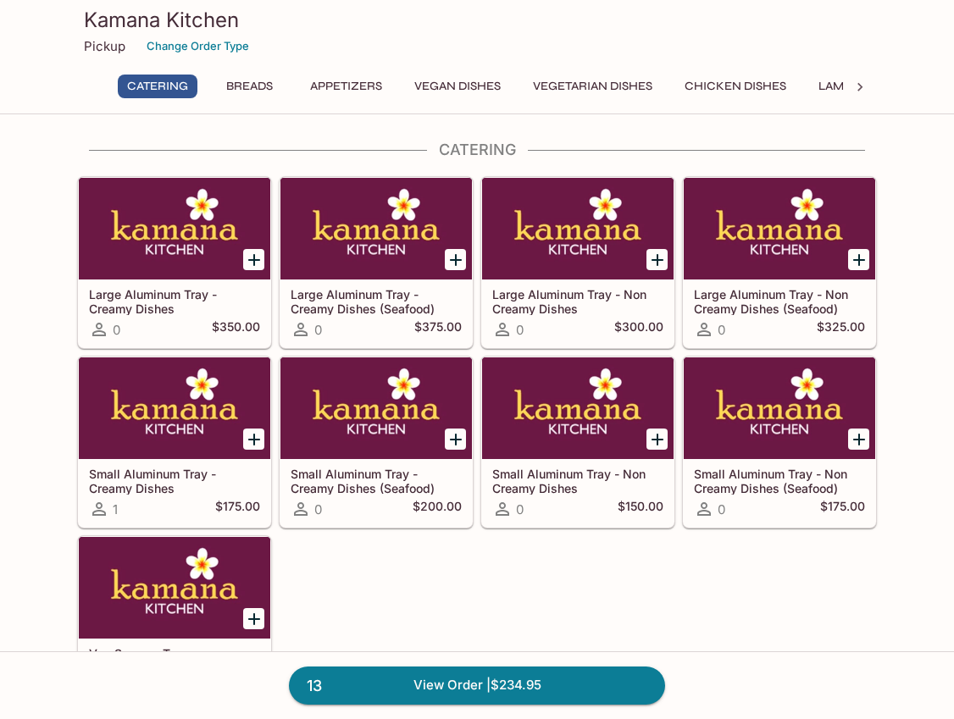
click at [446, 83] on button "Vegan Dishes" at bounding box center [457, 87] width 105 height 24
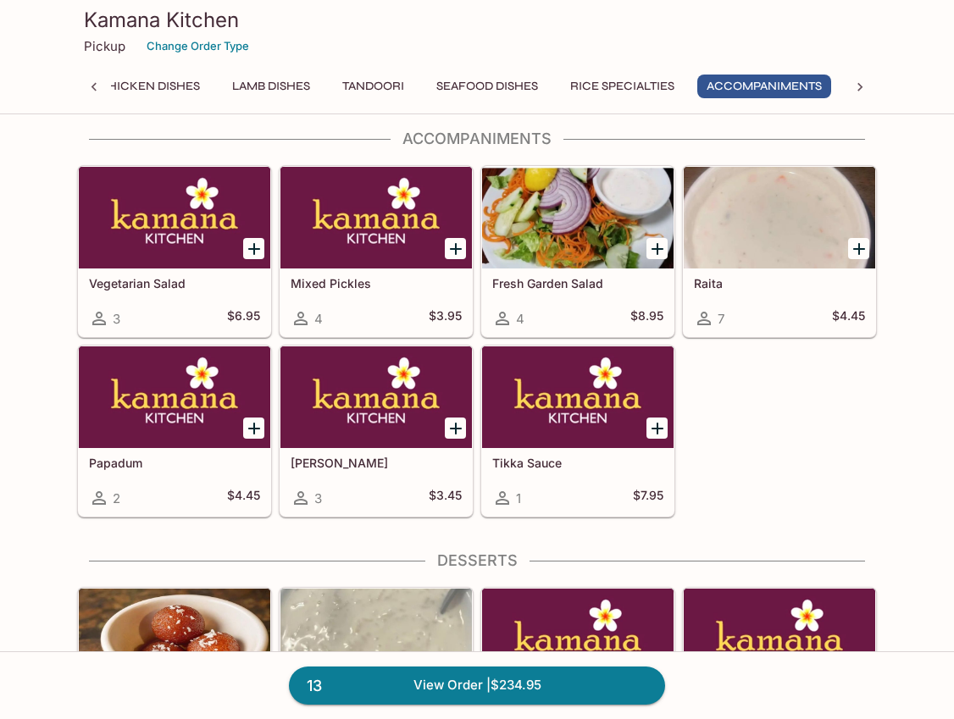
scroll to position [4946, 0]
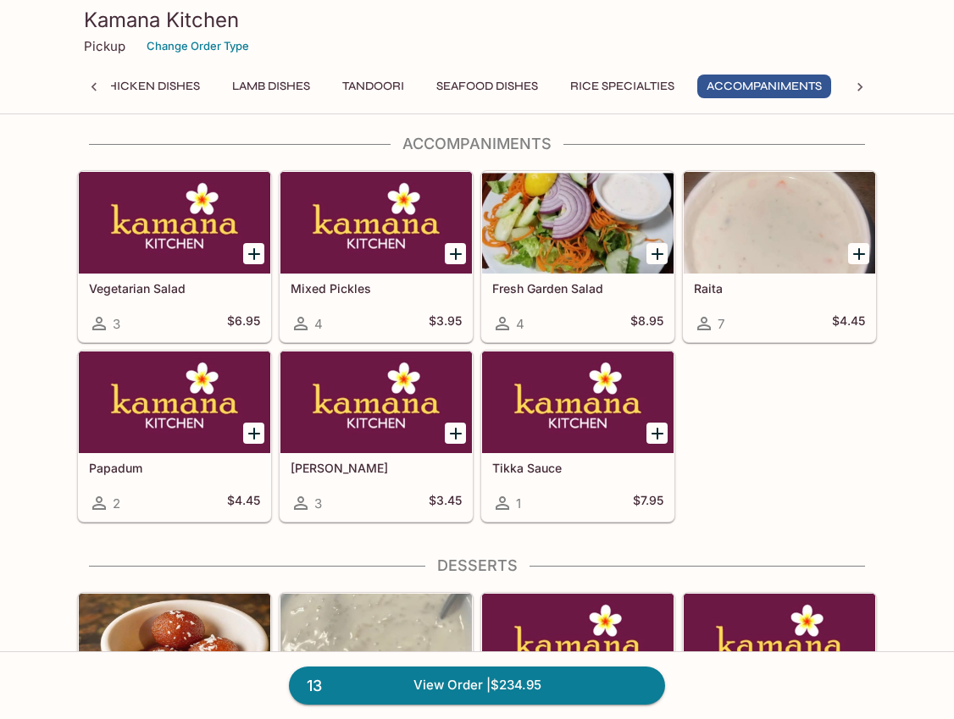
click at [458, 428] on icon "Add Mango Chutney" at bounding box center [456, 434] width 20 height 20
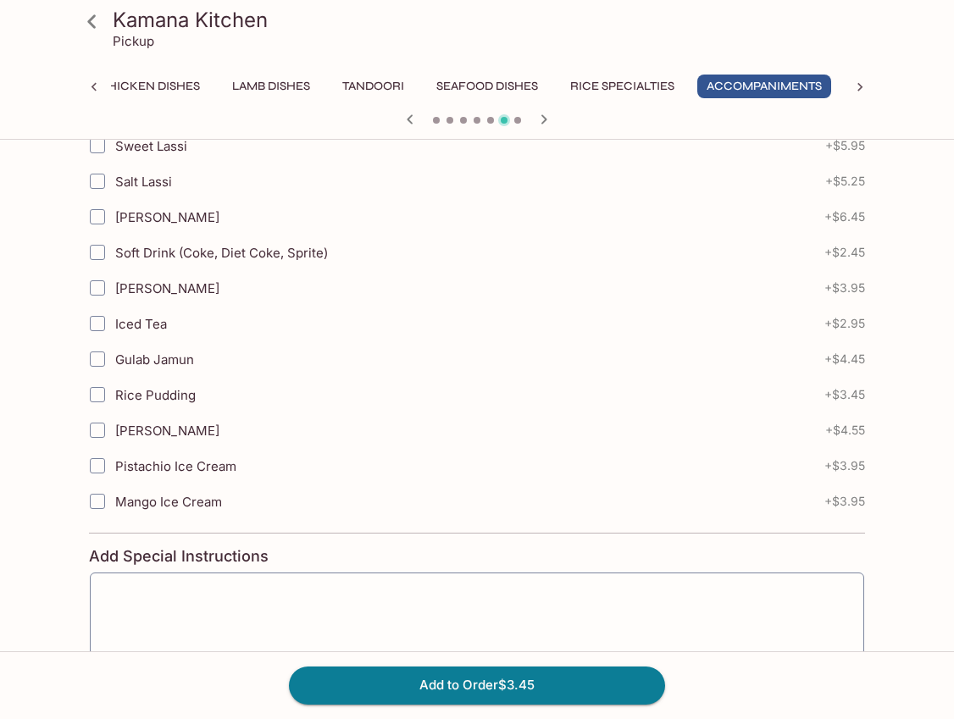
scroll to position [702, 0]
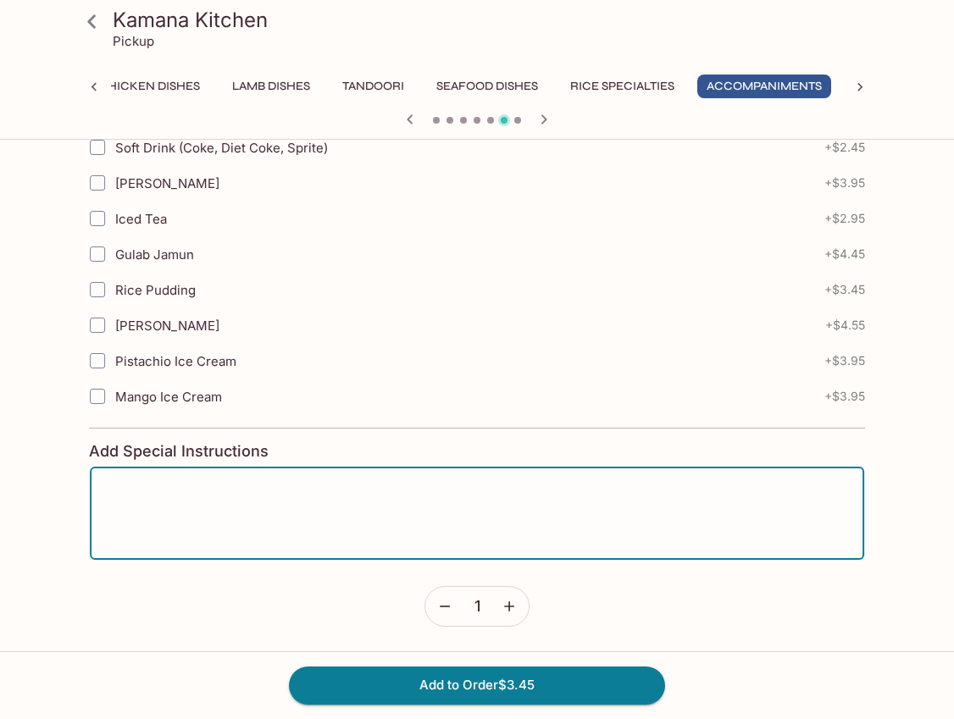
click at [264, 504] on textarea at bounding box center [477, 513] width 751 height 64
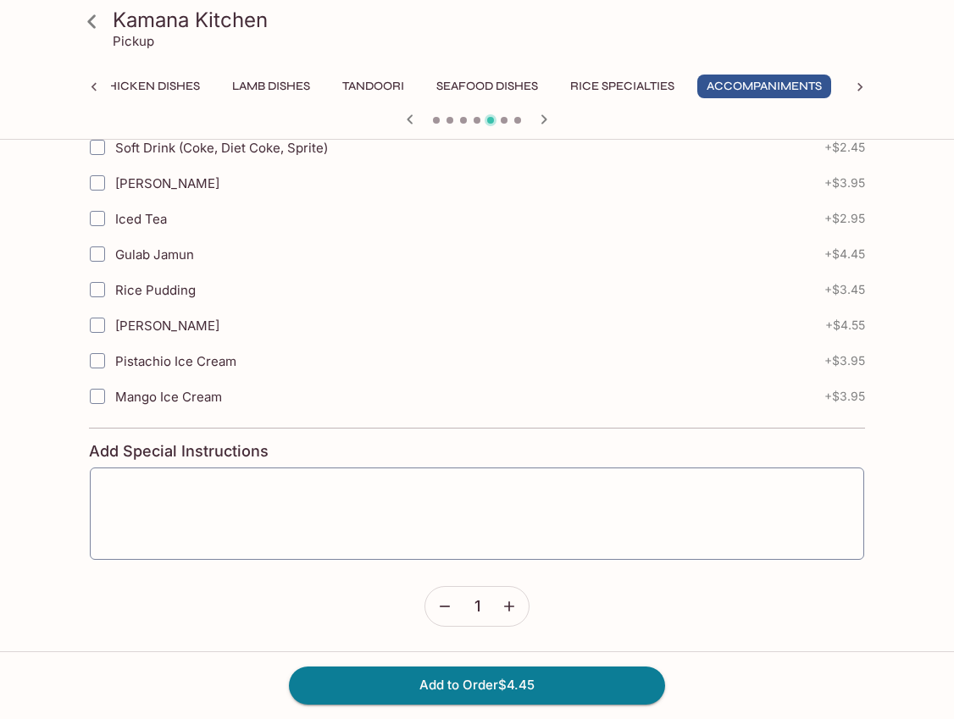
click at [542, 117] on icon "button" at bounding box center [544, 118] width 6 height 9
click at [284, 508] on textarea at bounding box center [477, 513] width 751 height 64
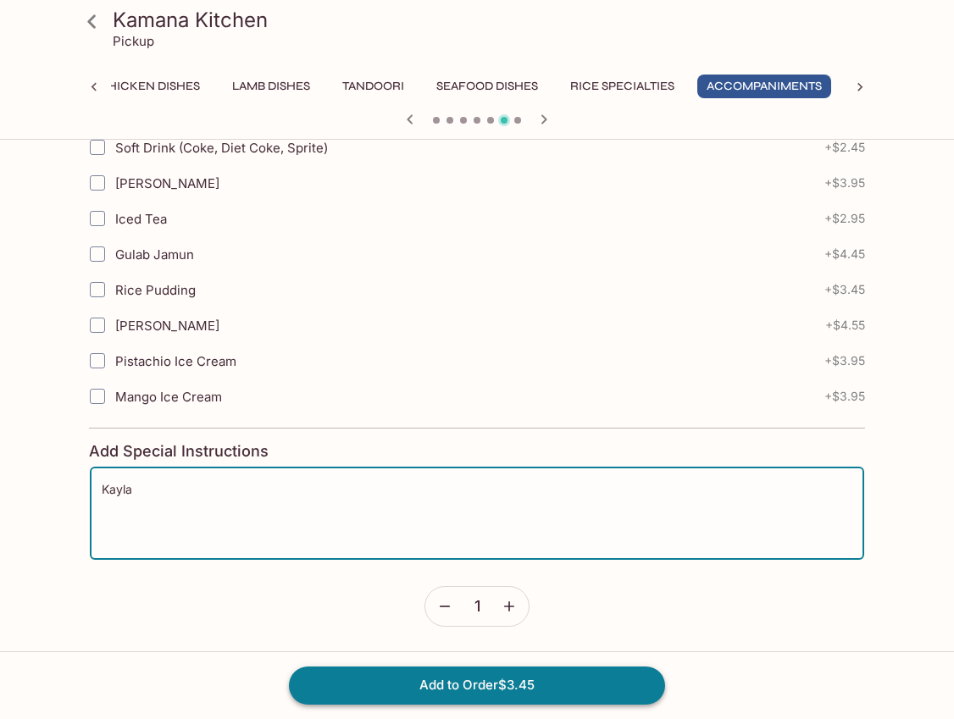
type textarea "Kayla"
click at [430, 687] on button "Add to Order $3.45" at bounding box center [477, 685] width 376 height 37
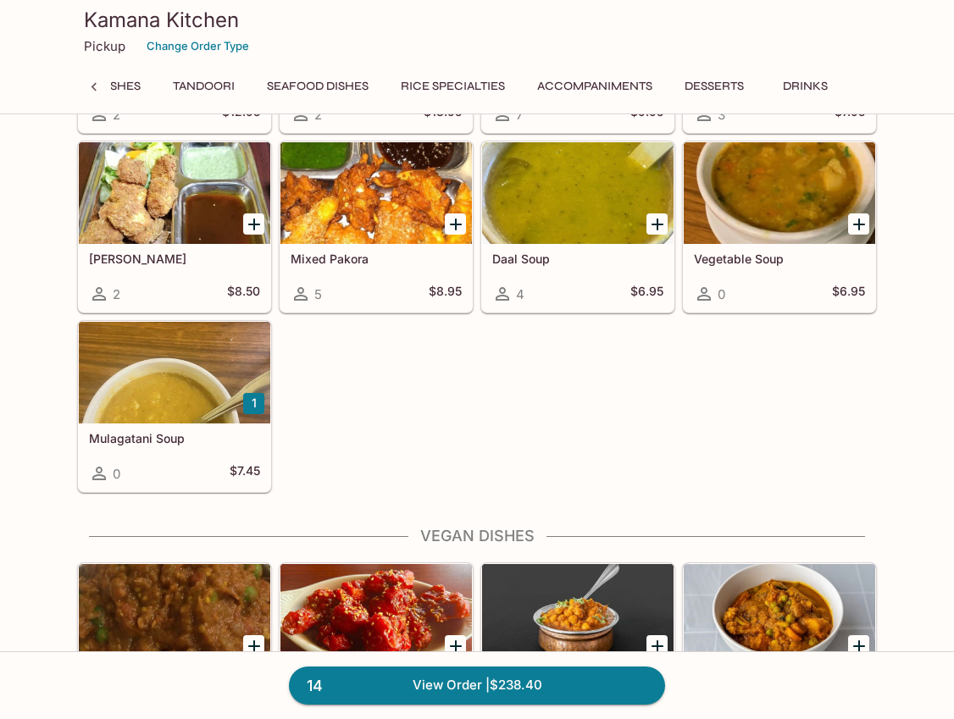
scroll to position [0, 765]
click at [708, 84] on button "Desserts" at bounding box center [714, 87] width 78 height 24
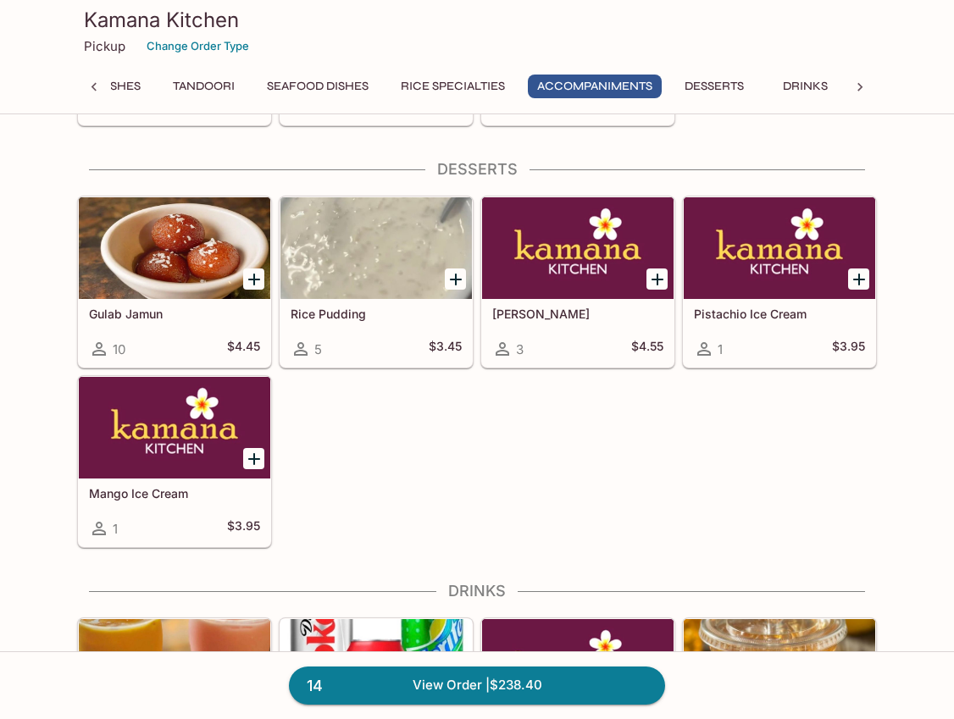
scroll to position [5359, 0]
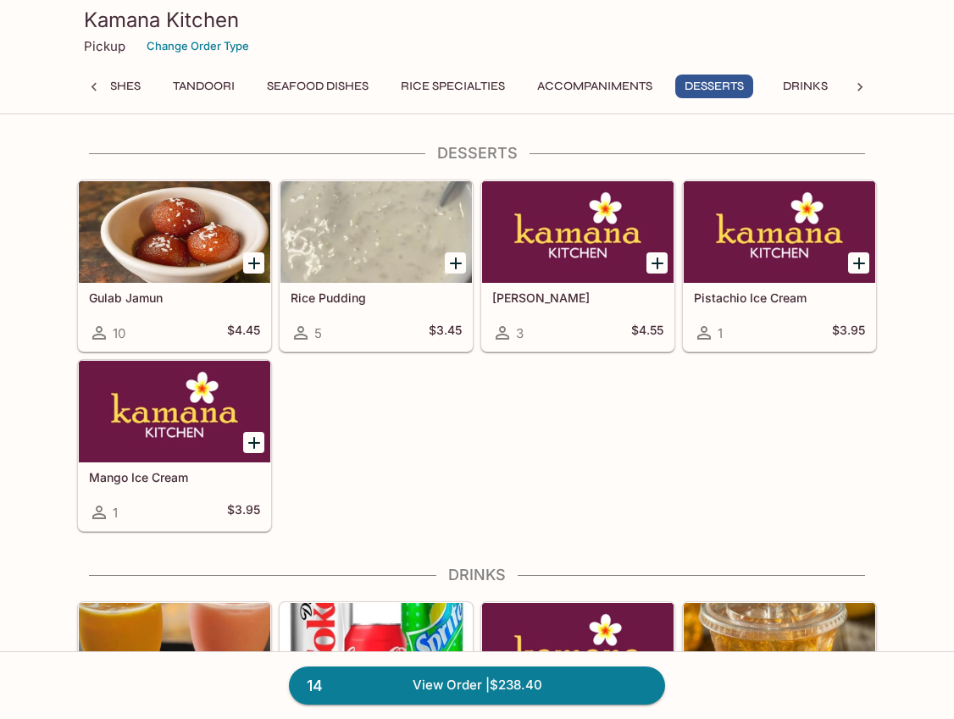
click at [253, 265] on icon "Add Gulab Jamun" at bounding box center [254, 264] width 12 height 12
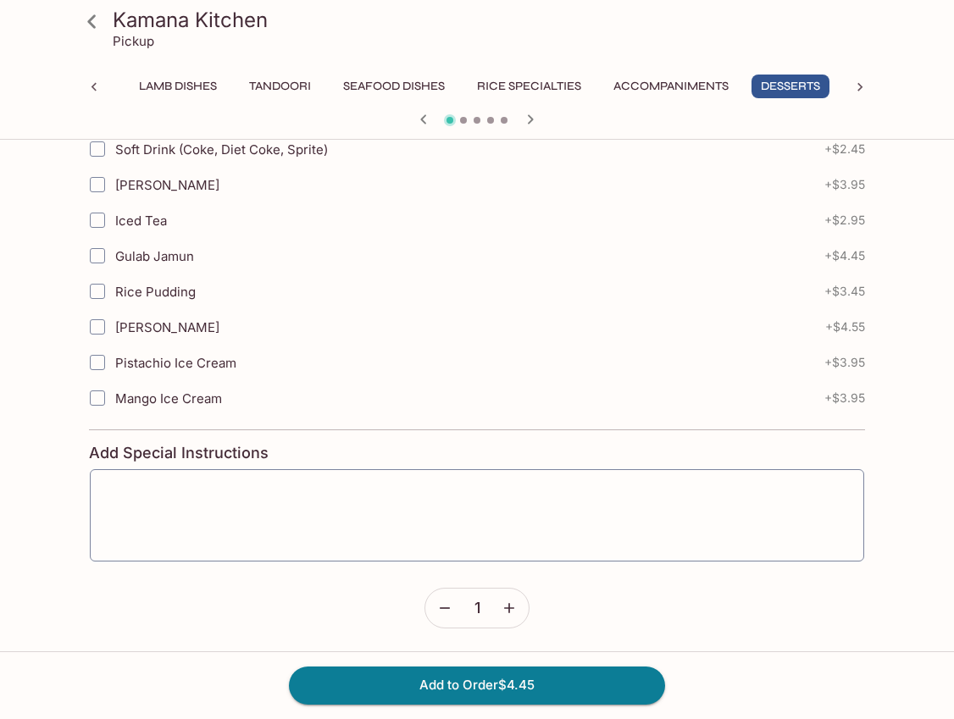
scroll to position [702, 0]
click at [384, 497] on textarea at bounding box center [477, 513] width 751 height 64
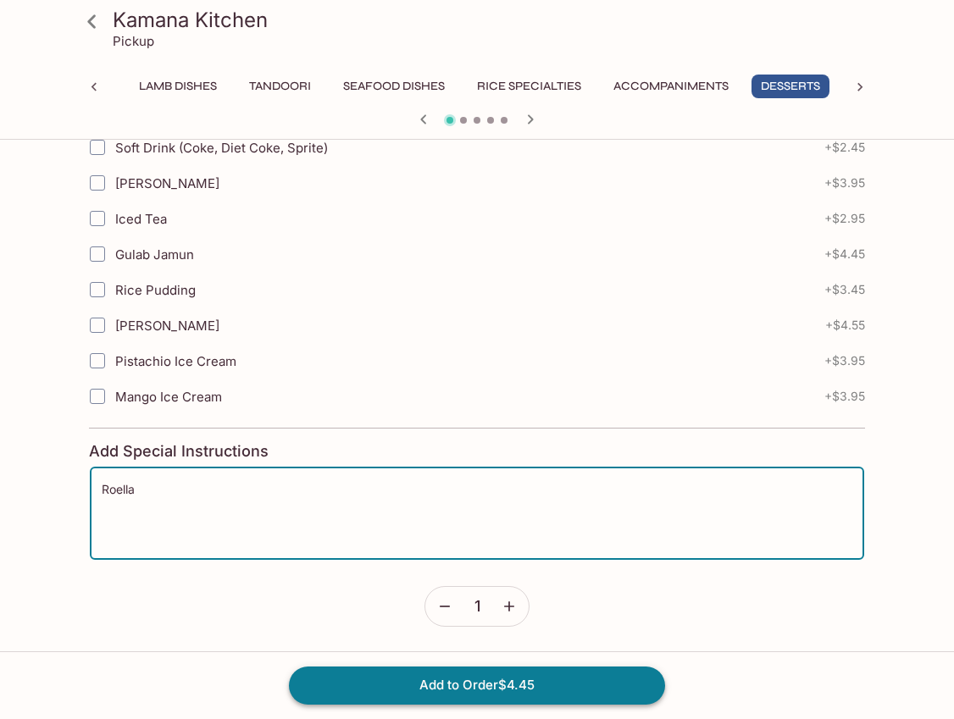
type textarea "Roella"
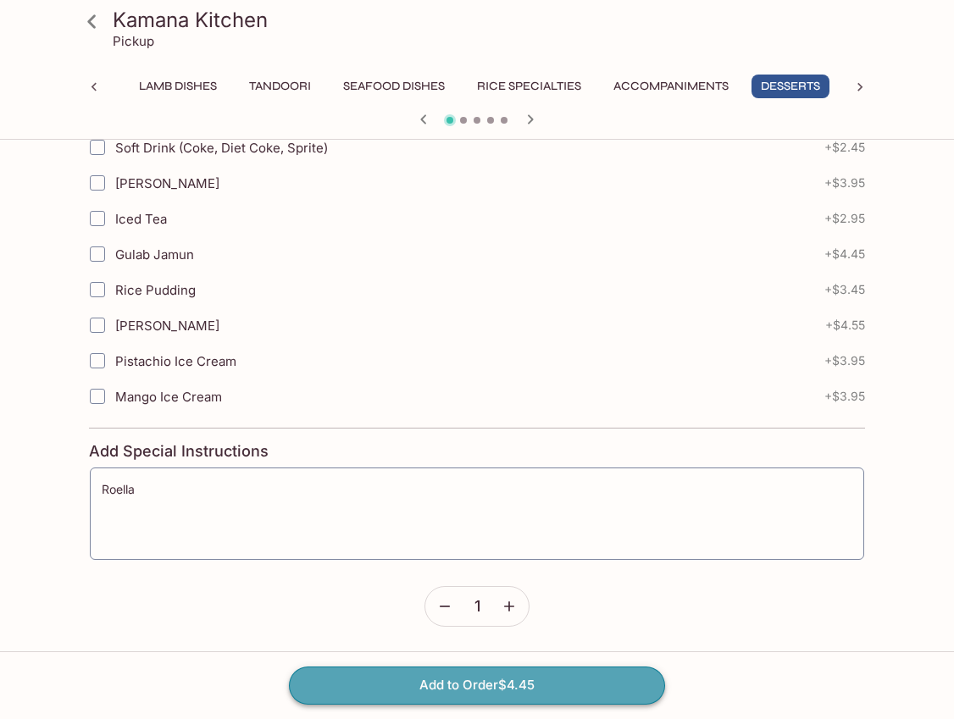
click at [424, 693] on button "Add to Order $4.45" at bounding box center [477, 685] width 376 height 37
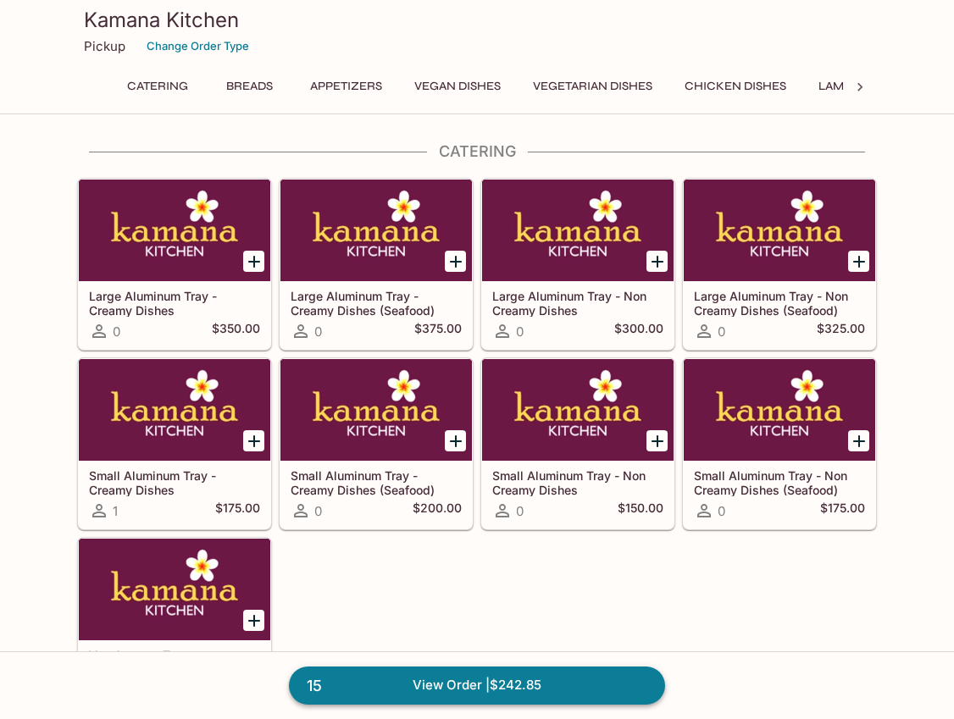
click at [432, 681] on link "15 View Order | $242.85" at bounding box center [477, 685] width 376 height 37
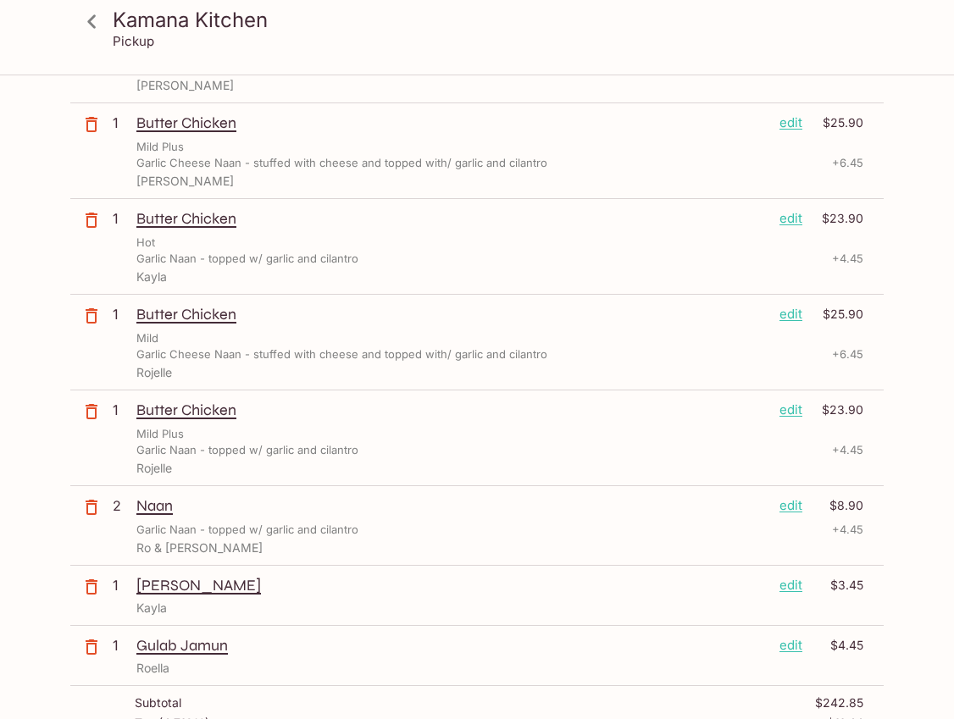
scroll to position [669, 0]
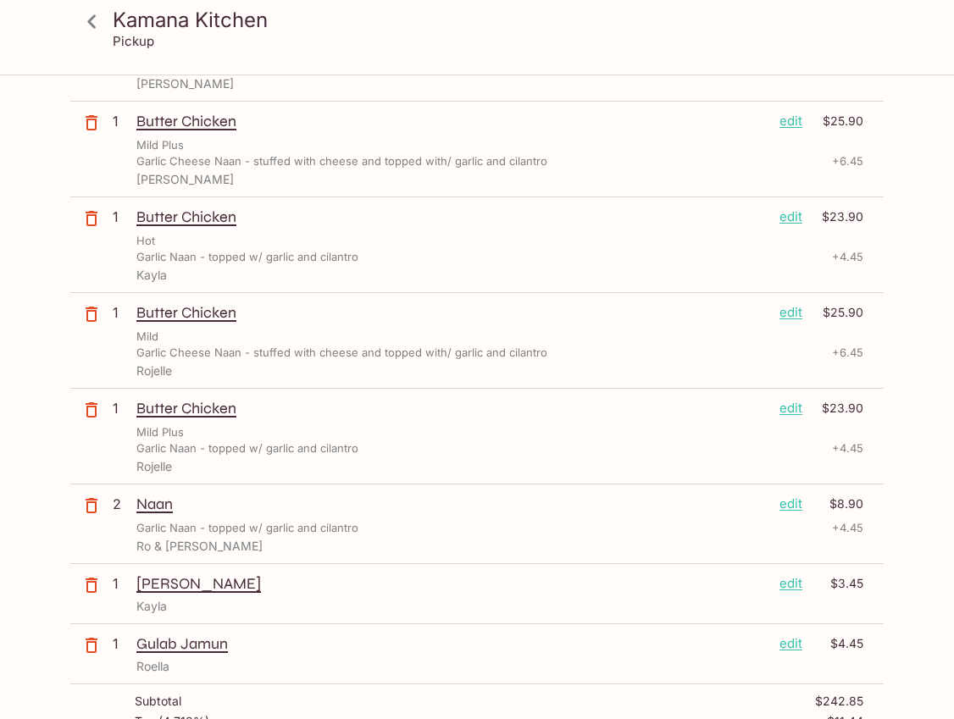
click at [791, 408] on p "edit" at bounding box center [791, 408] width 23 height 19
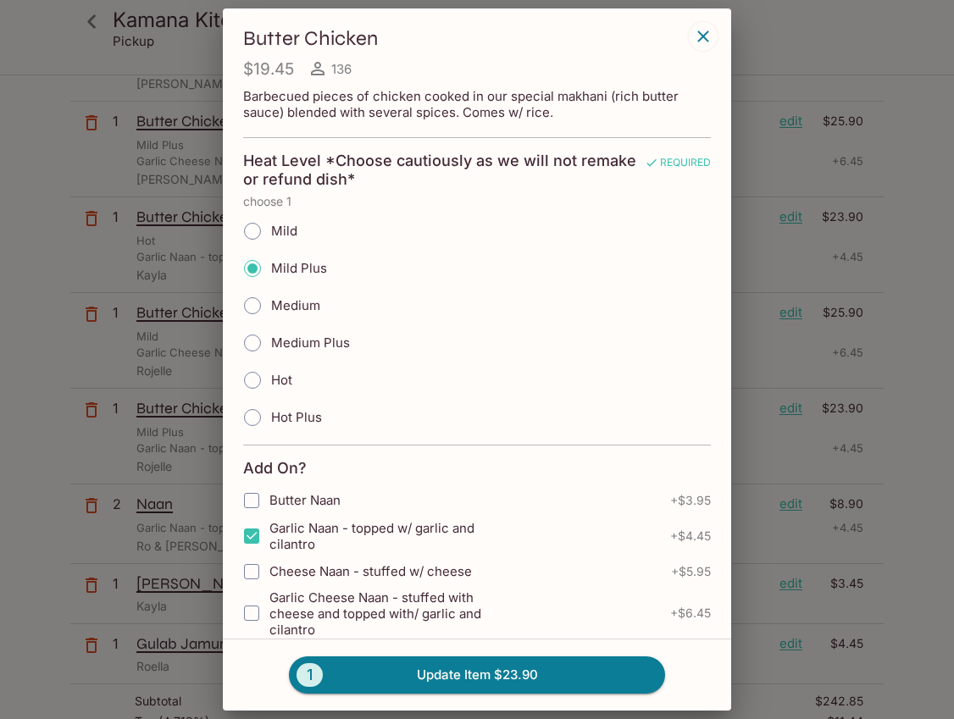
click at [256, 306] on input "Medium" at bounding box center [253, 306] width 36 height 36
radio input "true"
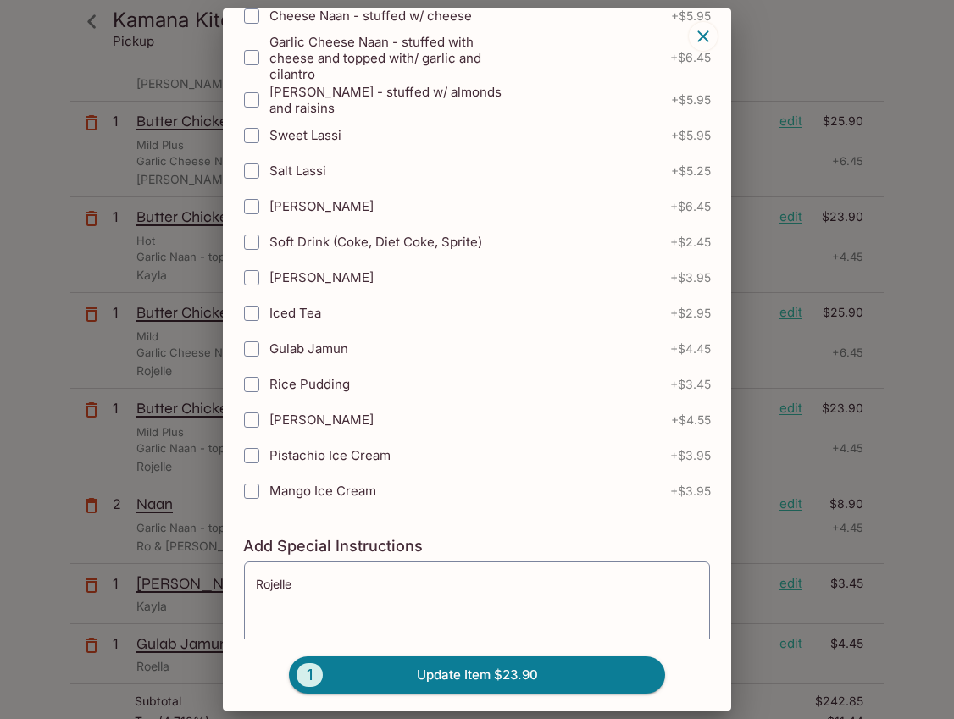
scroll to position [556, 0]
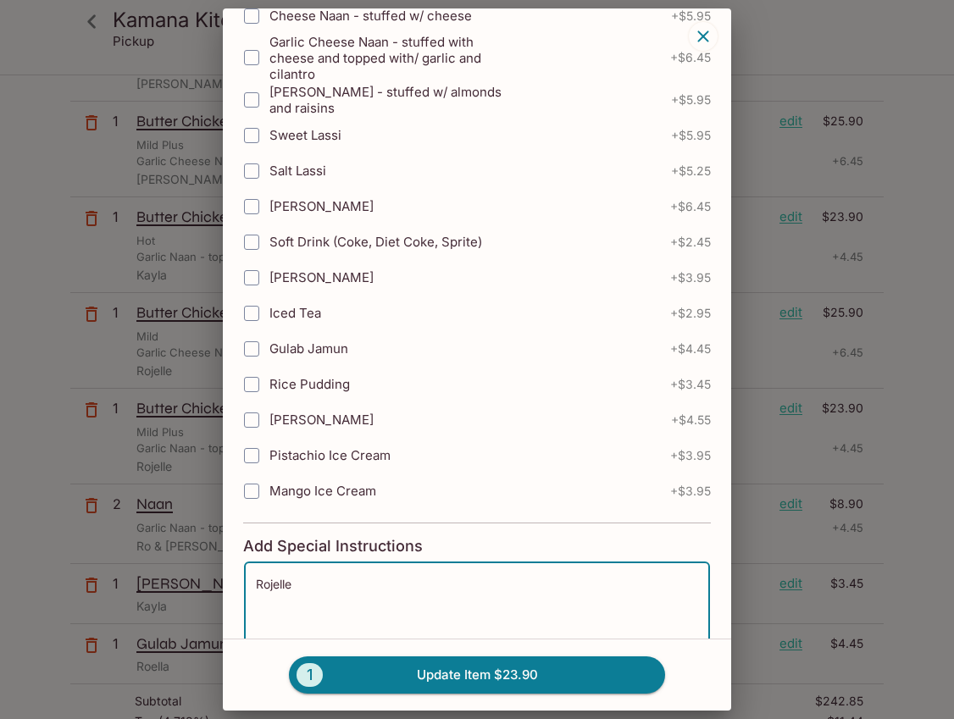
drag, startPoint x: 326, startPoint y: 589, endPoint x: 246, endPoint y: 589, distance: 80.5
click at [246, 589] on div "Rojelle x ​" at bounding box center [477, 608] width 468 height 94
click at [401, 679] on button "1 Update Item $23.90" at bounding box center [477, 675] width 376 height 37
type textarea "Rojelle"
radio input "true"
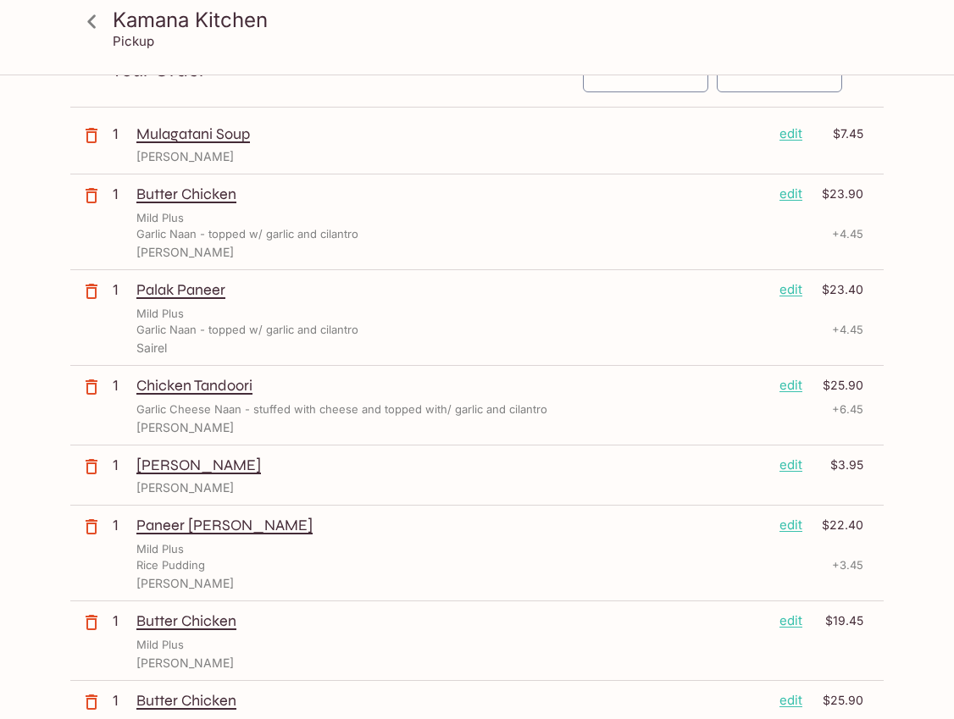
scroll to position [0, 0]
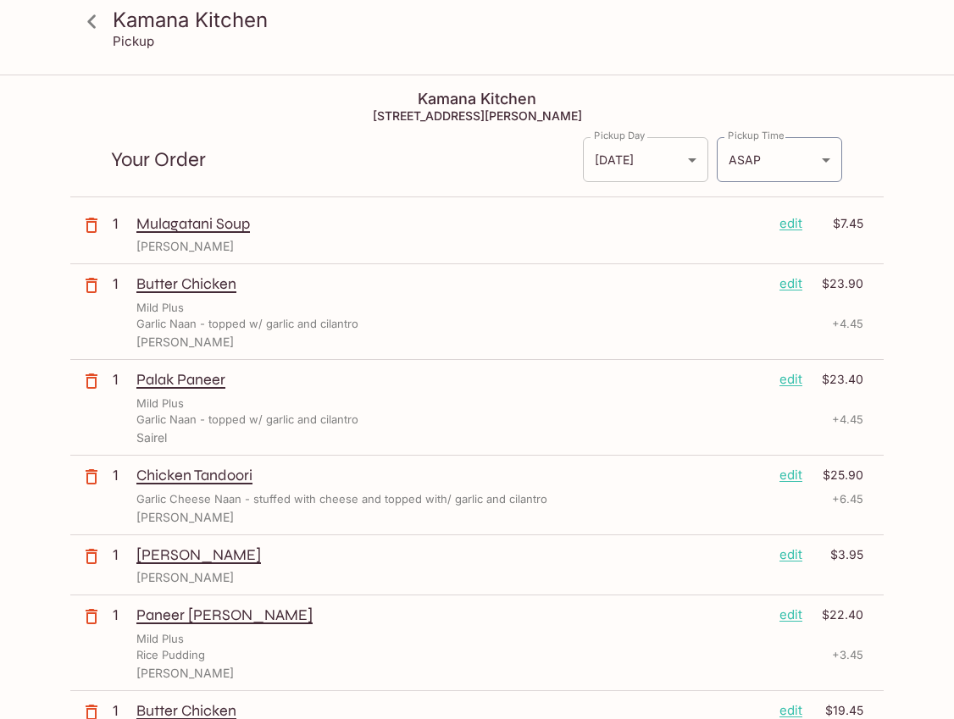
click at [621, 165] on body "Kamana Kitchen Pickup Kamana Kitchen [STREET_ADDRESS][PERSON_NAME] Your Order P…" at bounding box center [477, 435] width 954 height 719
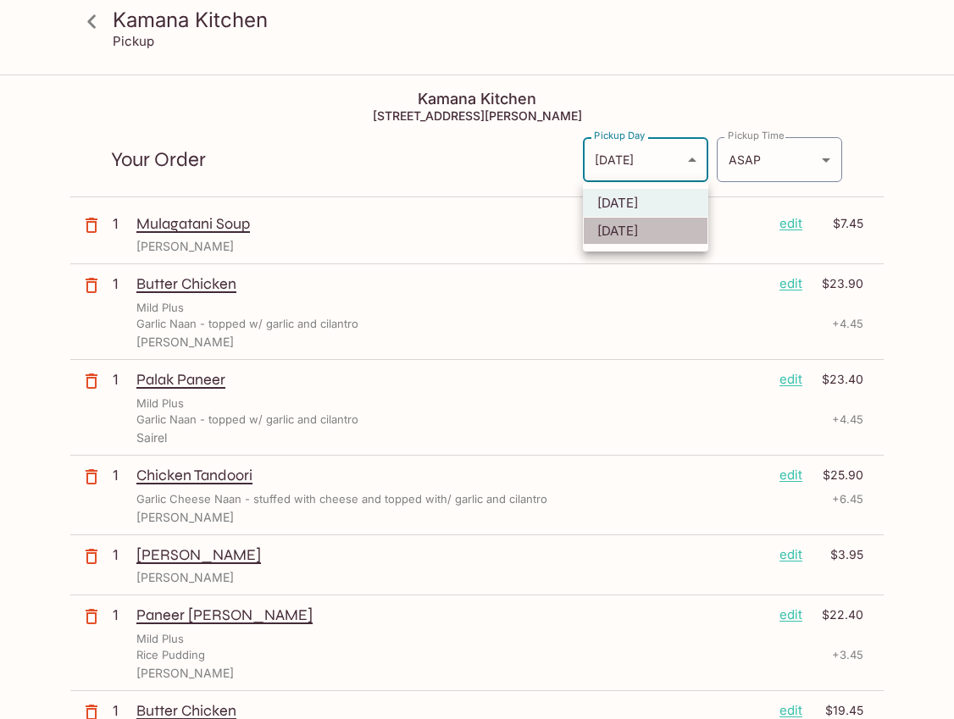
click at [634, 235] on li "[DATE]" at bounding box center [645, 231] width 125 height 28
type input "[DATE]"
click at [793, 154] on body "Kamana Kitchen Pickup Kamana Kitchen [STREET_ADDRESS][PERSON_NAME] Your Order P…" at bounding box center [477, 435] width 954 height 719
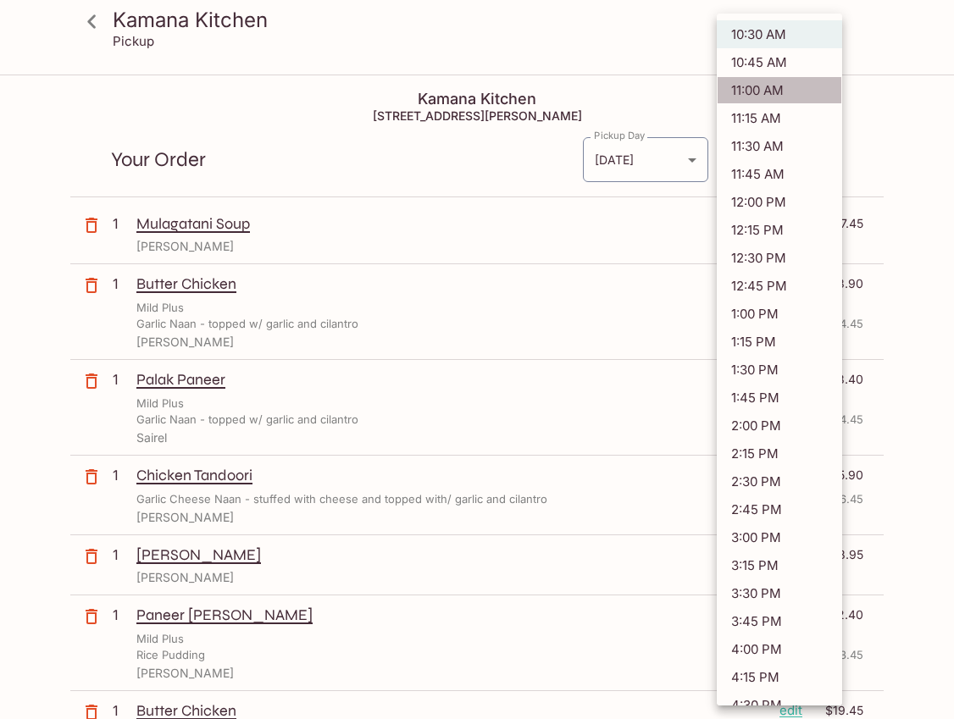
click at [752, 95] on li "11:00 AM" at bounding box center [779, 90] width 125 height 28
type input "[DATE]T21:00:00.000000Z"
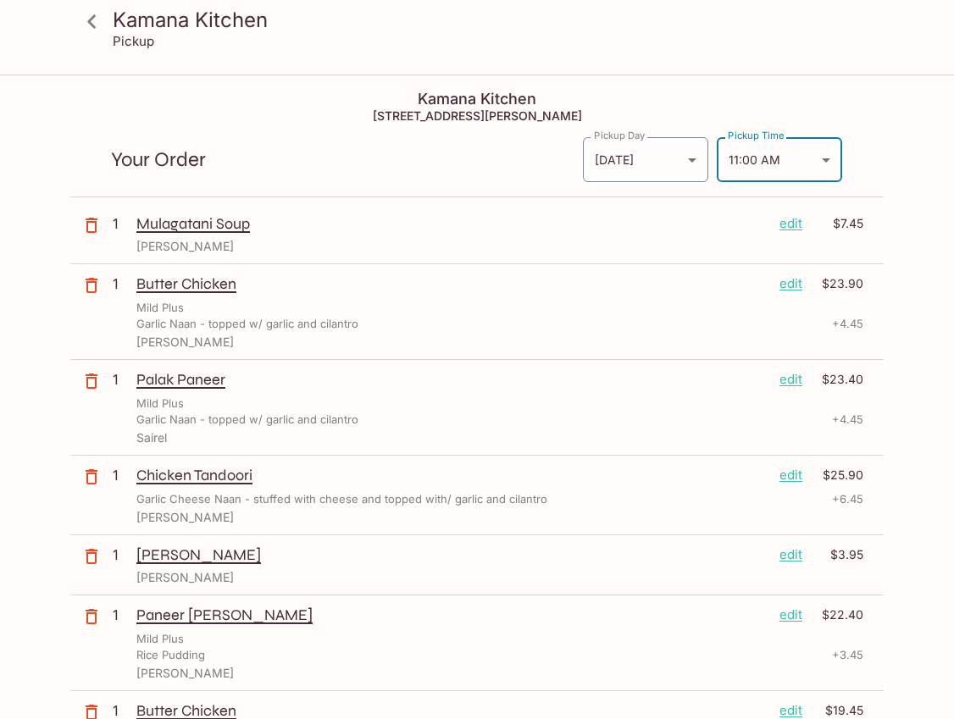
click at [748, 158] on body "Kamana Kitchen Pickup Kamana Kitchen [STREET_ADDRESS][PERSON_NAME] Your Order P…" at bounding box center [477, 435] width 954 height 719
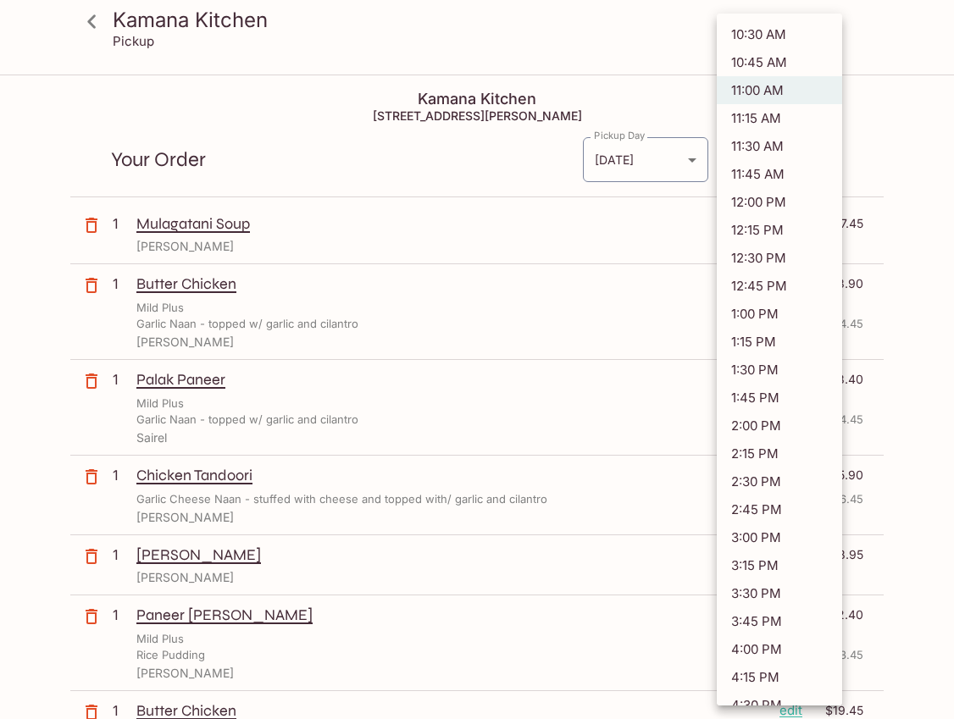
click at [753, 83] on li "11:00 AM" at bounding box center [779, 90] width 125 height 28
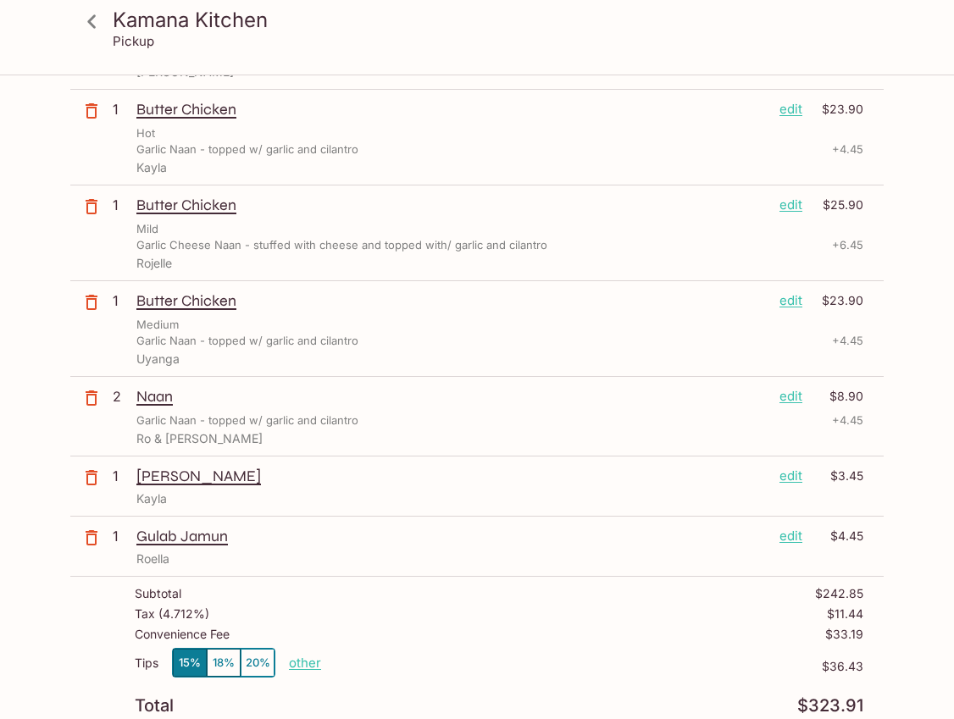
scroll to position [775, 0]
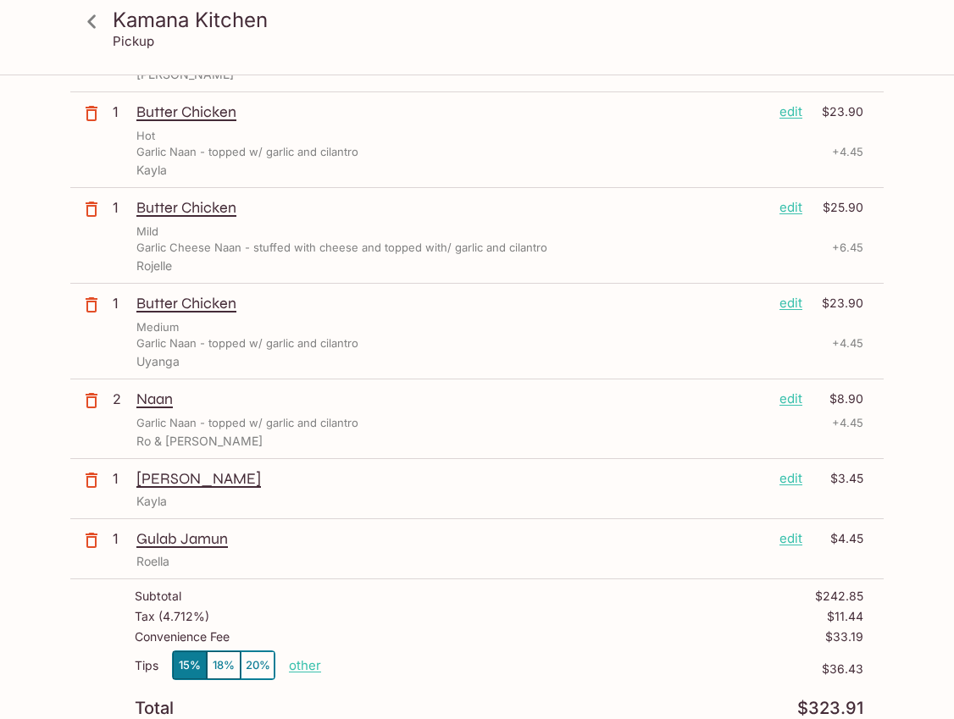
click at [795, 398] on p "edit" at bounding box center [791, 399] width 23 height 19
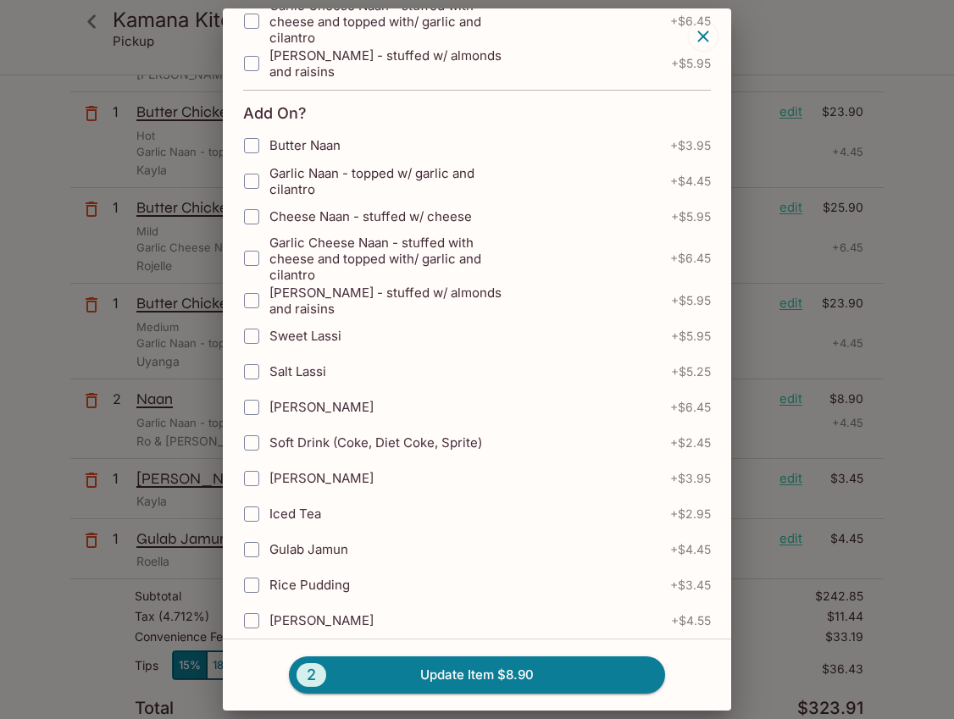
scroll to position [680, 0]
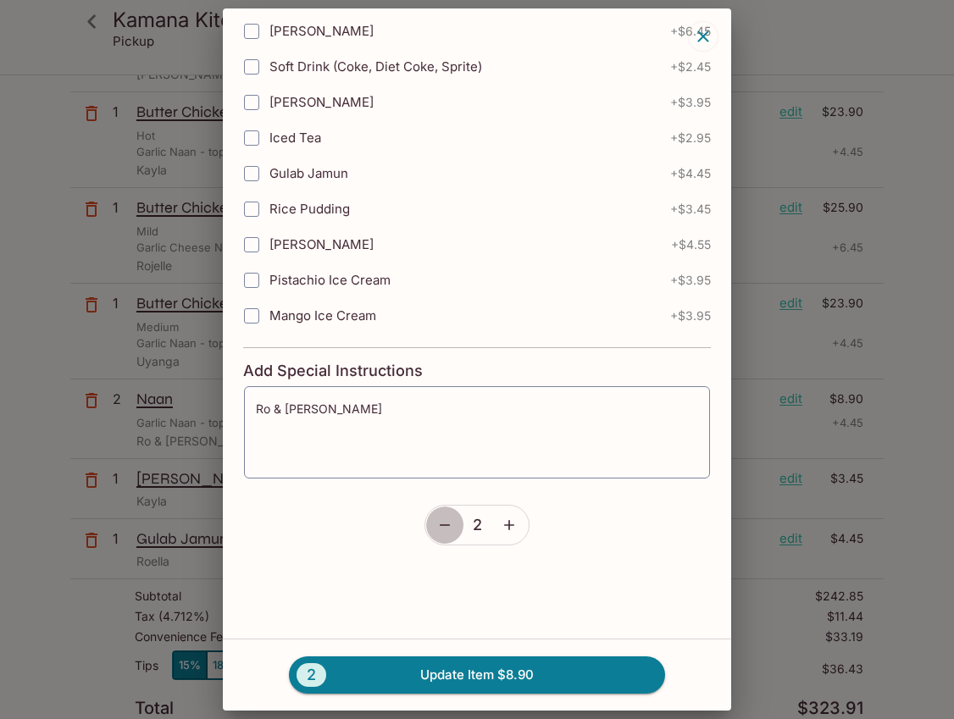
click at [442, 529] on icon "button" at bounding box center [444, 525] width 17 height 17
click at [286, 411] on textarea "Ro & [PERSON_NAME]" at bounding box center [477, 433] width 442 height 64
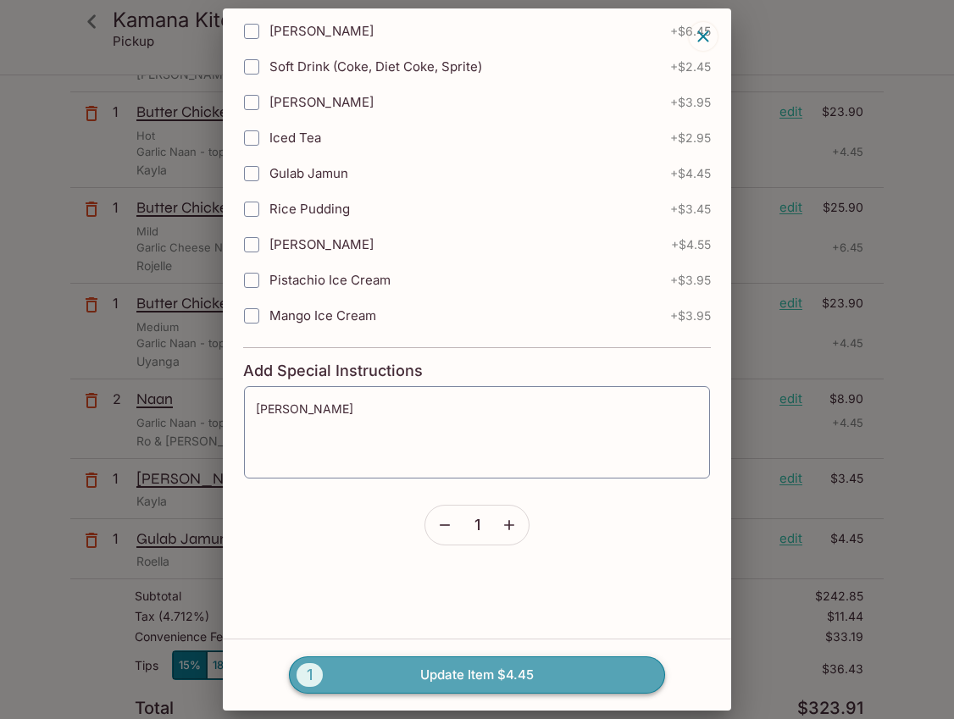
click at [391, 675] on button "1 Update Item $4.45" at bounding box center [477, 675] width 376 height 37
type textarea "Ro & [PERSON_NAME]"
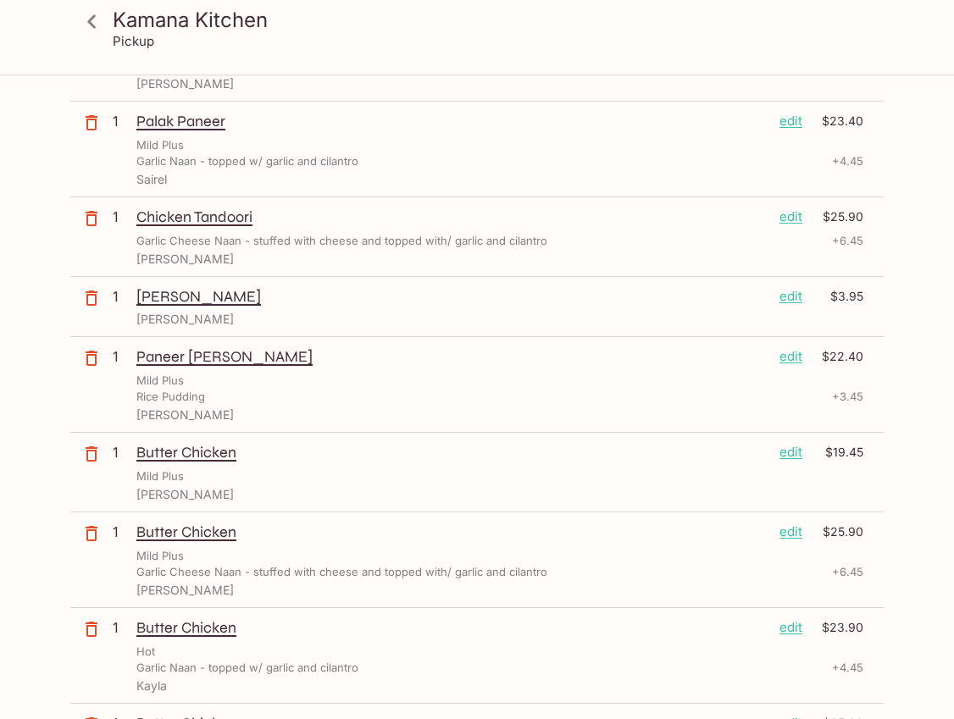
scroll to position [0, 0]
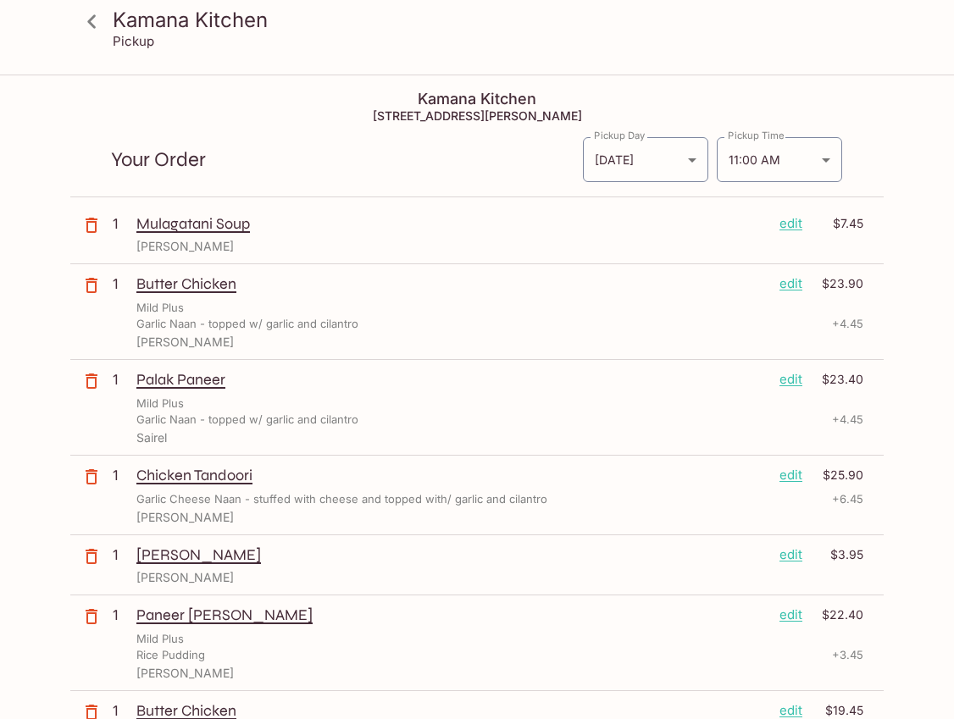
click at [116, 30] on h3 "Kamana Kitchen" at bounding box center [492, 20] width 758 height 26
click at [94, 19] on icon at bounding box center [92, 22] width 30 height 30
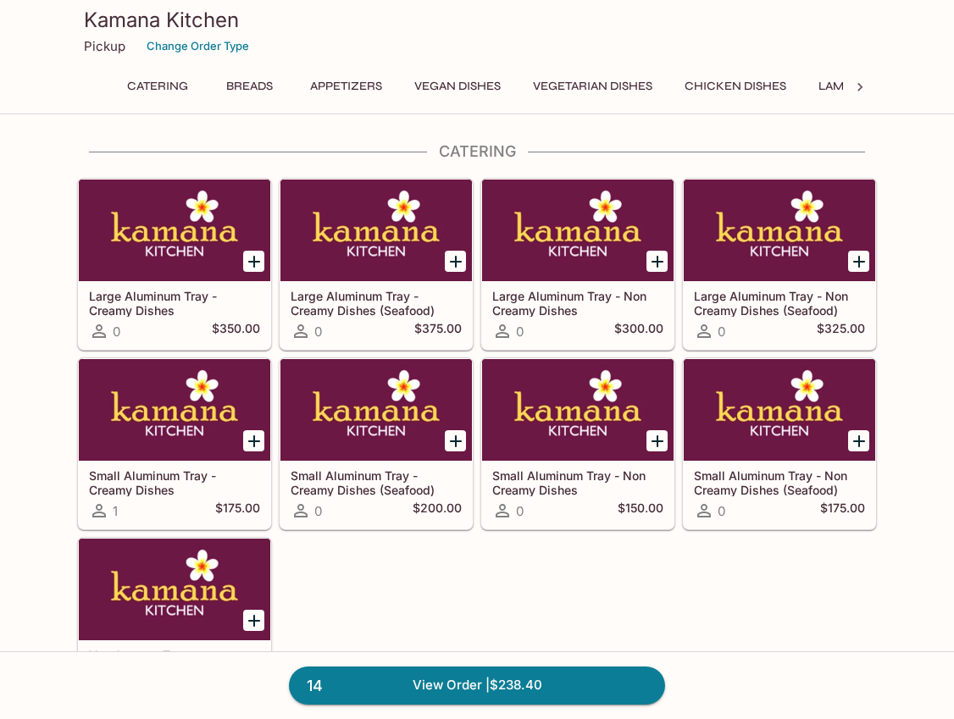
click at [263, 82] on button "Breads" at bounding box center [249, 87] width 76 height 24
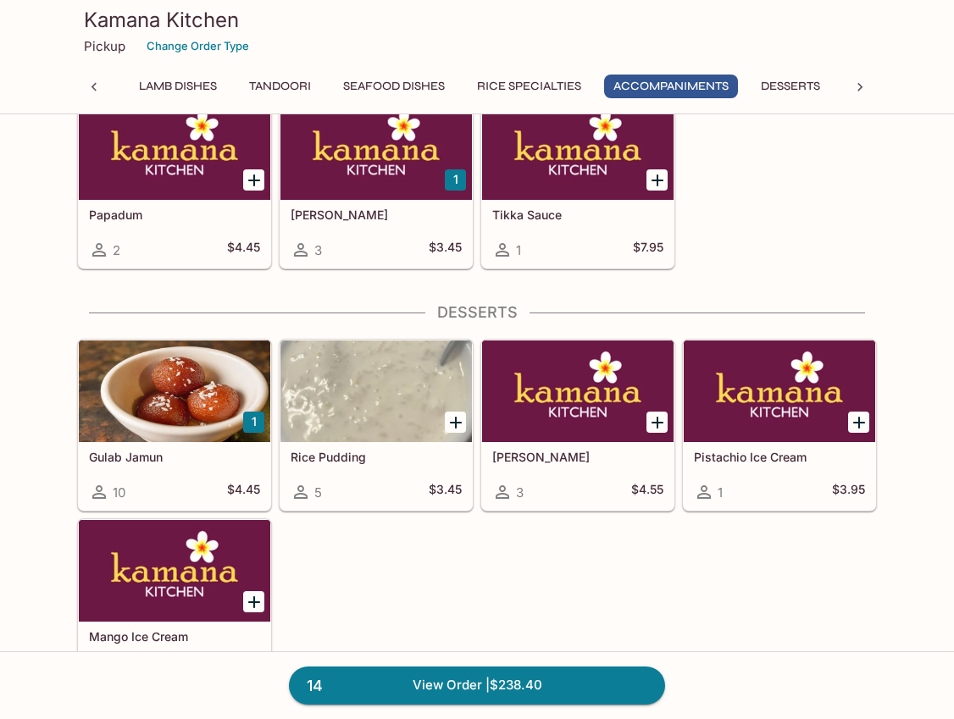
scroll to position [5285, 0]
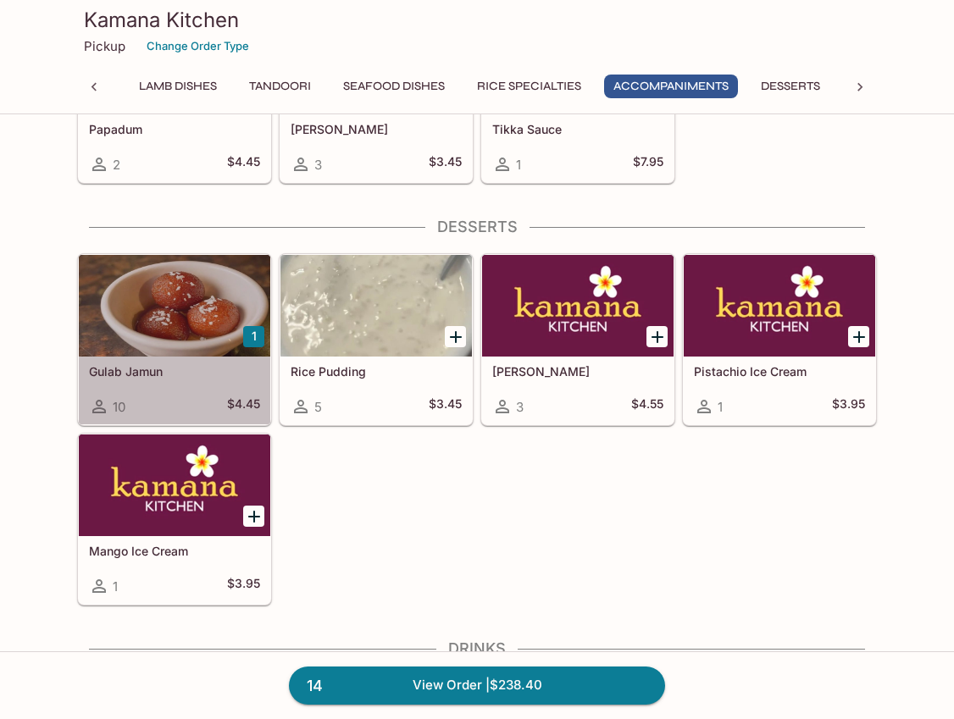
click at [195, 372] on h5 "Gulab Jamun" at bounding box center [174, 371] width 171 height 14
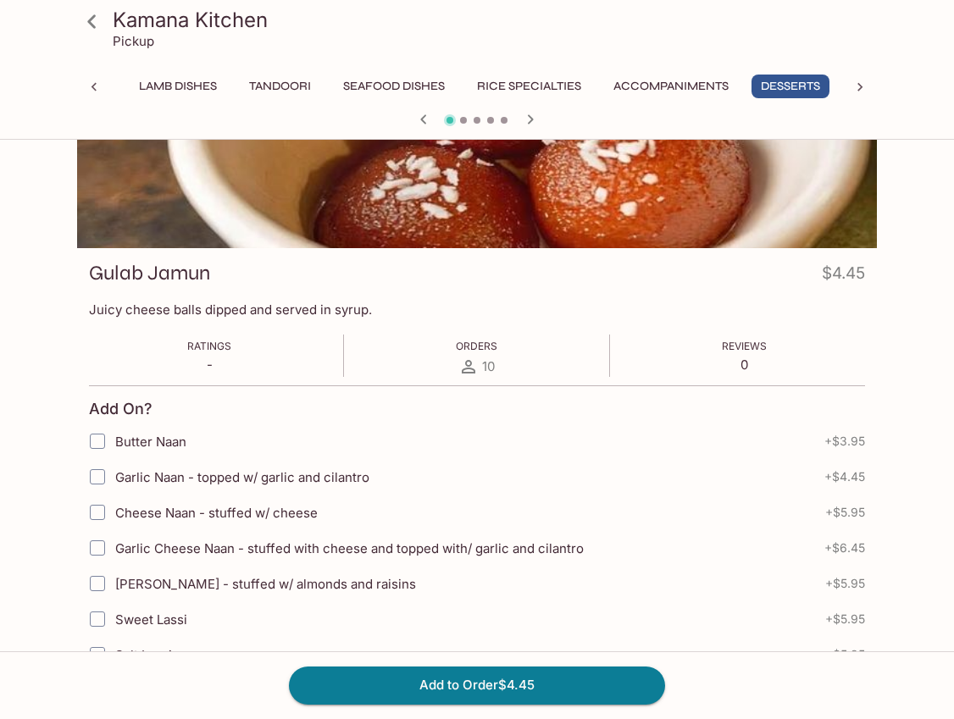
scroll to position [121, 0]
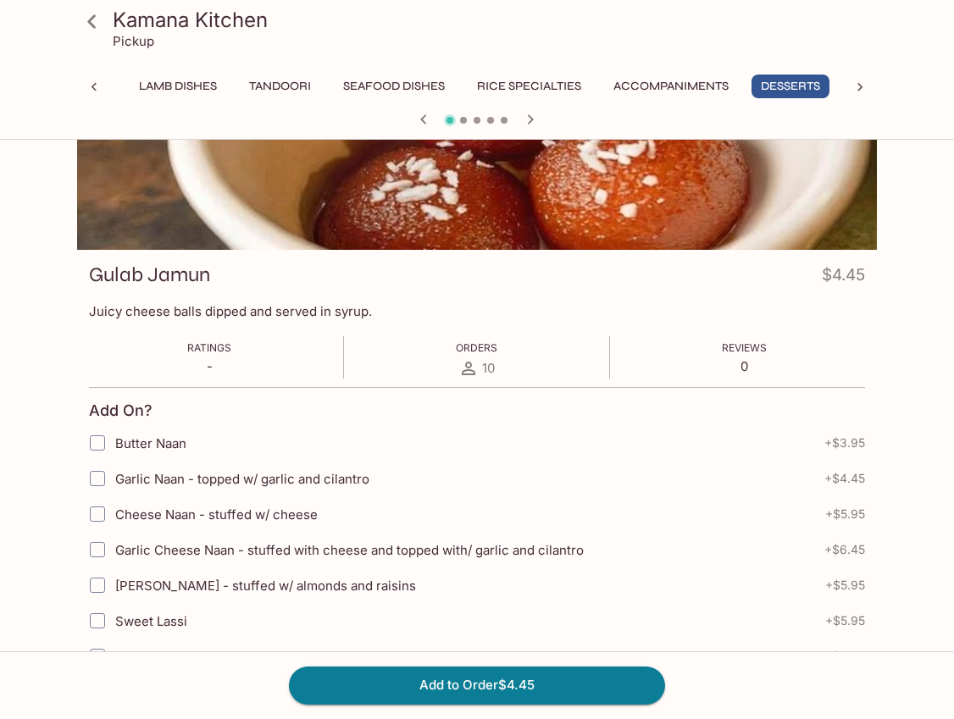
click at [93, 551] on input "Garlic Cheese Naan - stuffed with cheese and topped with/ garlic and cilantro" at bounding box center [98, 550] width 34 height 34
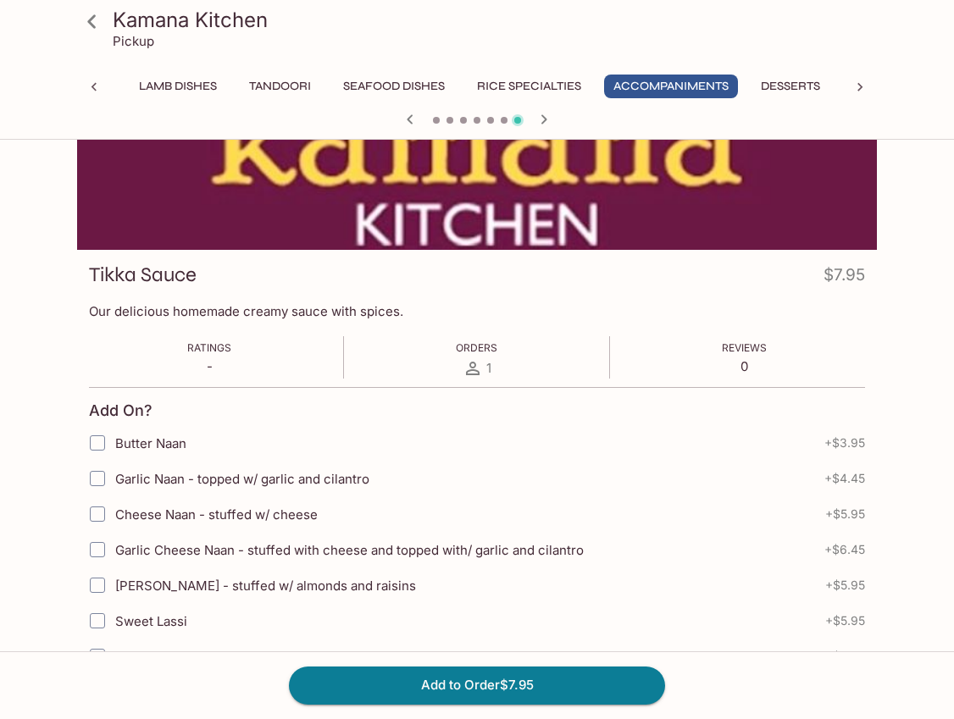
click at [546, 118] on icon "button" at bounding box center [544, 119] width 20 height 20
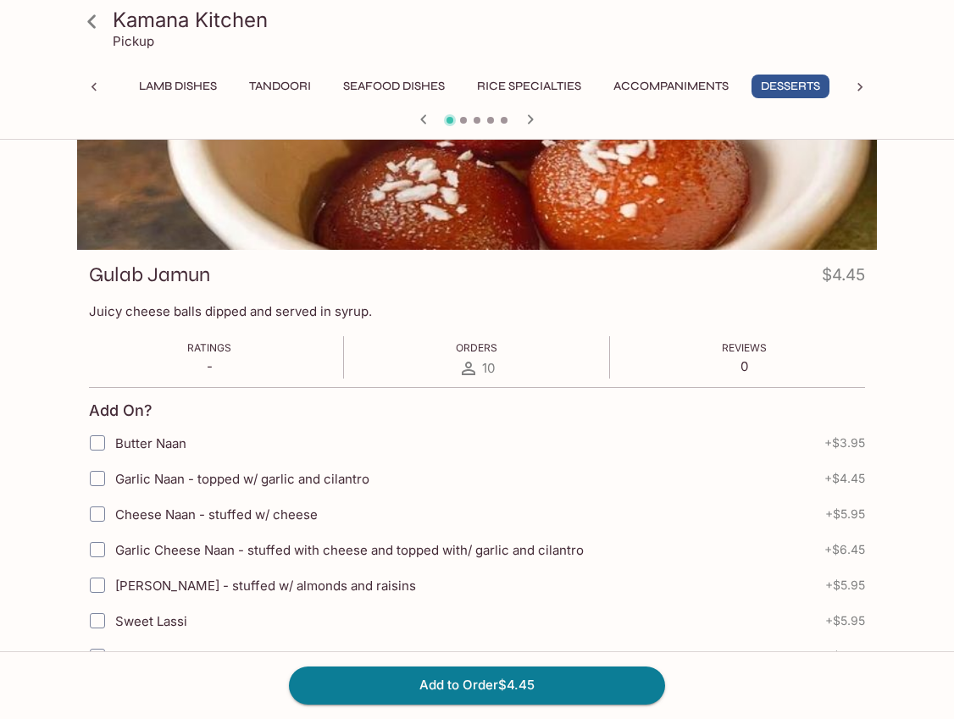
click at [99, 544] on input "Garlic Cheese Naan - stuffed with cheese and topped with/ garlic and cilantro" at bounding box center [98, 550] width 34 height 34
checkbox input "true"
click at [472, 683] on button "Add to Order $10.90" at bounding box center [477, 685] width 376 height 37
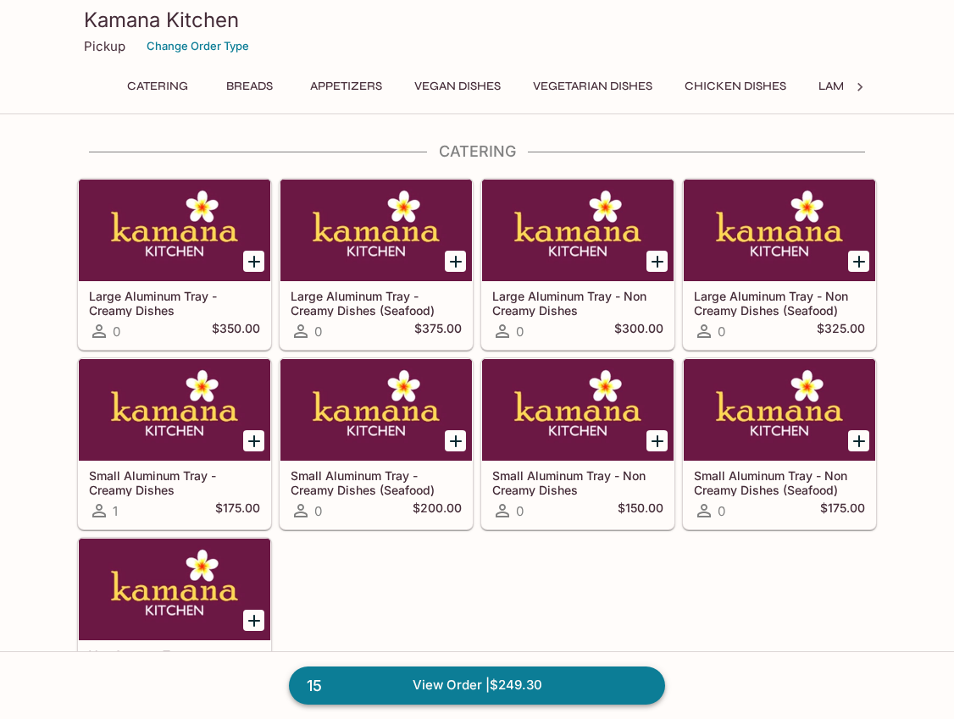
click at [493, 682] on link "15 View Order | $249.30" at bounding box center [477, 685] width 376 height 37
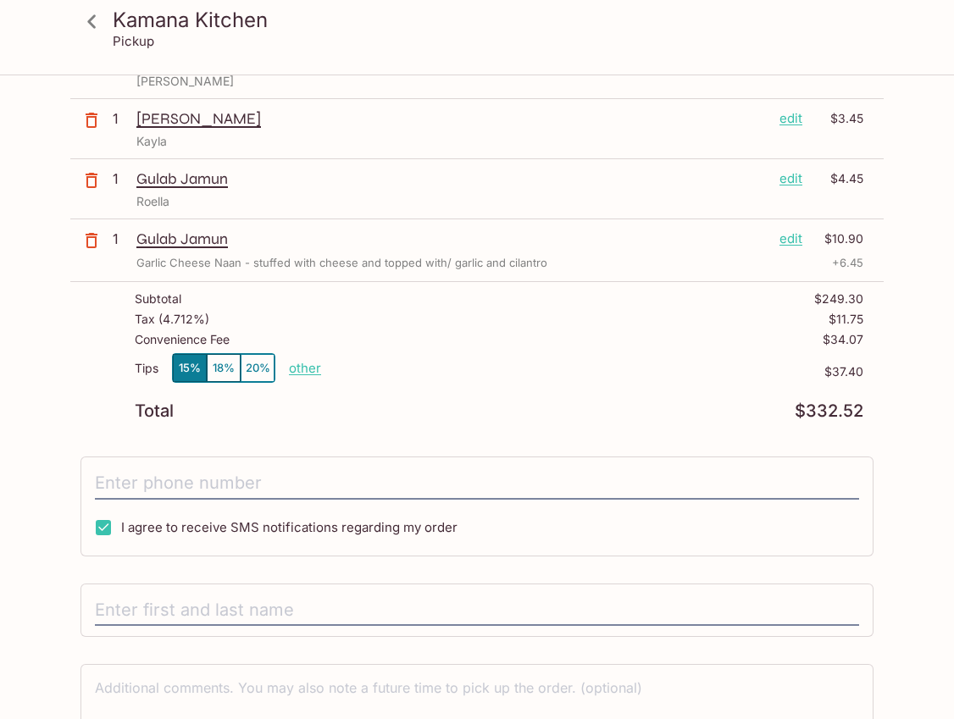
scroll to position [1097, 0]
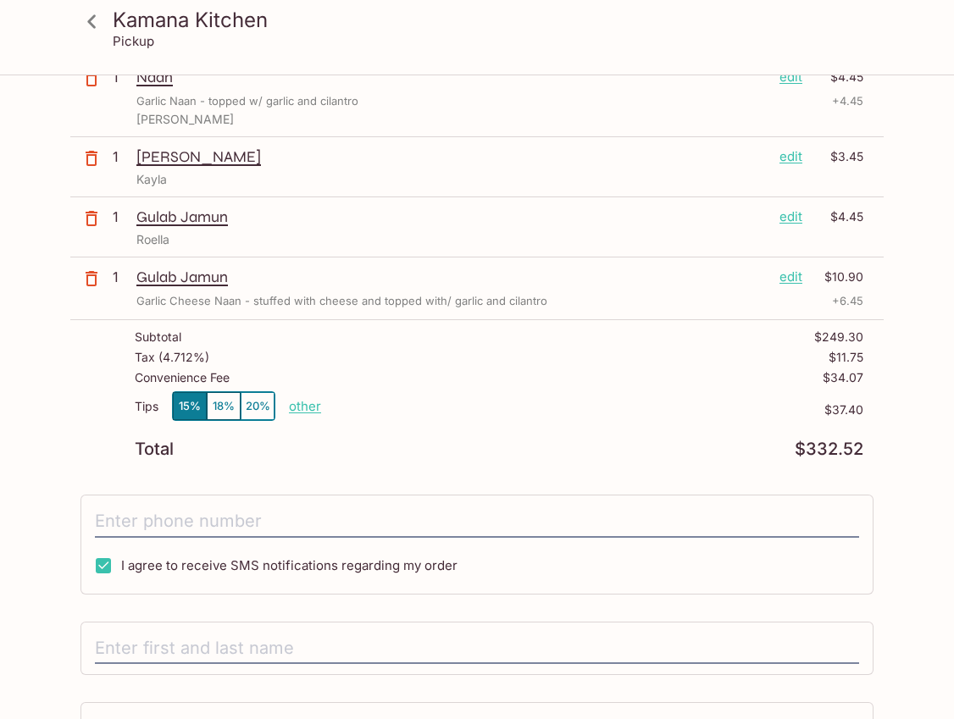
click at [93, 219] on icon "button" at bounding box center [91, 218] width 20 height 20
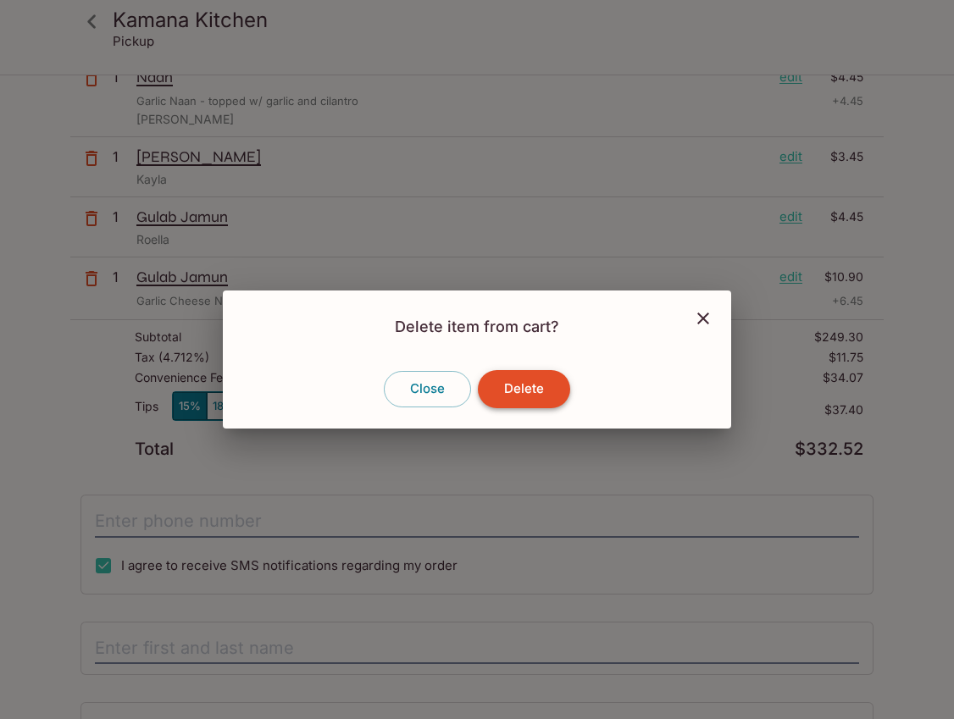
click at [501, 387] on button "Delete" at bounding box center [524, 388] width 92 height 37
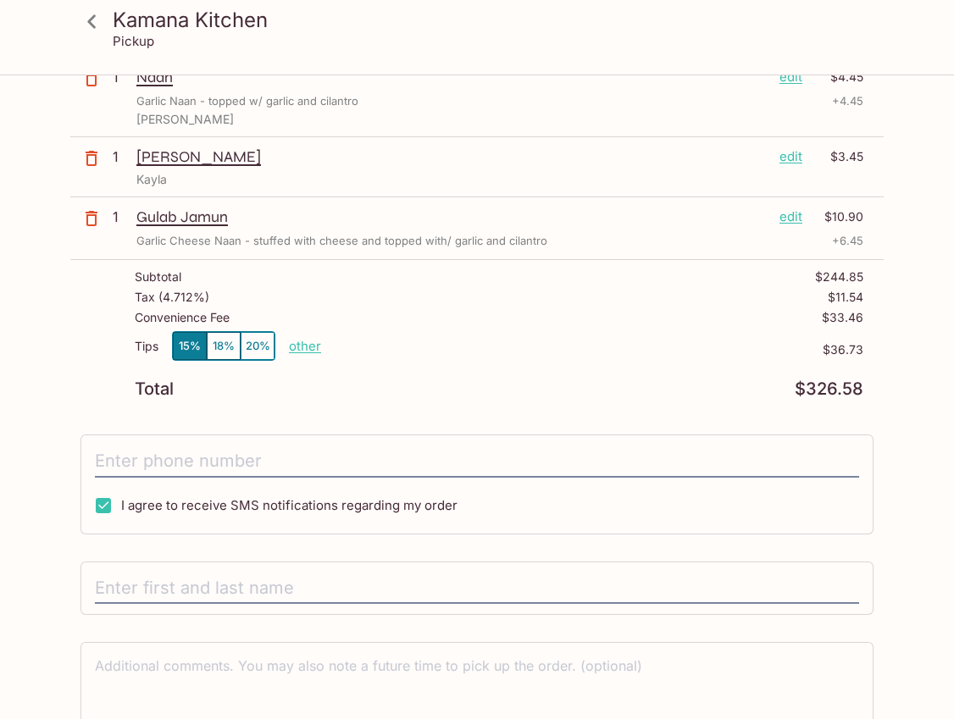
click at [791, 217] on p "edit" at bounding box center [791, 217] width 23 height 19
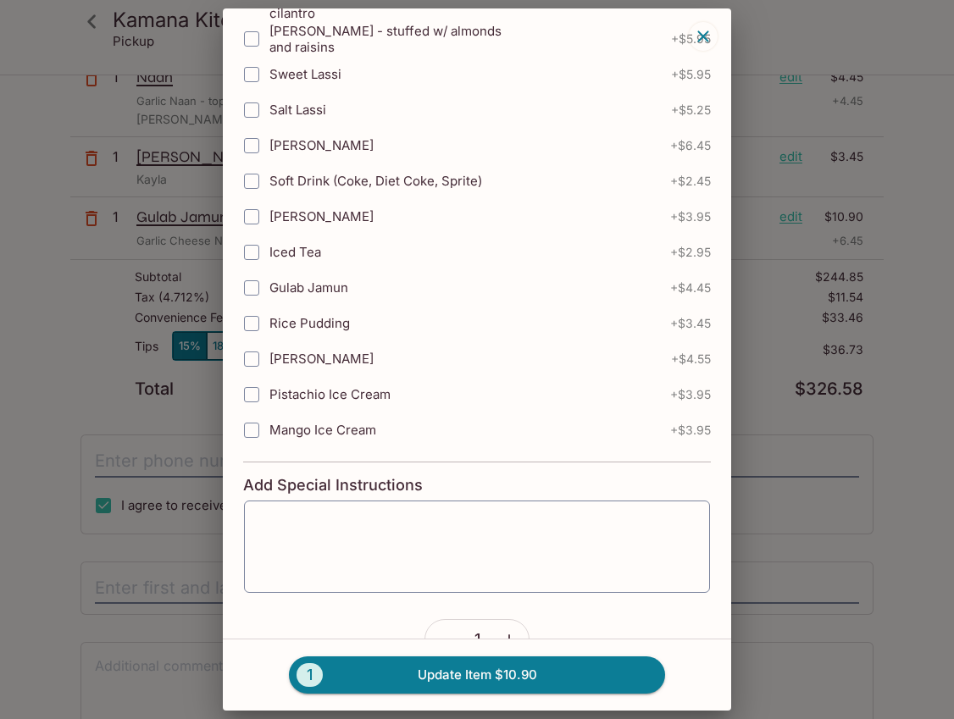
scroll to position [298, 0]
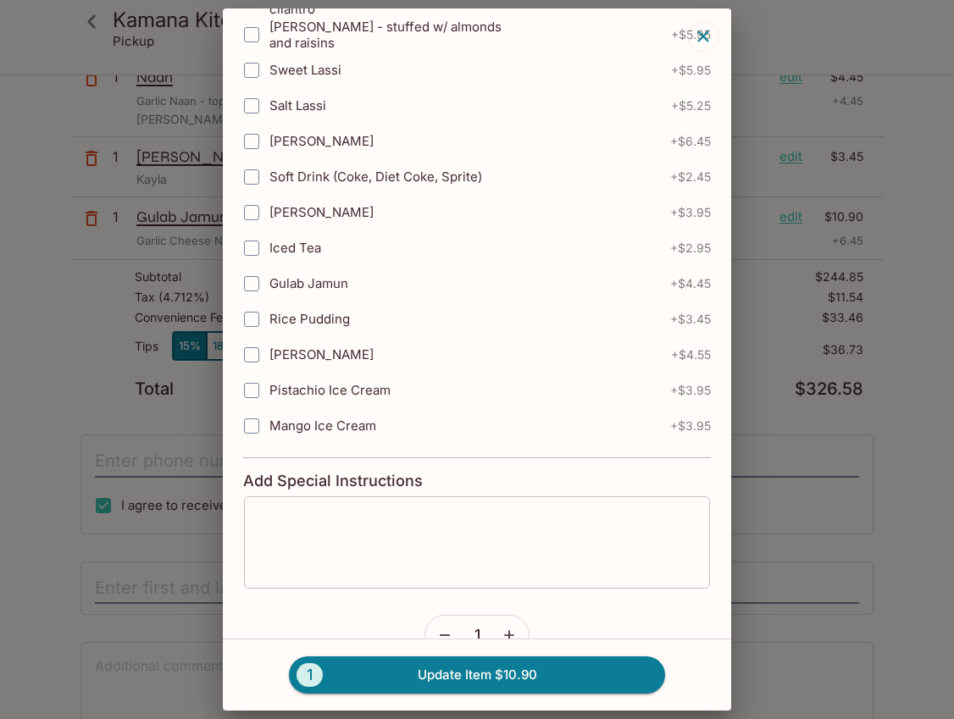
click at [380, 542] on textarea at bounding box center [477, 542] width 442 height 64
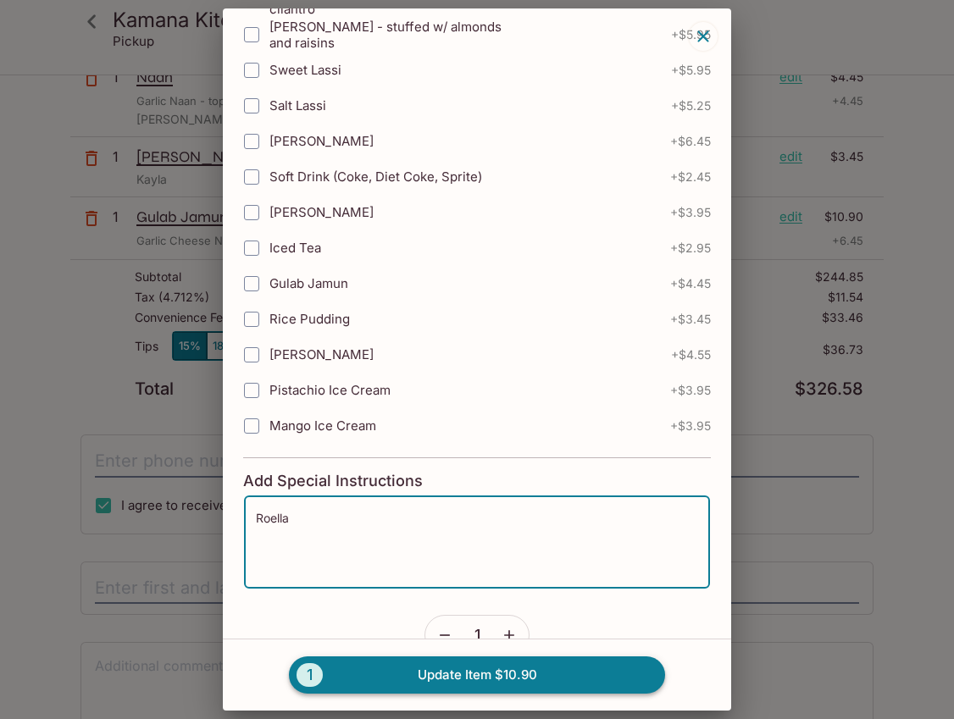
type textarea "Roella"
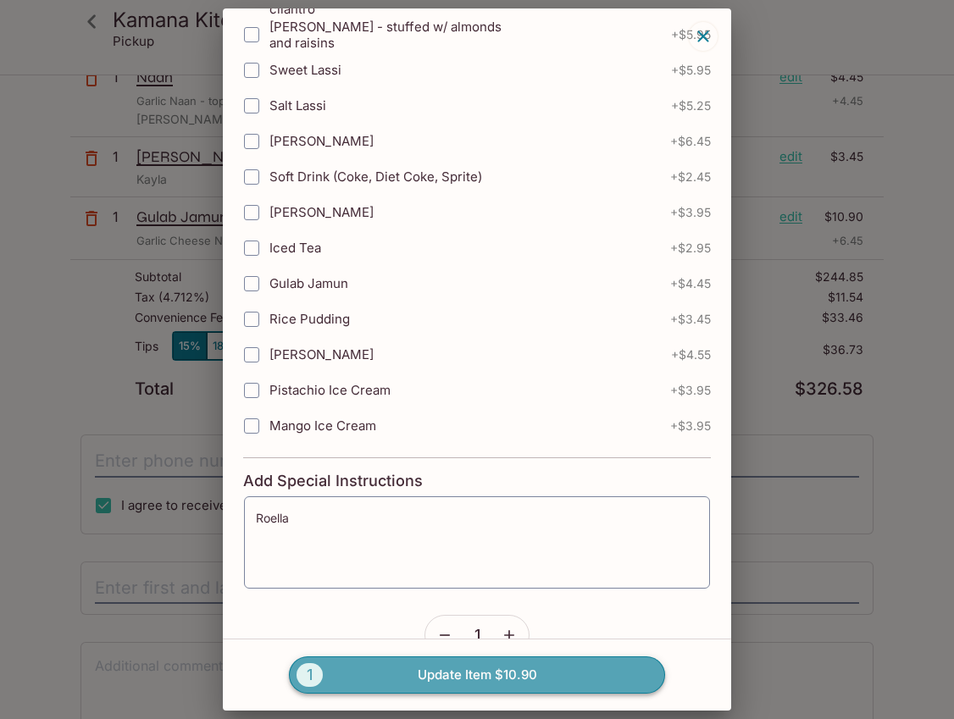
click at [485, 667] on button "1 Update Item $10.90" at bounding box center [477, 675] width 376 height 37
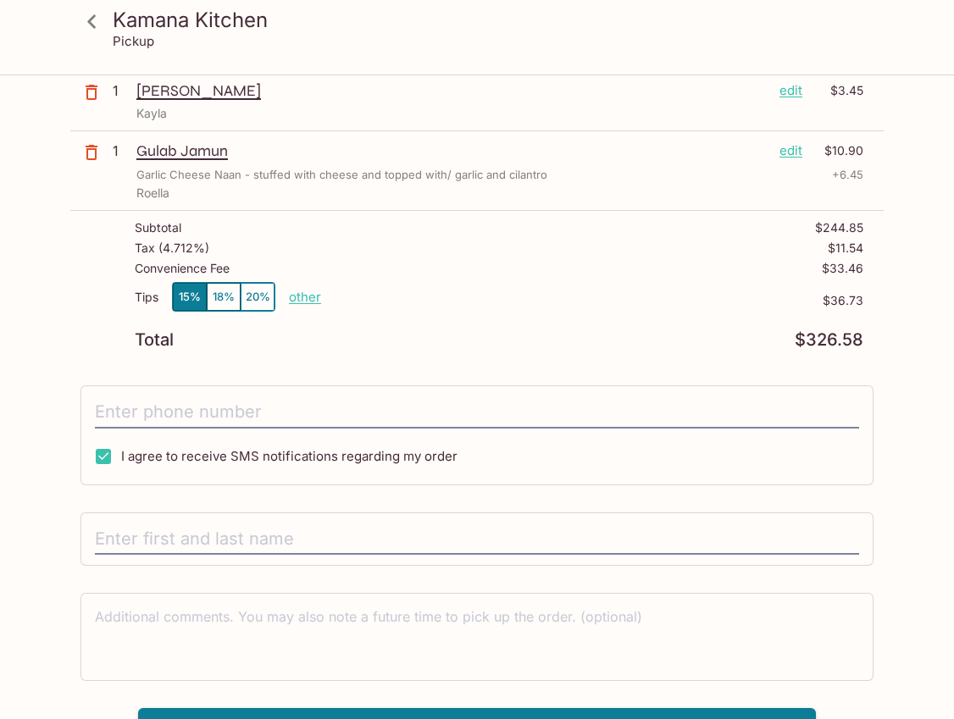
scroll to position [1194, 0]
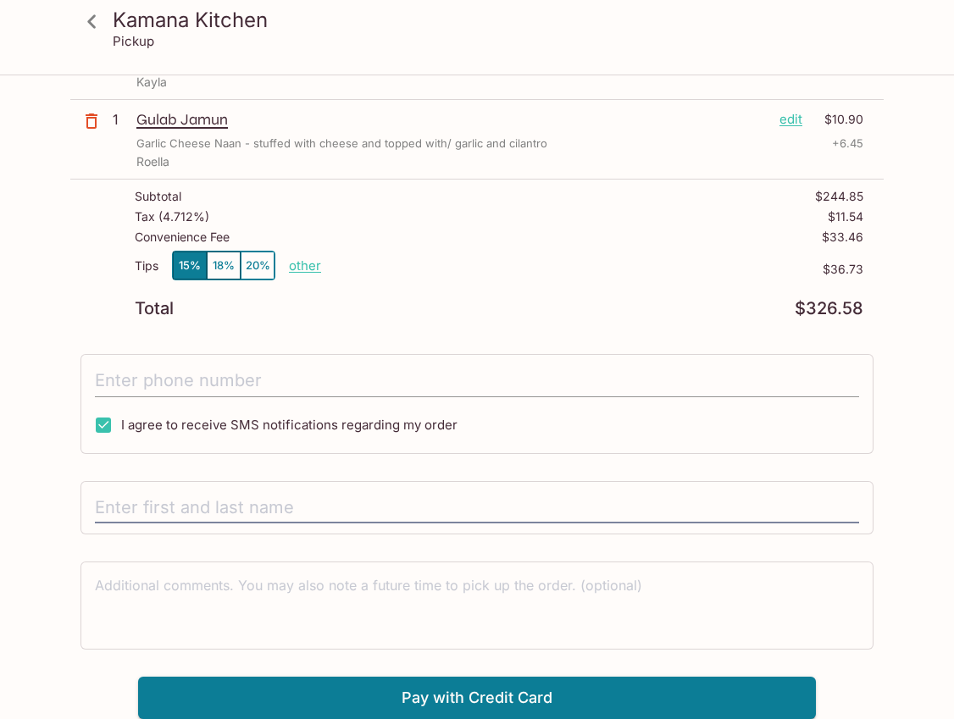
click at [184, 378] on input "tel" at bounding box center [477, 381] width 764 height 32
click at [189, 381] on input "tel" at bounding box center [477, 381] width 764 height 32
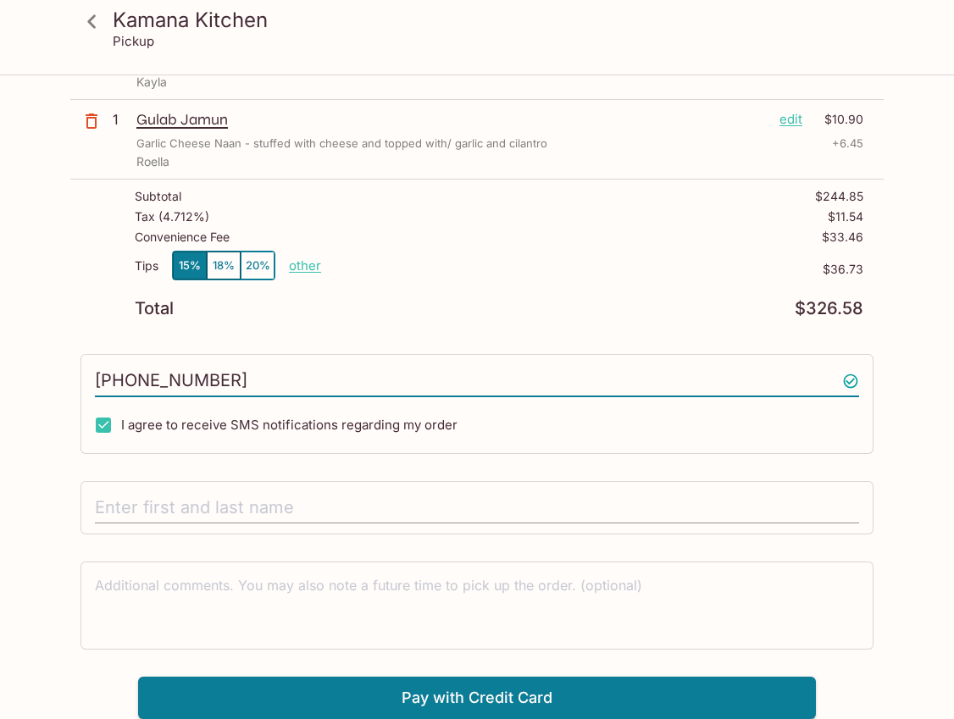
type input "[PHONE_NUMBER]"
click at [169, 499] on input "text" at bounding box center [477, 508] width 764 height 32
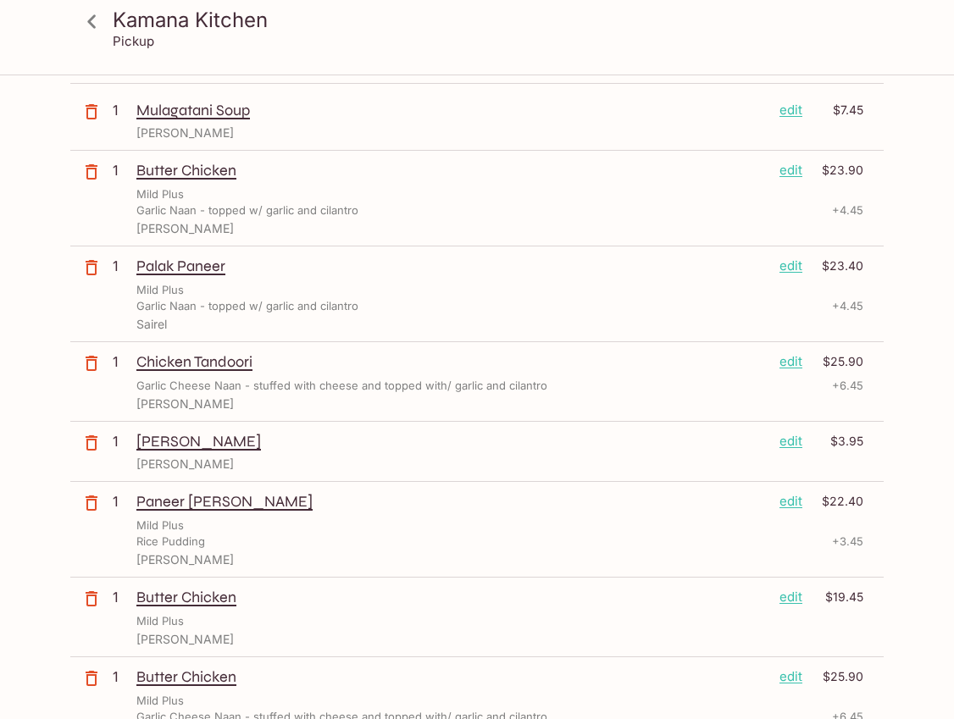
scroll to position [0, 0]
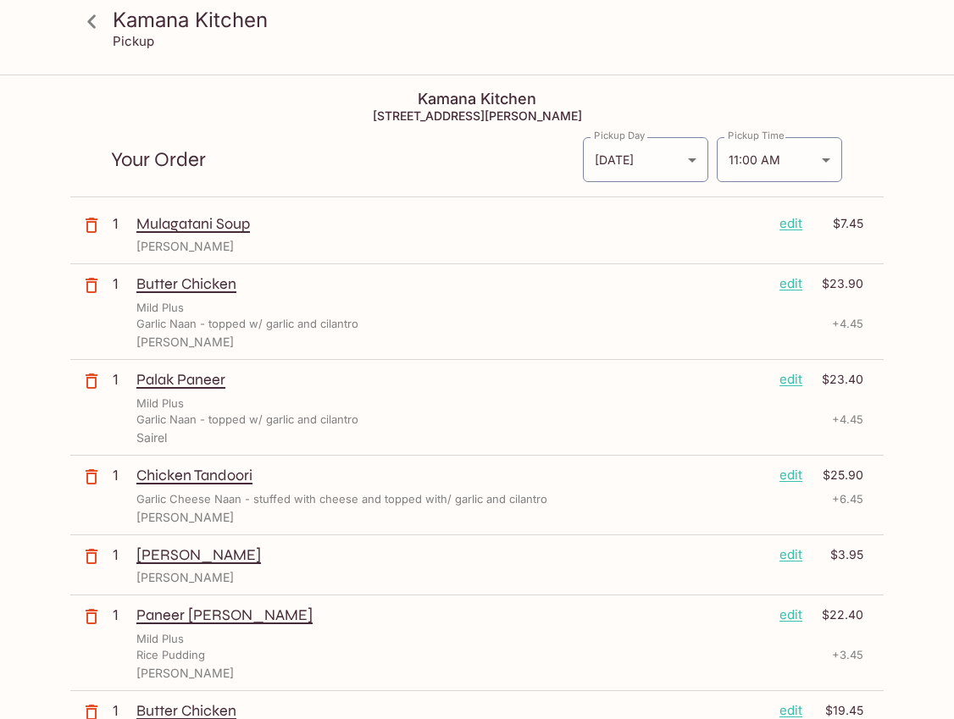
type input "[PERSON_NAME]"
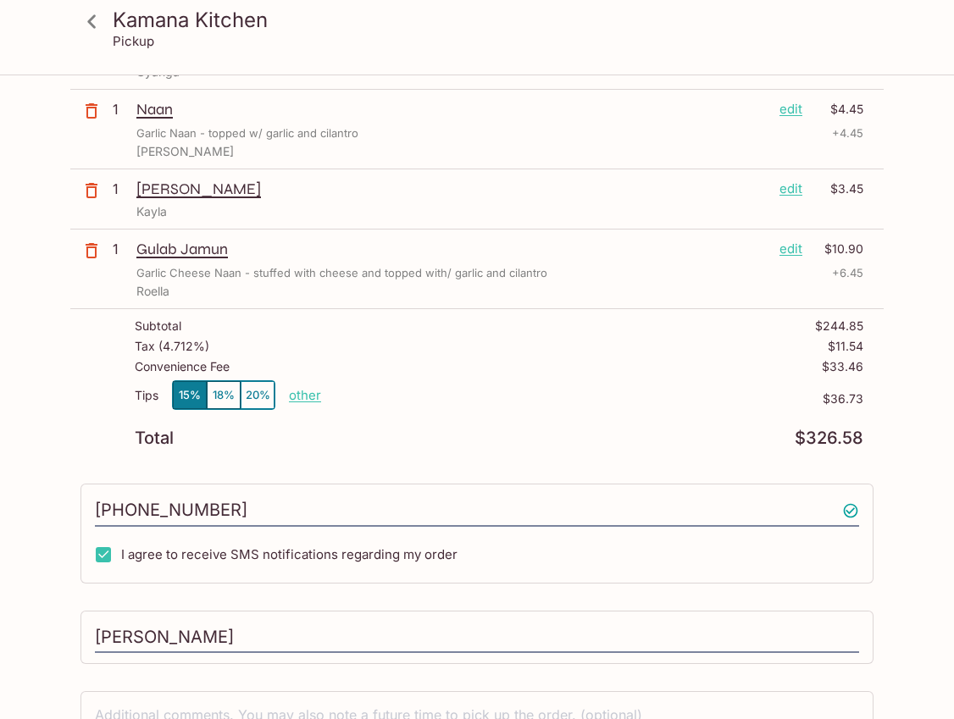
scroll to position [1194, 0]
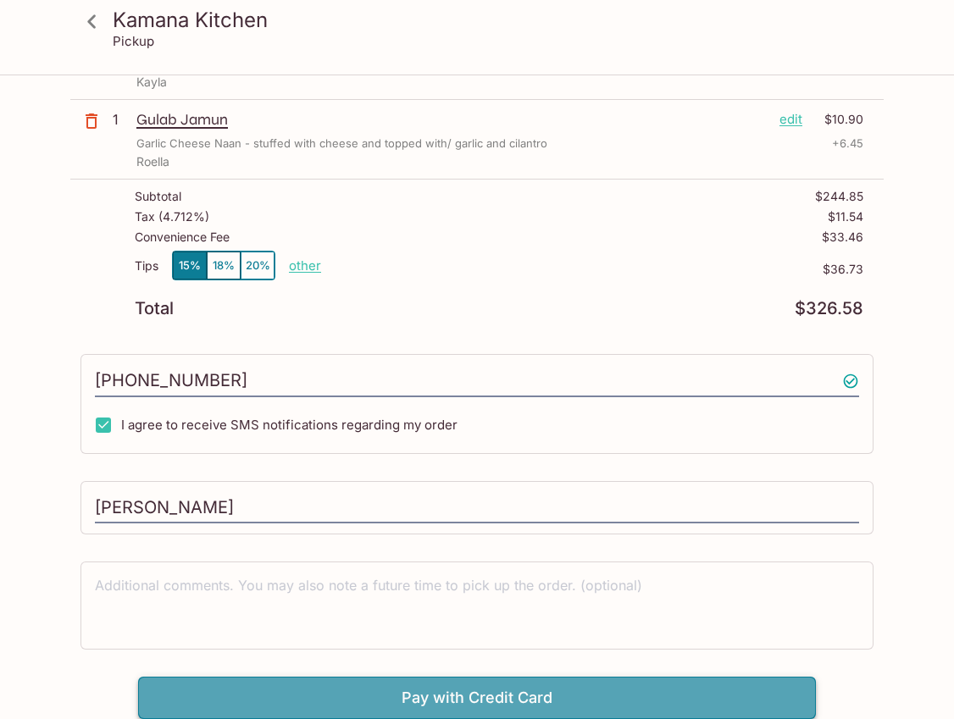
click at [362, 680] on button "Pay with Credit Card" at bounding box center [477, 698] width 678 height 42
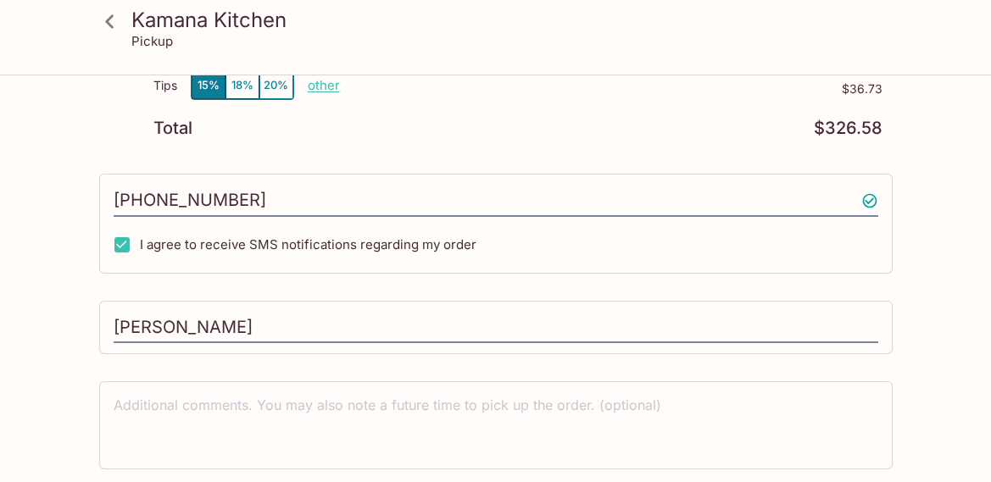
scroll to position [1369, 0]
